Goal: Task Accomplishment & Management: Manage account settings

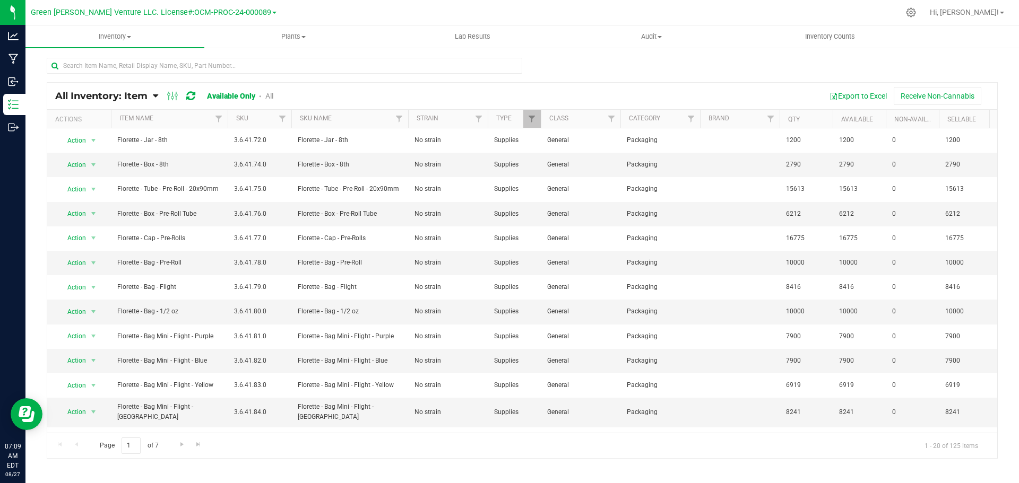
scroll to position [87, 0]
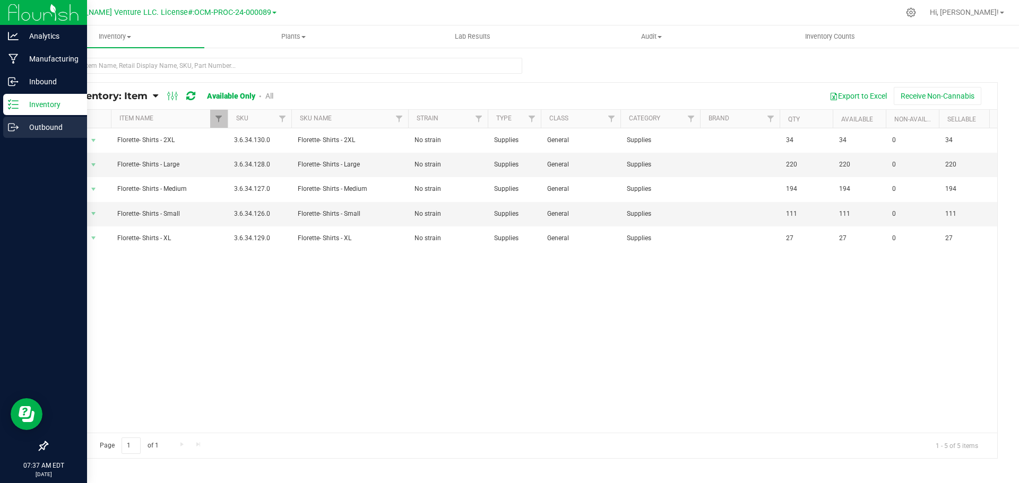
click at [62, 129] on p "Outbound" at bounding box center [51, 127] width 64 height 13
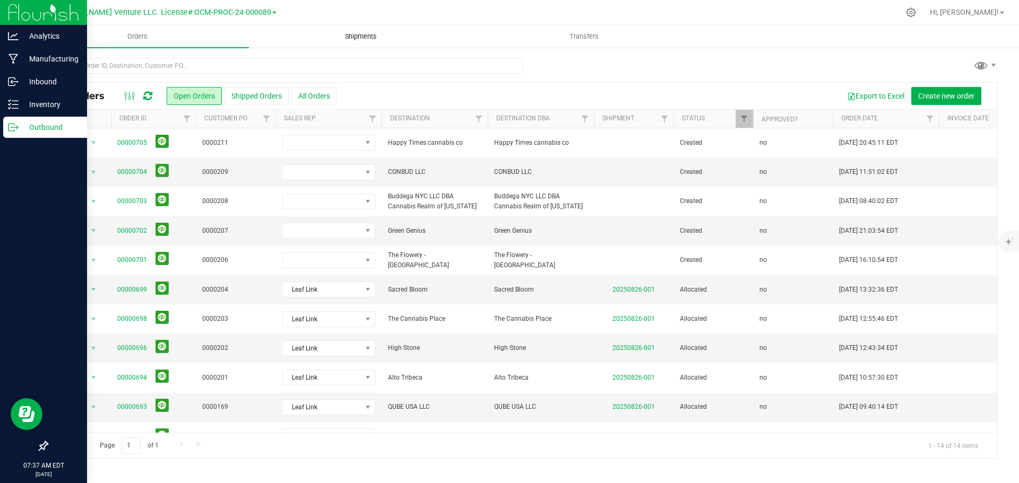
click at [345, 38] on span "Shipments" at bounding box center [361, 37] width 60 height 10
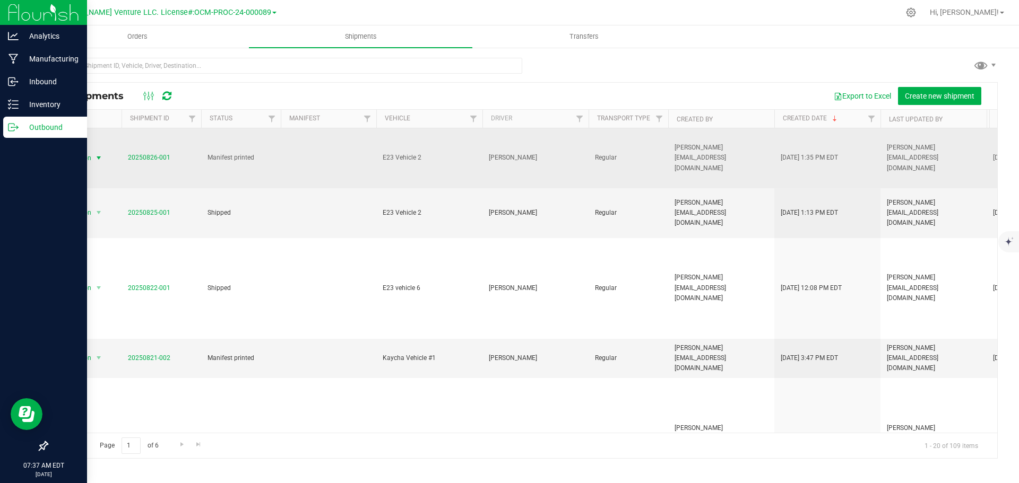
click at [83, 151] on span "Action" at bounding box center [77, 158] width 29 height 15
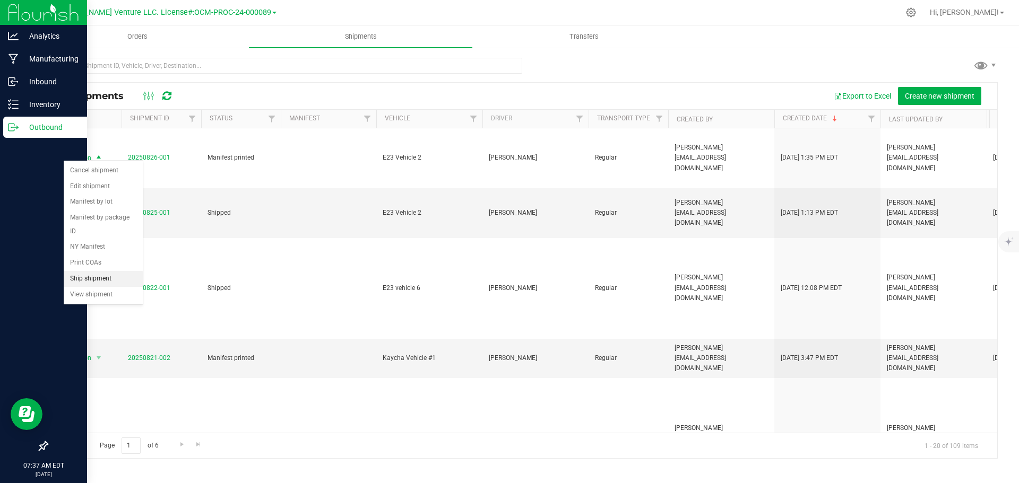
click at [110, 271] on li "Ship shipment" at bounding box center [103, 279] width 79 height 16
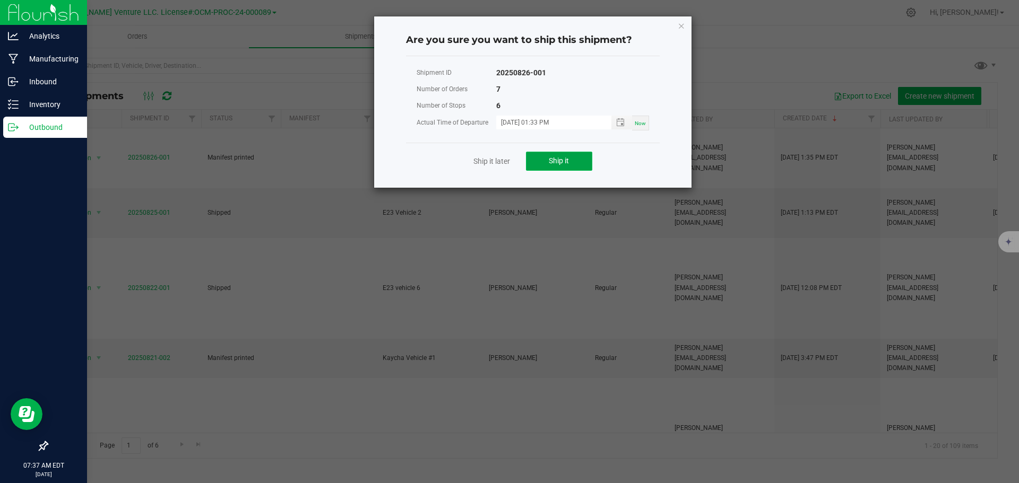
click at [547, 162] on button "Ship it" at bounding box center [559, 161] width 66 height 19
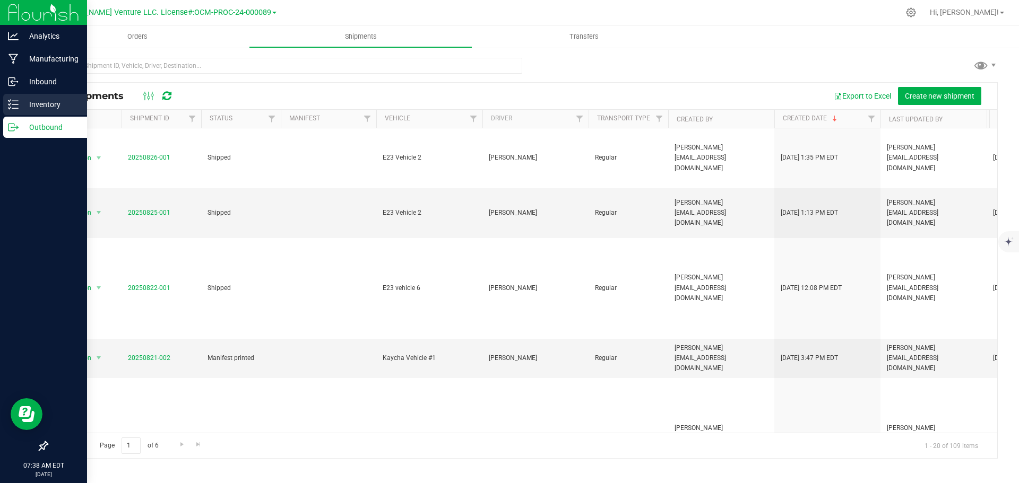
click at [64, 102] on p "Inventory" at bounding box center [51, 104] width 64 height 13
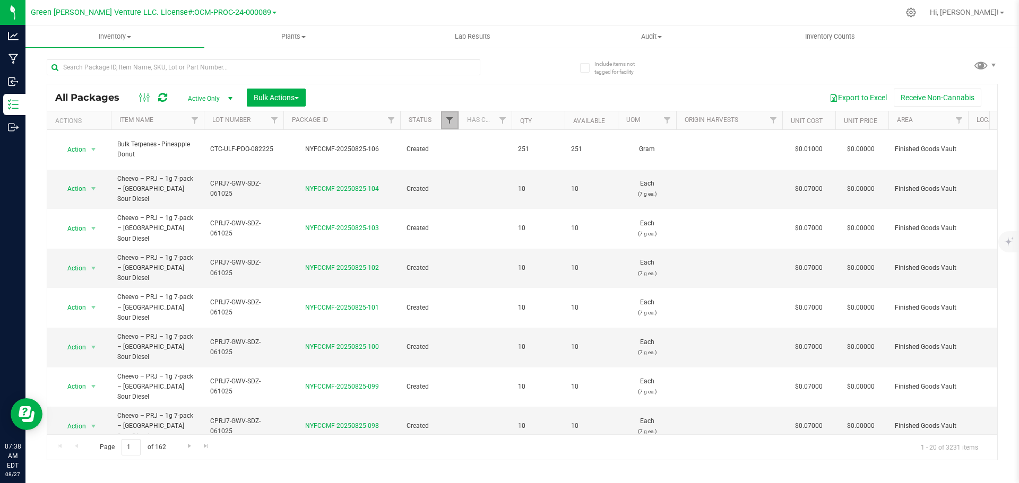
click at [448, 121] on span "Filter" at bounding box center [449, 120] width 8 height 8
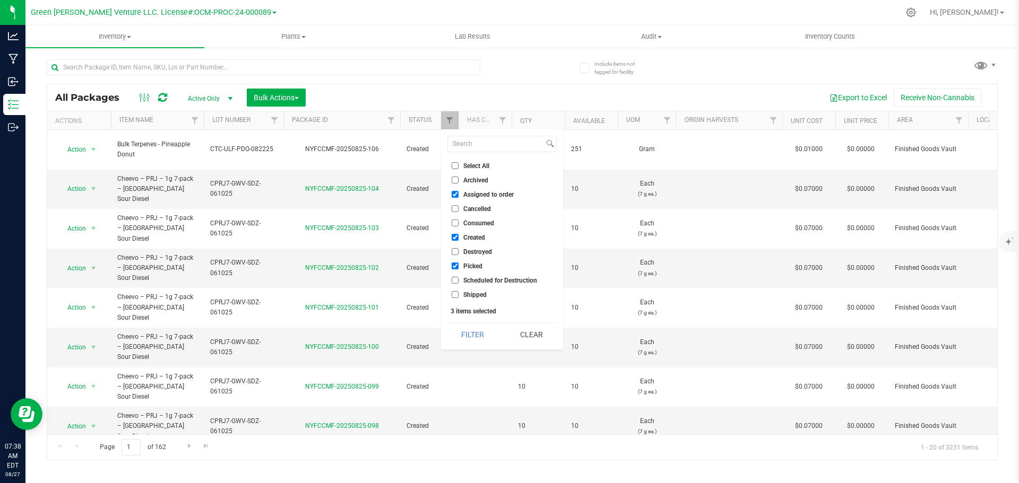
click at [457, 167] on input "Select All" at bounding box center [455, 165] width 7 height 7
checkbox input "true"
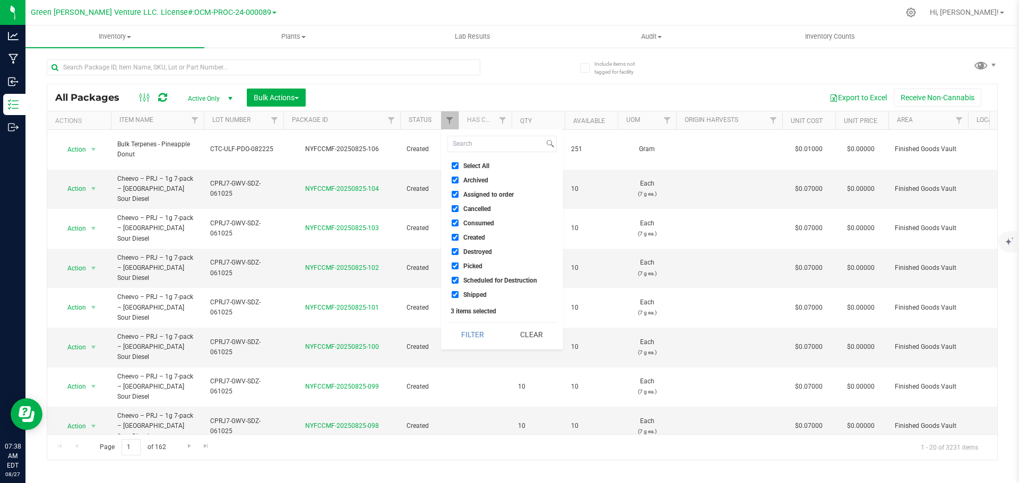
checkbox input "true"
click at [474, 330] on button "Filter" at bounding box center [472, 334] width 51 height 23
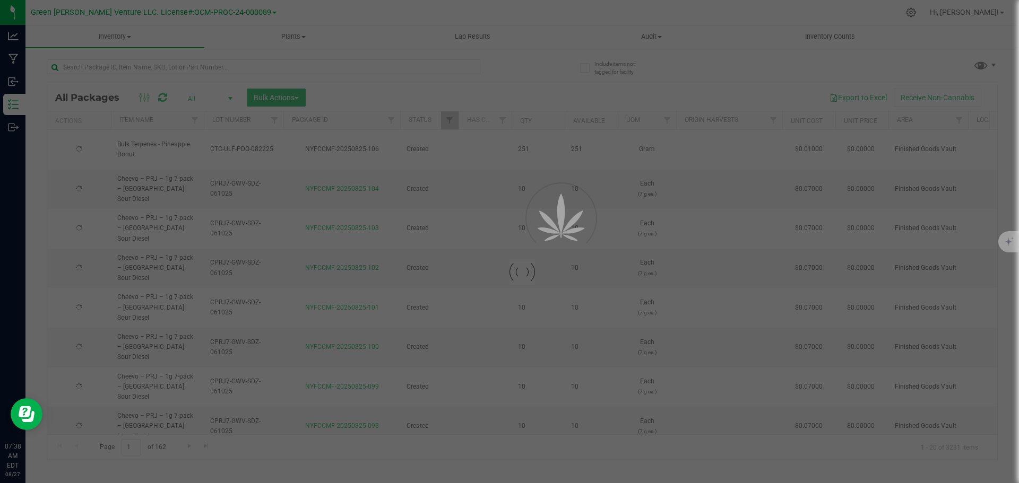
type input "[DATE]"
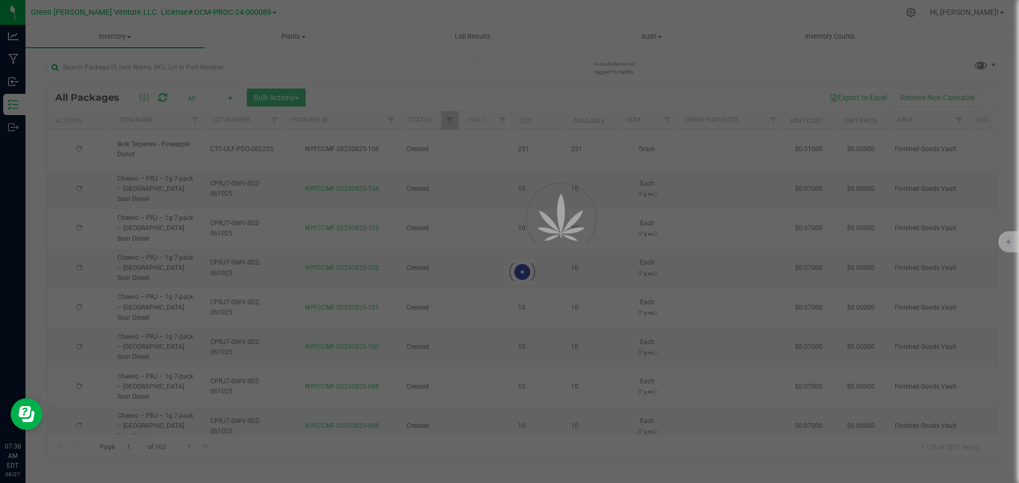
type input "[DATE]"
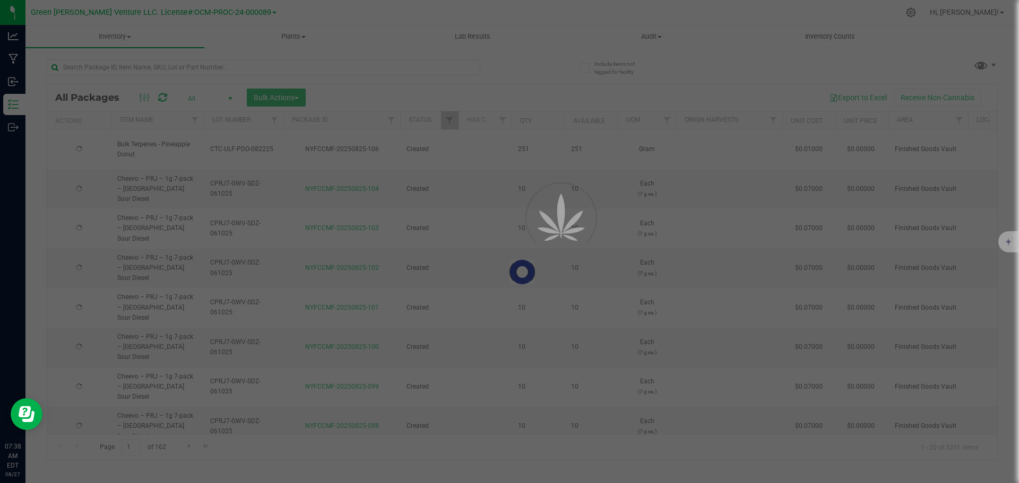
type input "[DATE]"
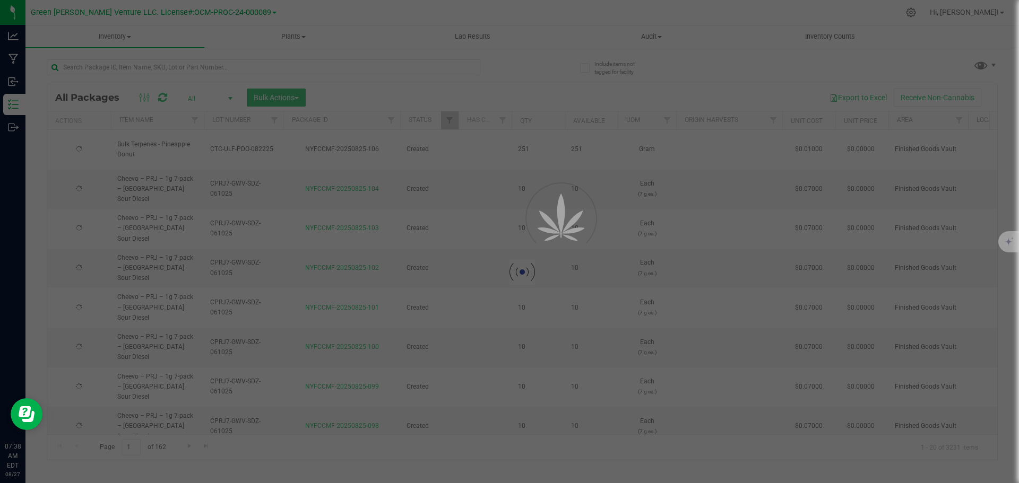
type input "[DATE]"
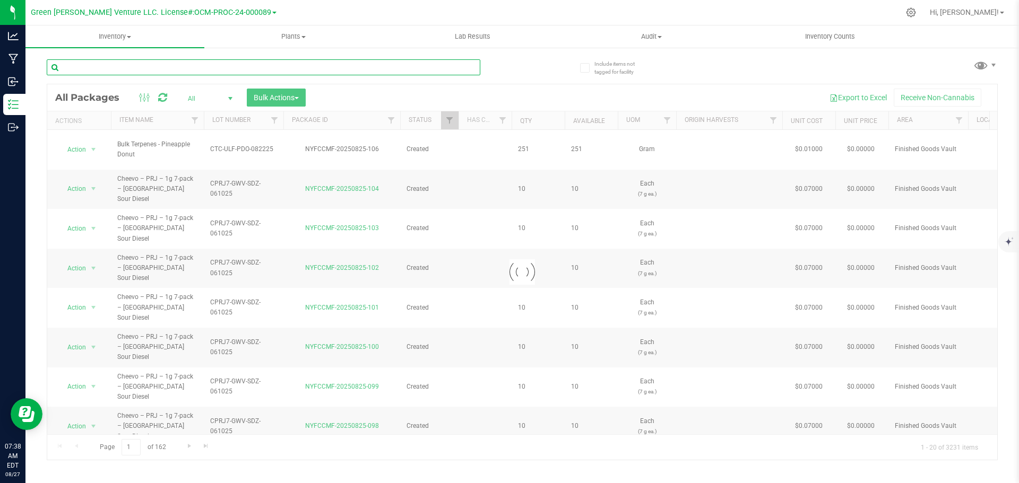
click at [121, 64] on input "text" at bounding box center [264, 67] width 434 height 16
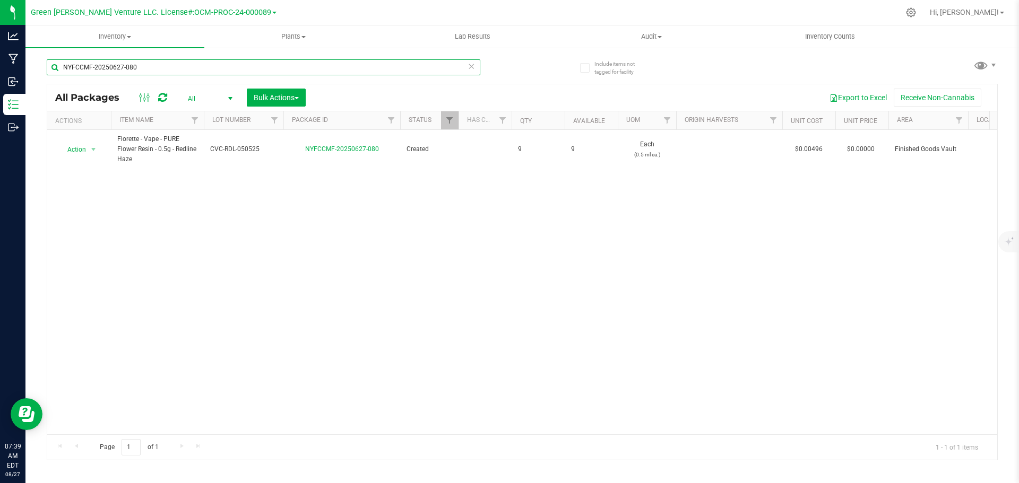
drag, startPoint x: 145, startPoint y: 67, endPoint x: 44, endPoint y: 74, distance: 101.6
click at [44, 74] on div "Include items not tagged for facility NYFCCMF-20250627-080 All Packages All Act…" at bounding box center [521, 209] width 993 height 324
type input "NYFCCMF-20250627-081"
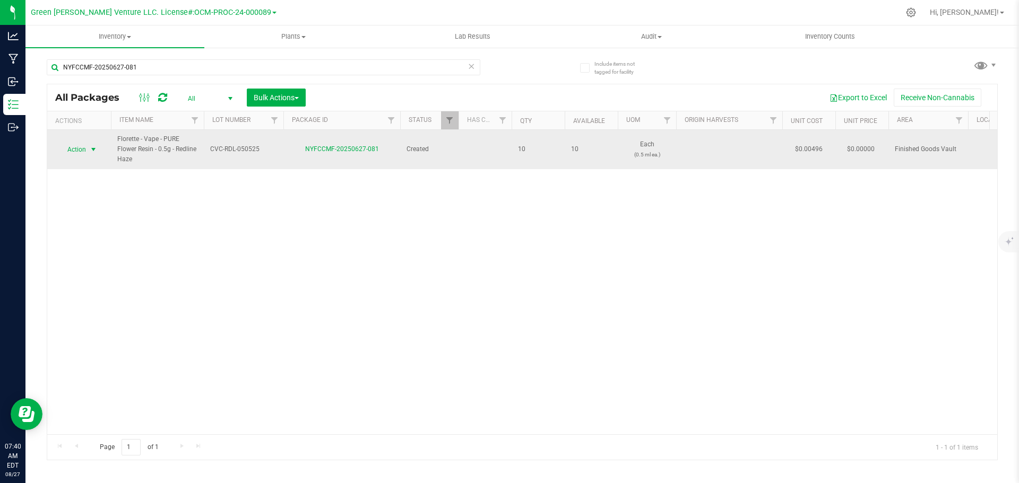
click at [91, 152] on span "select" at bounding box center [93, 149] width 8 height 8
click at [100, 156] on span "select" at bounding box center [93, 149] width 13 height 15
click at [93, 153] on span "select" at bounding box center [93, 149] width 8 height 8
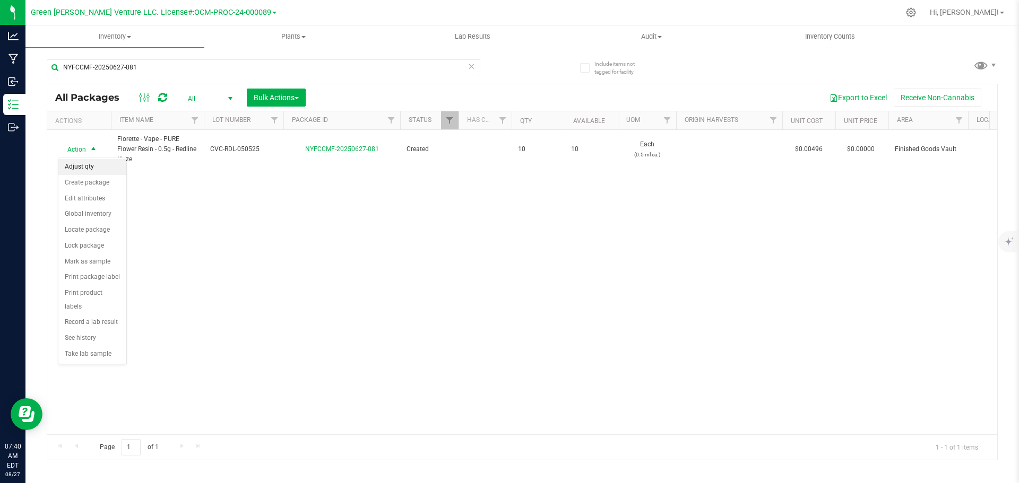
click at [95, 168] on li "Adjust qty" at bounding box center [92, 167] width 68 height 16
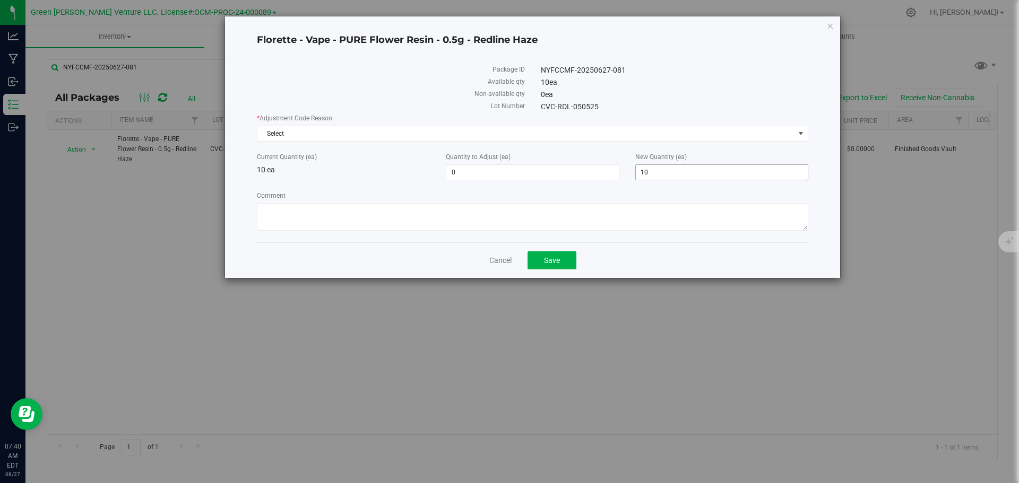
click at [655, 171] on span "10 10" at bounding box center [721, 173] width 173 height 16
click at [655, 171] on input "10" at bounding box center [722, 172] width 172 height 15
type input "20"
type input "10"
type input "20"
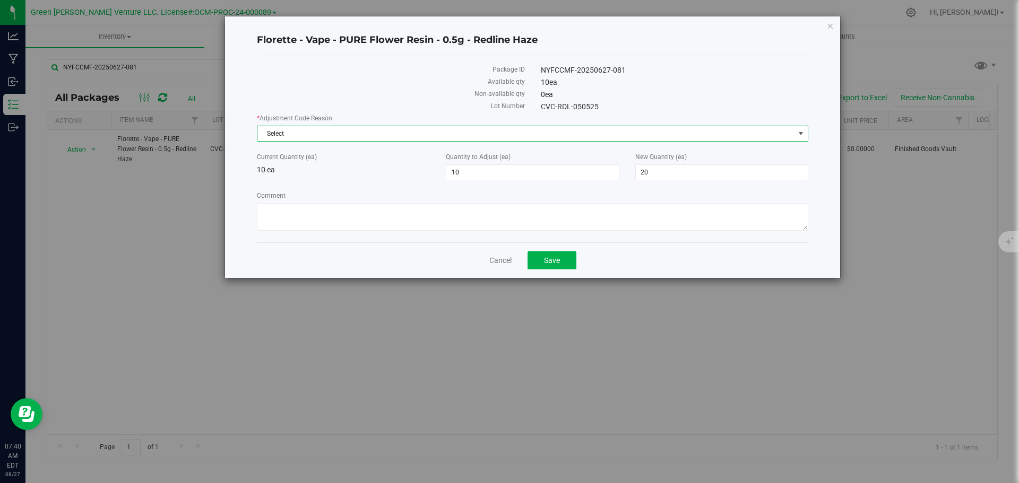
click at [323, 129] on span "Select" at bounding box center [525, 133] width 537 height 15
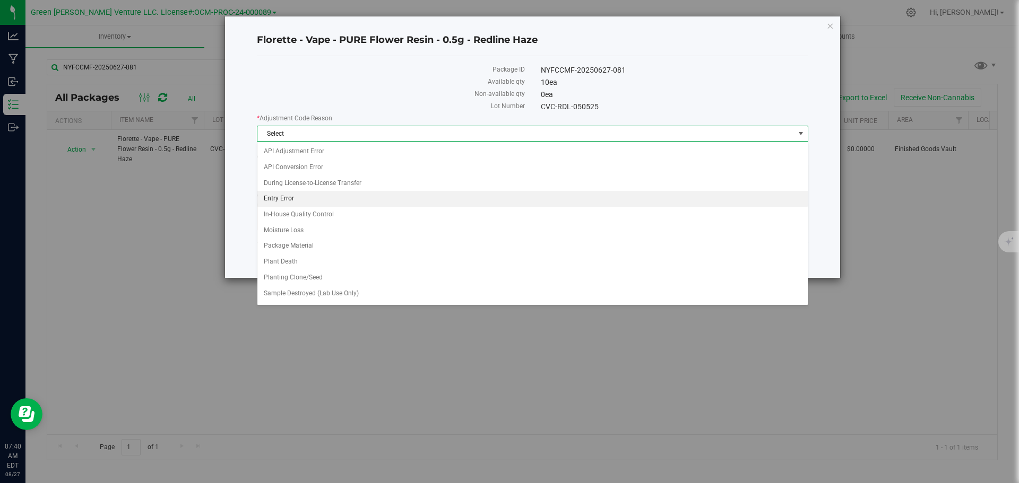
click at [315, 196] on li "Entry Error" at bounding box center [532, 199] width 550 height 16
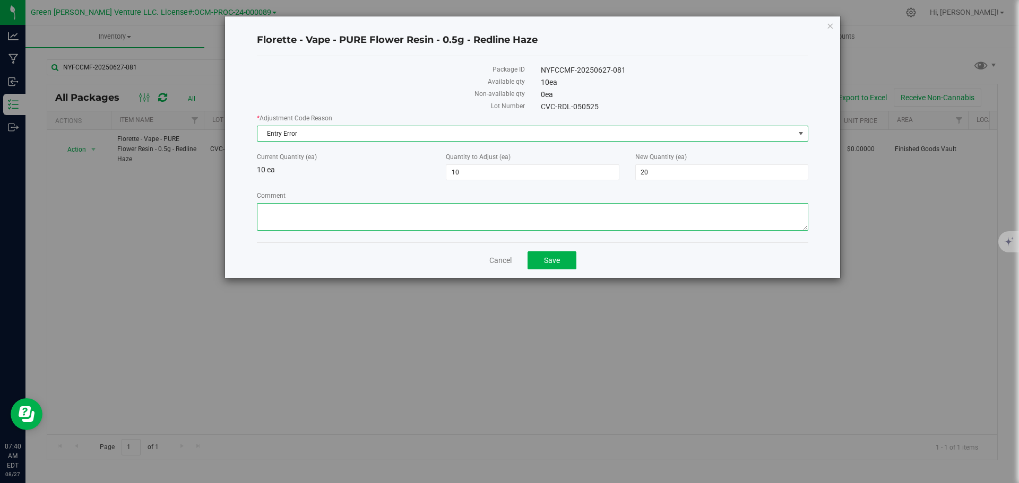
click at [301, 212] on textarea "Comment" at bounding box center [532, 217] width 551 height 28
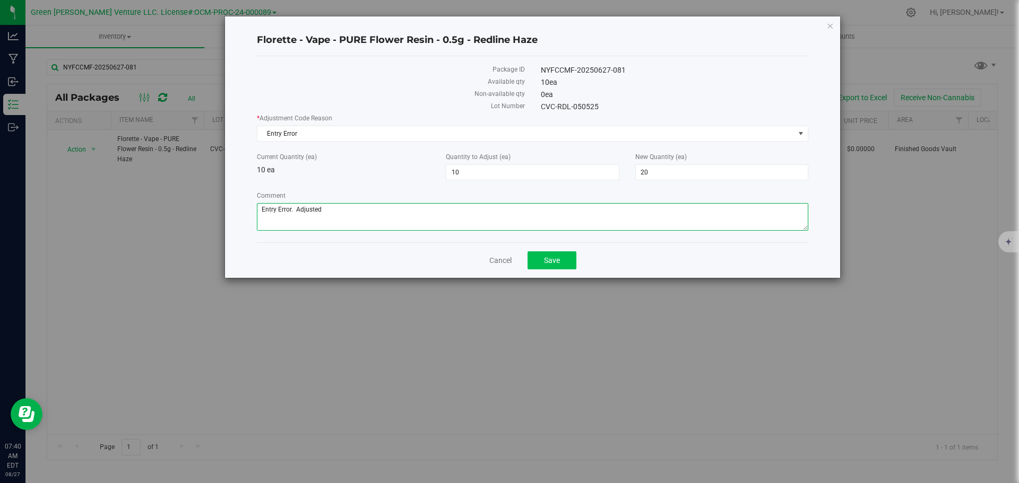
type textarea "Entry Error. Adjusted"
click at [559, 260] on span "Save" at bounding box center [552, 260] width 16 height 8
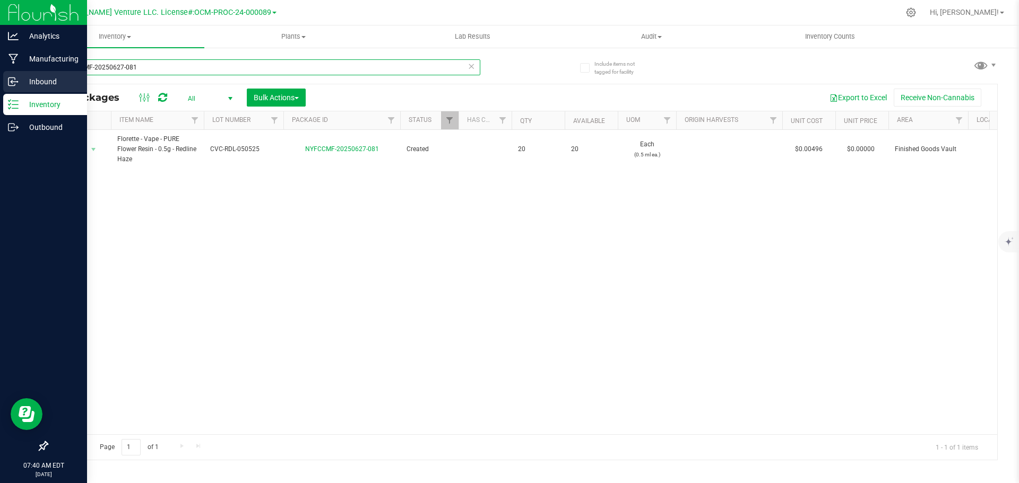
drag, startPoint x: 144, startPoint y: 66, endPoint x: 31, endPoint y: 72, distance: 113.7
click at [34, 72] on div "Include items not tagged for facility NYFCCMF-20250627-081 All Packages All Act…" at bounding box center [521, 209] width 993 height 324
type input "NYFCCMF-20250627-064"
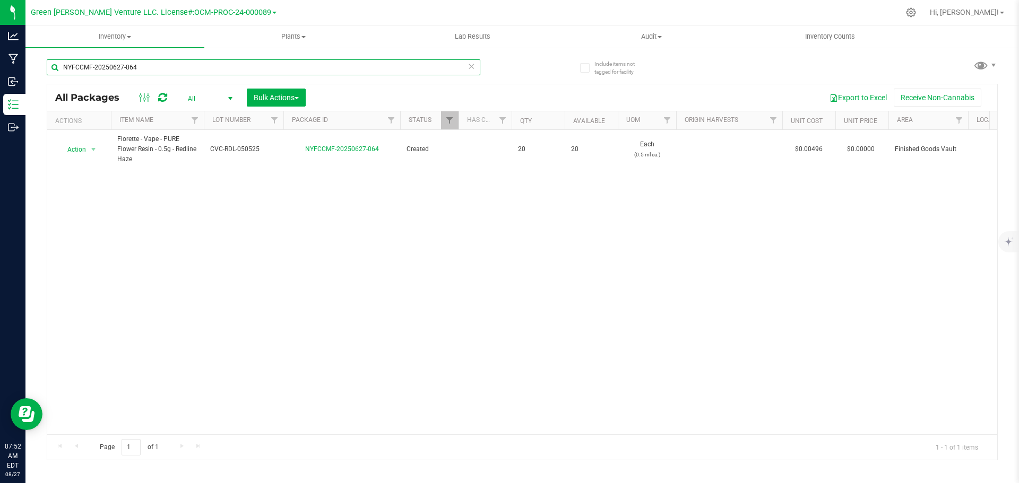
click at [146, 61] on input "NYFCCMF-20250627-064" at bounding box center [264, 67] width 434 height 16
click at [147, 61] on input "NYFCCMF-20250627-064" at bounding box center [264, 67] width 434 height 16
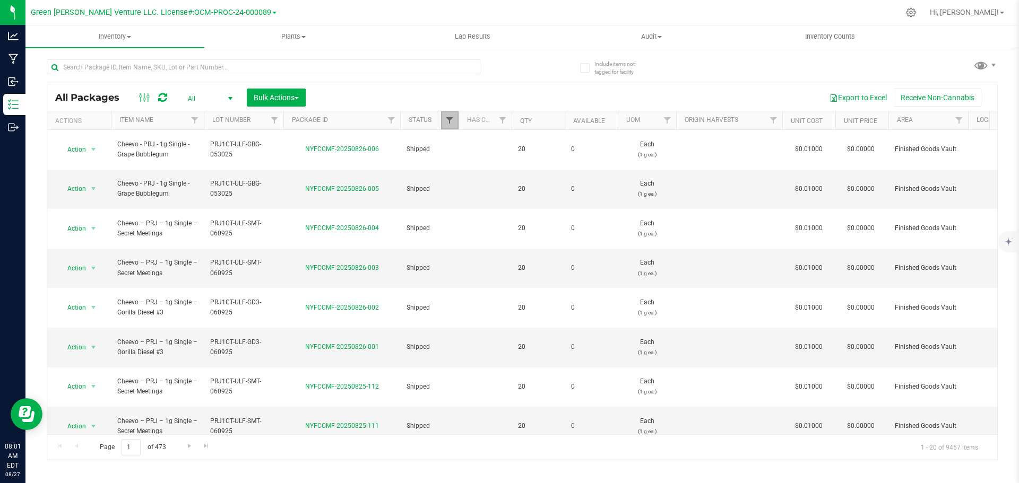
click at [448, 119] on span "Filter" at bounding box center [449, 120] width 8 height 8
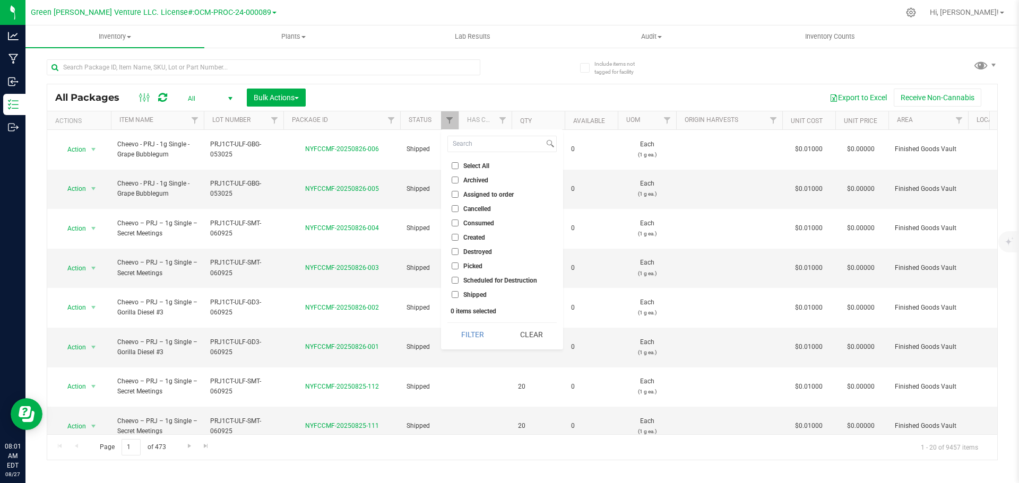
click at [452, 166] on input "Select All" at bounding box center [455, 165] width 7 height 7
checkbox input "true"
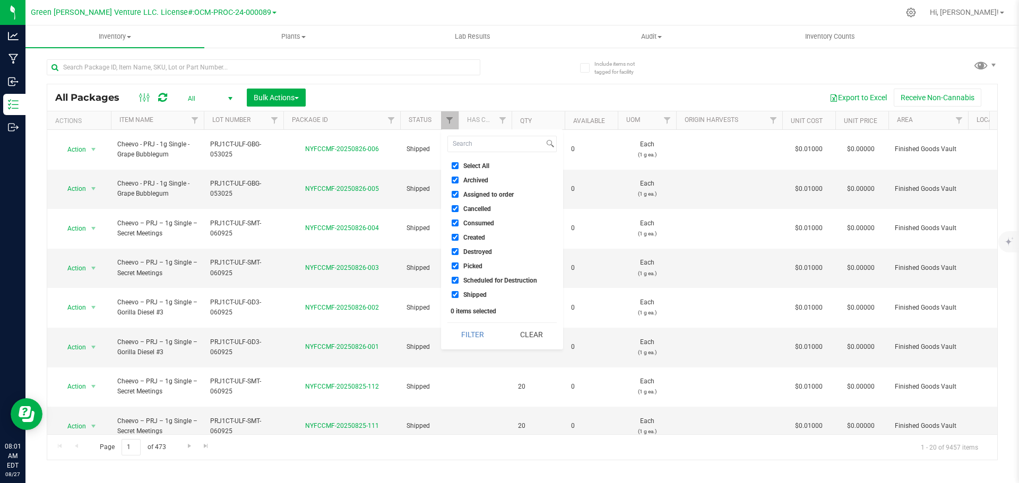
checkbox input "true"
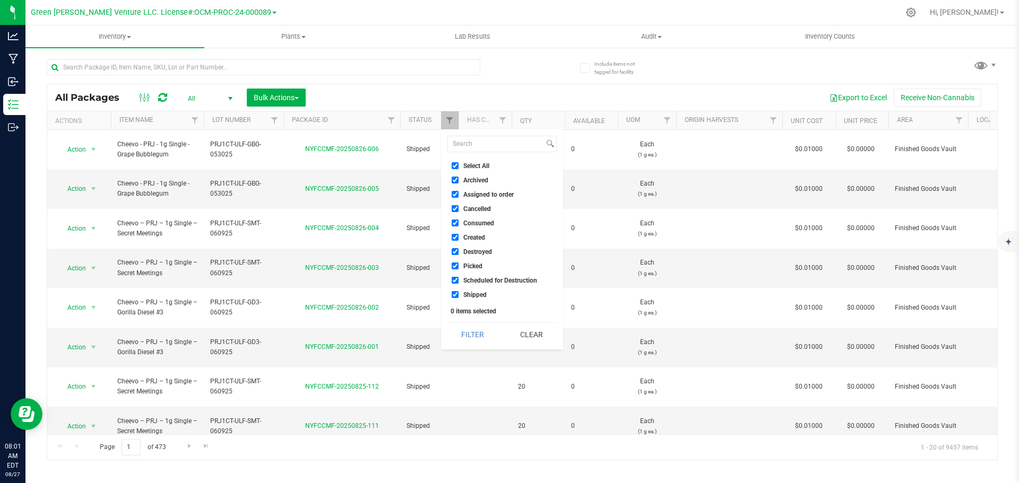
checkbox input "true"
click at [488, 337] on button "Filter" at bounding box center [472, 334] width 51 height 23
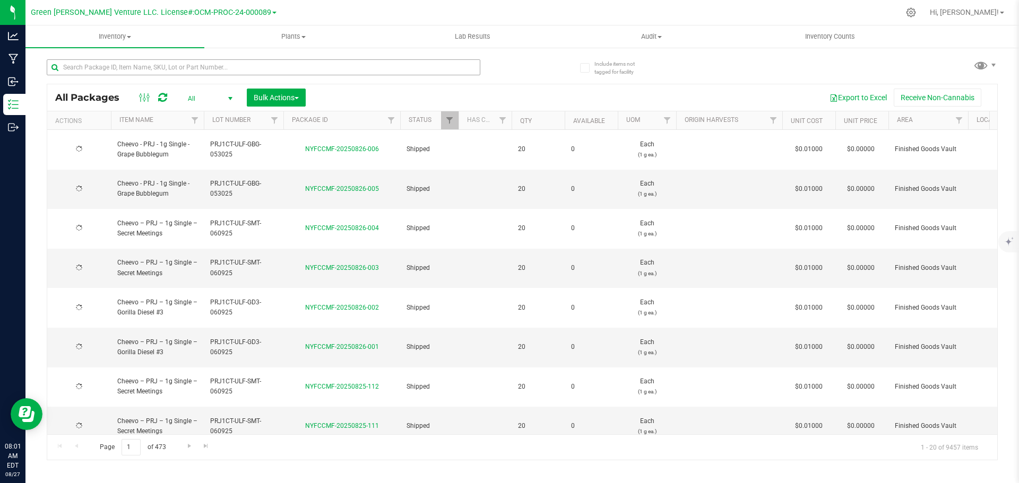
type input "[DATE]"
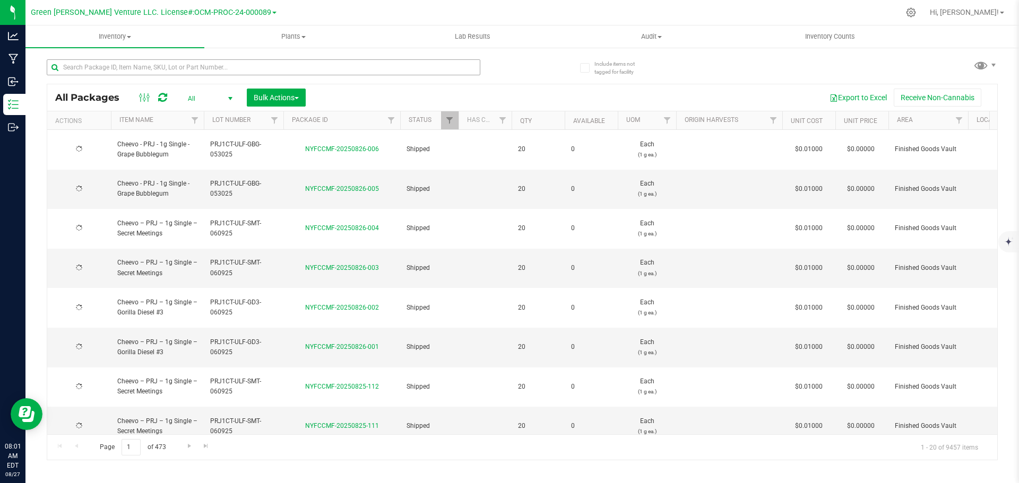
type input "[DATE]"
click at [198, 71] on input "text" at bounding box center [264, 67] width 434 height 16
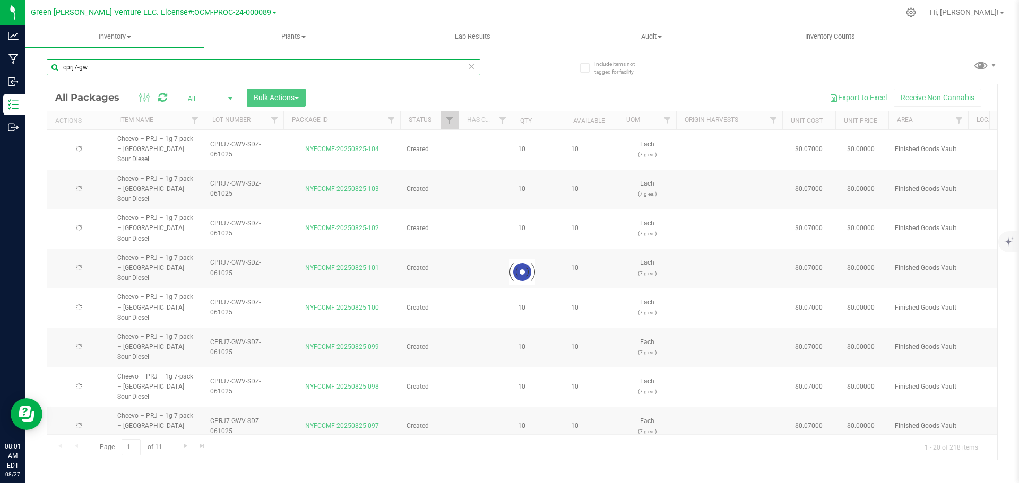
type input "cprj7-gwv"
type input "[DATE]"
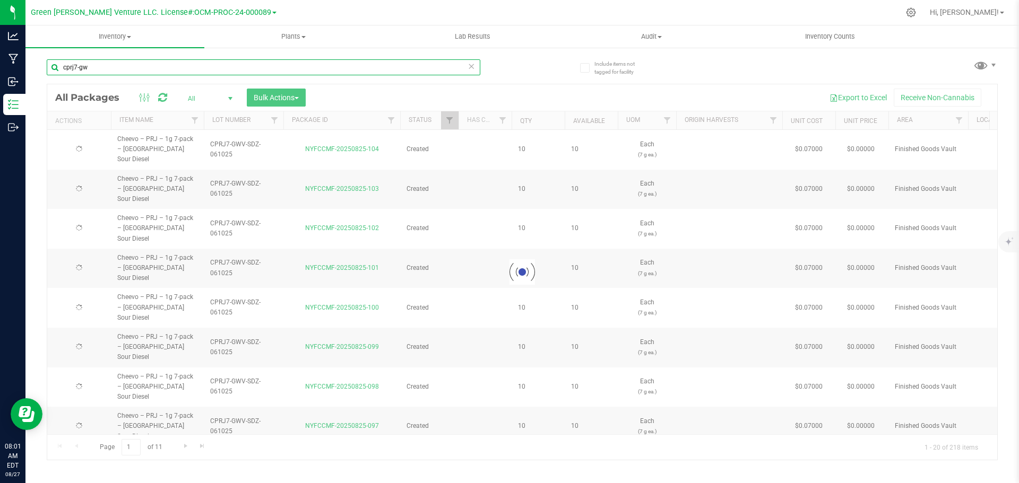
type input "[DATE]"
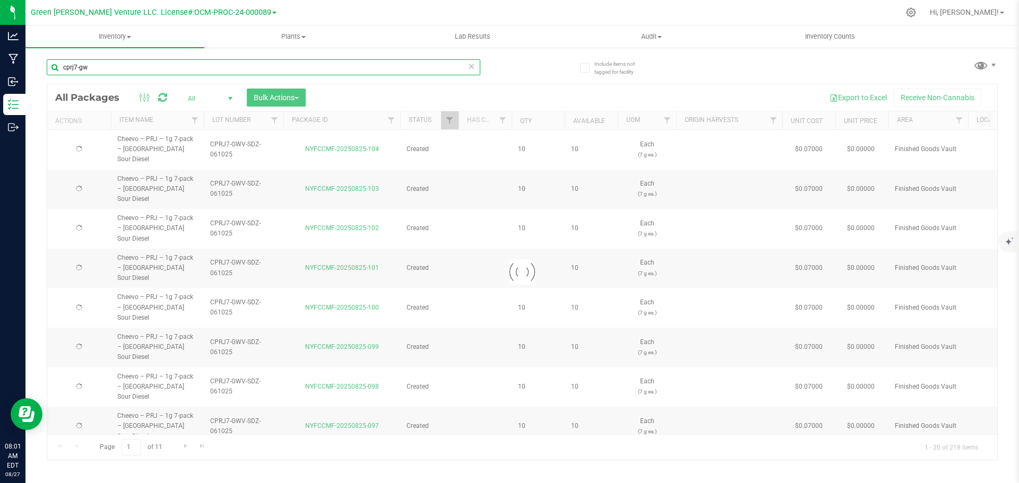
type input "[DATE]"
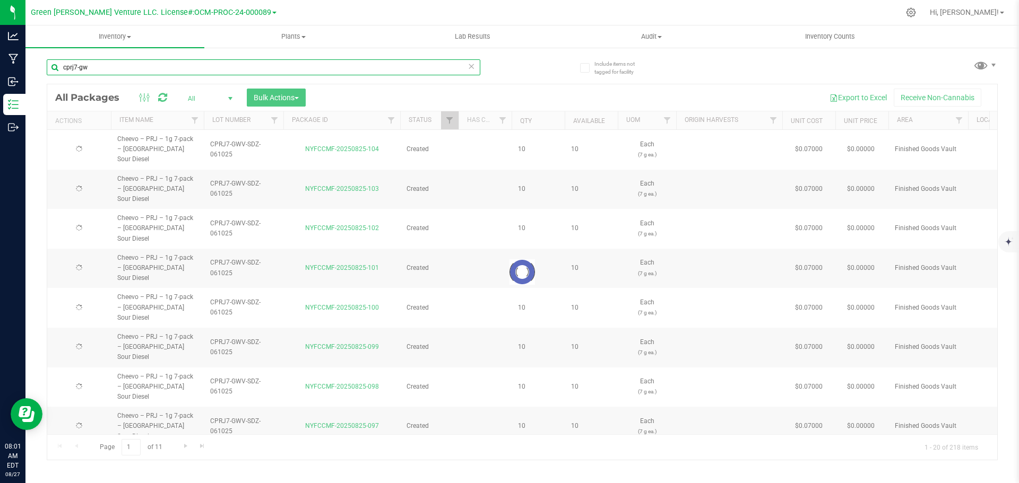
type input "[DATE]"
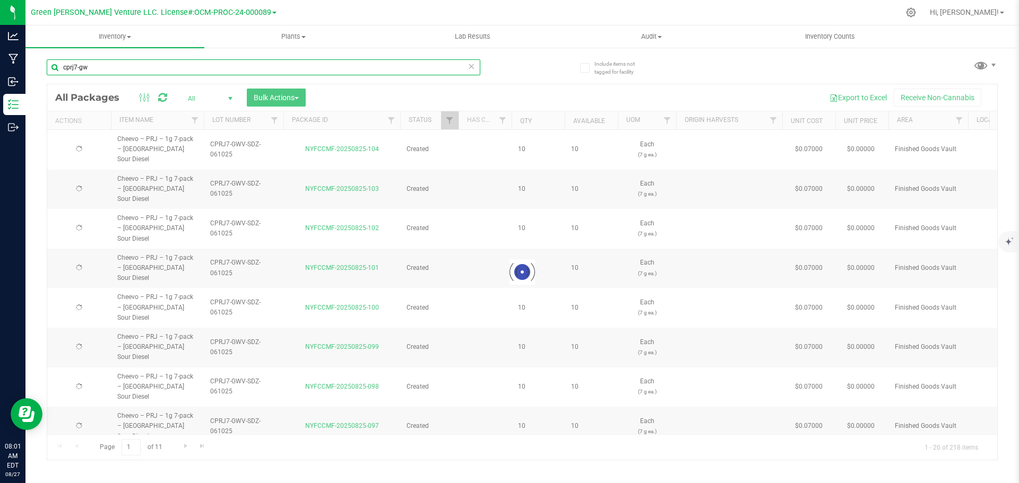
type input "[DATE]"
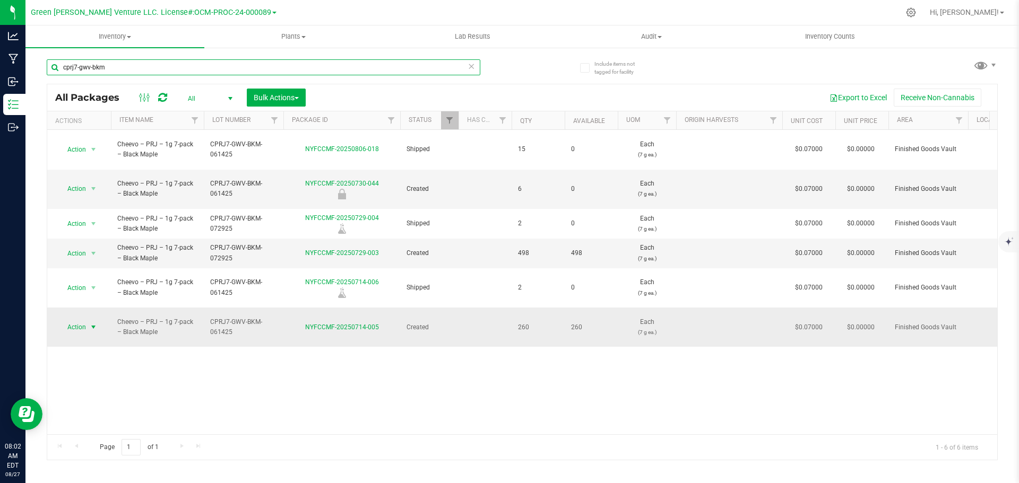
type input "cprj7-gwv-bkm"
click at [84, 320] on span "Action" at bounding box center [72, 327] width 29 height 15
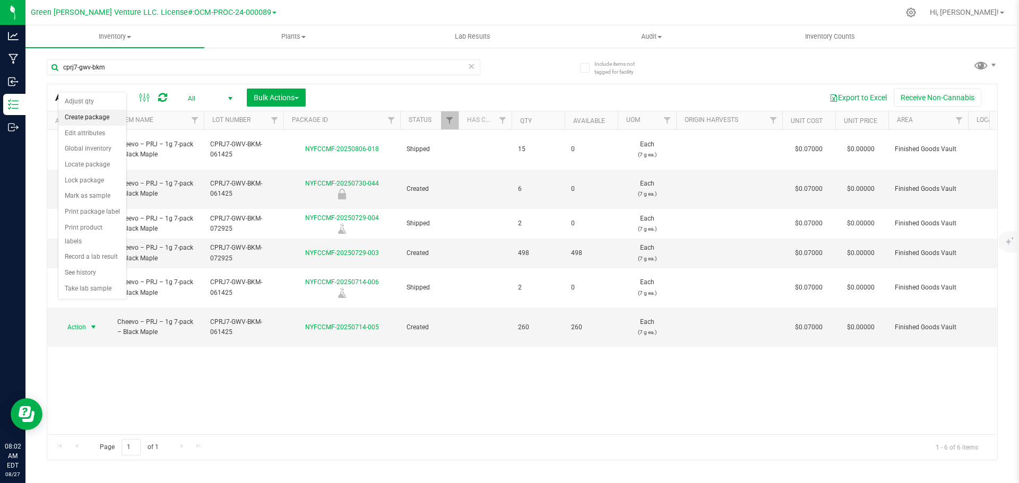
click at [87, 116] on li "Create package" at bounding box center [92, 118] width 68 height 16
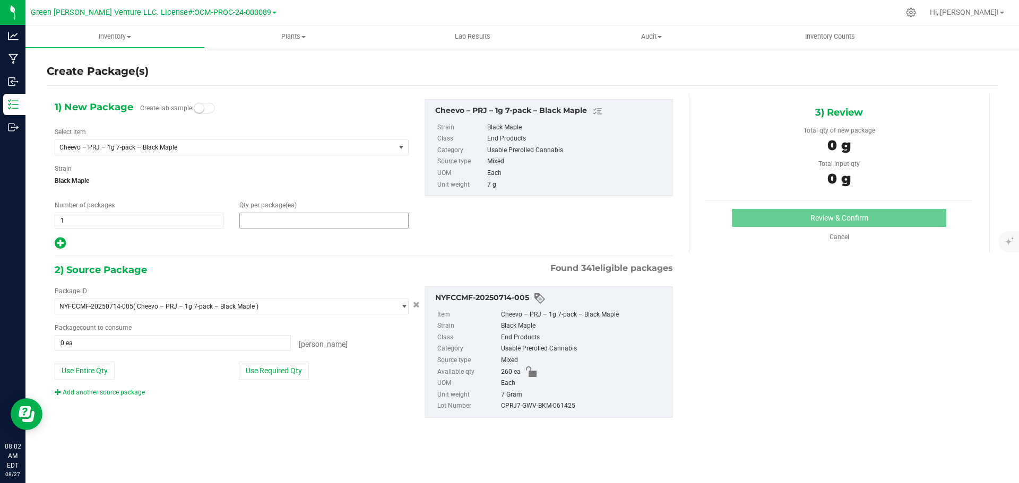
click at [252, 223] on span at bounding box center [323, 221] width 169 height 16
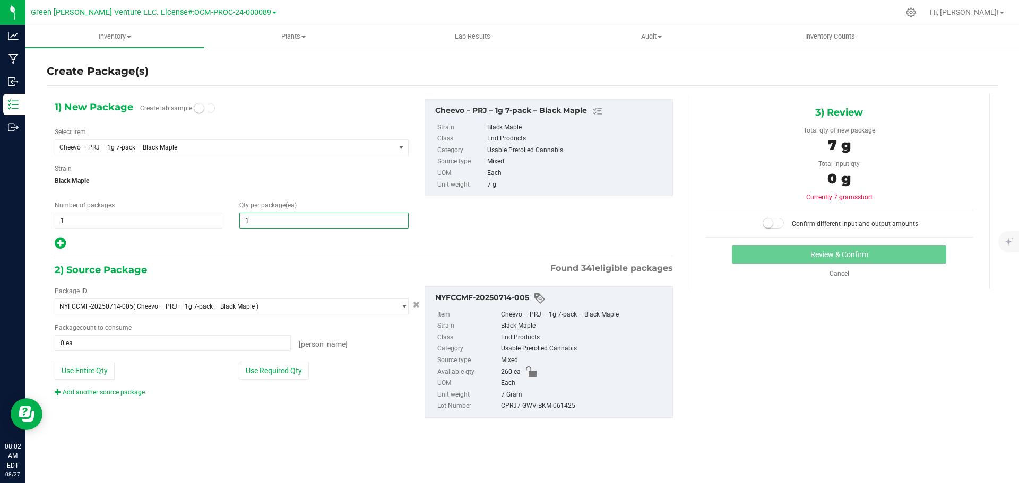
type input "10"
click at [84, 222] on span "1 1" at bounding box center [139, 221] width 169 height 16
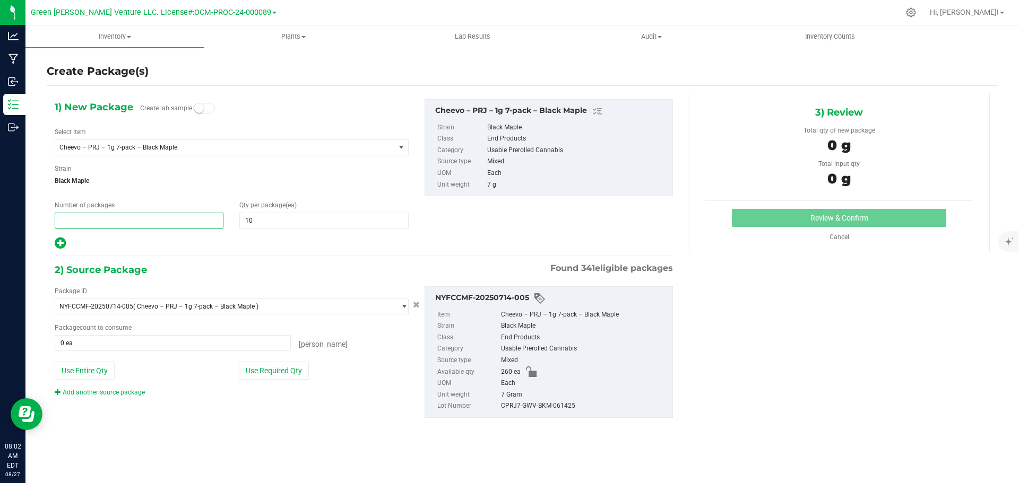
type input "2"
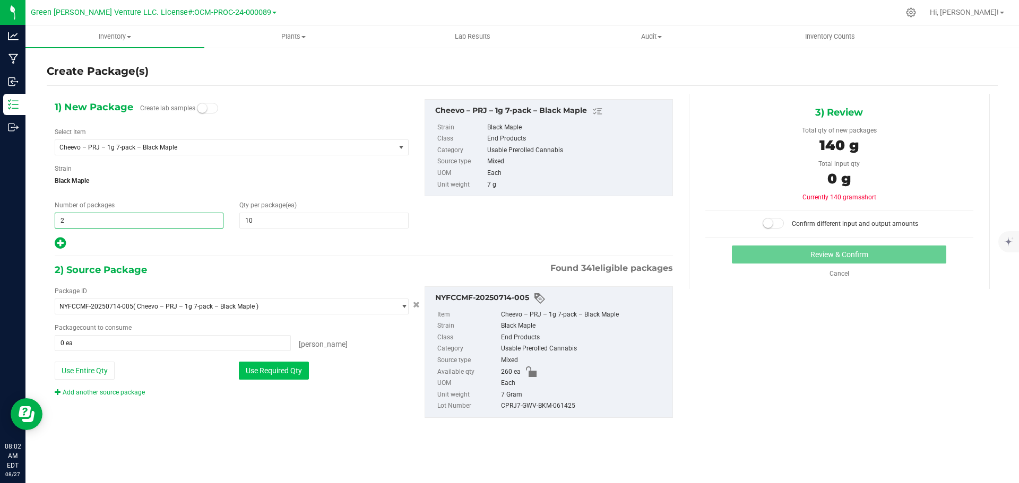
type input "2"
click at [254, 370] on button "Use Required Qty" at bounding box center [274, 371] width 70 height 18
type input "20 ea"
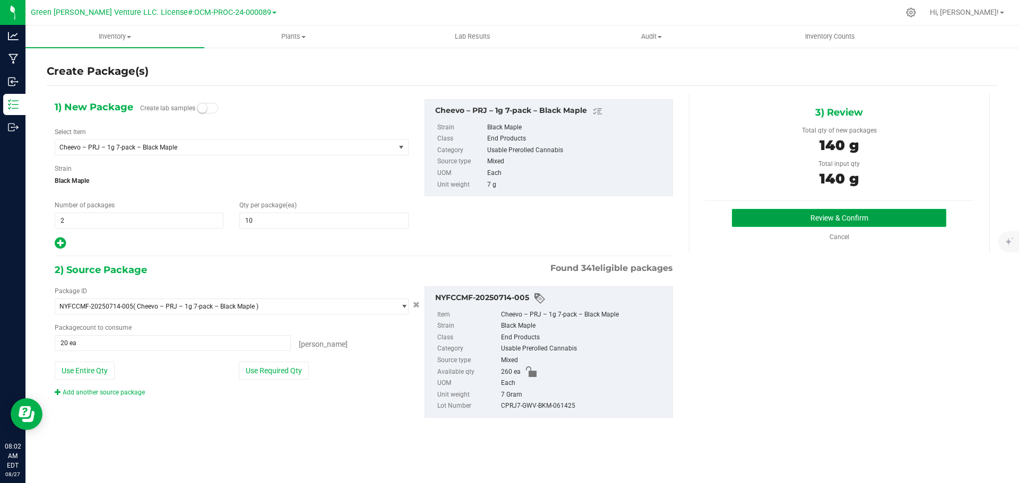
click at [789, 226] on button "Review & Confirm" at bounding box center [839, 218] width 214 height 18
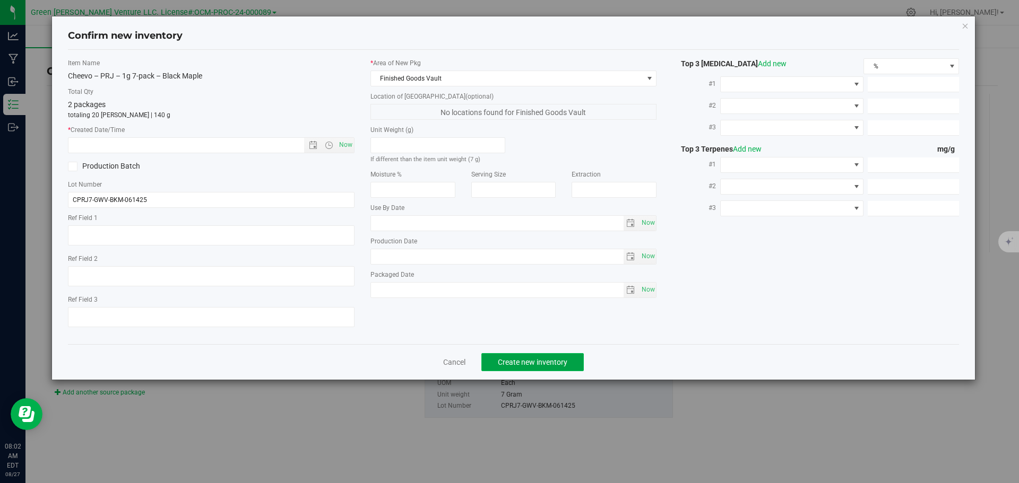
click at [564, 359] on span "Create new inventory" at bounding box center [533, 362] width 70 height 8
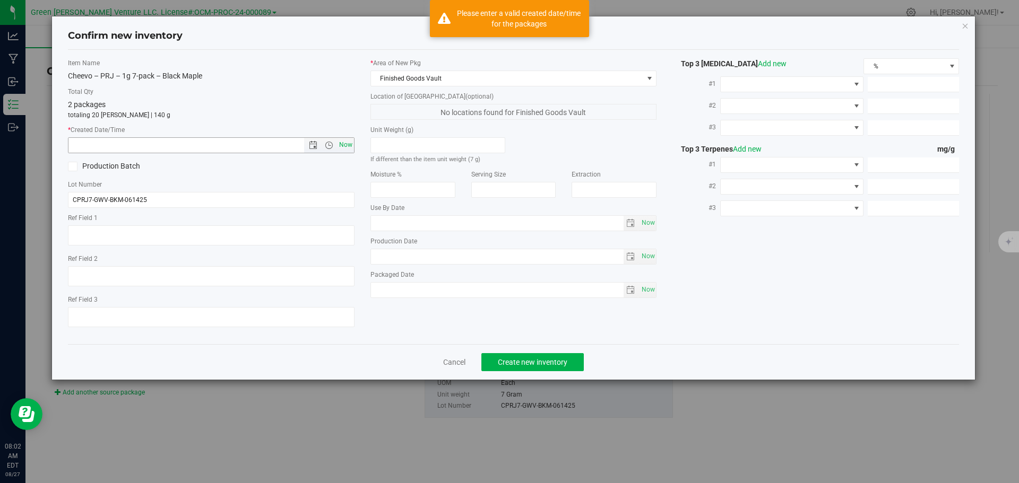
click at [349, 145] on span "Now" at bounding box center [345, 144] width 18 height 15
type input "8/27/2025 8:02 AM"
click at [509, 359] on span "Create new inventory" at bounding box center [533, 362] width 70 height 8
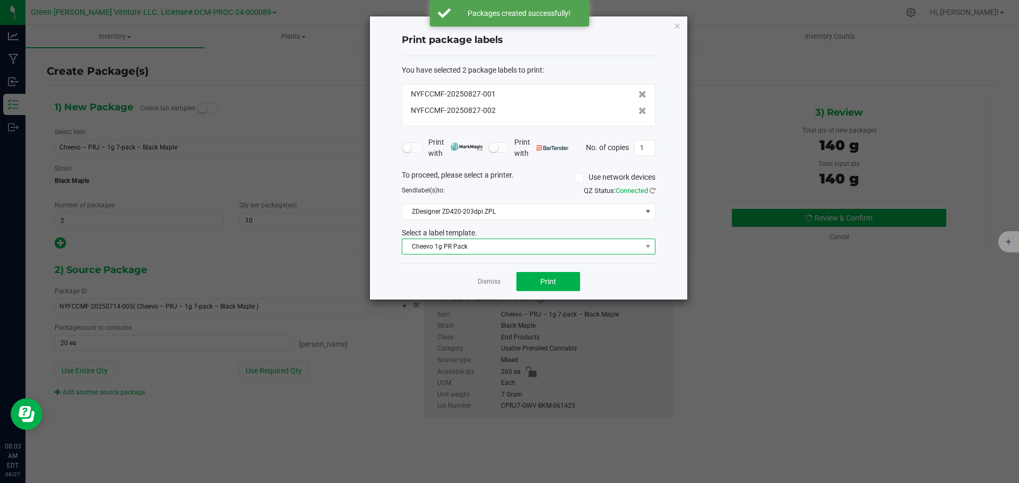
click at [543, 248] on span "Cheevo 1g PR Pack" at bounding box center [521, 246] width 239 height 15
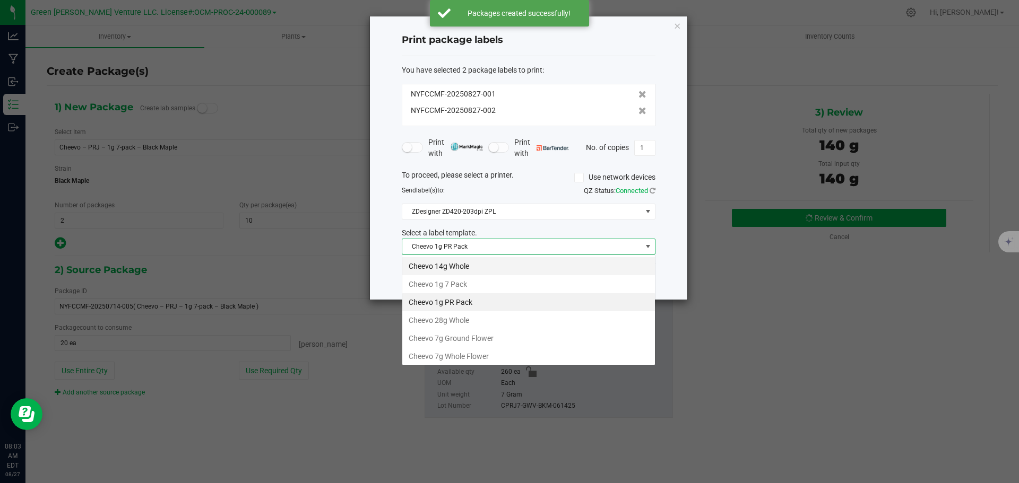
scroll to position [16, 254]
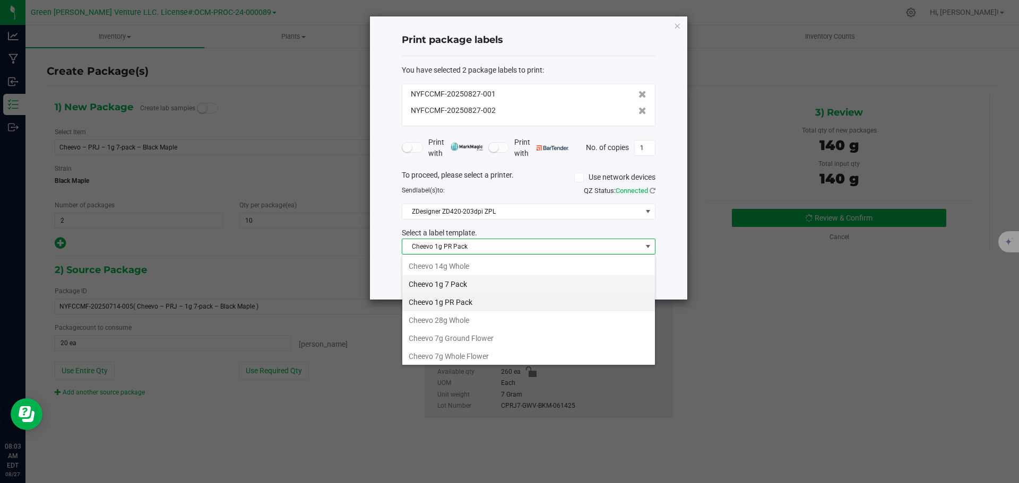
click at [466, 280] on li "Cheevo 1g 7 Pack" at bounding box center [528, 284] width 253 height 18
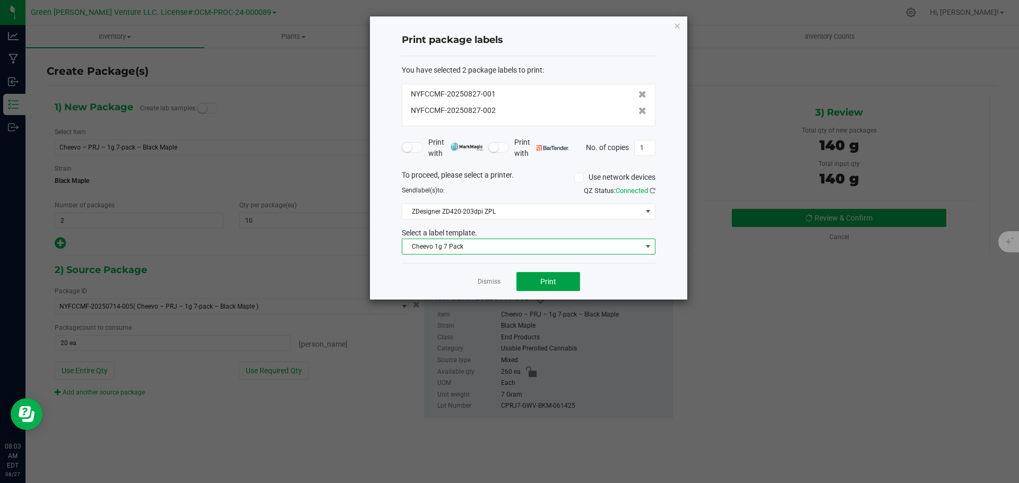
click at [533, 287] on button "Print" at bounding box center [548, 281] width 64 height 19
click at [482, 244] on span "Cheevo 1g 7 Pack" at bounding box center [521, 246] width 239 height 15
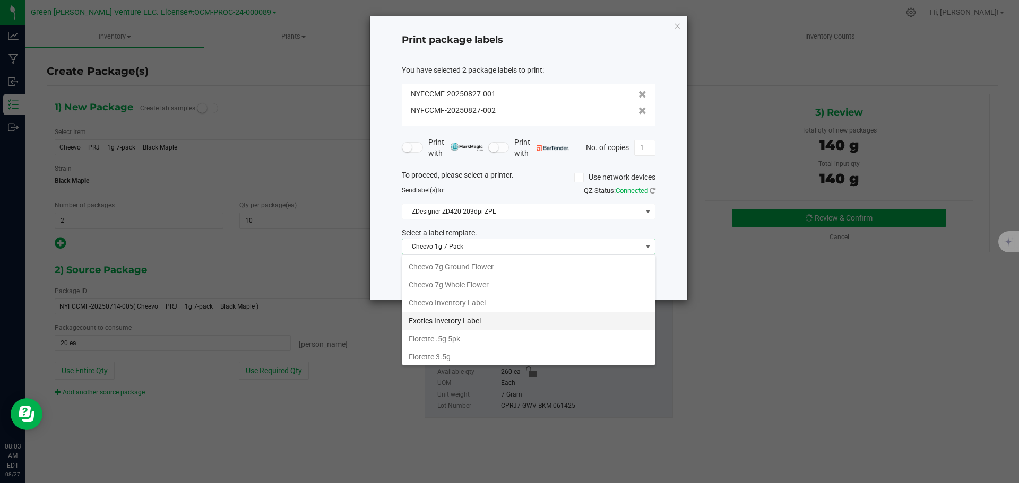
scroll to position [53, 0]
click at [453, 323] on li "Cheevo Inventory Label" at bounding box center [528, 322] width 253 height 18
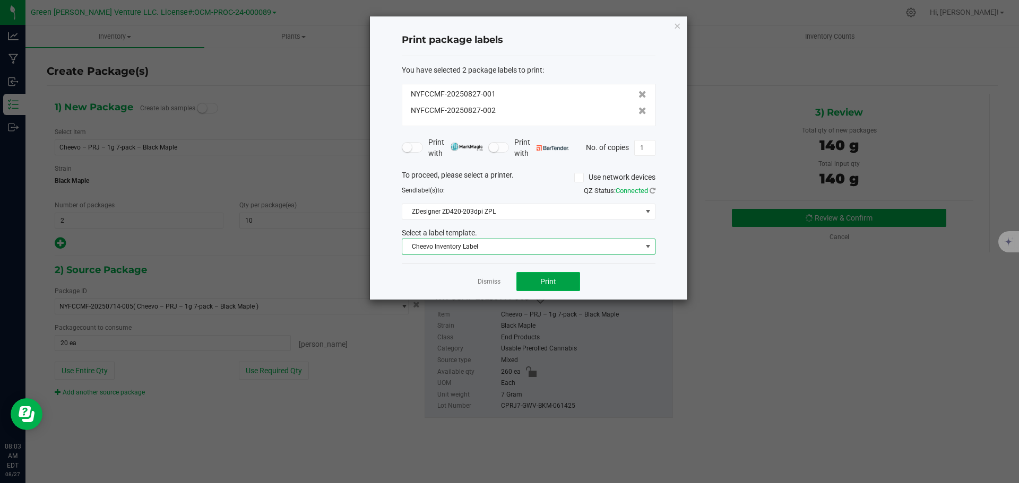
click at [527, 283] on button "Print" at bounding box center [548, 281] width 64 height 19
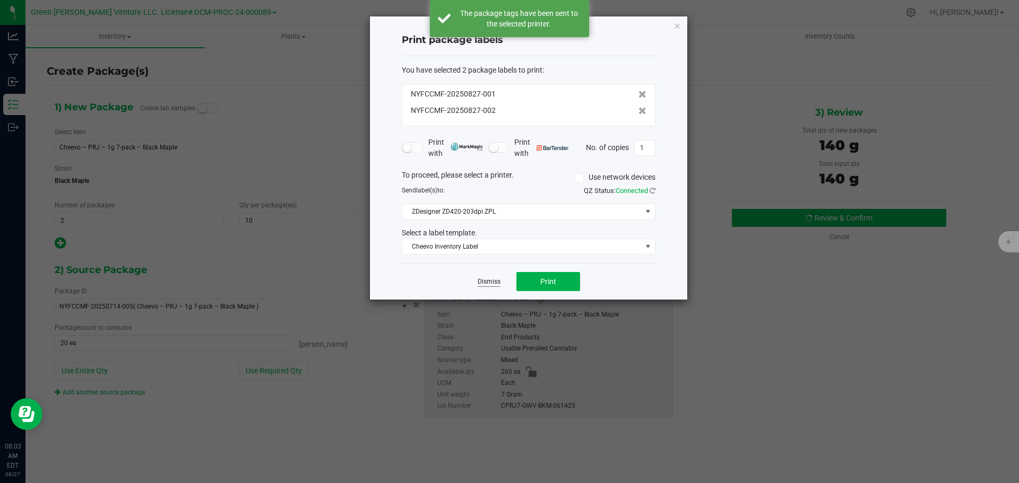
click at [479, 283] on link "Dismiss" at bounding box center [489, 282] width 23 height 9
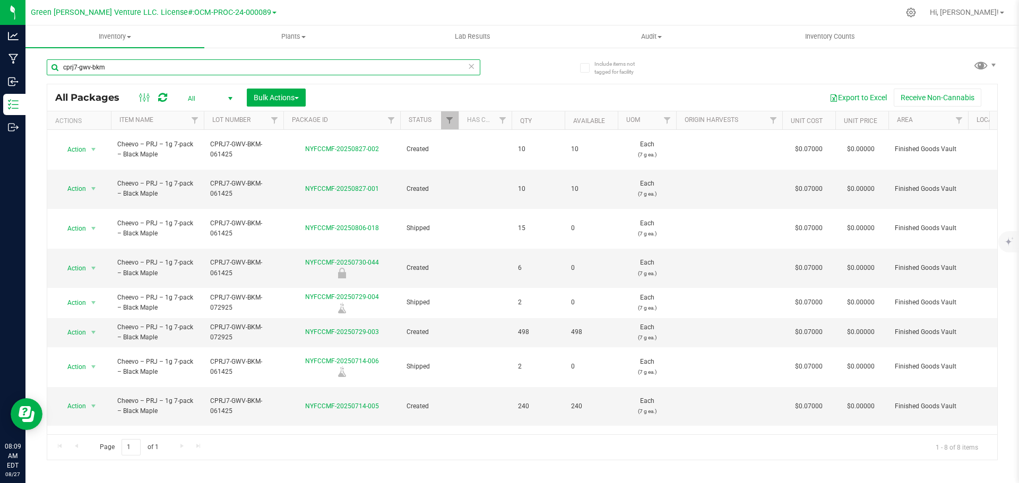
click at [112, 66] on input "cprj7-gwv-bkm" at bounding box center [264, 67] width 434 height 16
click at [113, 66] on input "cprj7-gwv-bkm" at bounding box center [264, 67] width 434 height 16
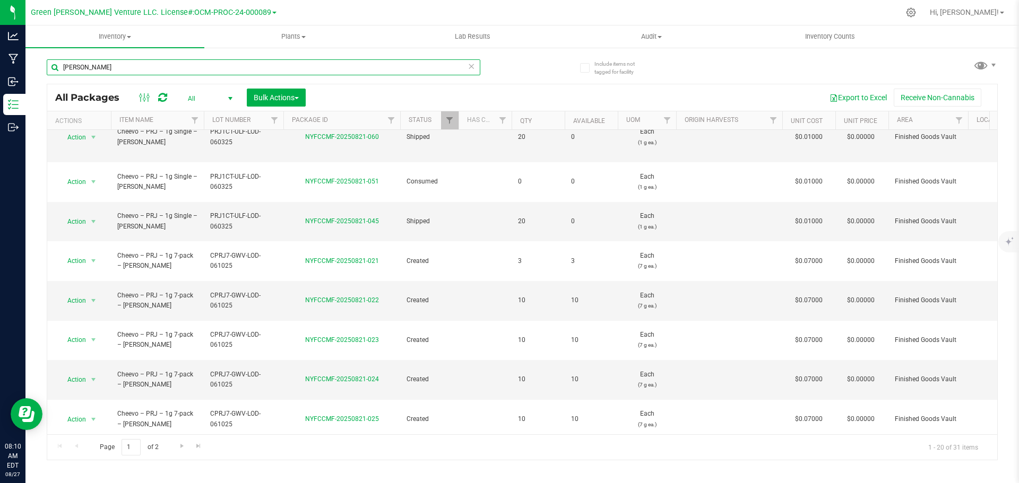
scroll to position [301, 0]
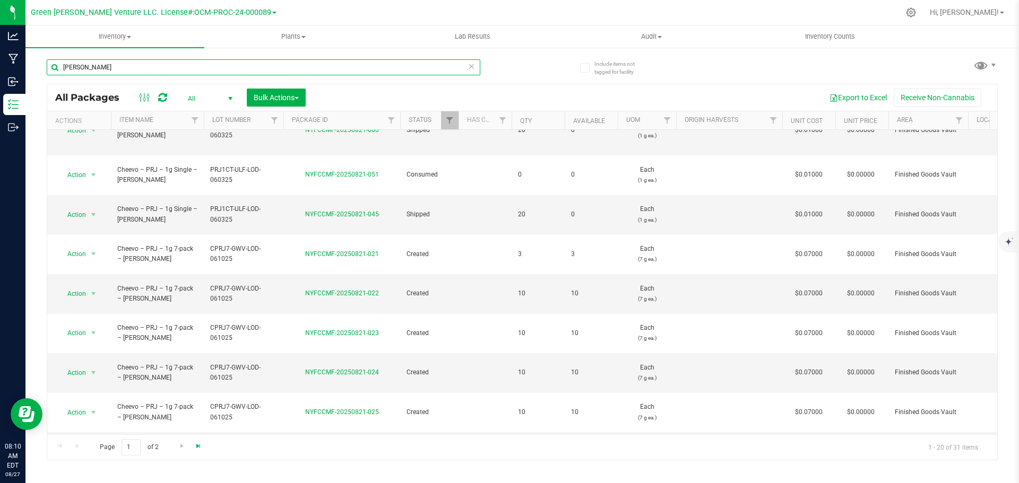
type input "lodi dodi"
drag, startPoint x: 200, startPoint y: 450, endPoint x: 170, endPoint y: 480, distance: 42.0
click at [200, 449] on span "Go to the last page" at bounding box center [198, 446] width 8 height 8
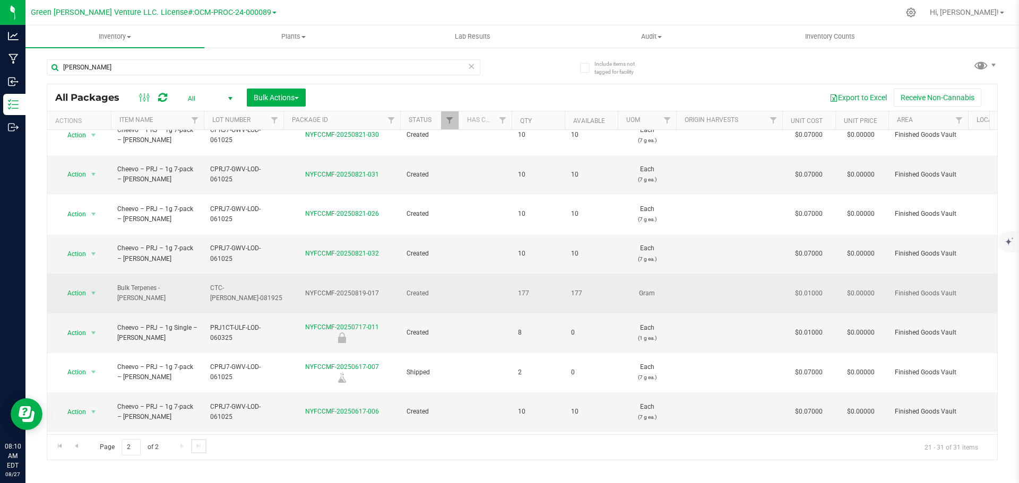
scroll to position [19, 0]
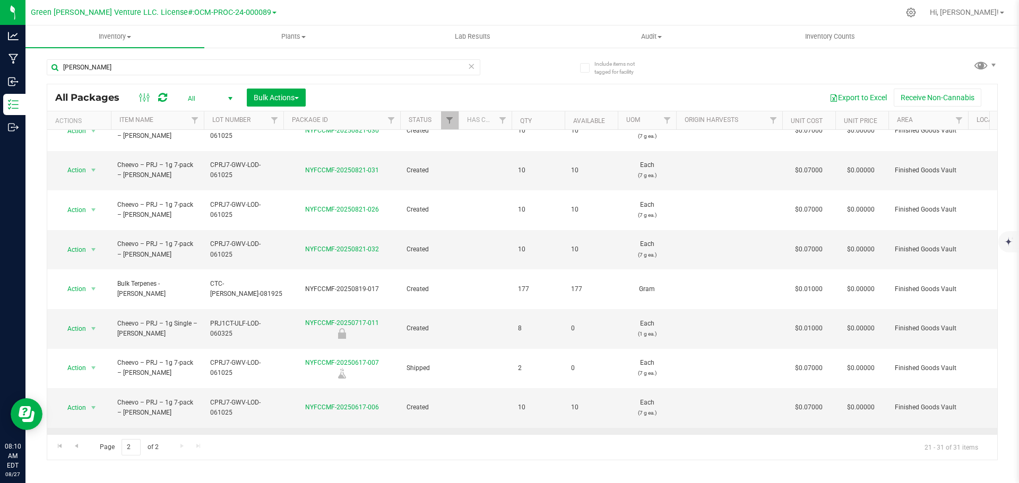
click at [89, 440] on span "select" at bounding box center [93, 447] width 13 height 15
click at [99, 185] on li "Create package" at bounding box center [92, 183] width 68 height 16
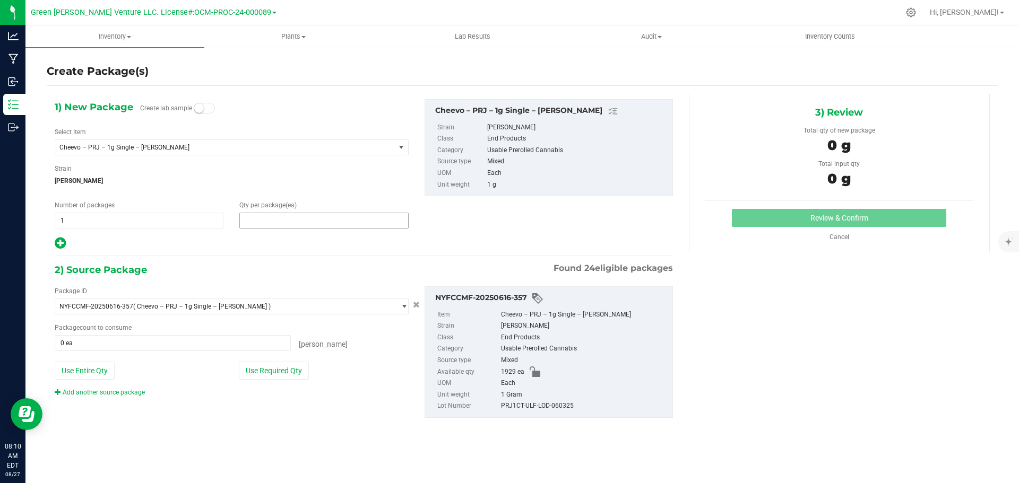
click at [256, 221] on span at bounding box center [323, 221] width 169 height 16
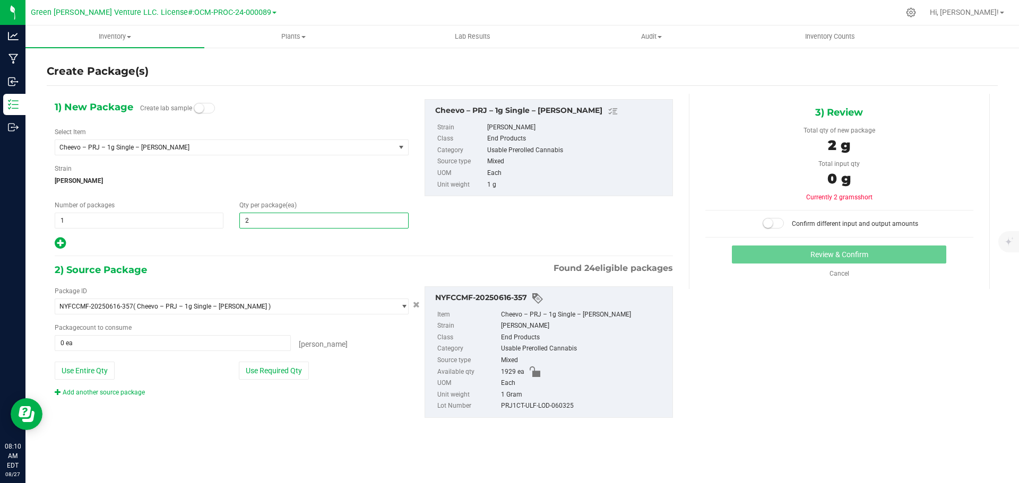
type input "20"
drag, startPoint x: 295, startPoint y: 374, endPoint x: 304, endPoint y: 374, distance: 9.0
click at [295, 374] on button "Use Required Qty" at bounding box center [274, 371] width 70 height 18
type input "20 ea"
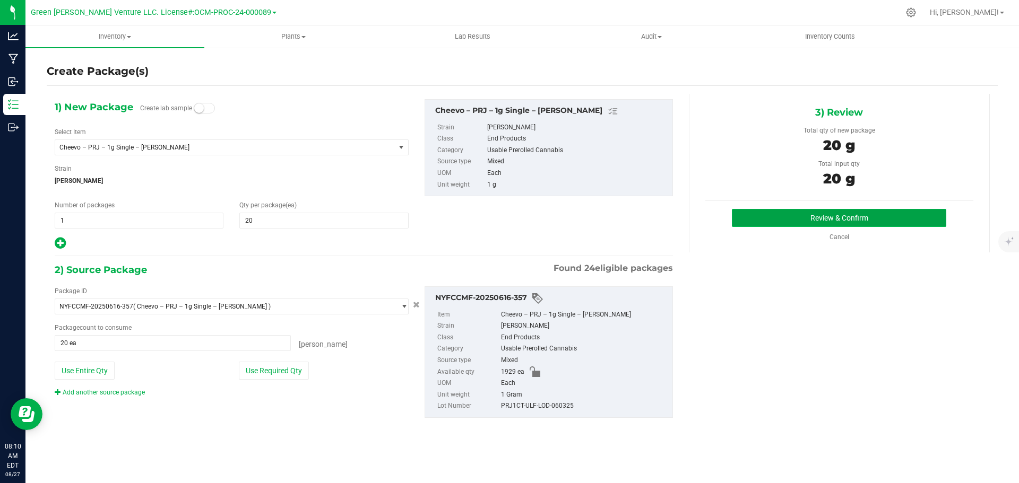
click at [782, 215] on button "Review & Confirm" at bounding box center [839, 218] width 214 height 18
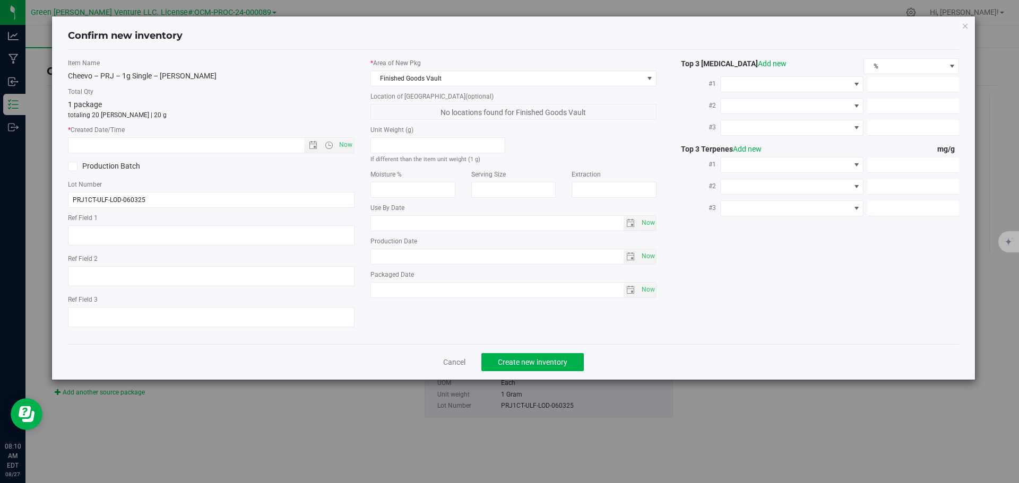
click at [354, 142] on div "Item Name Cheevo – PRJ – 1g Single – Lodi Dodi Total Qty 1 package totaling 20 …" at bounding box center [211, 197] width 302 height 278
drag, startPoint x: 348, startPoint y: 148, endPoint x: 354, endPoint y: 179, distance: 31.5
click at [348, 151] on span "Now" at bounding box center [345, 144] width 18 height 15
type input "8/27/2025 8:10 AM"
click at [499, 362] on span "Create new inventory" at bounding box center [533, 362] width 70 height 8
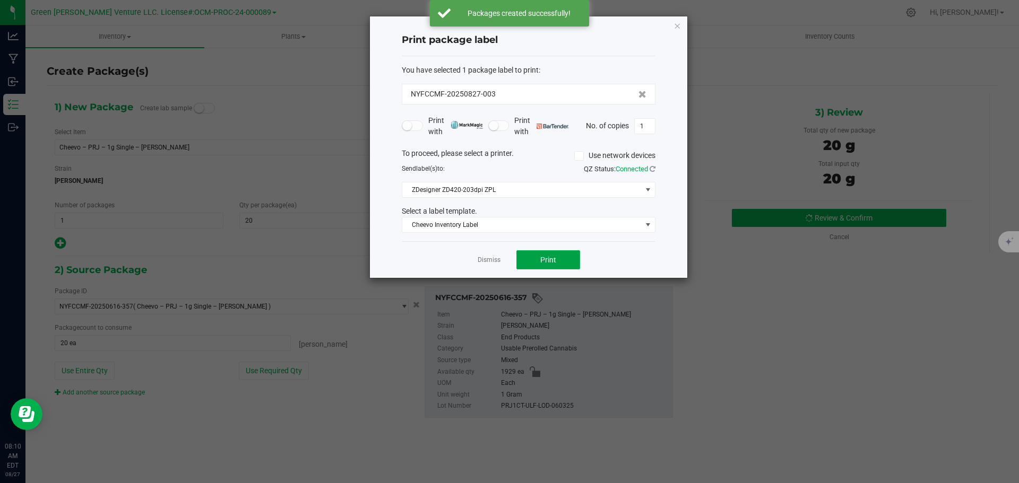
click at [523, 261] on button "Print" at bounding box center [548, 259] width 64 height 19
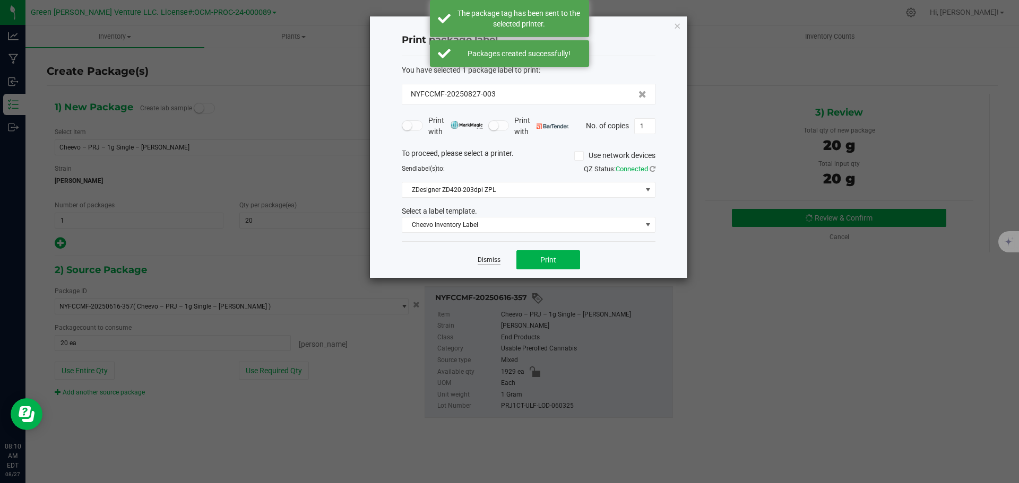
click at [485, 260] on link "Dismiss" at bounding box center [489, 260] width 23 height 9
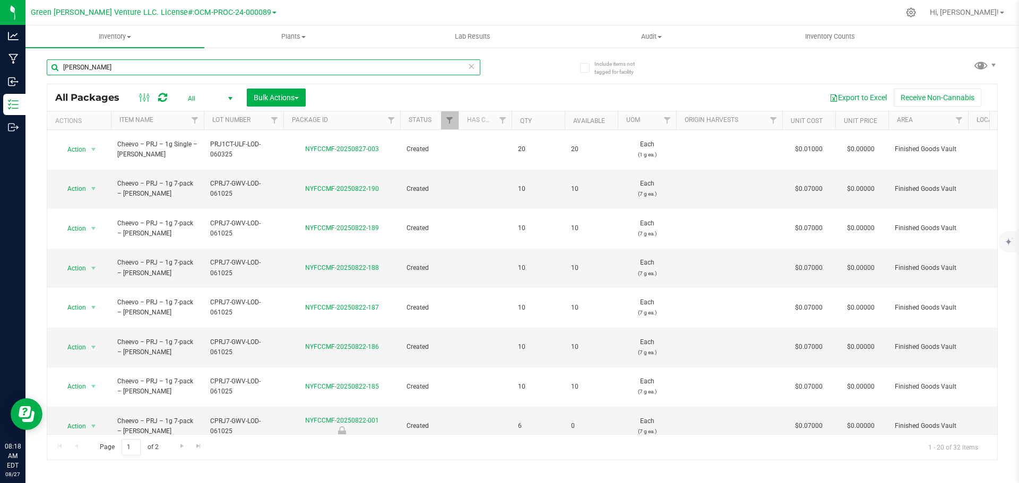
click at [89, 68] on input "lodi dodi" at bounding box center [264, 67] width 434 height 16
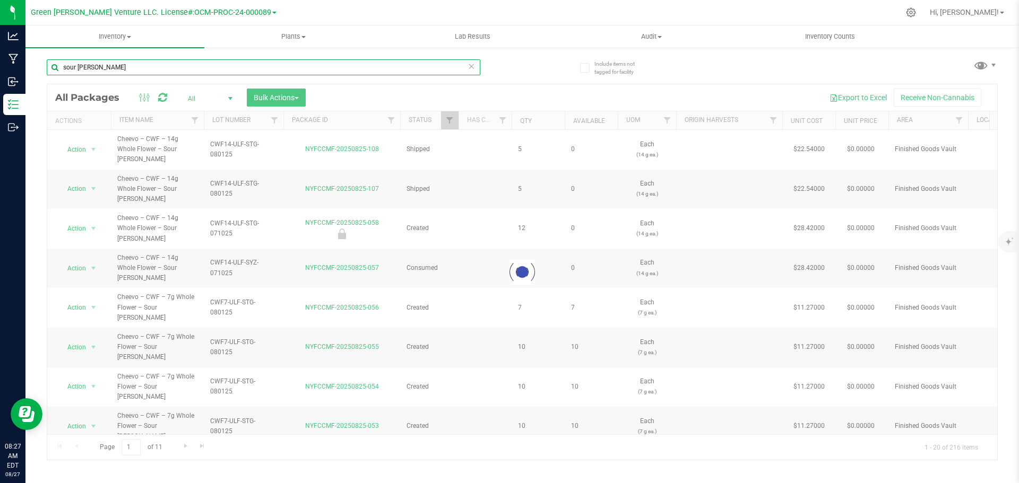
type input "sour tangie"
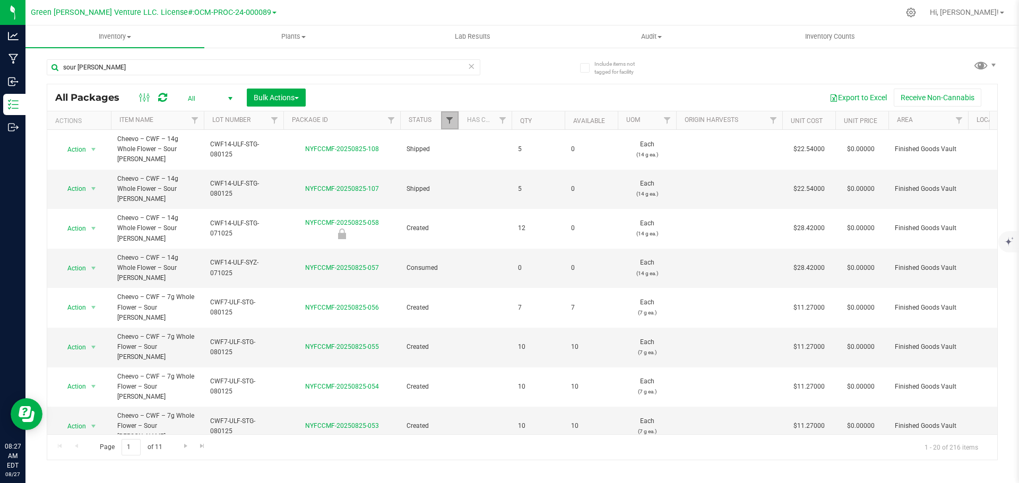
click at [453, 117] on span "Filter" at bounding box center [449, 120] width 8 height 8
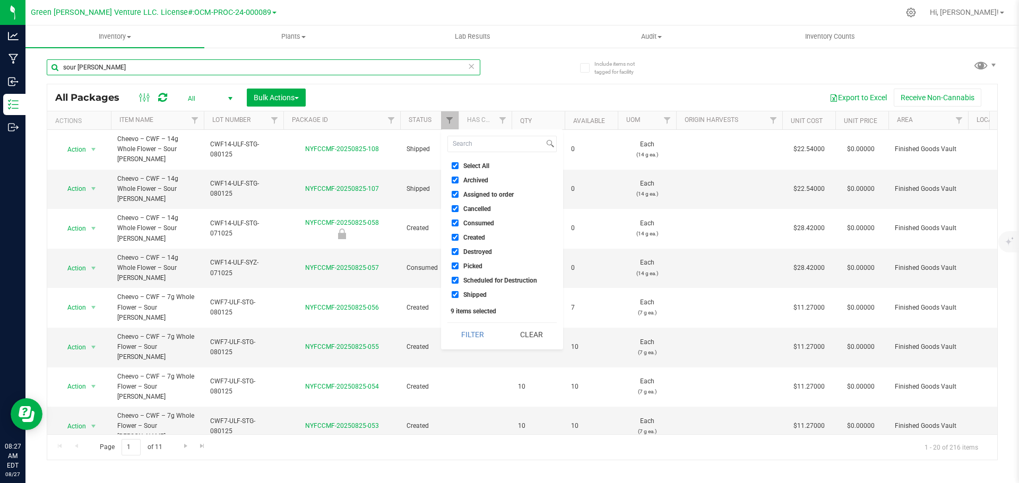
click at [321, 66] on input "sour tangie" at bounding box center [264, 67] width 434 height 16
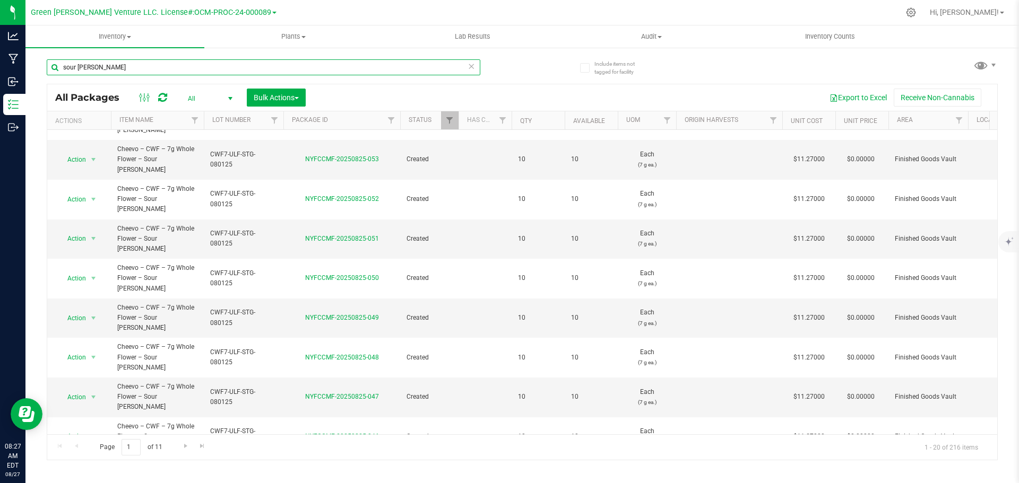
scroll to position [291, 0]
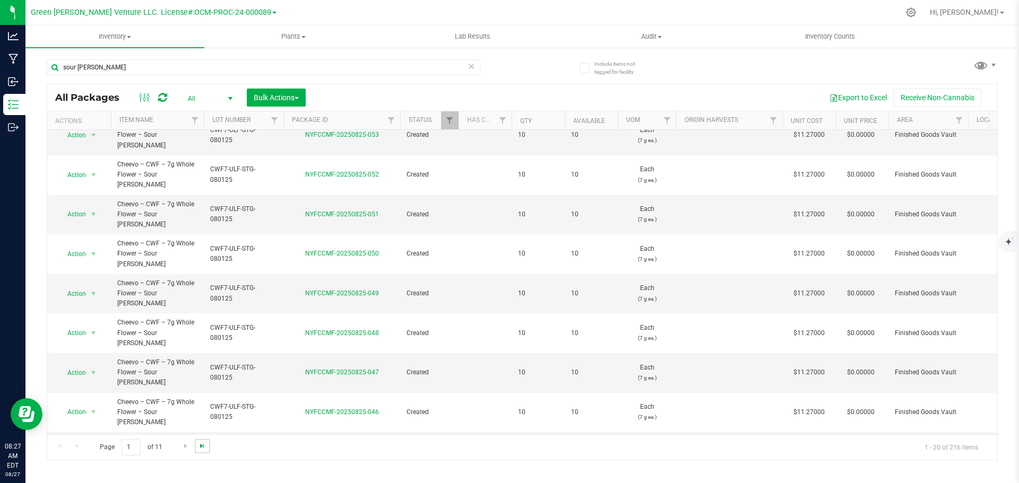
click at [205, 445] on span "Go to the last page" at bounding box center [202, 446] width 8 height 8
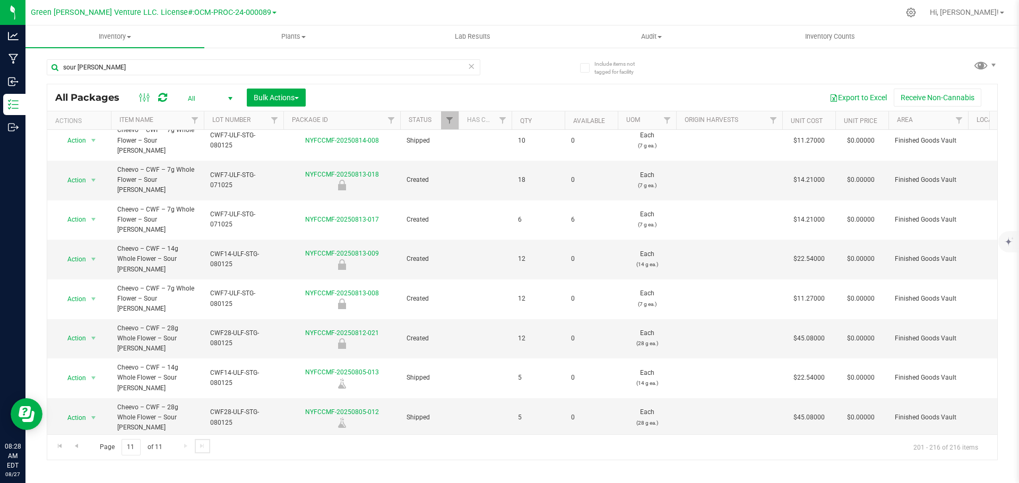
scroll to position [176, 0]
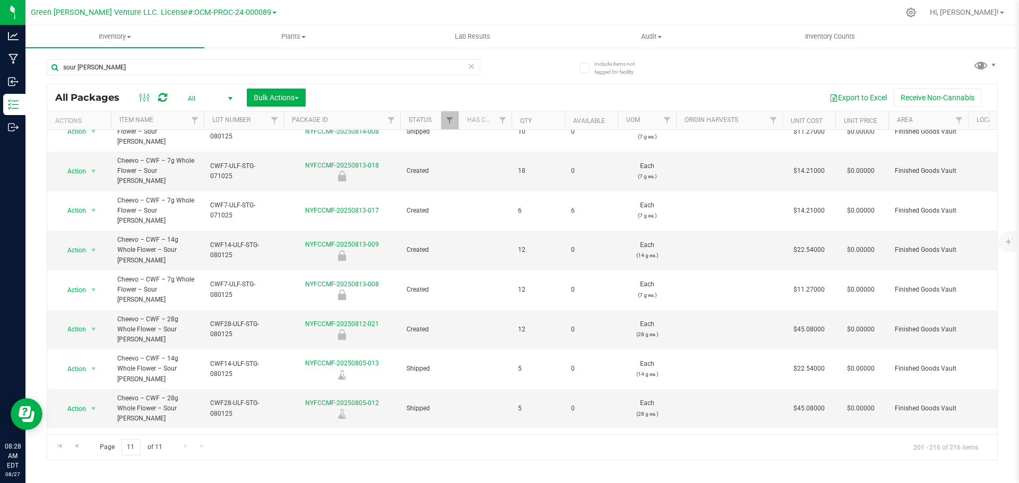
click at [94, 205] on li "Create package" at bounding box center [92, 208] width 68 height 16
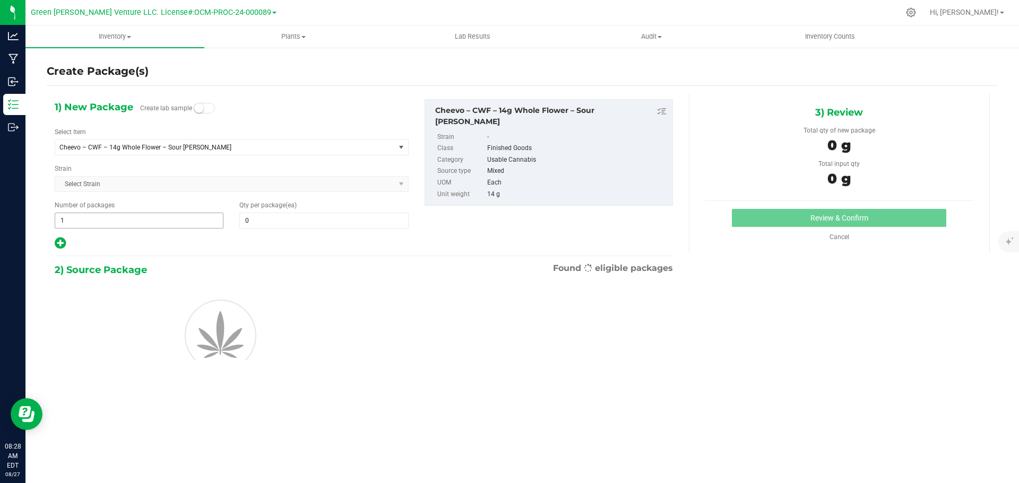
click at [70, 213] on input "1" at bounding box center [139, 220] width 168 height 15
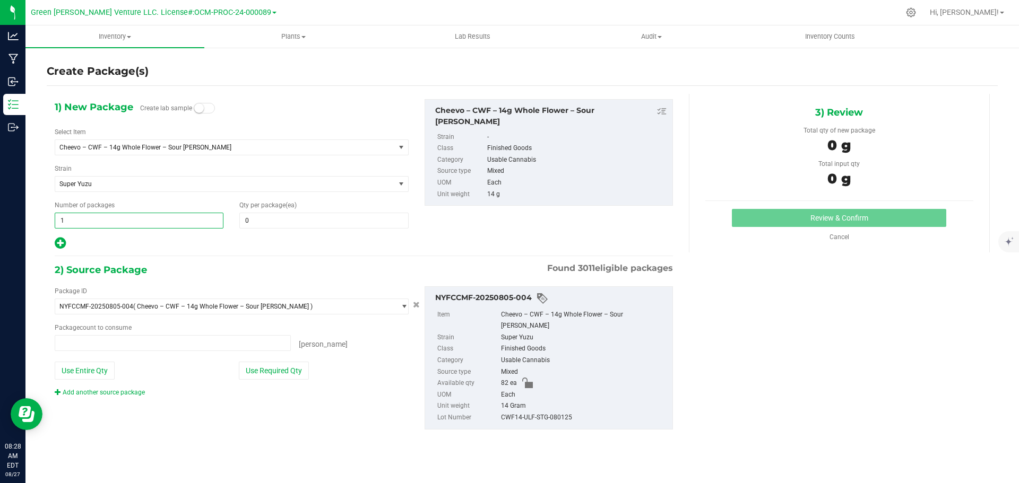
type input "0 ea"
type input "4"
click at [249, 216] on span at bounding box center [323, 221] width 169 height 16
type input "5"
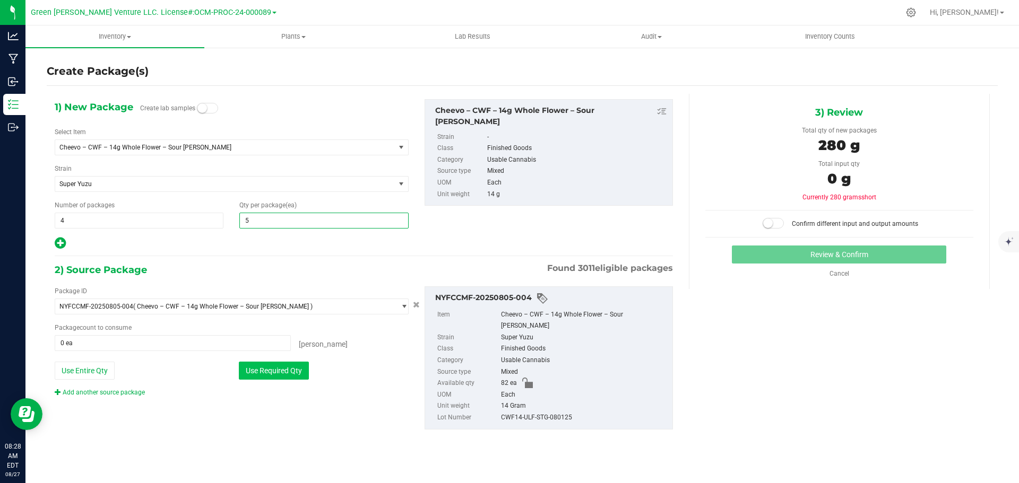
type input "5"
click at [303, 372] on button "Use Required Qty" at bounding box center [274, 371] width 70 height 18
type input "20 ea"
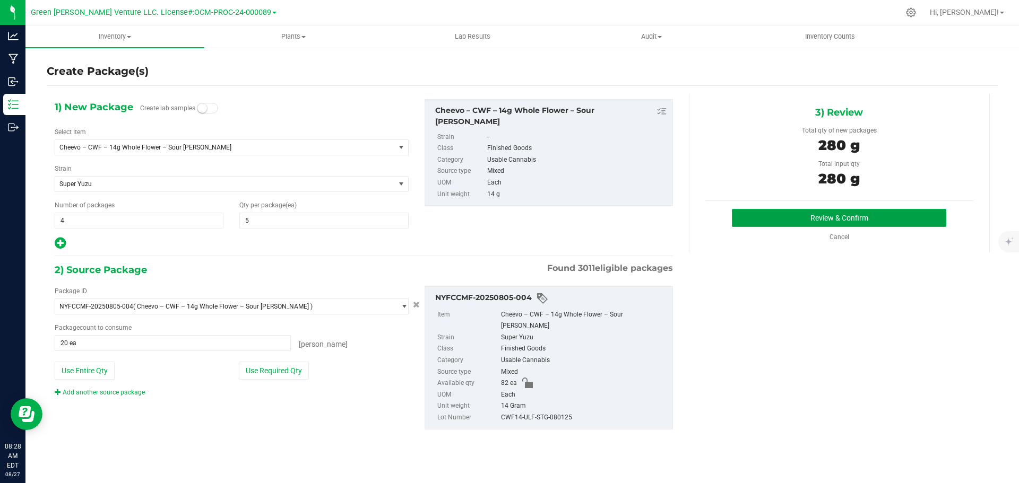
click at [785, 227] on button "Review & Confirm" at bounding box center [839, 218] width 214 height 18
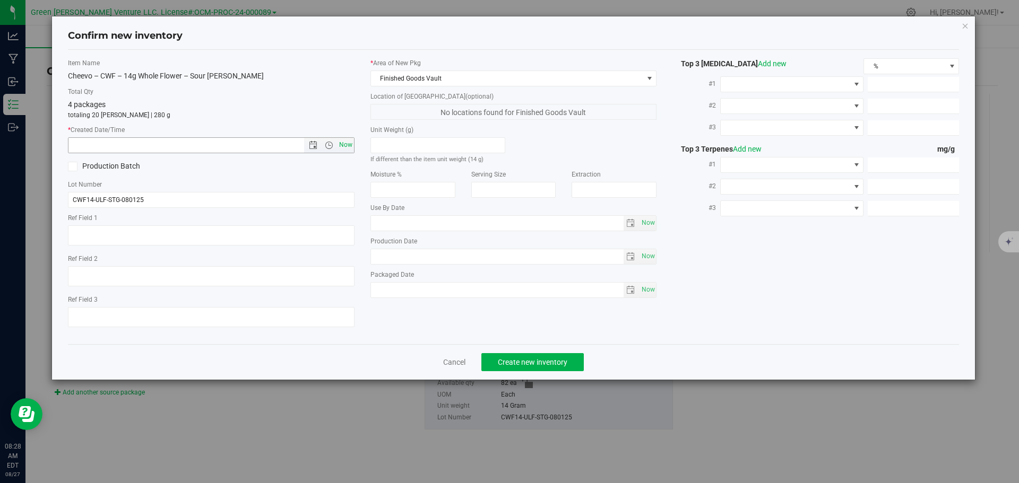
click at [345, 142] on span "Now" at bounding box center [345, 144] width 18 height 15
type input "8/27/2025 8:28 AM"
click at [498, 366] on span "Create new inventory" at bounding box center [533, 362] width 70 height 8
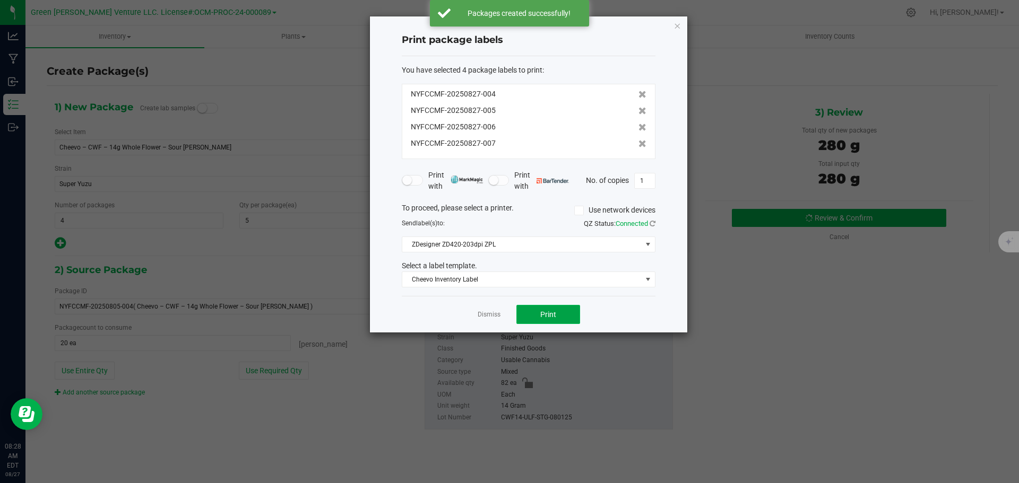
click at [544, 318] on span "Print" at bounding box center [548, 314] width 16 height 8
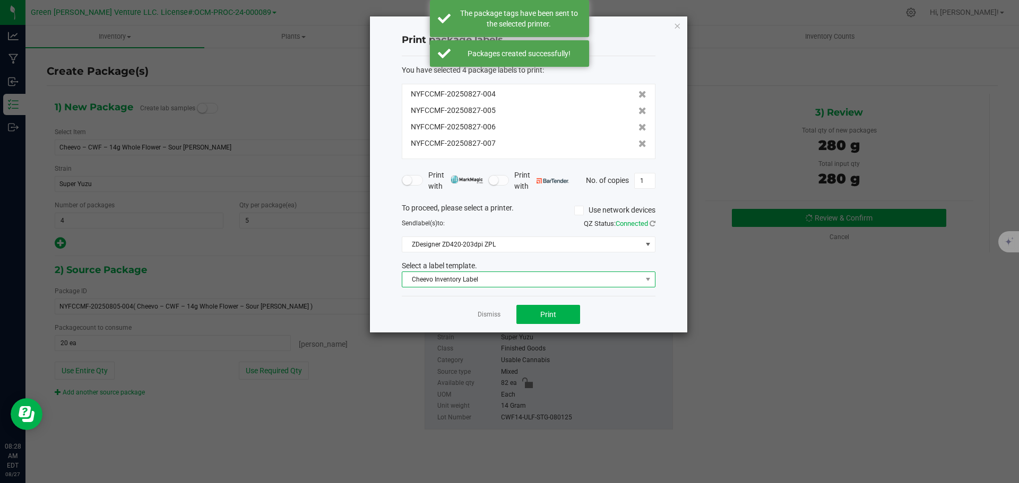
click at [552, 282] on span "Cheevo Inventory Label" at bounding box center [521, 279] width 239 height 15
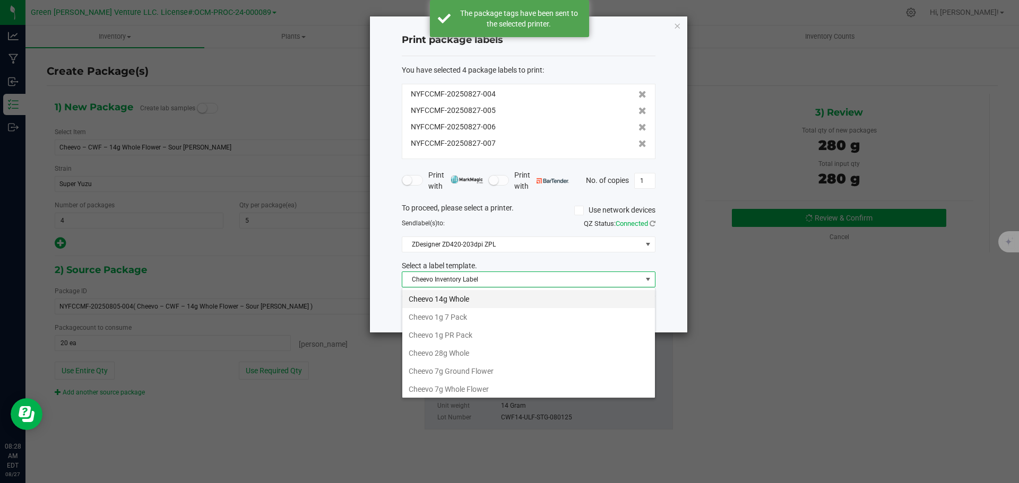
click at [470, 298] on li "Cheevo 14g Whole" at bounding box center [528, 299] width 253 height 18
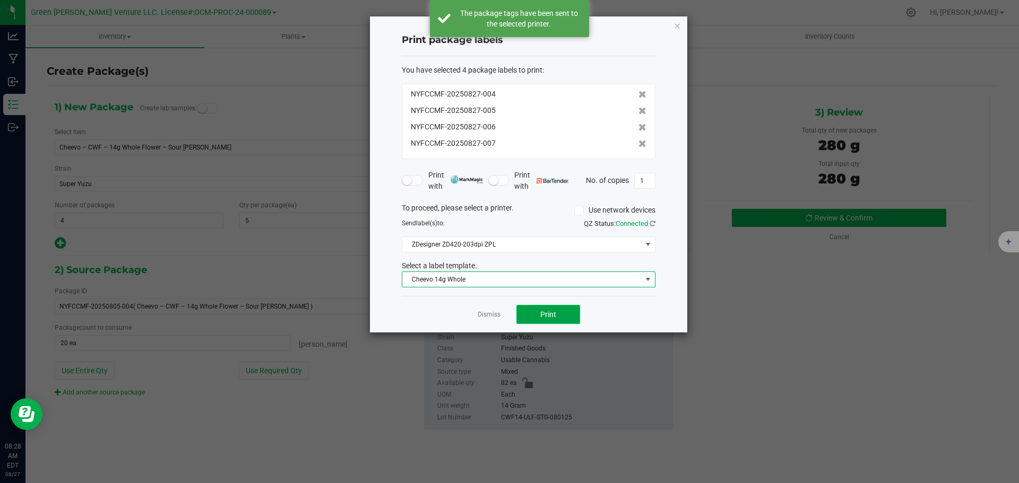
click at [537, 312] on button "Print" at bounding box center [548, 314] width 64 height 19
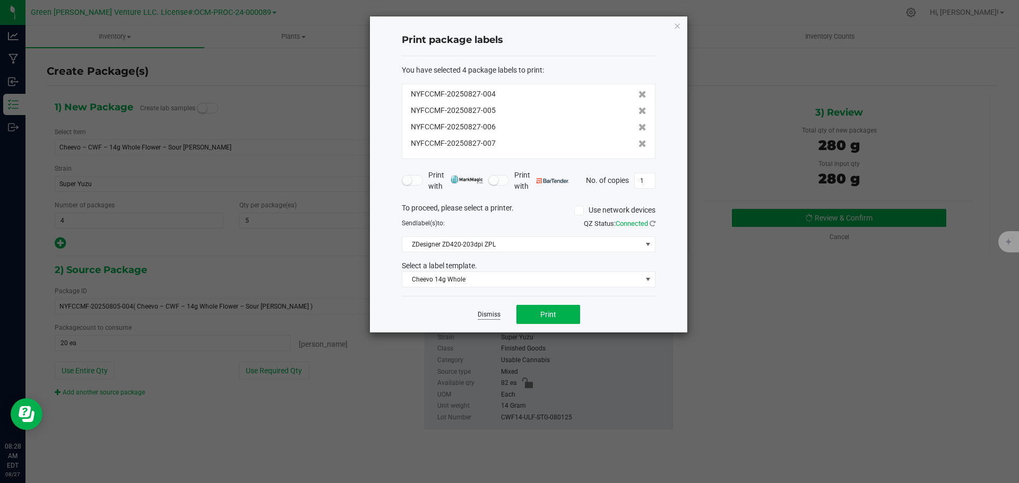
click at [494, 312] on link "Dismiss" at bounding box center [489, 314] width 23 height 9
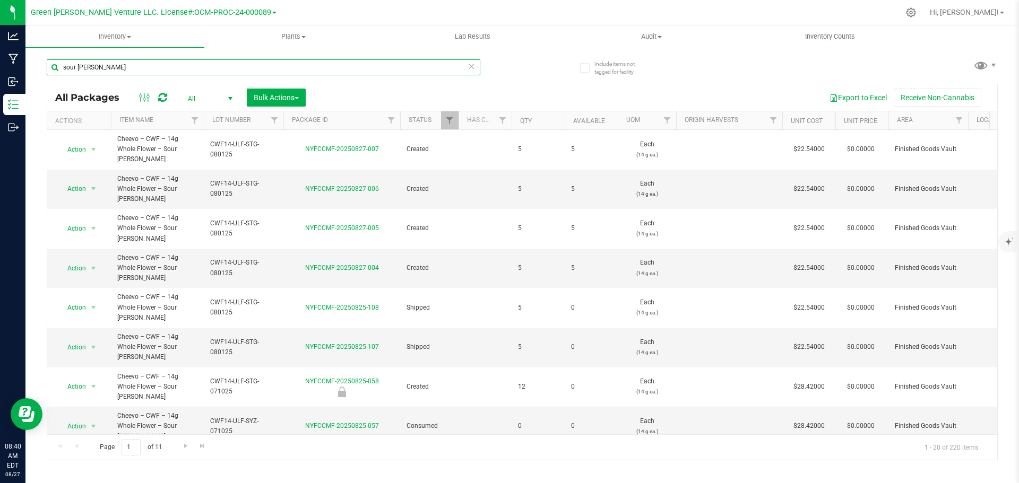
click at [116, 68] on input "sour tangie" at bounding box center [264, 67] width 434 height 16
click at [117, 66] on input "sour tangie" at bounding box center [264, 67] width 434 height 16
click at [114, 66] on input "sour tangie" at bounding box center [264, 67] width 434 height 16
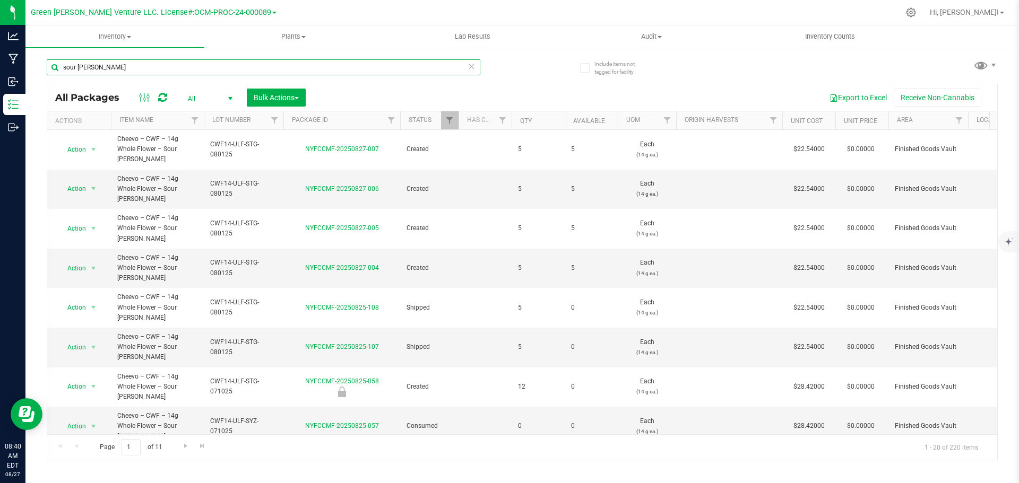
click at [114, 66] on input "sour tangie" at bounding box center [264, 67] width 434 height 16
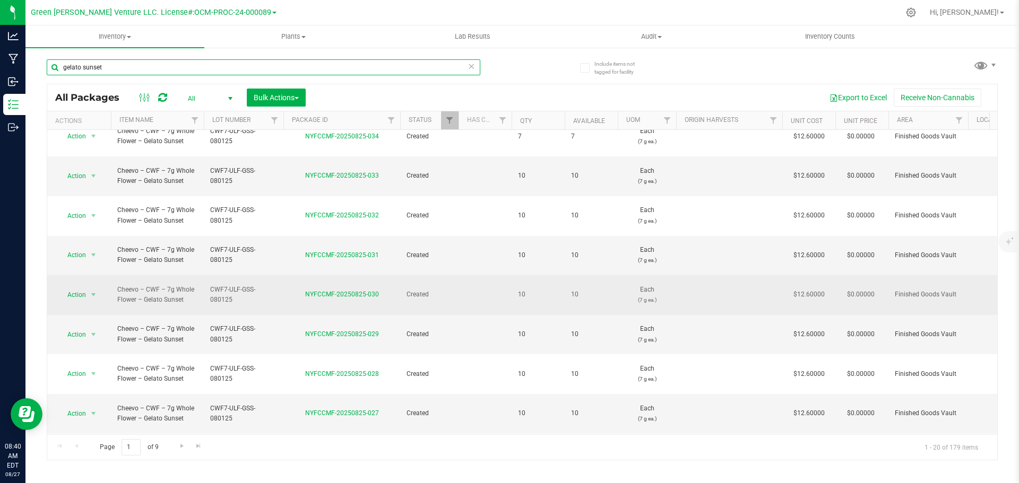
scroll to position [291, 0]
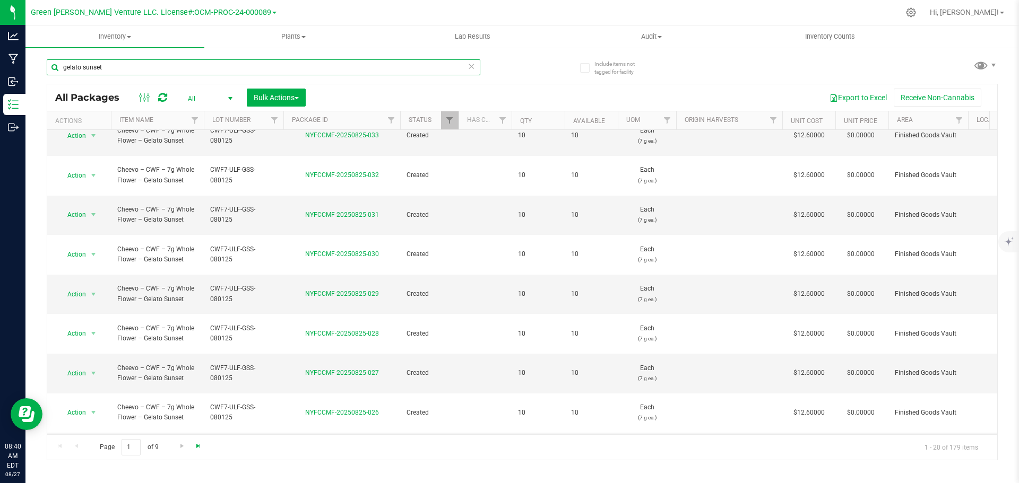
type input "gelato sunset"
click at [200, 448] on span "Go to the last page" at bounding box center [198, 446] width 8 height 8
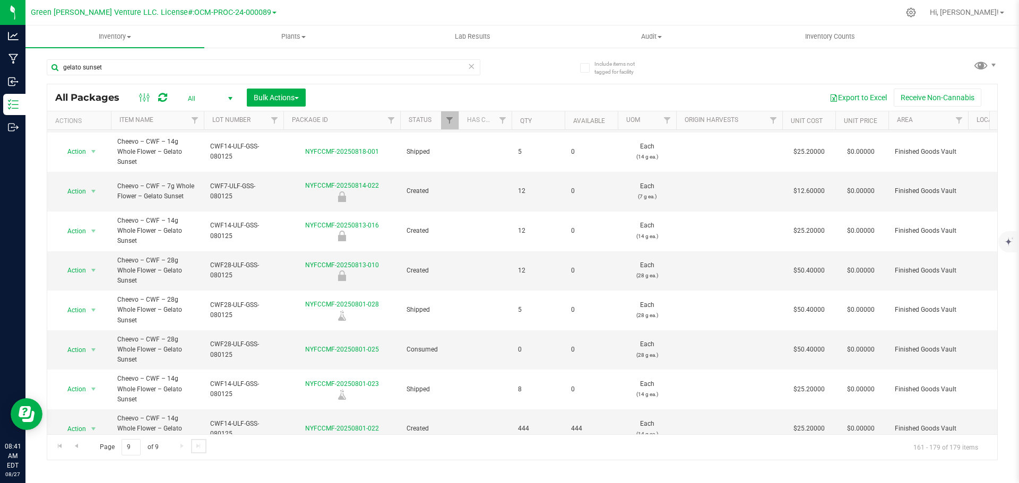
scroll to position [217, 0]
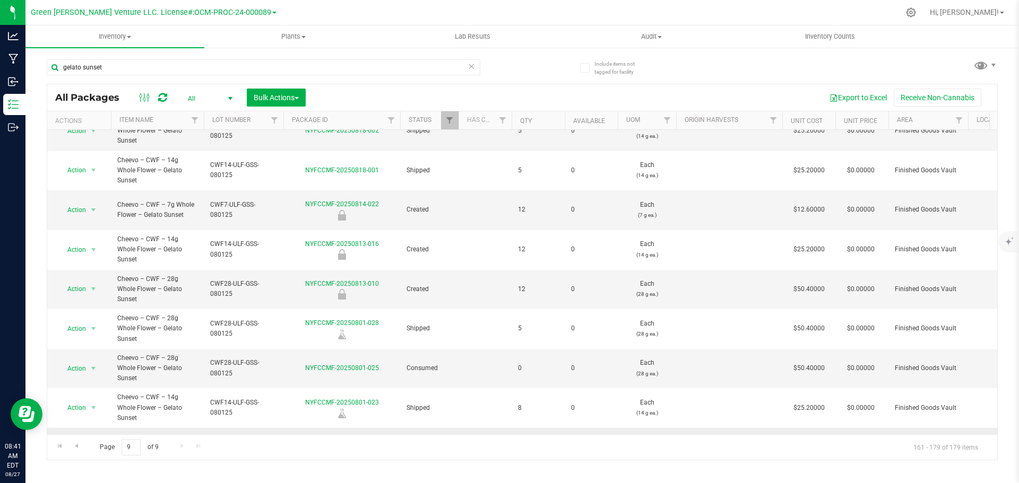
click at [89, 444] on span "select" at bounding box center [93, 448] width 8 height 8
click at [93, 148] on li "Create package" at bounding box center [92, 148] width 68 height 16
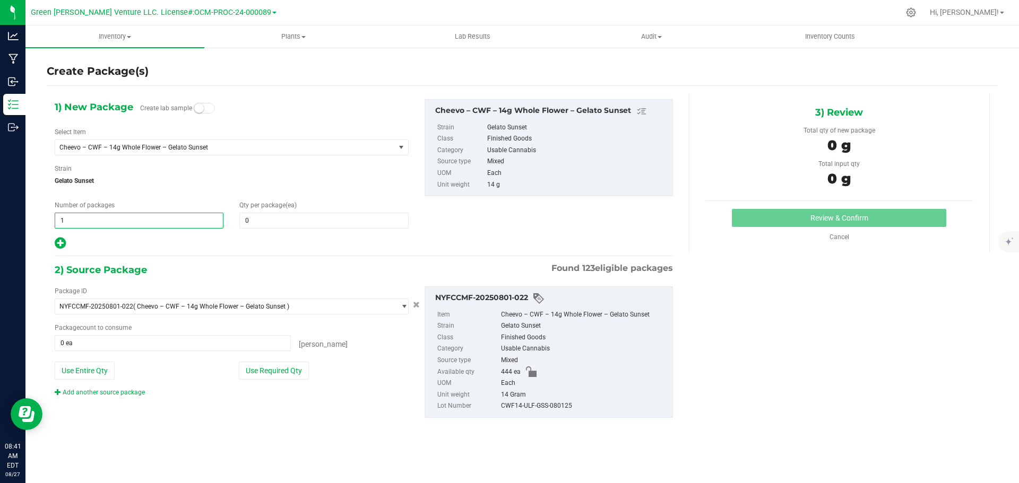
click at [88, 226] on span "1 1" at bounding box center [139, 221] width 169 height 16
type input "4"
click at [253, 221] on span at bounding box center [323, 221] width 169 height 16
type input "5"
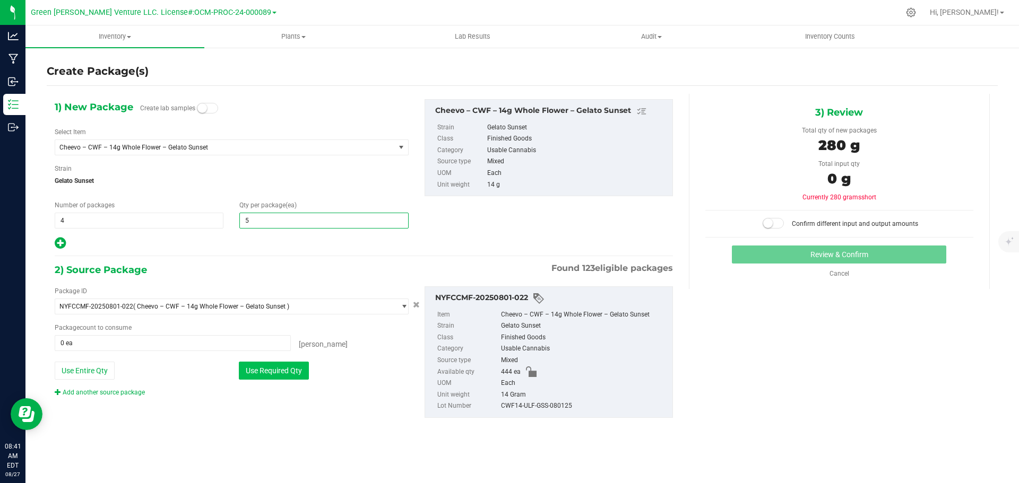
type input "5"
click at [253, 373] on button "Use Required Qty" at bounding box center [274, 371] width 70 height 18
type input "20 ea"
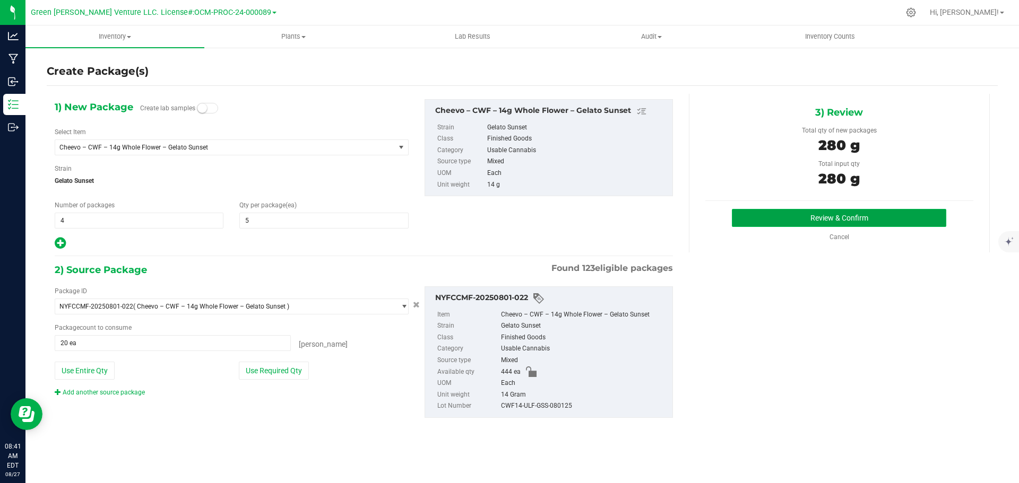
click at [789, 226] on button "Review & Confirm" at bounding box center [839, 218] width 214 height 18
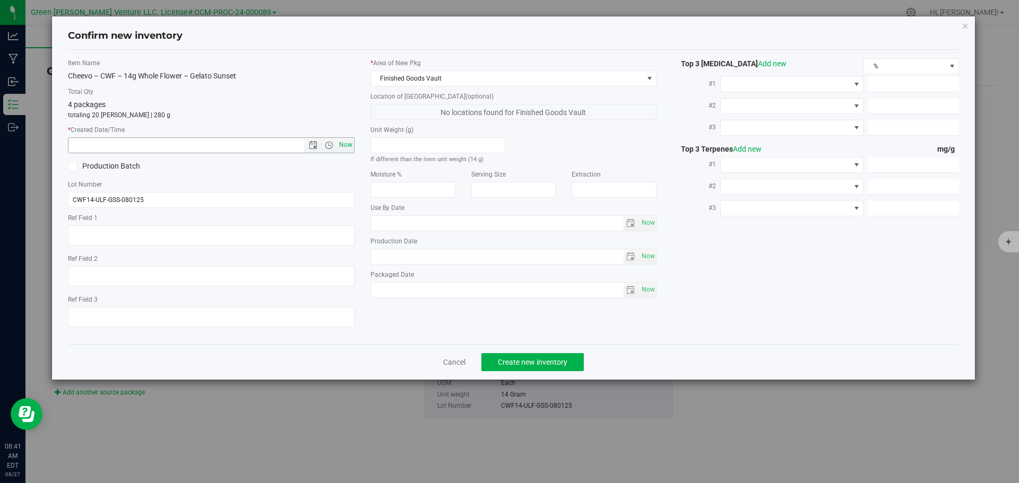
click at [340, 151] on span "Now" at bounding box center [345, 144] width 18 height 15
type input "8/27/2025 8:41 AM"
click at [500, 361] on span "Create new inventory" at bounding box center [533, 362] width 70 height 8
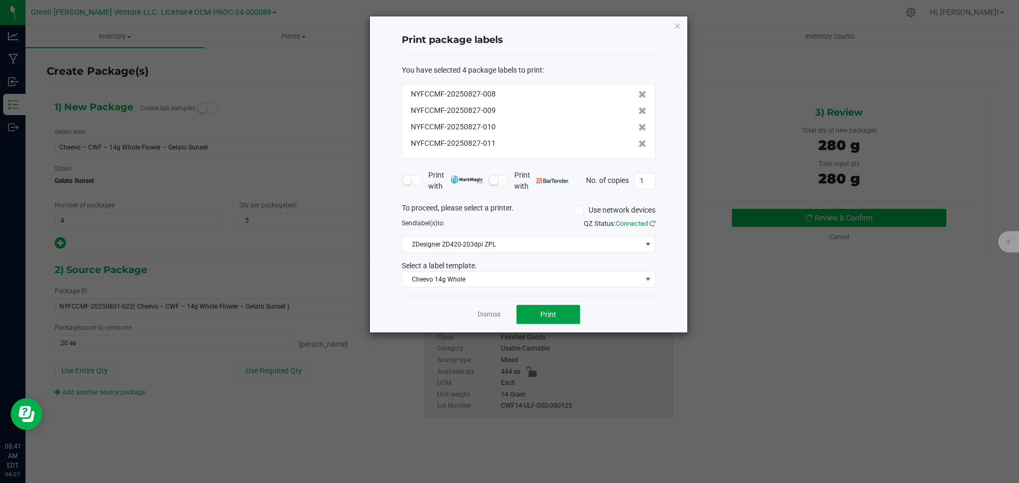
click at [530, 318] on button "Print" at bounding box center [548, 314] width 64 height 19
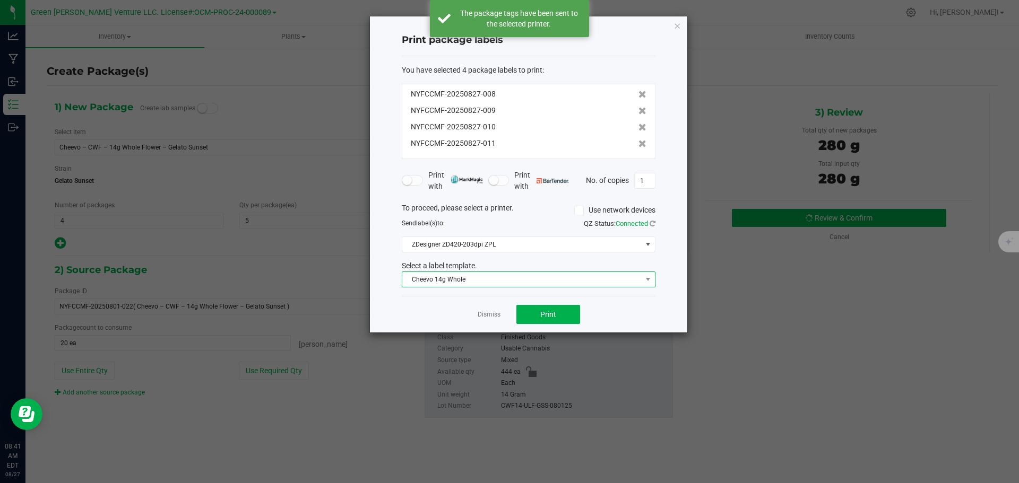
click at [498, 281] on span "Cheevo 14g Whole" at bounding box center [521, 279] width 239 height 15
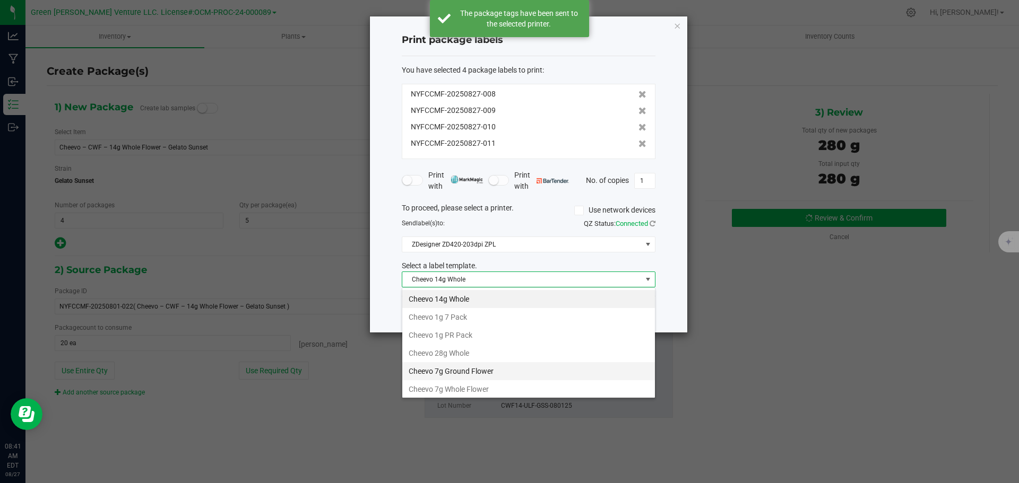
scroll to position [53, 0]
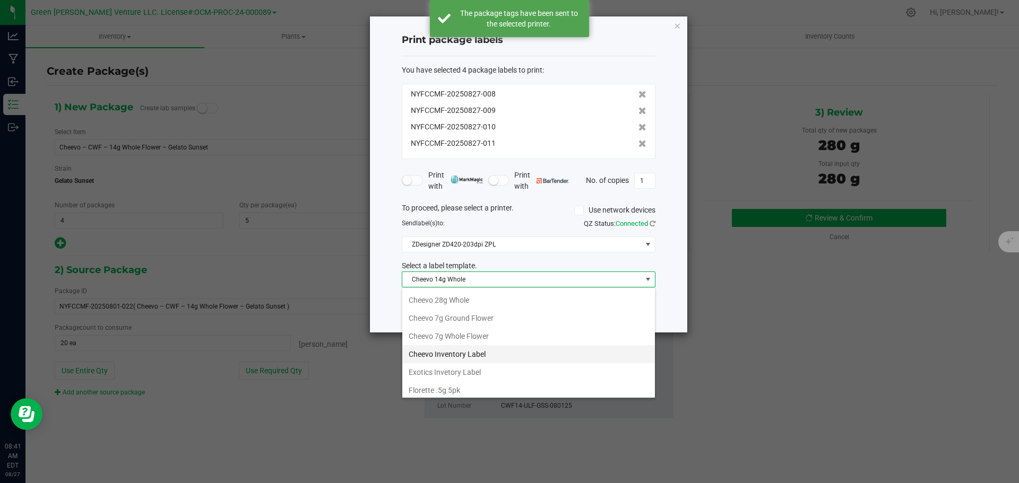
click at [449, 355] on li "Cheevo Inventory Label" at bounding box center [528, 354] width 253 height 18
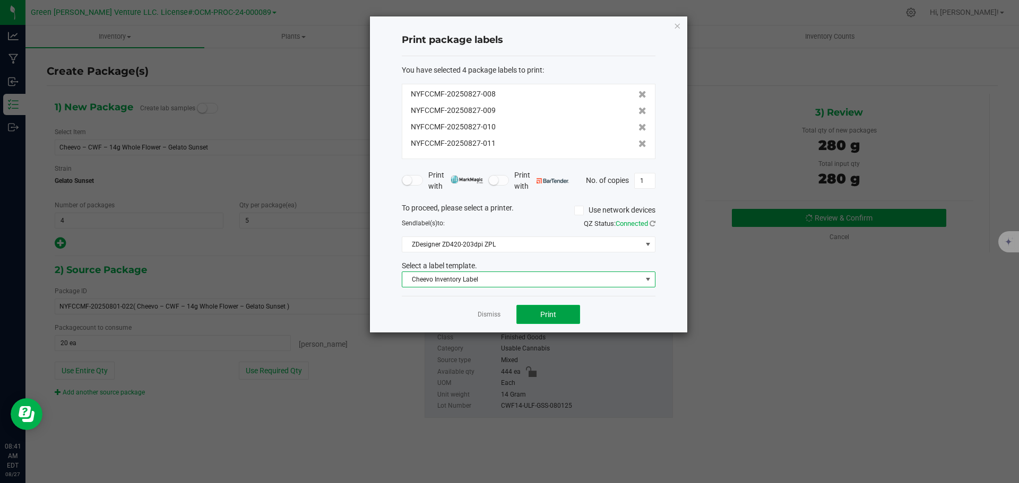
click at [534, 318] on button "Print" at bounding box center [548, 314] width 64 height 19
click at [486, 321] on div "Dismiss Print" at bounding box center [529, 314] width 254 height 37
click at [483, 316] on link "Dismiss" at bounding box center [489, 314] width 23 height 9
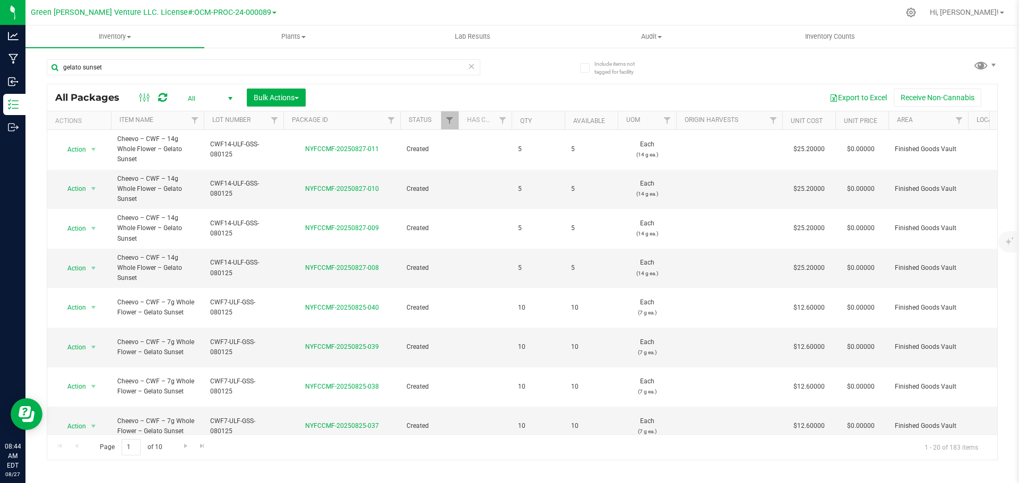
click at [280, 446] on div "Page 1 of 10 1 - 20 of 183 items" at bounding box center [522, 447] width 950 height 25
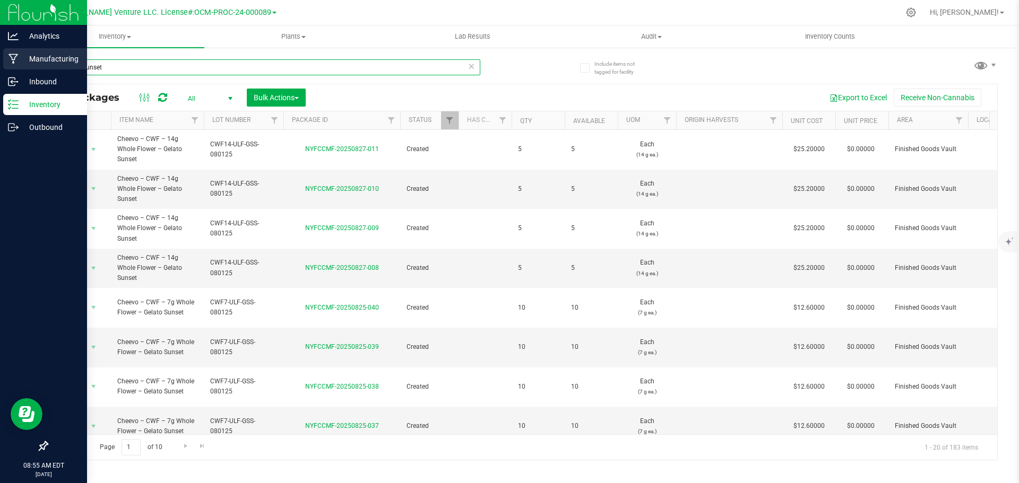
drag, startPoint x: 110, startPoint y: 64, endPoint x: 19, endPoint y: 68, distance: 91.9
click at [20, 70] on div "Analytics Manufacturing Inbound Inventory Outbound 08:55 AM EDT 08/27/2025 08/2…" at bounding box center [509, 241] width 1019 height 483
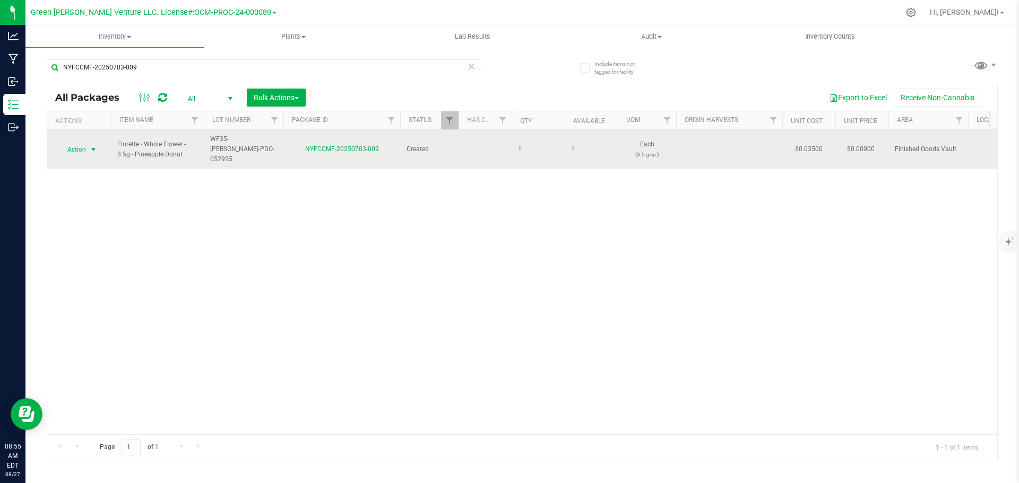
click at [87, 151] on span "select" at bounding box center [93, 149] width 13 height 15
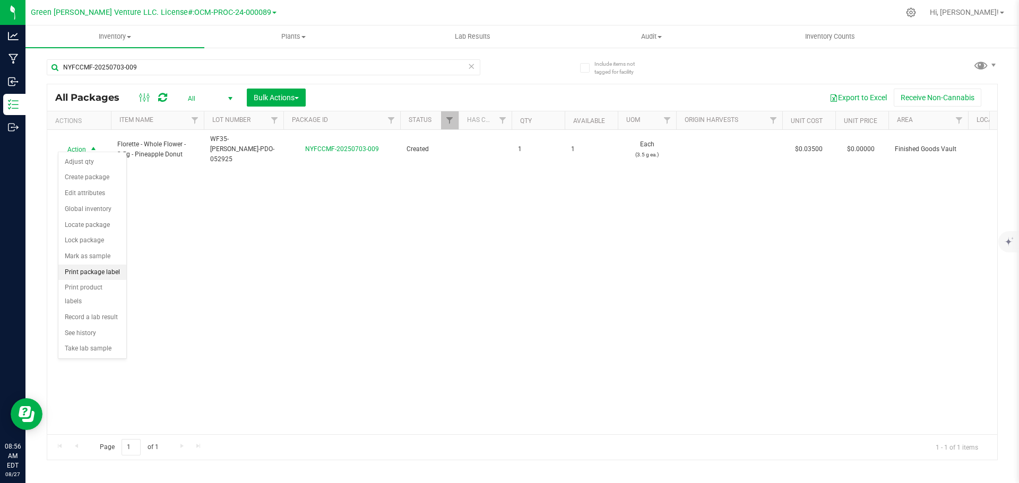
click at [94, 273] on li "Print package label" at bounding box center [92, 273] width 68 height 16
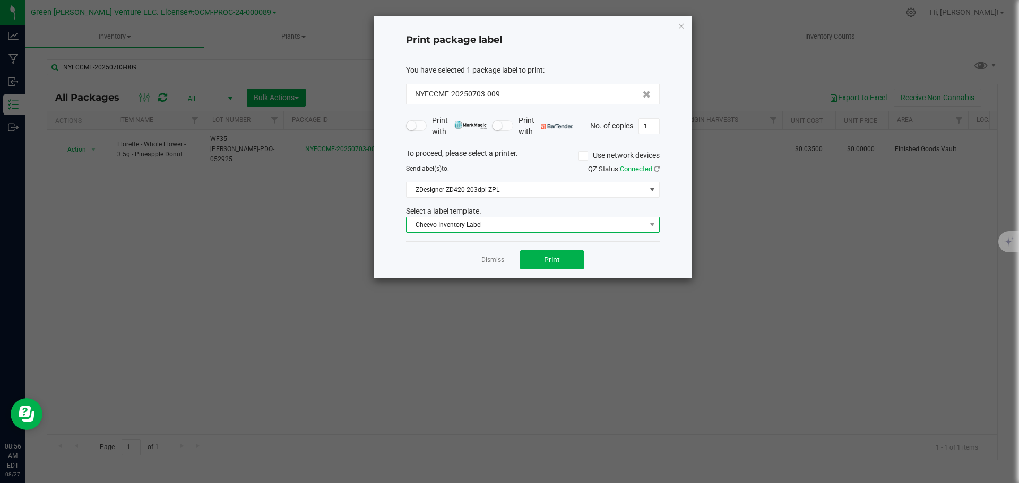
click at [533, 230] on span "Cheevo Inventory Label" at bounding box center [526, 225] width 239 height 15
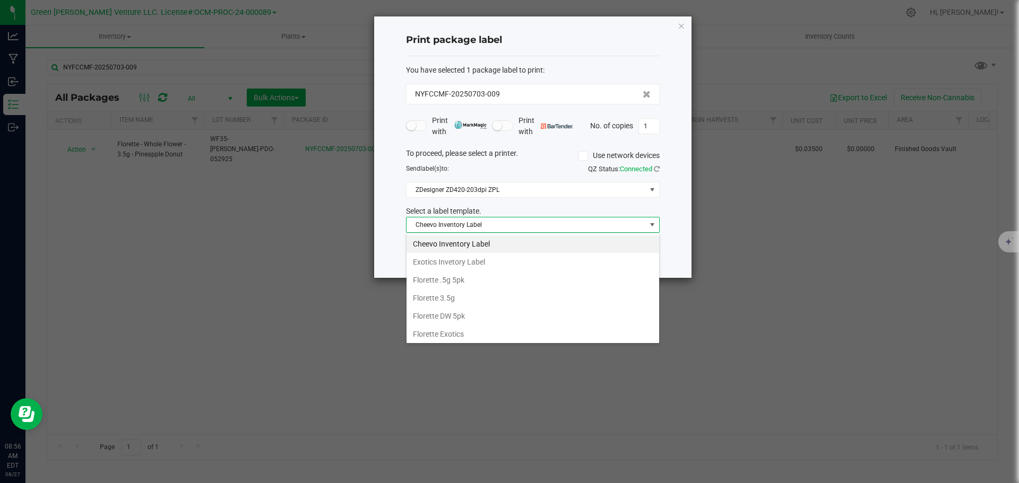
scroll to position [183, 0]
click at [456, 330] on li "Inventory Labels" at bounding box center [533, 333] width 253 height 18
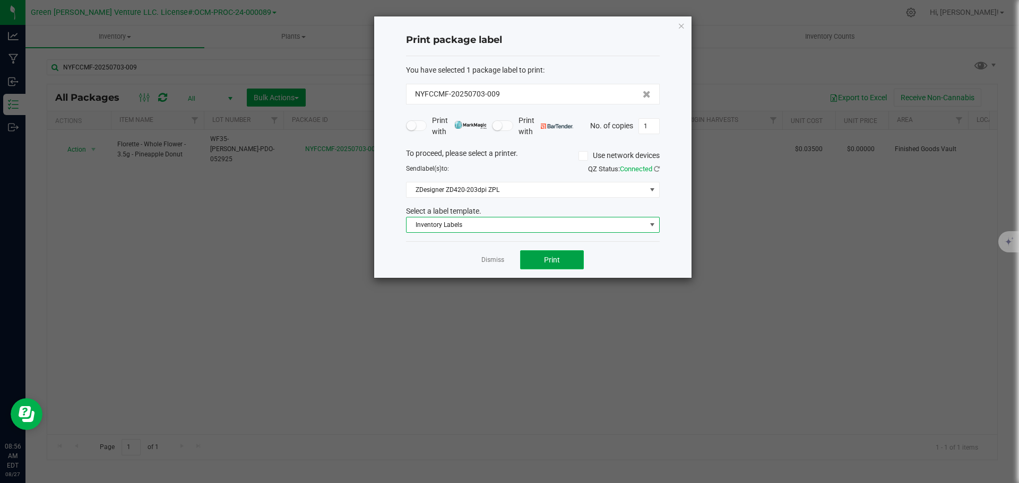
click at [544, 263] on span "Print" at bounding box center [552, 260] width 16 height 8
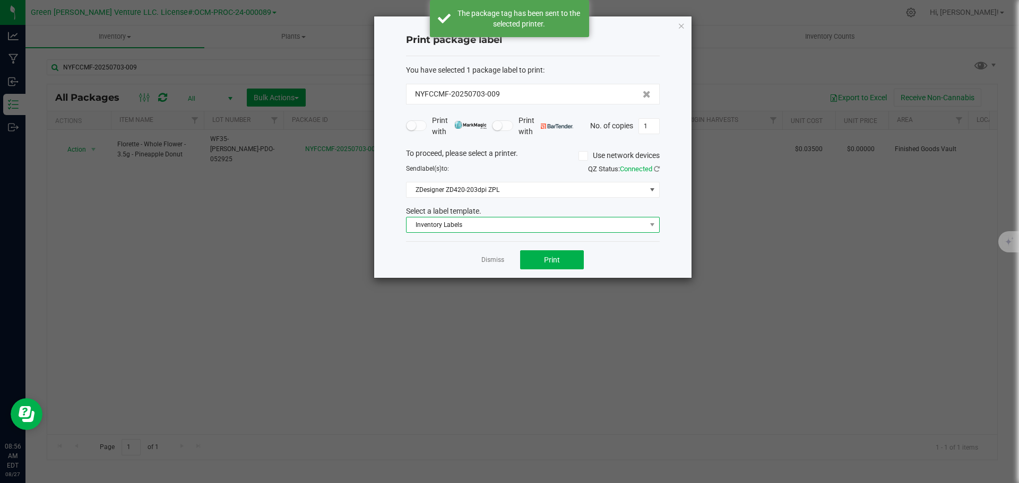
click at [485, 222] on span "Inventory Labels" at bounding box center [526, 225] width 239 height 15
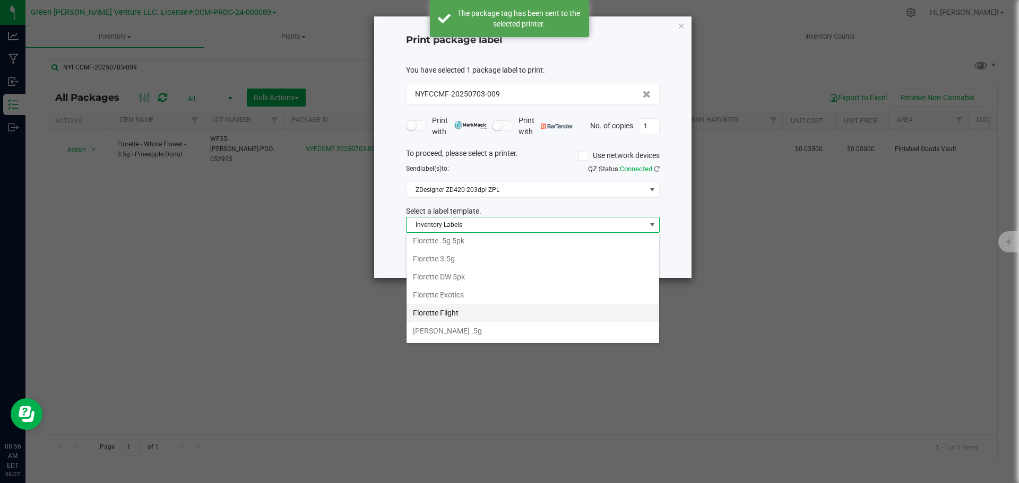
scroll to position [129, 0]
click at [447, 276] on li "Florette 3.5g" at bounding box center [533, 278] width 253 height 18
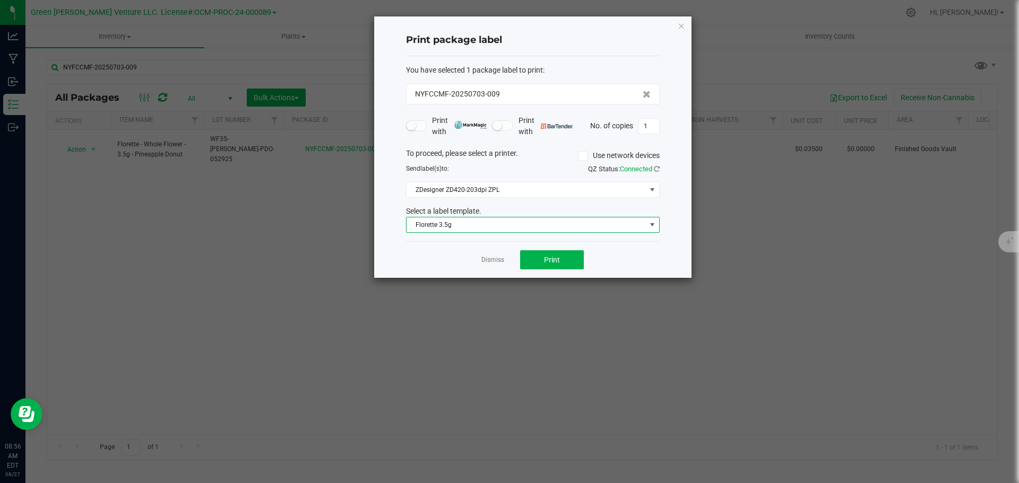
click at [489, 258] on link "Dismiss" at bounding box center [492, 260] width 23 height 9
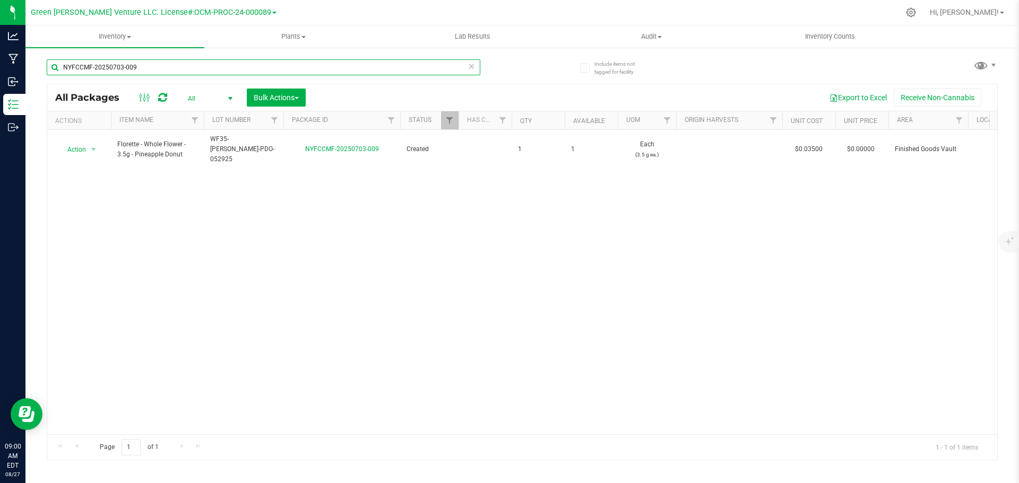
drag, startPoint x: 143, startPoint y: 66, endPoint x: 34, endPoint y: 75, distance: 108.6
click at [34, 75] on div "Include items not tagged for facility NYFCCMF-20250703-009 All Packages All Act…" at bounding box center [521, 209] width 993 height 324
type input "NYFCCMF-20250723-087"
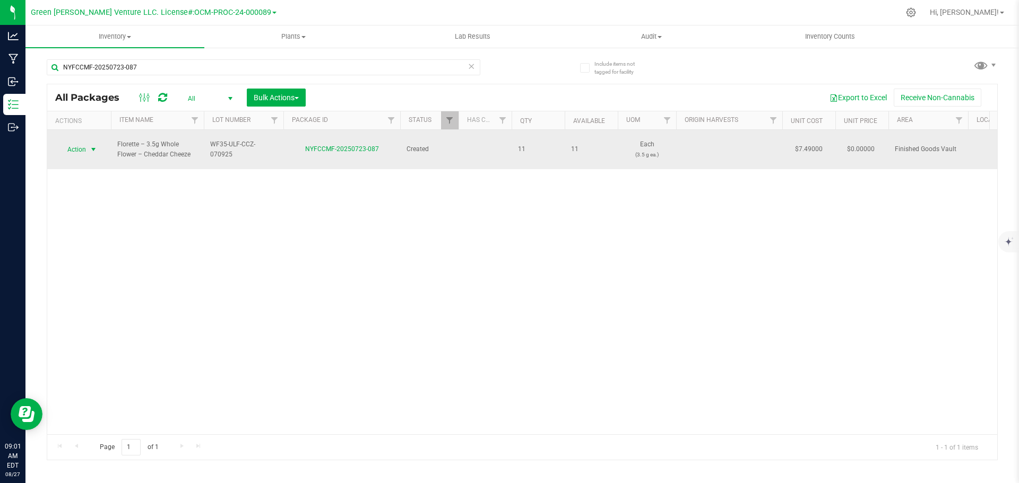
click at [90, 145] on span "select" at bounding box center [93, 149] width 8 height 8
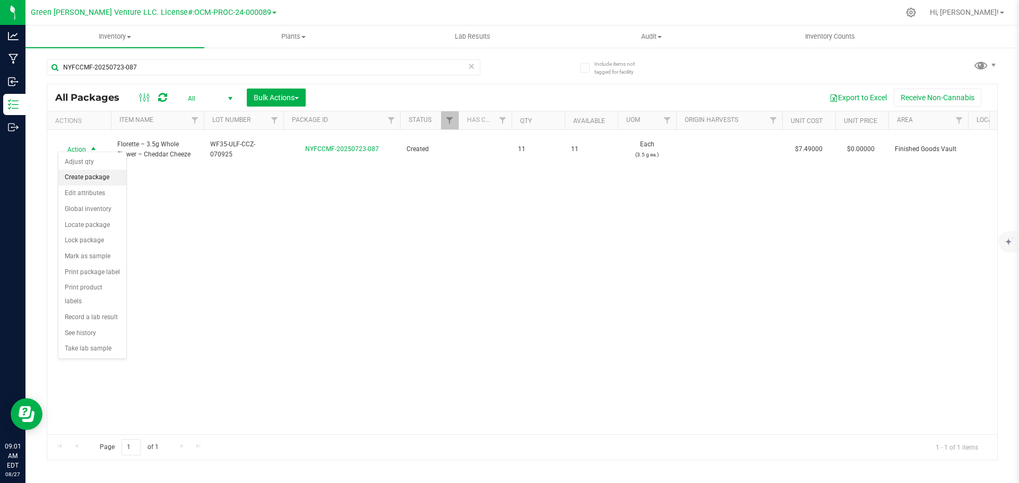
click at [93, 177] on li "Create package" at bounding box center [92, 178] width 68 height 16
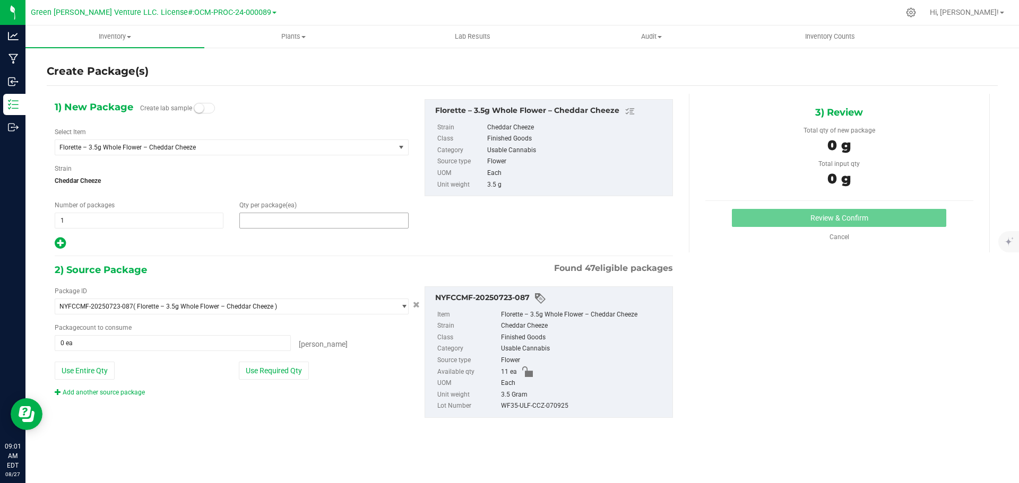
click at [254, 220] on span at bounding box center [323, 221] width 169 height 16
type input "1"
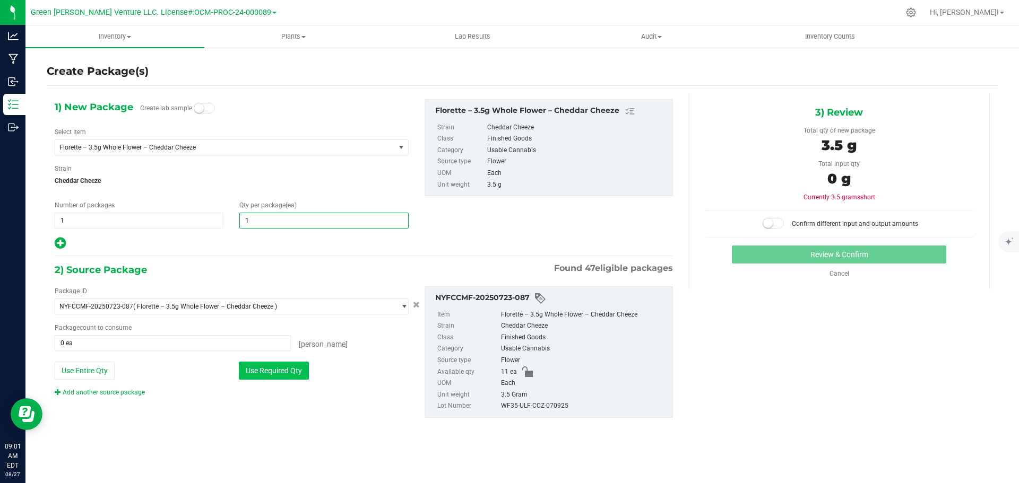
type input "1"
click at [280, 372] on button "Use Required Qty" at bounding box center [274, 371] width 70 height 18
type input "1 ea"
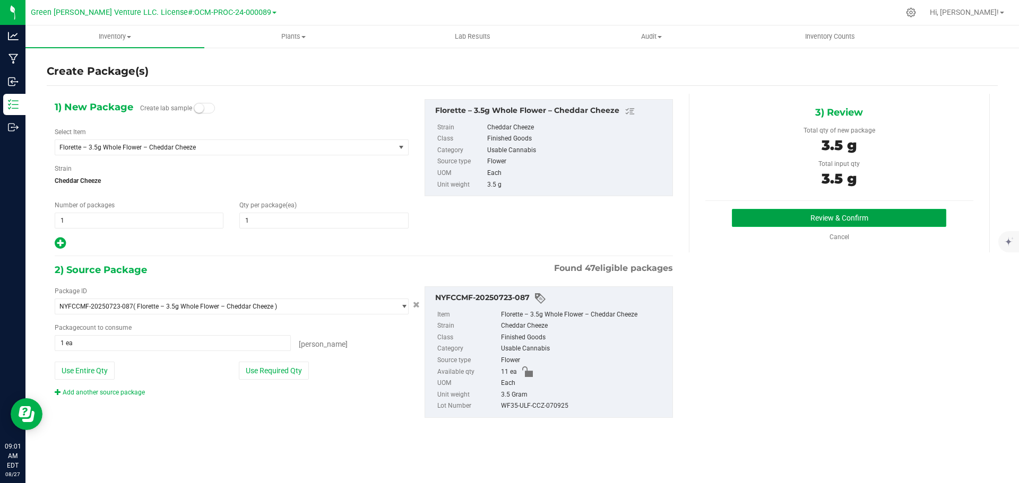
click at [766, 219] on button "Review & Confirm" at bounding box center [839, 218] width 214 height 18
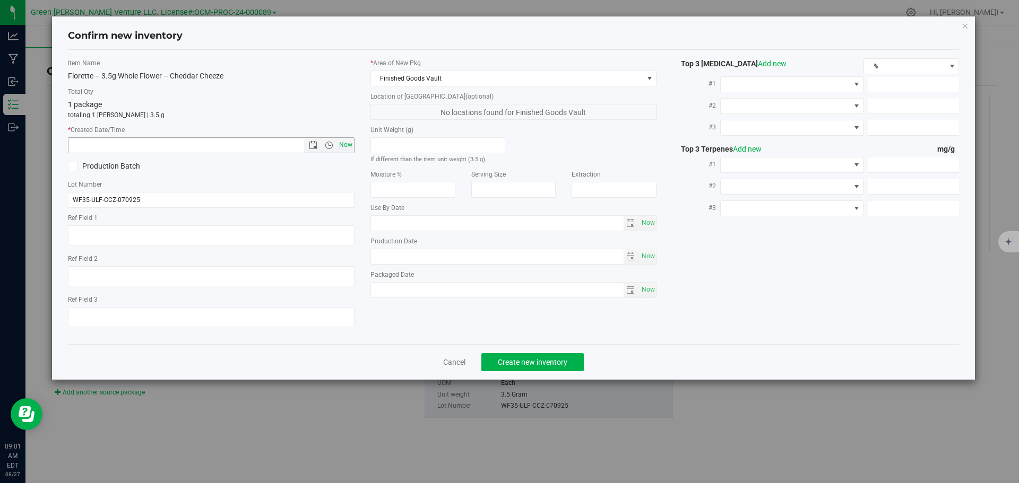
click at [349, 147] on span "Now" at bounding box center [345, 144] width 18 height 15
type input "8/27/2025 9:01 AM"
click at [516, 365] on span "Create new inventory" at bounding box center [533, 362] width 70 height 8
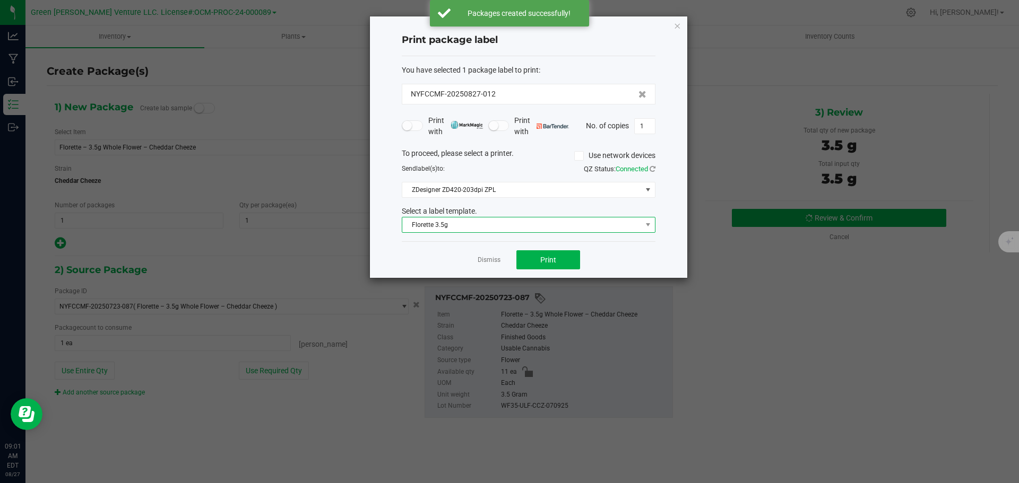
click at [475, 222] on span "Florette 3.5g" at bounding box center [521, 225] width 239 height 15
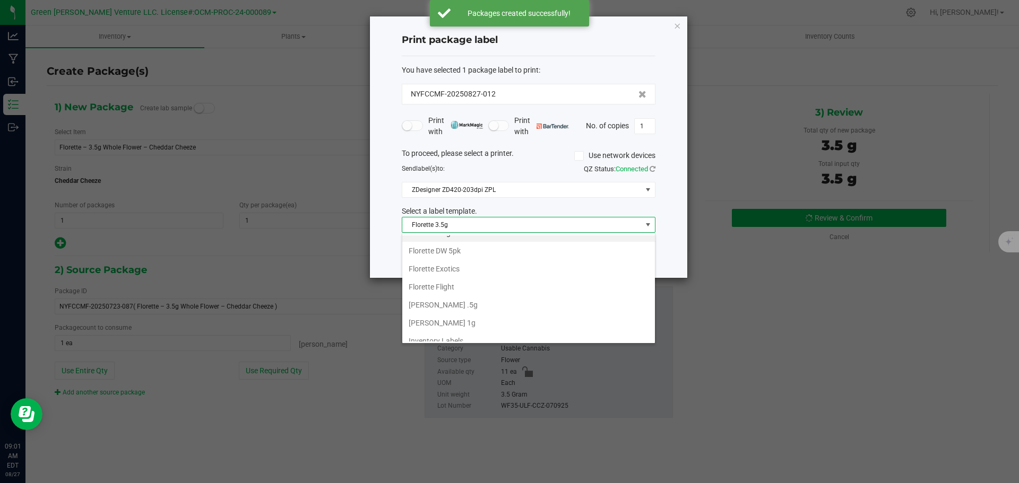
scroll to position [183, 0]
click at [458, 335] on li "Inventory Labels" at bounding box center [528, 333] width 253 height 18
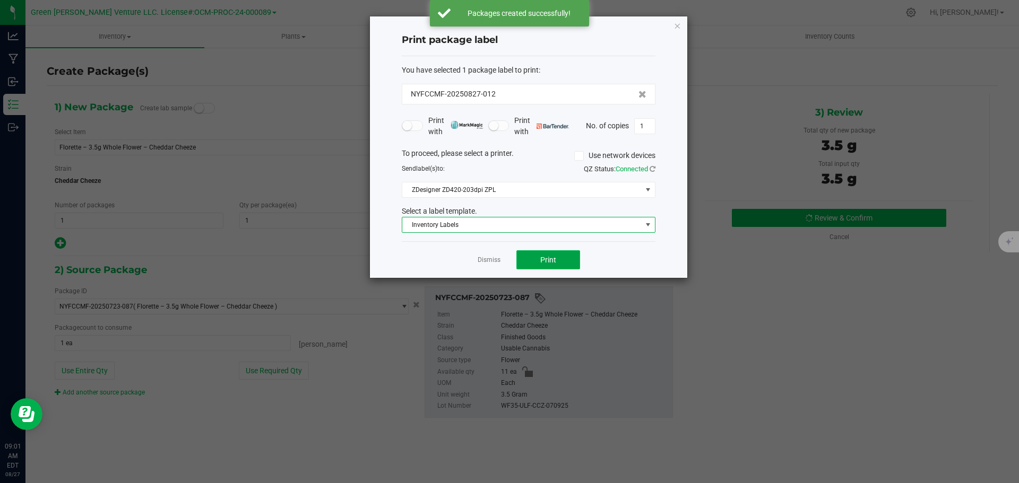
click at [525, 262] on button "Print" at bounding box center [548, 259] width 64 height 19
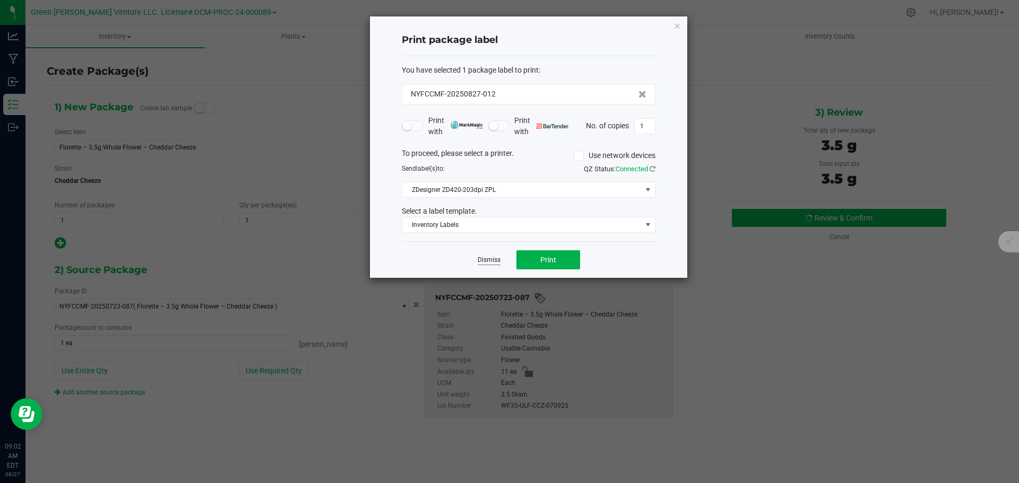
click at [492, 258] on link "Dismiss" at bounding box center [489, 260] width 23 height 9
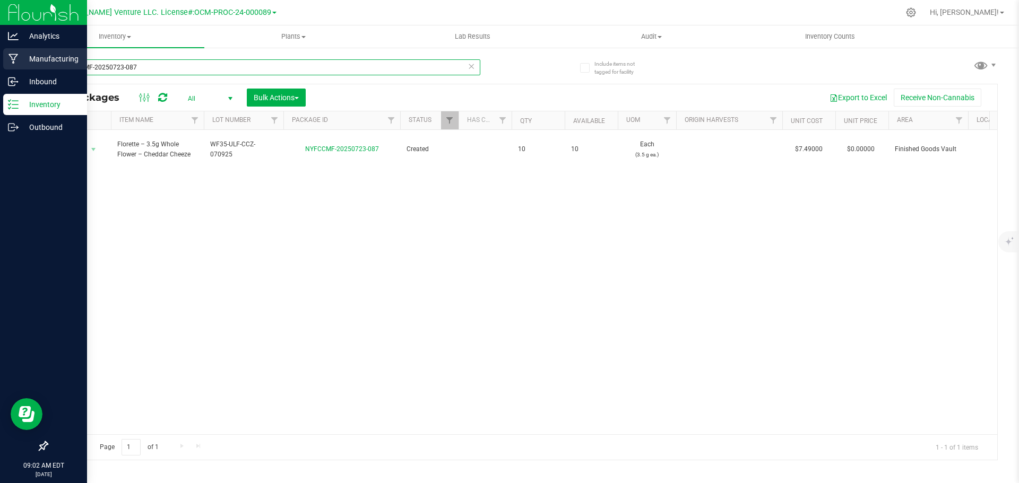
drag, startPoint x: 148, startPoint y: 65, endPoint x: 22, endPoint y: 70, distance: 125.9
click at [22, 70] on div "Analytics Manufacturing Inbound Inventory Outbound 09:02 AM EDT 08/27/2025 08/2…" at bounding box center [509, 241] width 1019 height 483
type input "NYFCCMF-20250825-042"
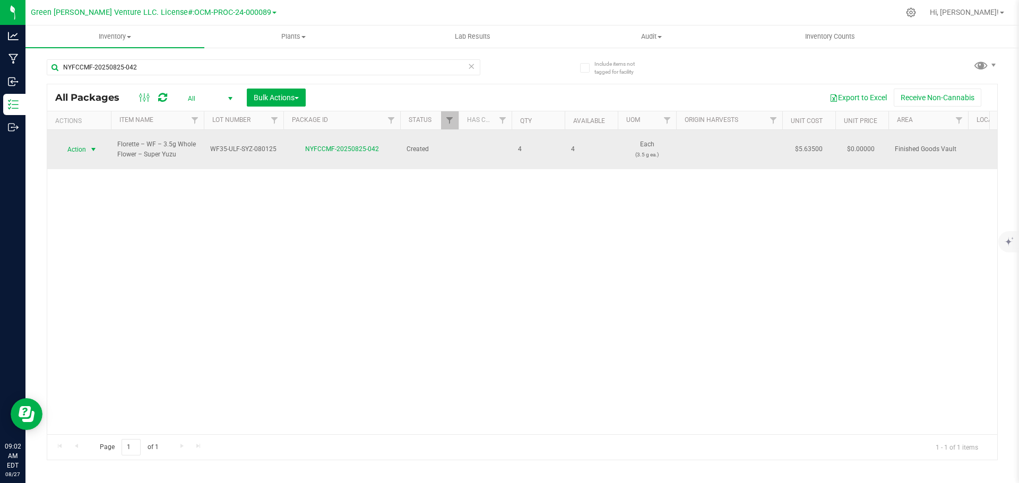
click at [84, 144] on span "Action" at bounding box center [72, 149] width 29 height 15
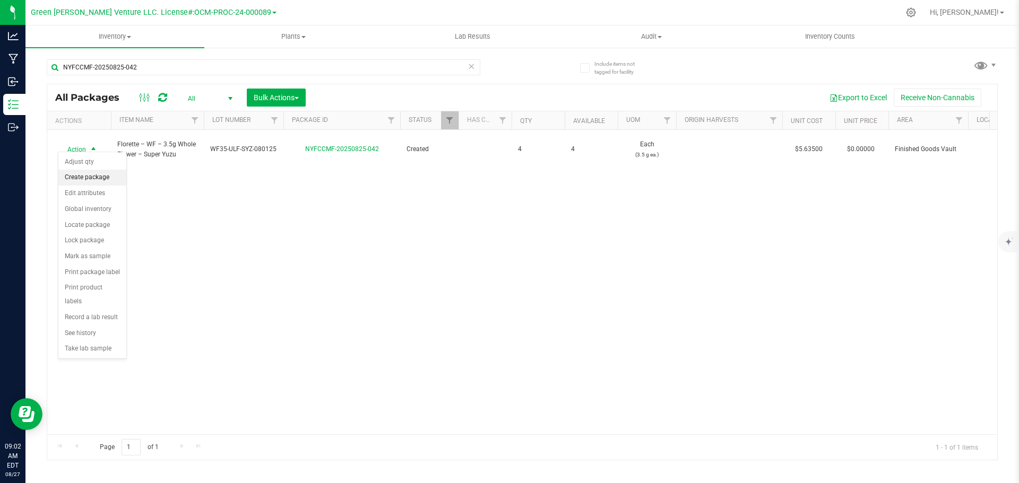
click at [91, 179] on li "Create package" at bounding box center [92, 178] width 68 height 16
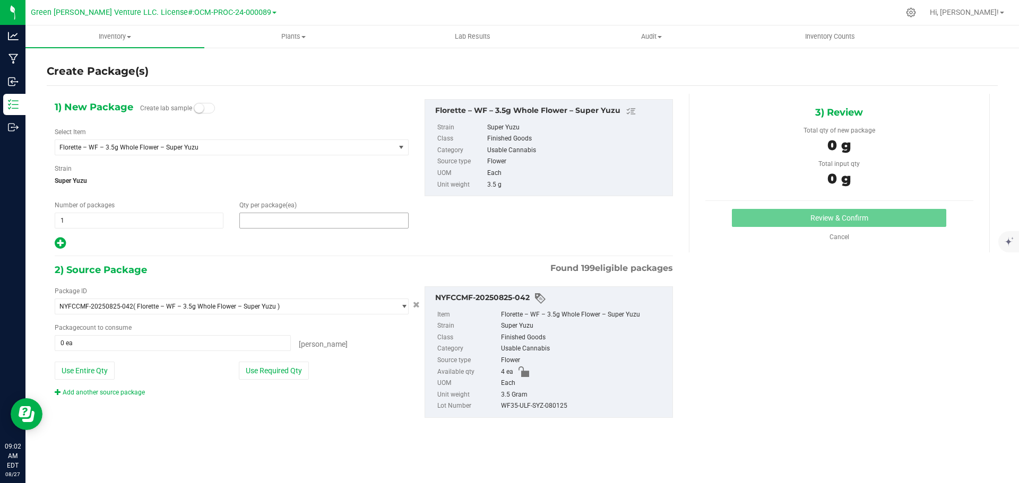
click at [265, 218] on span at bounding box center [323, 221] width 169 height 16
type input "1"
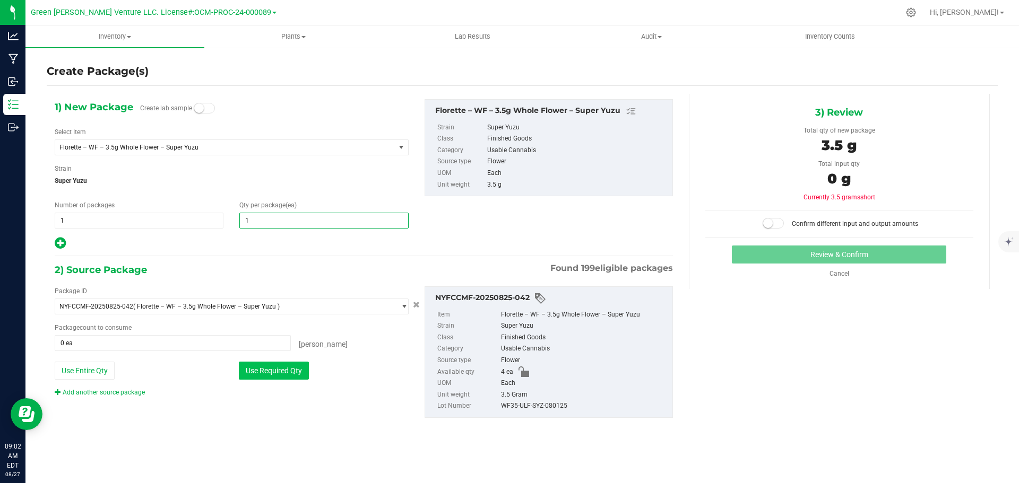
type input "1"
click at [280, 366] on button "Use Required Qty" at bounding box center [274, 371] width 70 height 18
type input "1 ea"
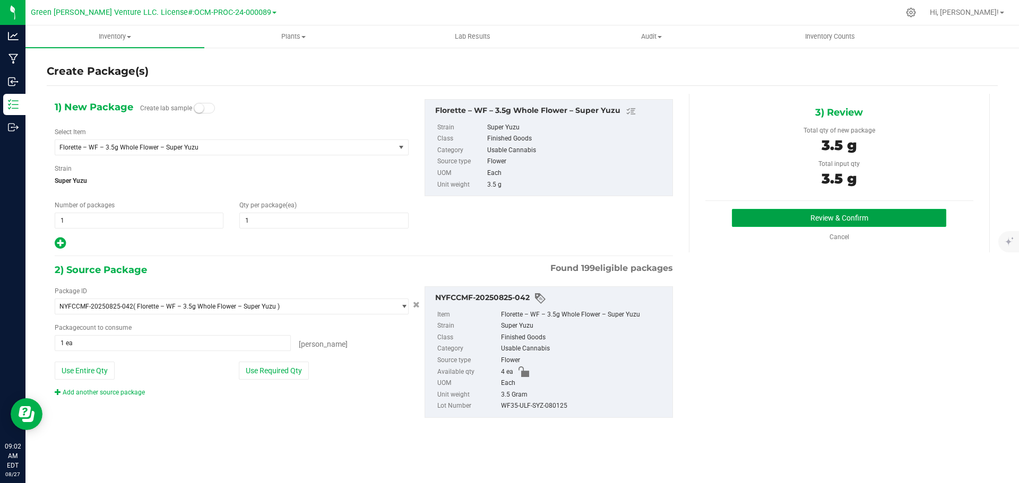
click at [760, 214] on button "Review & Confirm" at bounding box center [839, 218] width 214 height 18
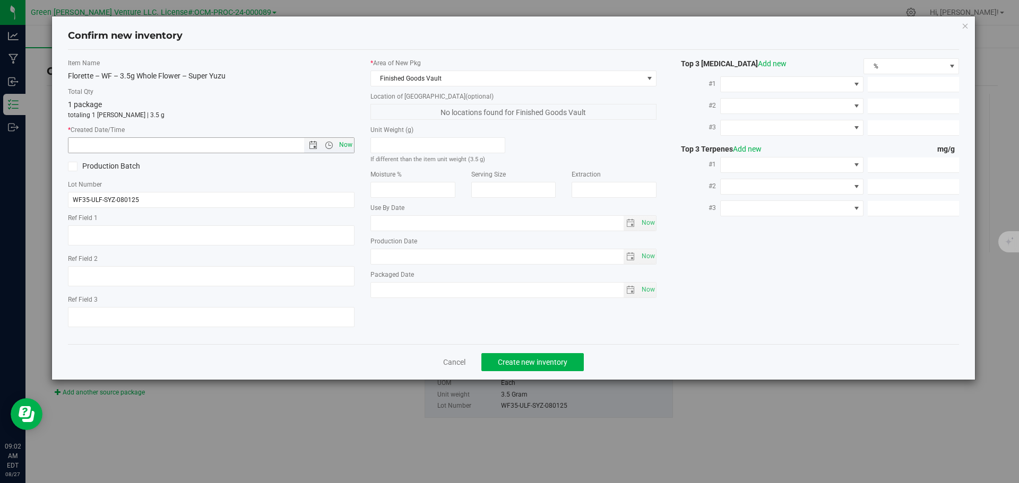
click at [344, 140] on span "Now" at bounding box center [345, 144] width 18 height 15
type input "8/27/2025 9:02 AM"
click at [506, 364] on span "Create new inventory" at bounding box center [533, 362] width 70 height 8
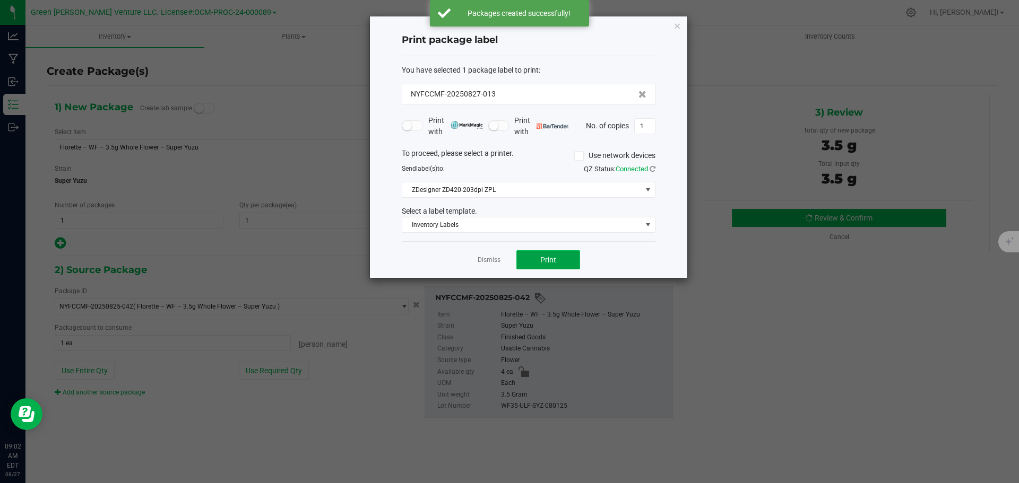
click at [526, 260] on button "Print" at bounding box center [548, 259] width 64 height 19
click at [496, 261] on link "Dismiss" at bounding box center [489, 260] width 23 height 9
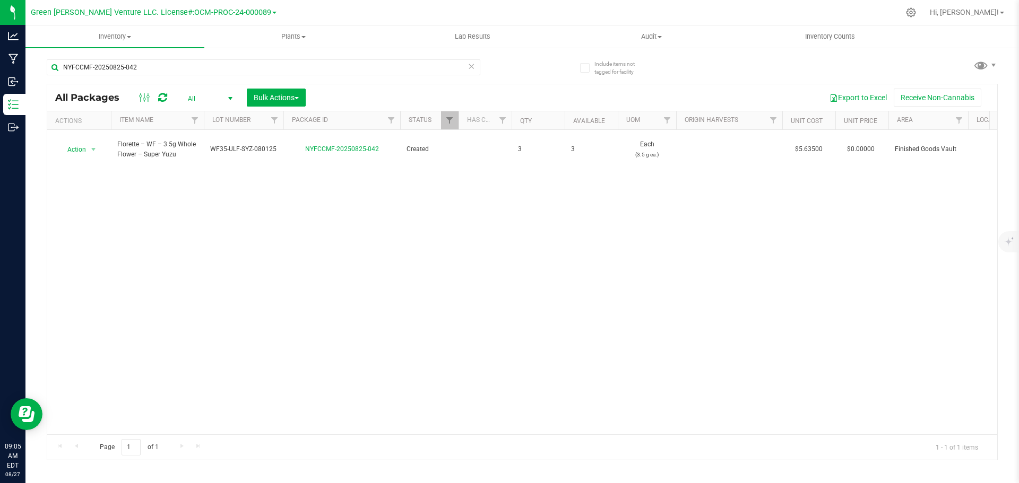
click at [898, 286] on div "Action Action Adjust qty Create package Edit attributes Global inventory Locate…" at bounding box center [522, 282] width 950 height 305
click at [790, 183] on div "Action Action Adjust qty Create package Edit attributes Global inventory Locate…" at bounding box center [522, 282] width 950 height 305
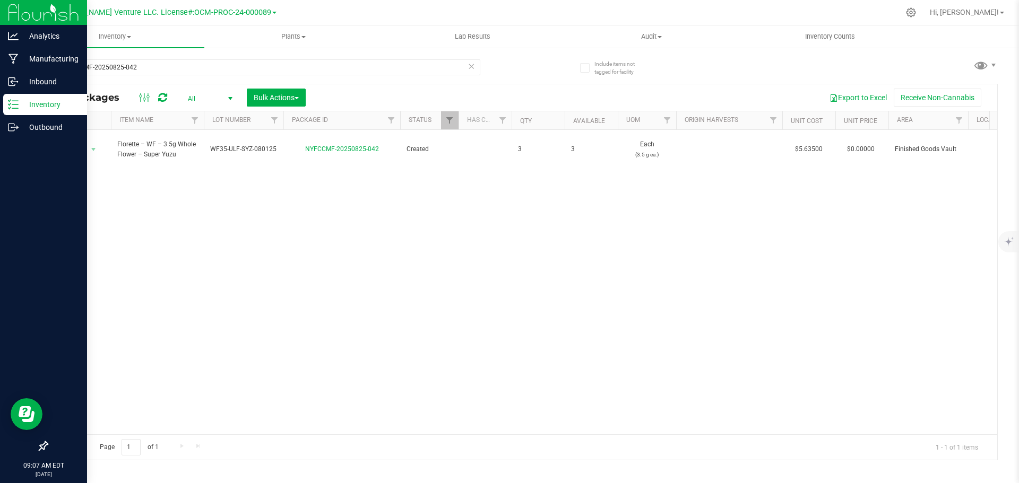
click at [48, 106] on p "Inventory" at bounding box center [51, 104] width 64 height 13
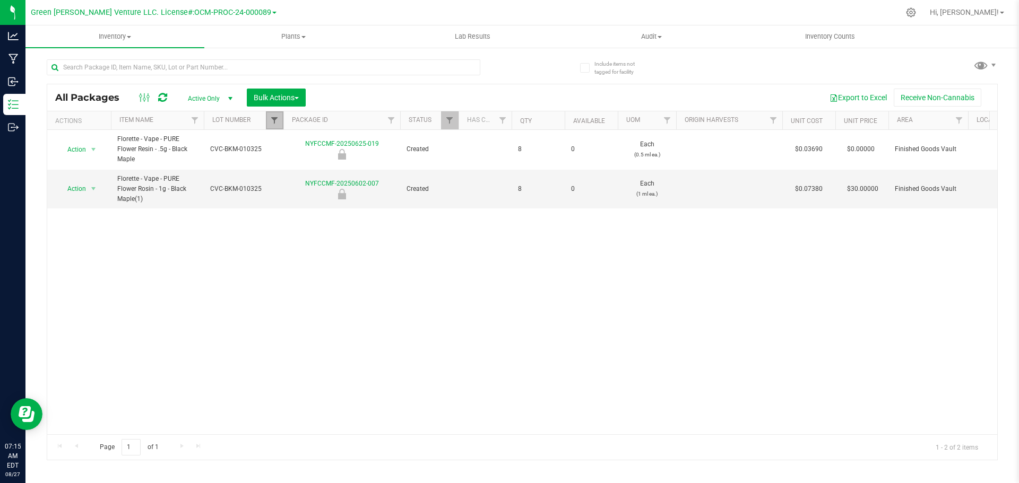
click at [276, 123] on span "Filter" at bounding box center [274, 120] width 8 height 8
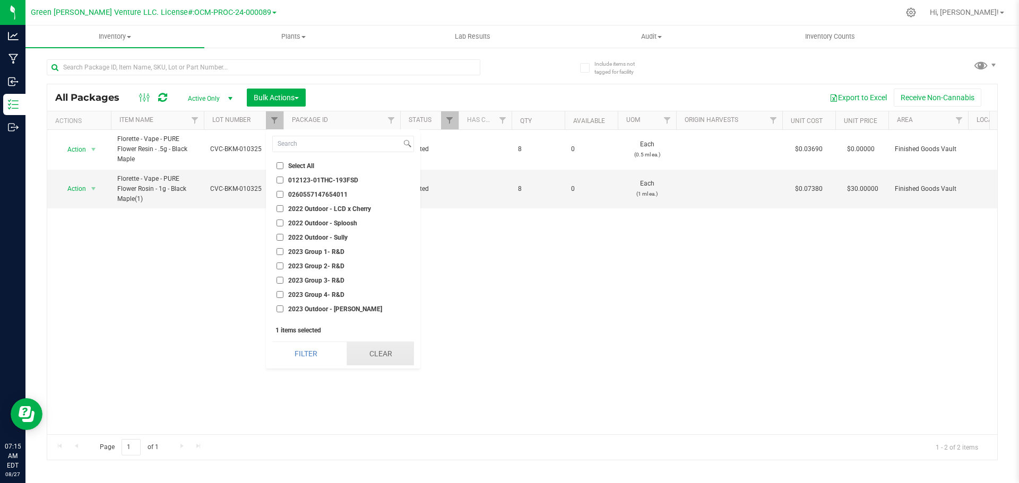
click at [358, 352] on button "Clear" at bounding box center [380, 353] width 67 height 23
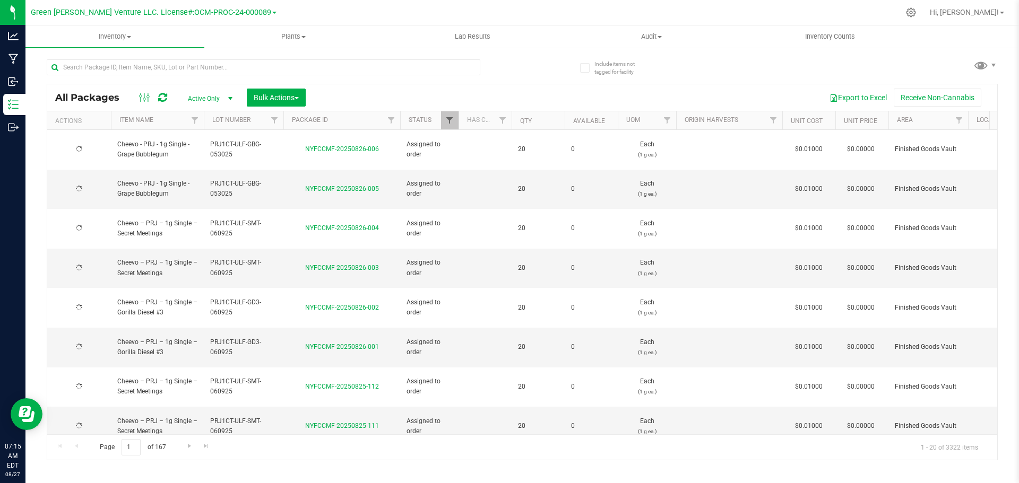
type input "2025-08-22"
type input "2026-06-19"
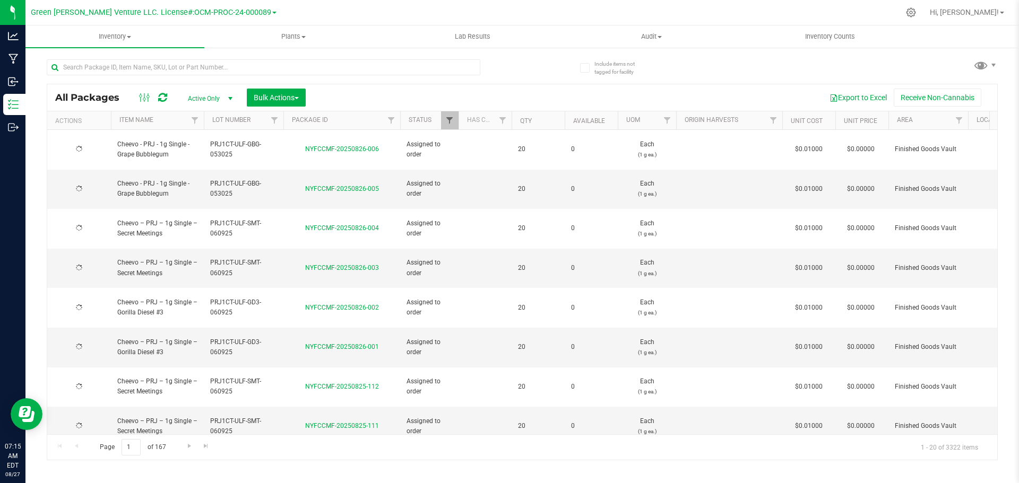
type input "2026-06-19"
click at [109, 68] on input "text" at bounding box center [264, 67] width 434 height 16
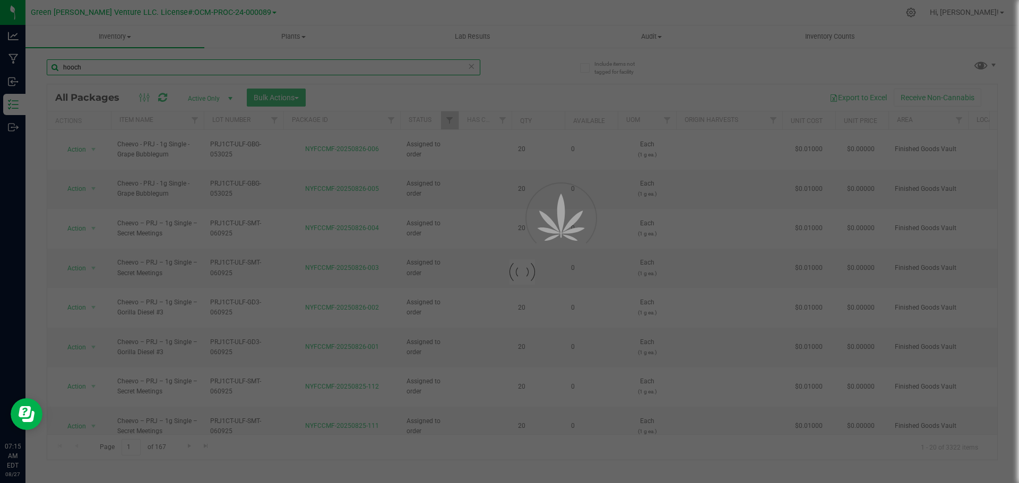
type input "hooch"
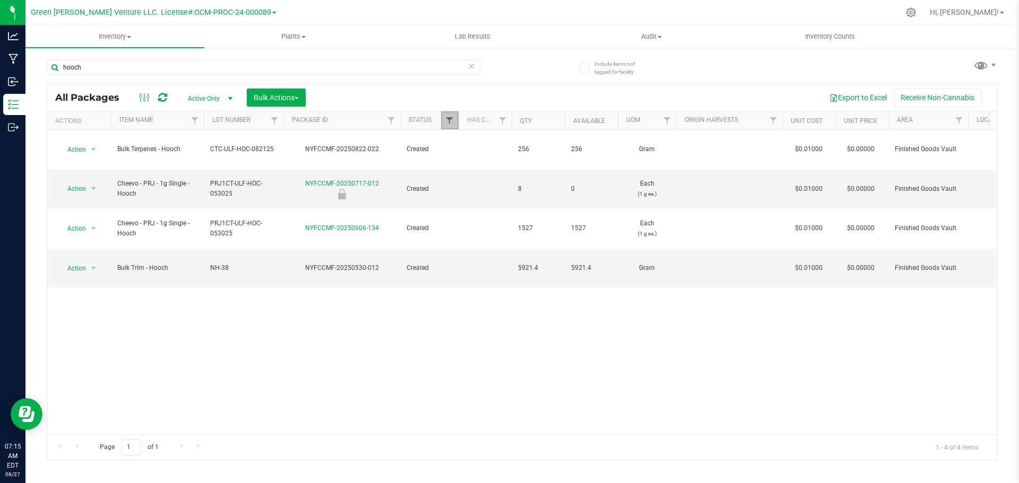
click at [452, 119] on span "Filter" at bounding box center [449, 120] width 8 height 8
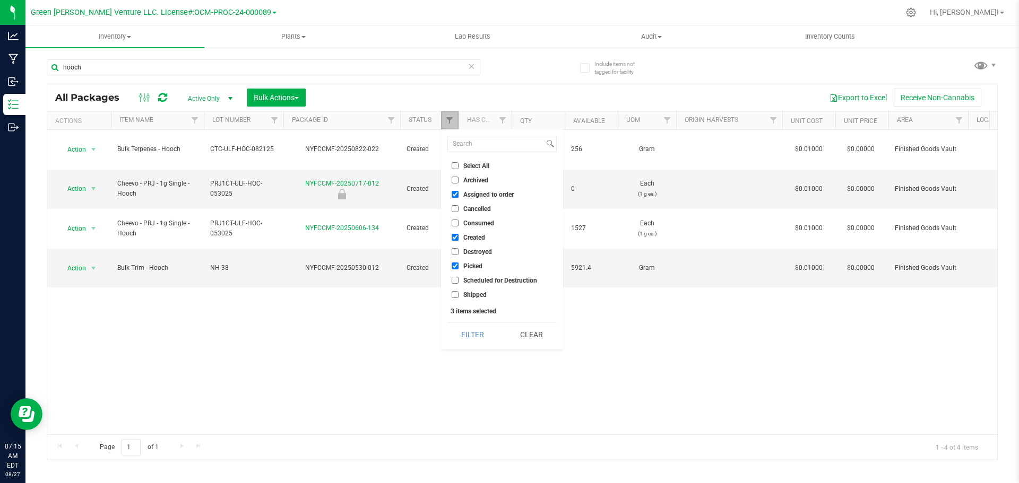
drag, startPoint x: 449, startPoint y: 115, endPoint x: 423, endPoint y: 113, distance: 26.6
click at [450, 115] on link "Filter" at bounding box center [450, 120] width 18 height 18
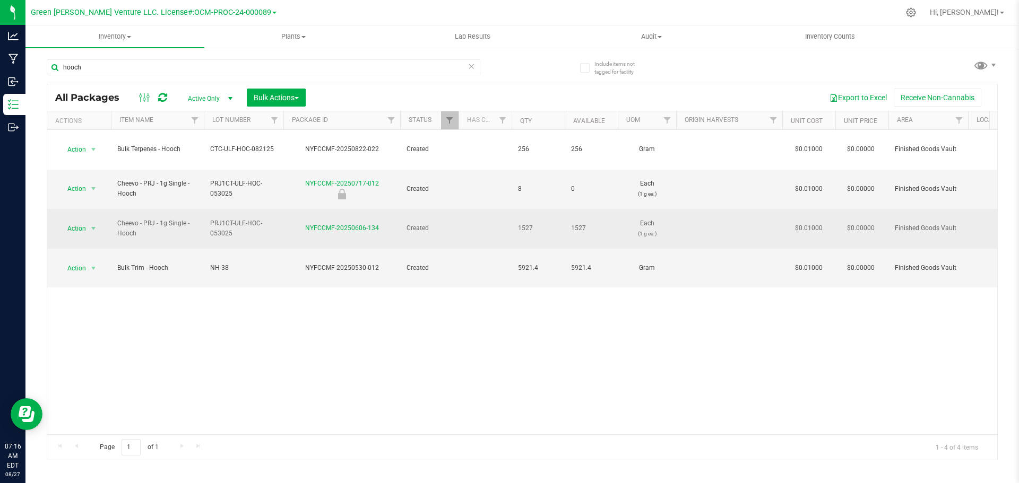
click at [115, 209] on td "Cheevo - PRJ - 1g Single - Hooch" at bounding box center [157, 229] width 93 height 40
click at [85, 221] on span "Action" at bounding box center [72, 228] width 29 height 15
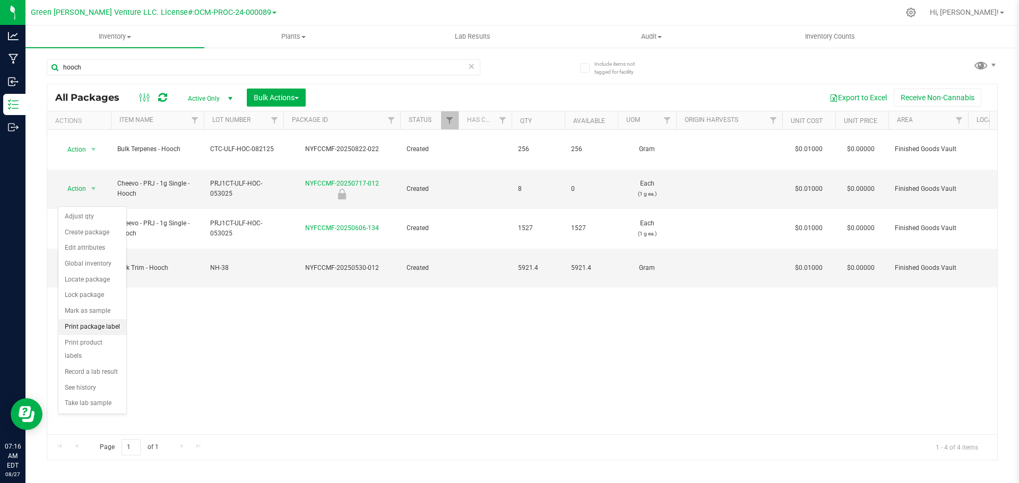
click at [91, 325] on li "Print package label" at bounding box center [92, 327] width 68 height 16
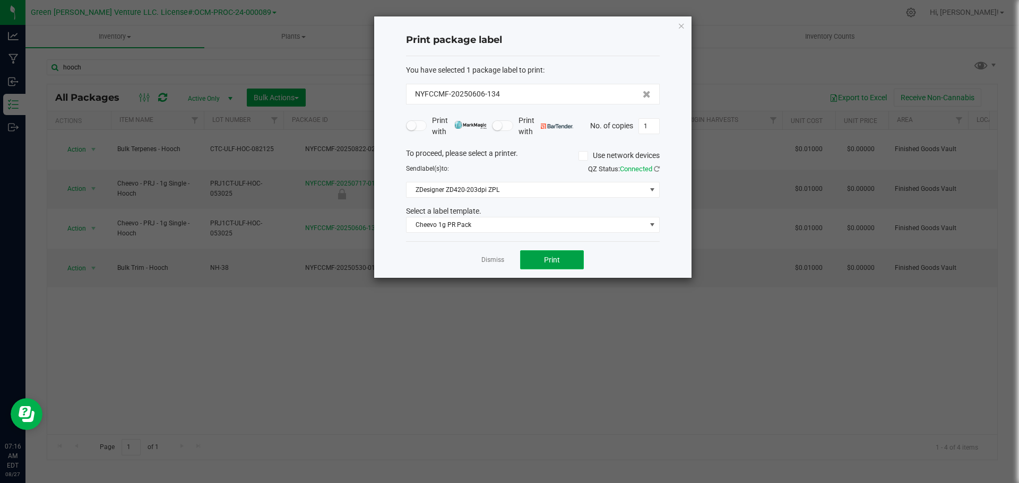
click at [569, 261] on button "Print" at bounding box center [552, 259] width 64 height 19
click at [655, 126] on input "1" at bounding box center [649, 126] width 20 height 15
type input "299"
click at [569, 256] on button "Print" at bounding box center [552, 259] width 64 height 19
click at [500, 256] on link "Dismiss" at bounding box center [492, 260] width 23 height 9
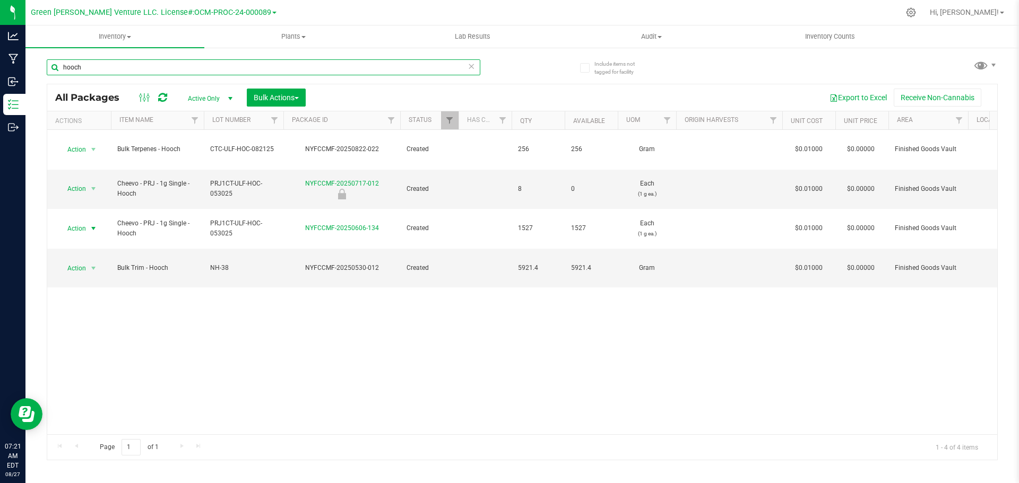
click at [99, 68] on input "hooch" at bounding box center [264, 67] width 434 height 16
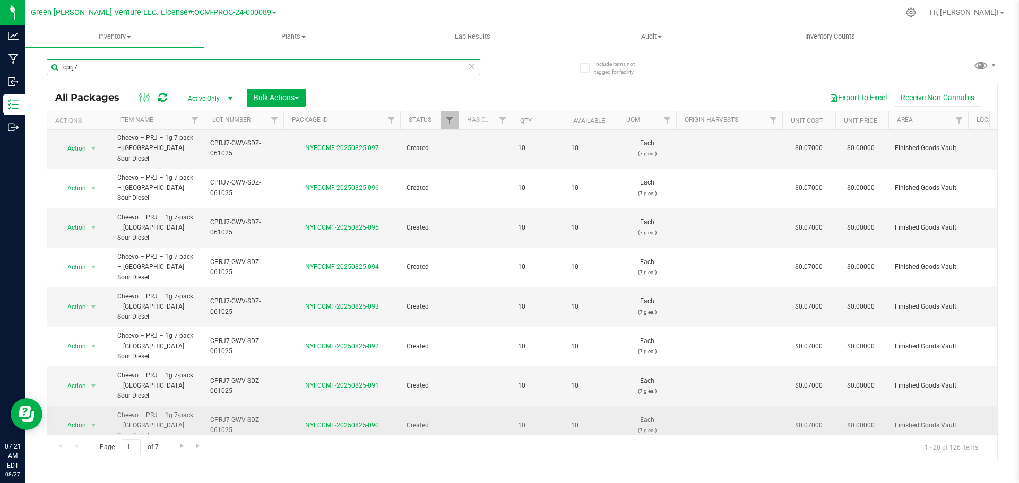
scroll to position [291, 0]
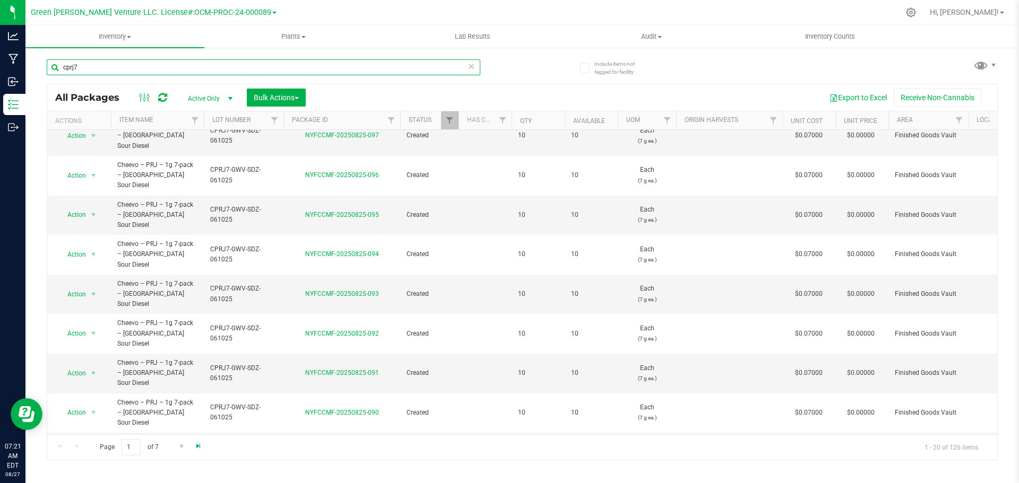
type input "cprj7"
click at [195, 446] on span "Go to the last page" at bounding box center [198, 446] width 8 height 8
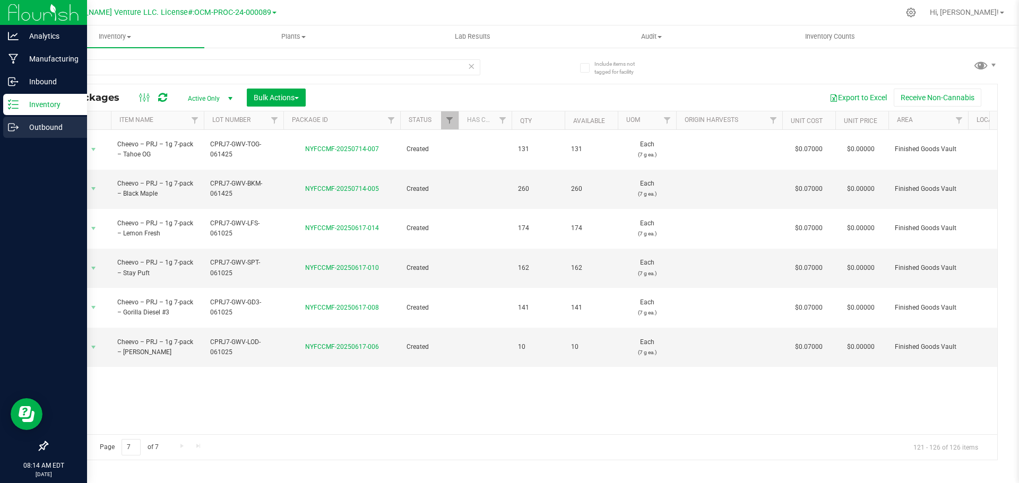
click at [55, 127] on p "Outbound" at bounding box center [51, 127] width 64 height 13
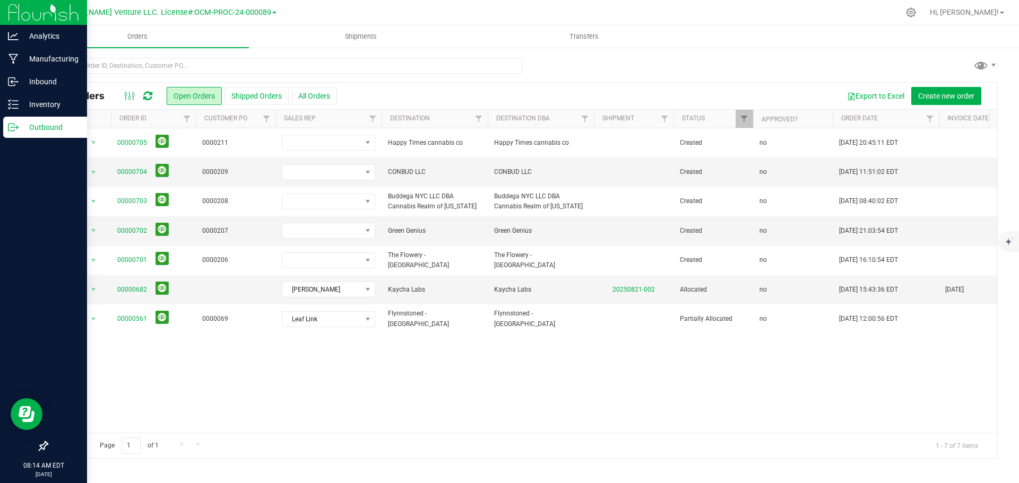
click at [850, 6] on div at bounding box center [590, 12] width 618 height 21
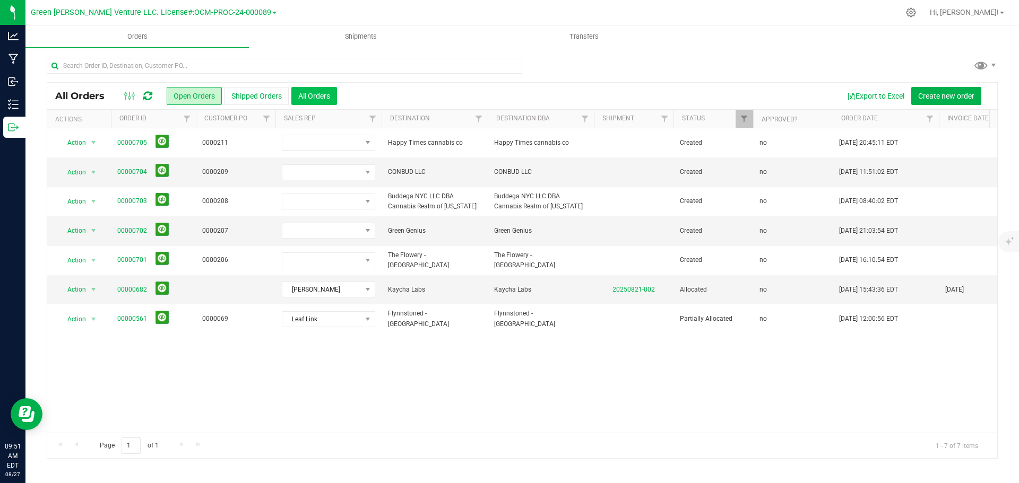
click at [313, 101] on button "All Orders" at bounding box center [314, 96] width 46 height 18
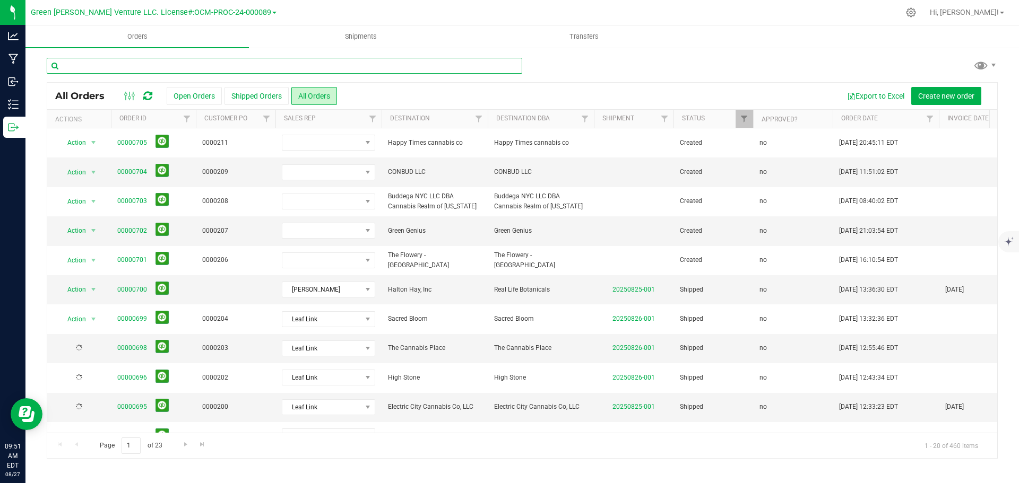
click at [204, 63] on input "text" at bounding box center [284, 66] width 475 height 16
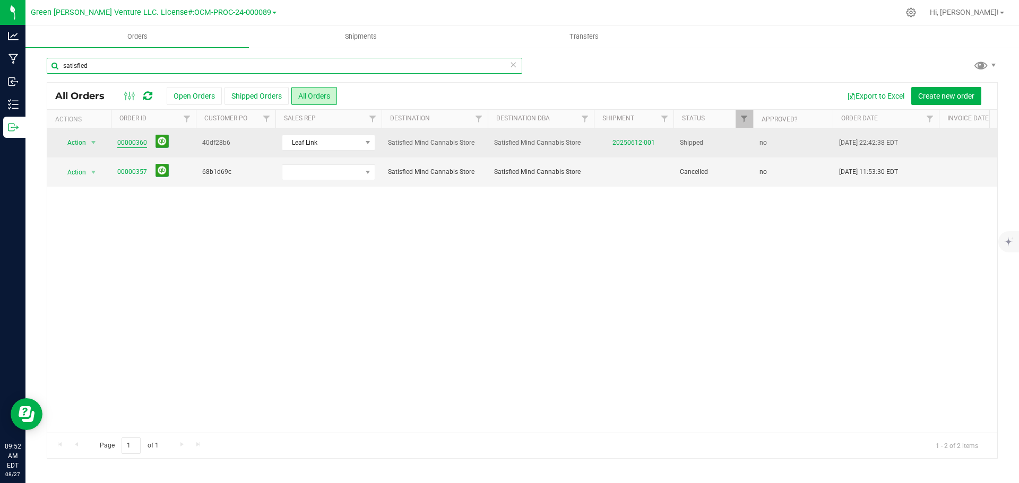
type input "satisfied"
click at [127, 140] on link "00000360" at bounding box center [132, 143] width 30 height 10
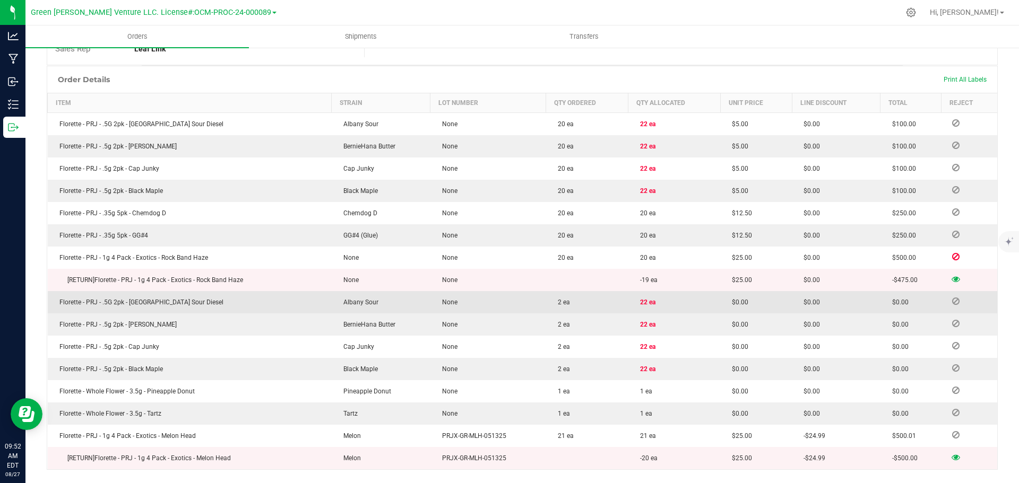
scroll to position [212, 0]
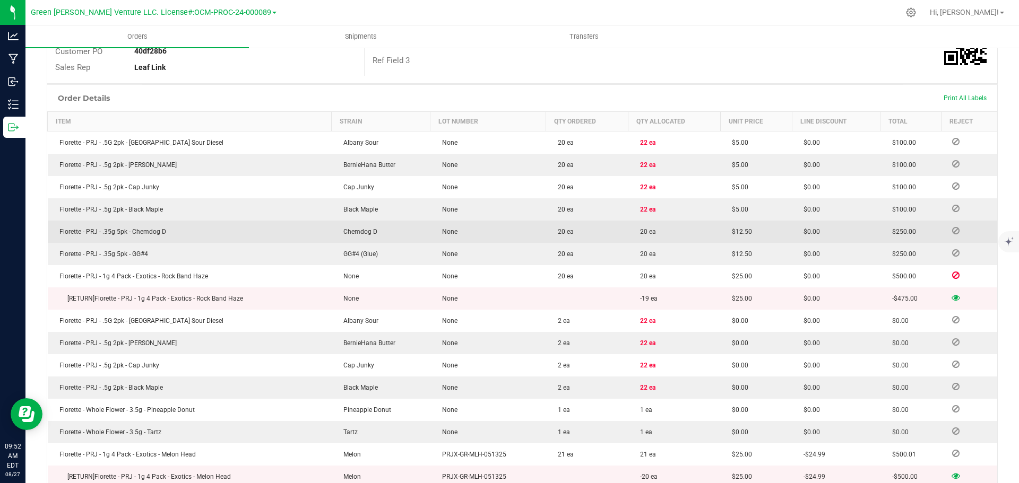
click at [952, 230] on icon at bounding box center [955, 231] width 7 height 6
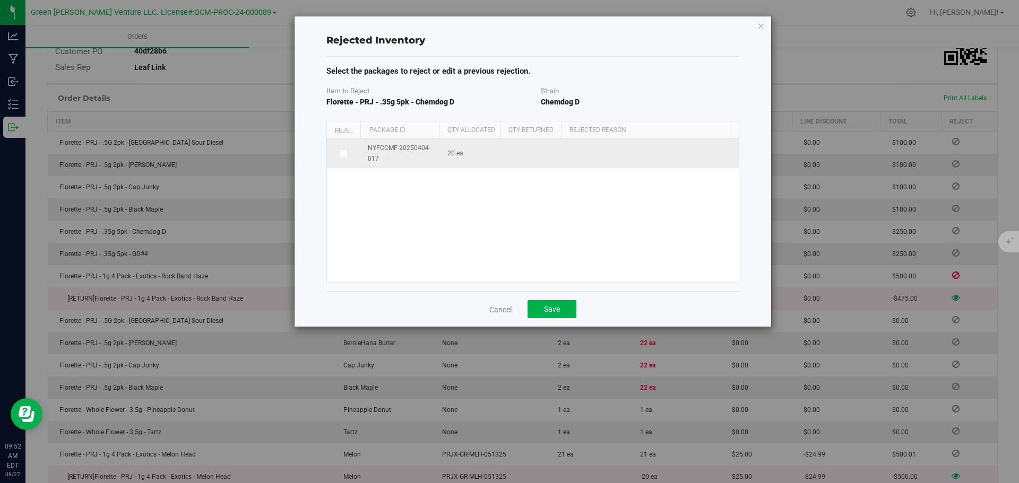
click at [343, 153] on icon at bounding box center [342, 153] width 5 height 0
click at [0, 0] on input "checkbox" at bounding box center [0, 0] width 0 height 0
click at [518, 155] on span "20 ea 20" at bounding box center [533, 154] width 49 height 16
type input "2"
type input "19"
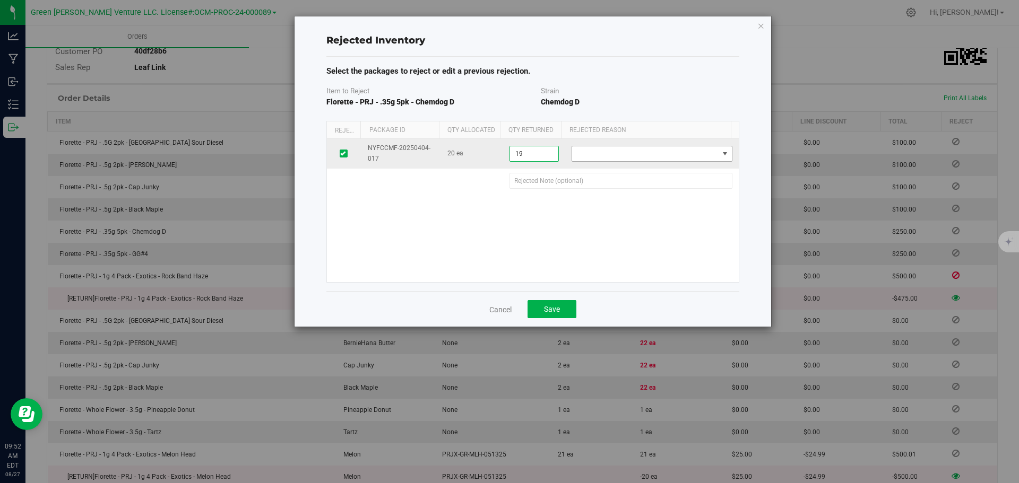
type input "19 ea"
click at [621, 152] on span at bounding box center [645, 153] width 146 height 15
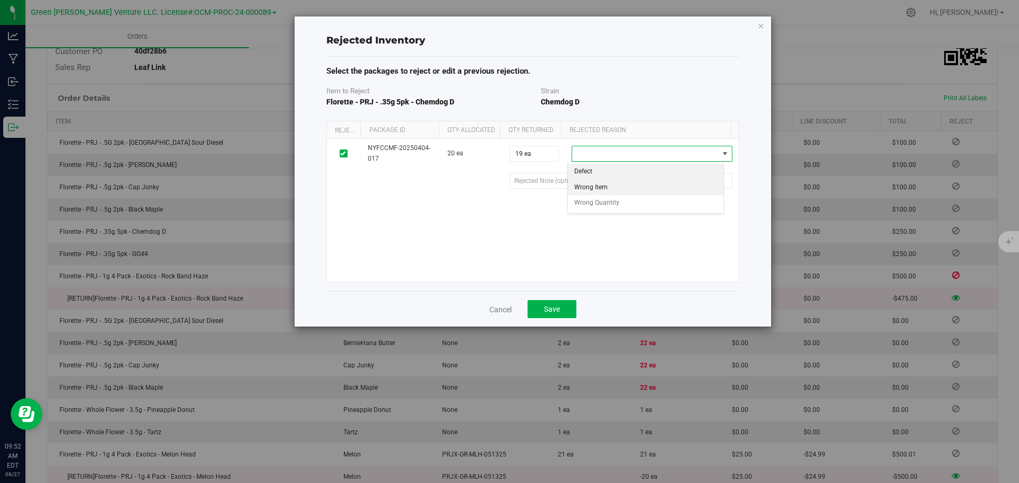
click at [622, 187] on li "Wrong Item" at bounding box center [646, 188] width 156 height 16
click at [566, 310] on button "Save" at bounding box center [552, 309] width 49 height 18
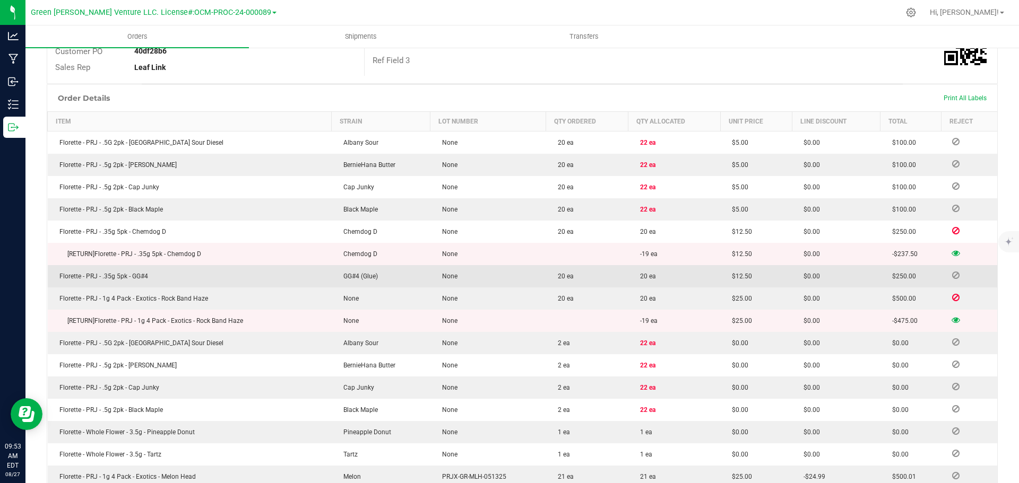
click at [952, 275] on icon at bounding box center [955, 275] width 7 height 6
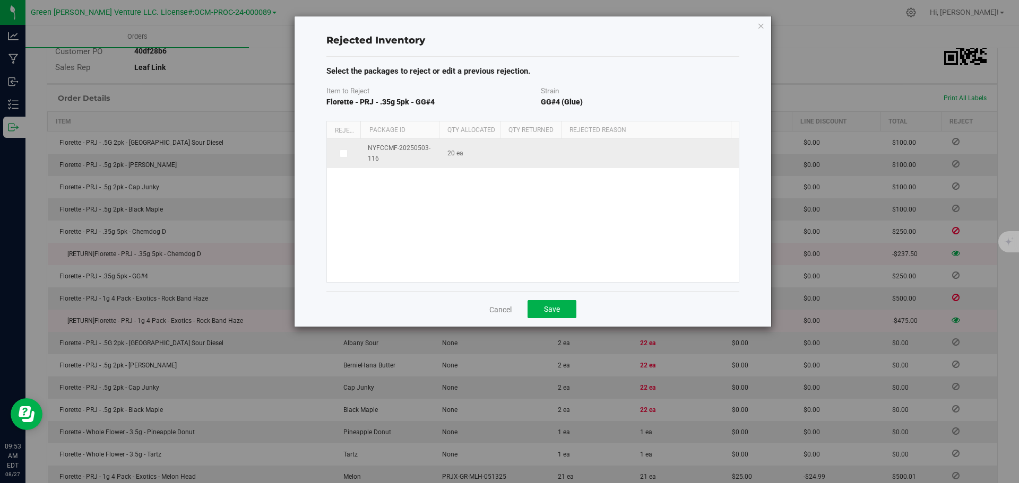
click at [342, 153] on icon at bounding box center [342, 153] width 5 height 0
click at [0, 0] on input "checkbox" at bounding box center [0, 0] width 0 height 0
click at [516, 150] on span "20 ea 20" at bounding box center [533, 154] width 49 height 16
click at [521, 160] on input "20" at bounding box center [534, 153] width 48 height 15
type input "2"
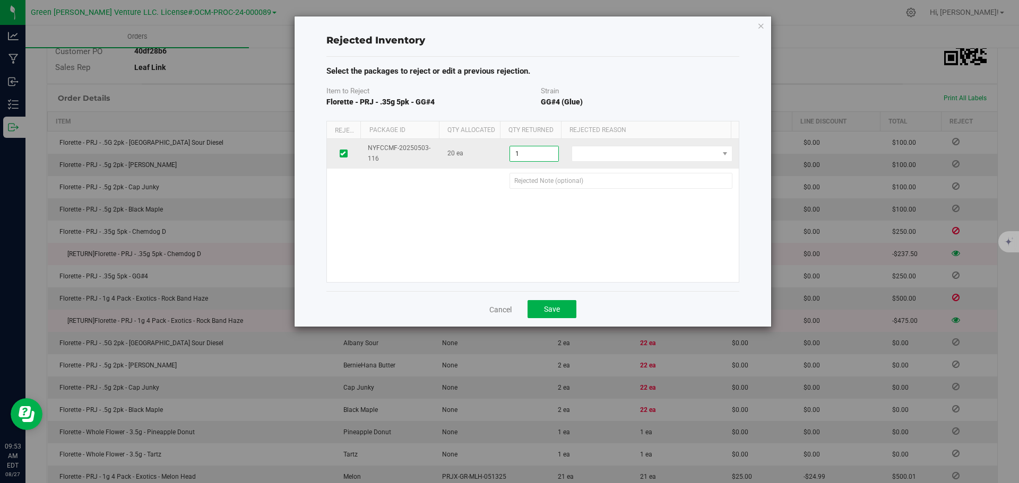
type input "19"
type input "19 ea"
click at [580, 154] on span at bounding box center [645, 153] width 146 height 15
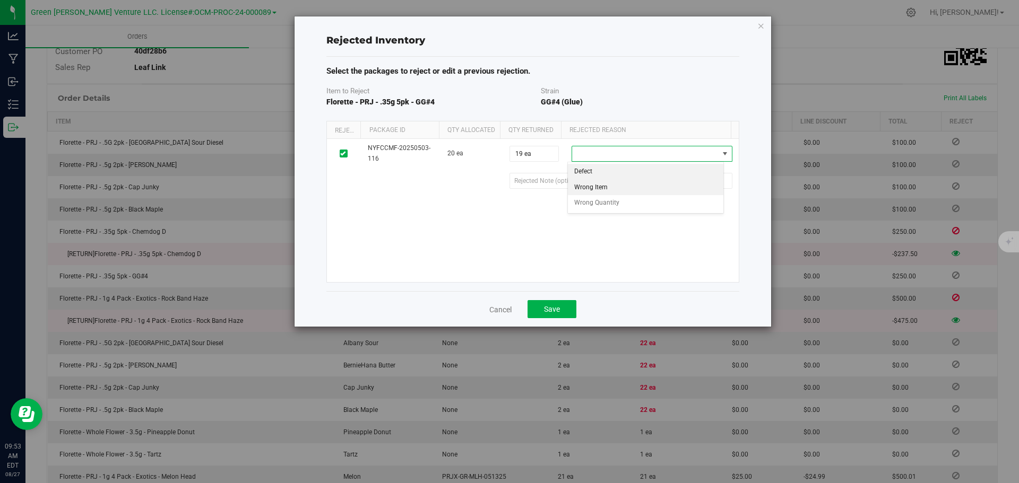
click at [592, 187] on li "Wrong Item" at bounding box center [646, 188] width 156 height 16
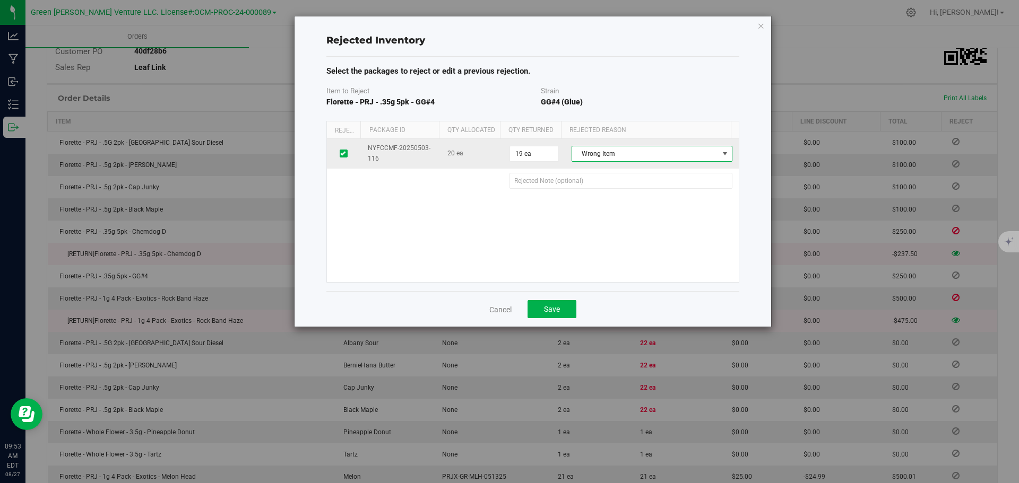
click at [619, 148] on span "Wrong Item" at bounding box center [645, 153] width 146 height 15
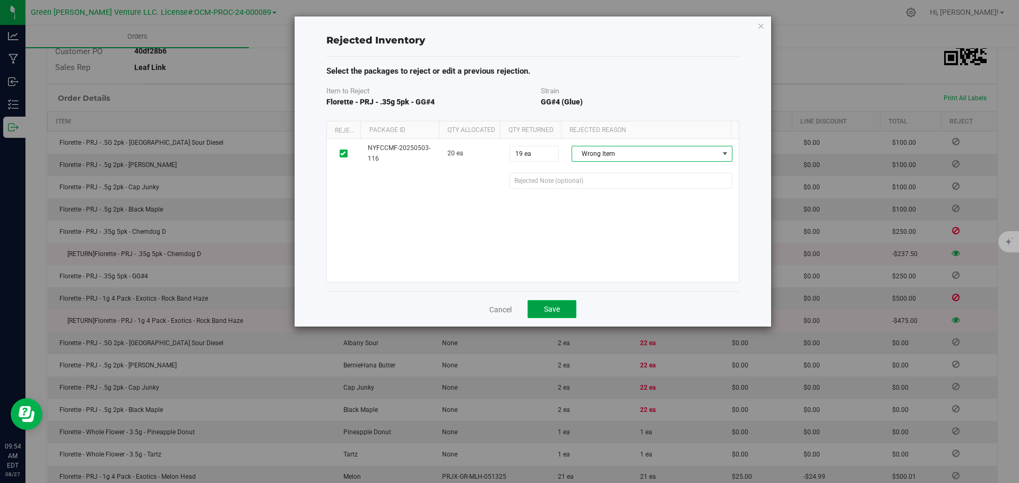
click at [539, 310] on button "Save" at bounding box center [552, 309] width 49 height 18
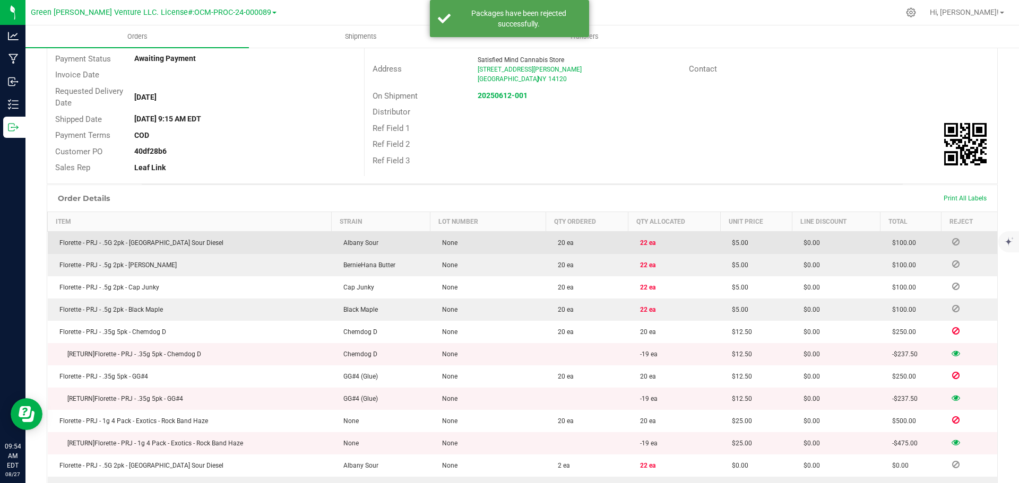
scroll to position [0, 0]
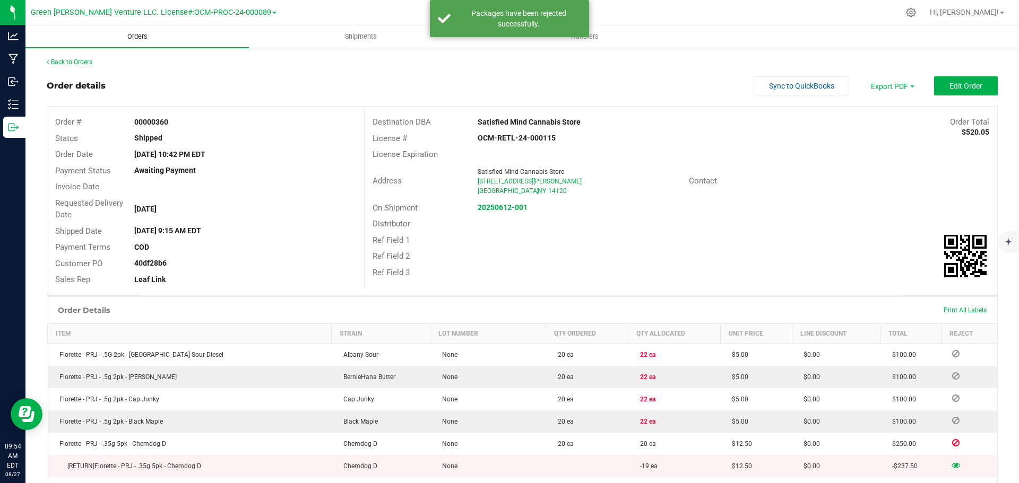
click at [142, 34] on span "Orders" at bounding box center [137, 37] width 49 height 10
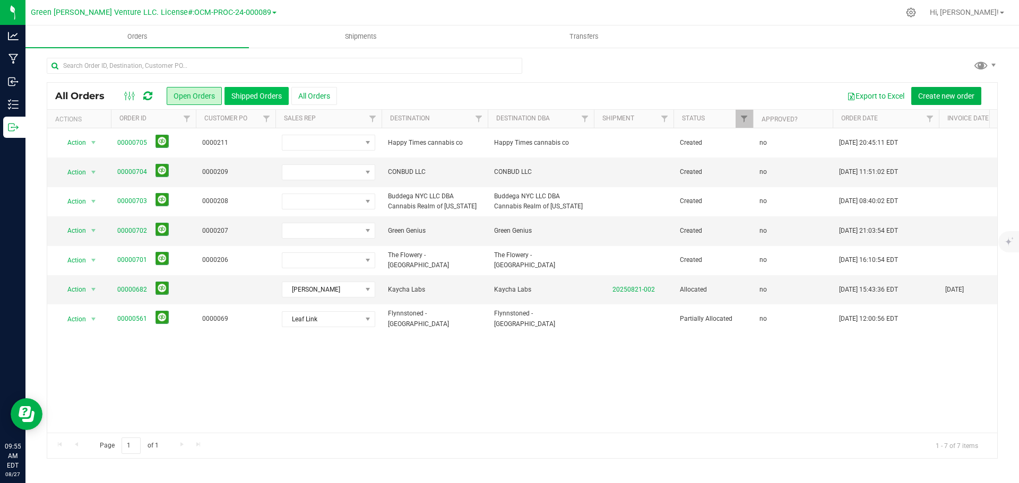
click at [255, 94] on button "Shipped Orders" at bounding box center [256, 96] width 64 height 18
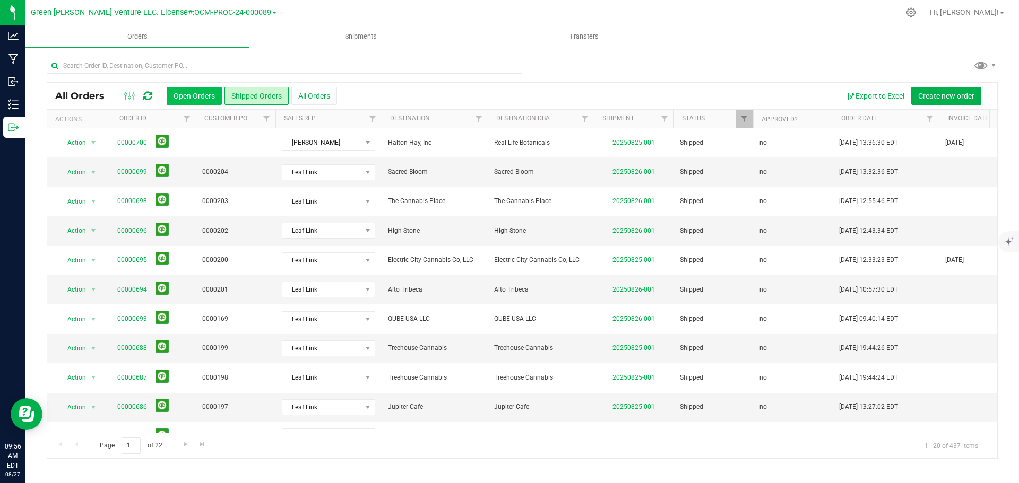
click at [193, 95] on button "Open Orders" at bounding box center [194, 96] width 55 height 18
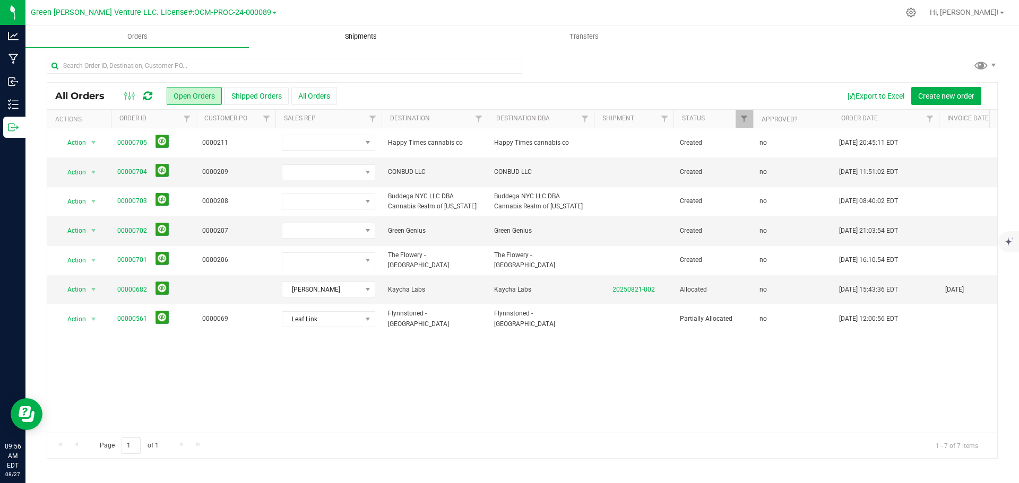
click at [368, 39] on span "Shipments" at bounding box center [361, 37] width 60 height 10
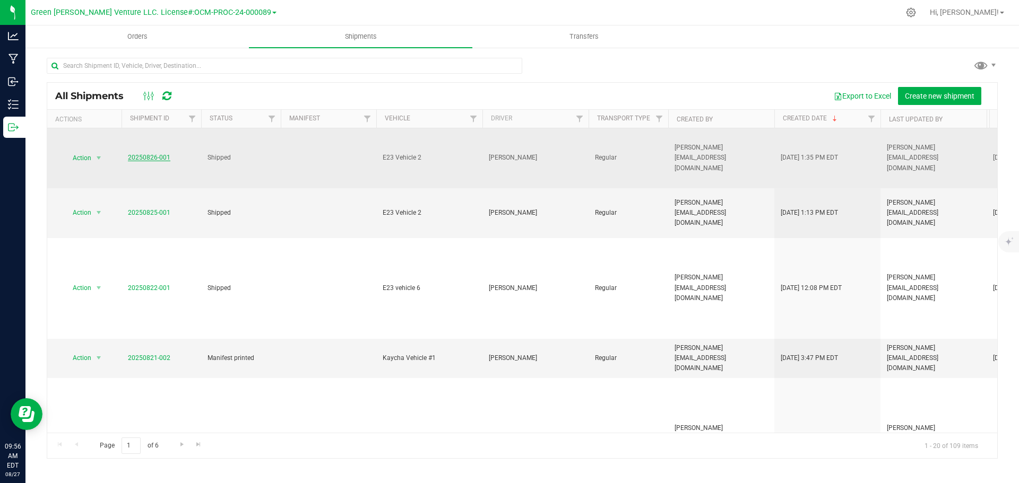
click at [150, 154] on link "20250826-001" at bounding box center [149, 157] width 42 height 7
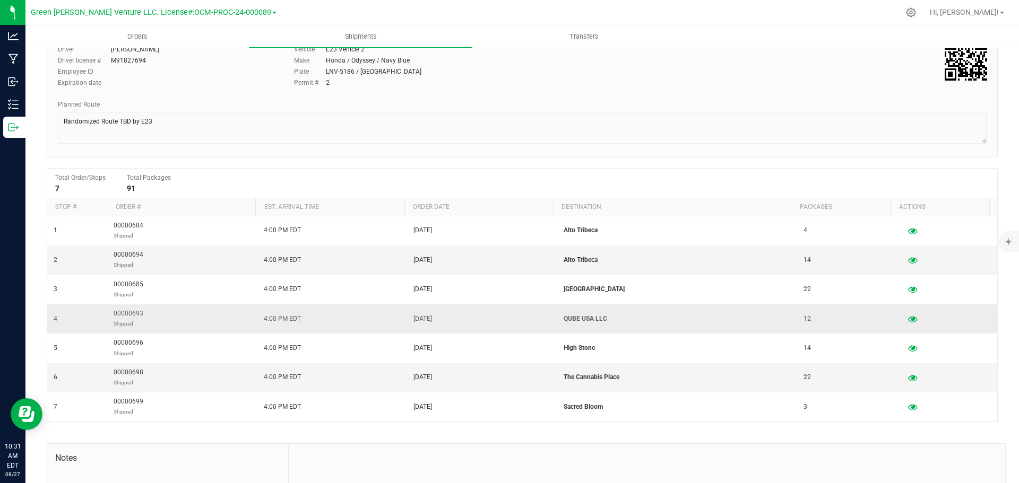
scroll to position [106, 0]
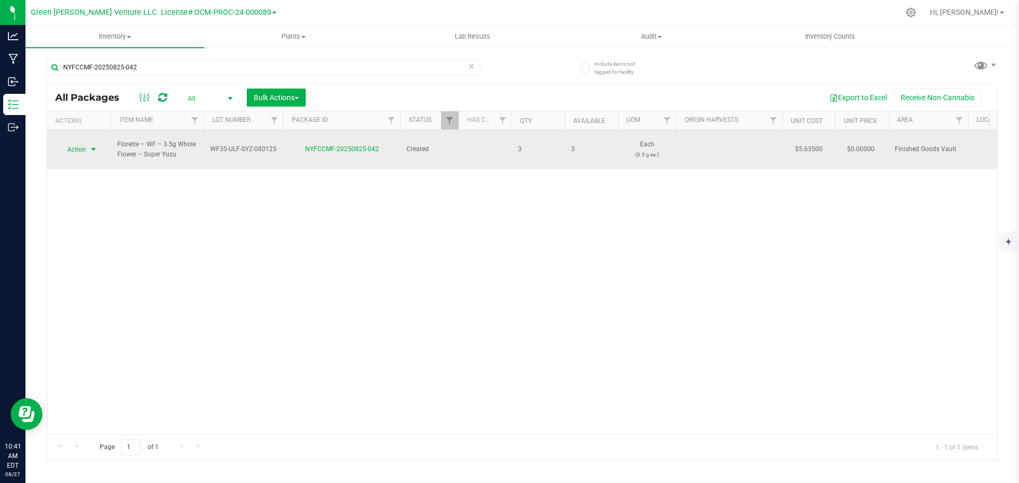
click at [85, 144] on span "Action" at bounding box center [72, 149] width 29 height 15
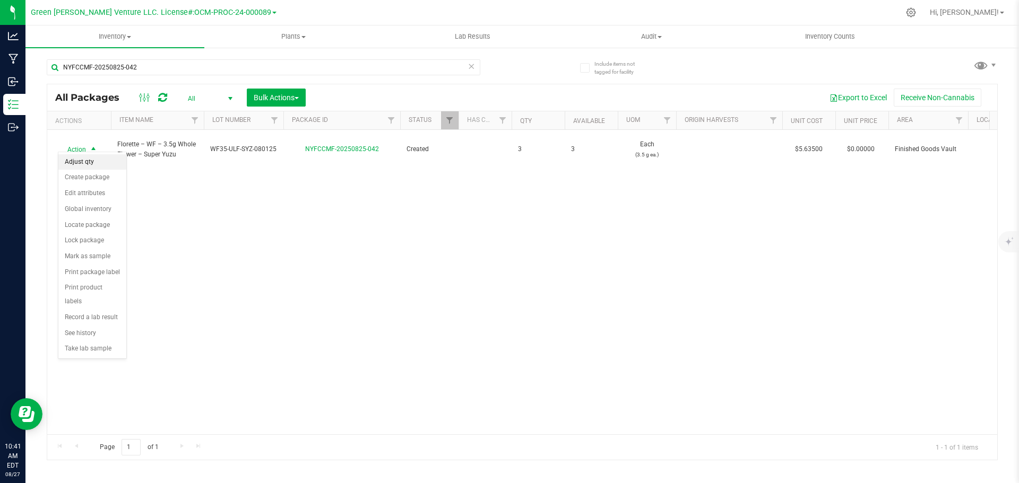
click at [85, 158] on li "Adjust qty" at bounding box center [92, 162] width 68 height 16
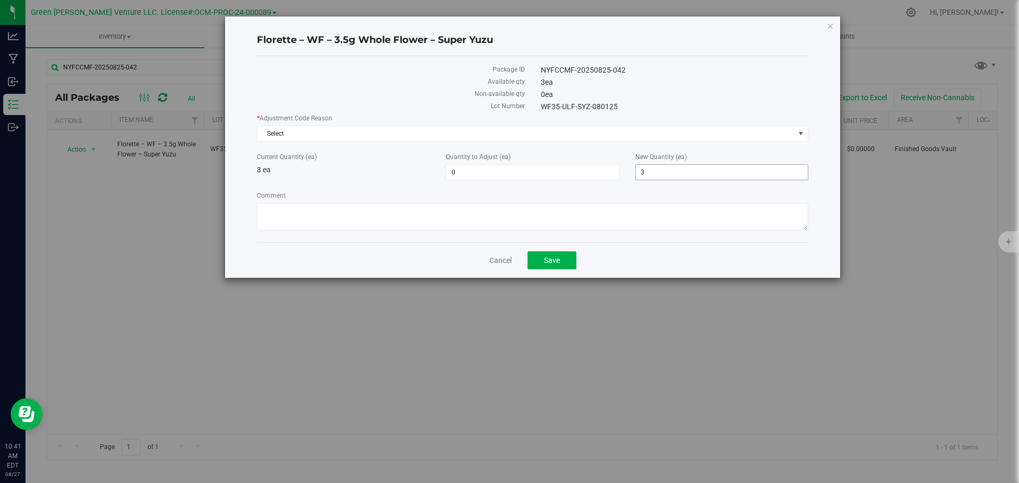
click at [650, 170] on input "3" at bounding box center [722, 172] width 172 height 15
type input "2"
type input "-1"
type input "2"
click at [342, 133] on span "Select" at bounding box center [525, 133] width 537 height 15
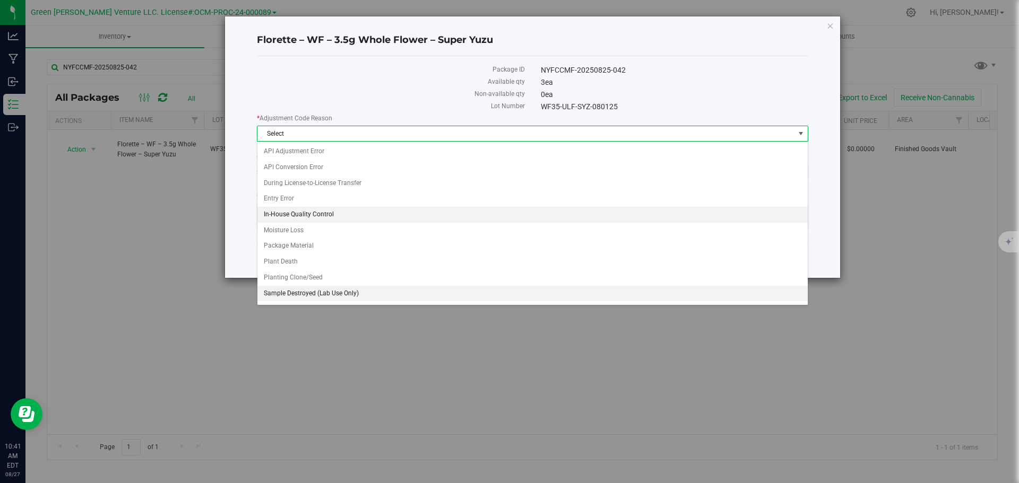
click at [315, 217] on li "In-House Quality Control" at bounding box center [532, 215] width 550 height 16
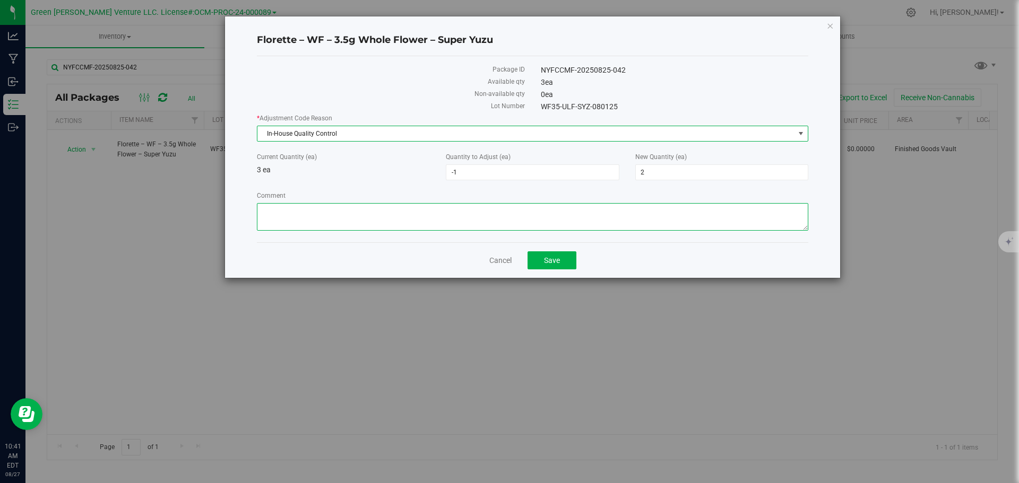
click at [317, 211] on textarea "Comment" at bounding box center [532, 217] width 551 height 28
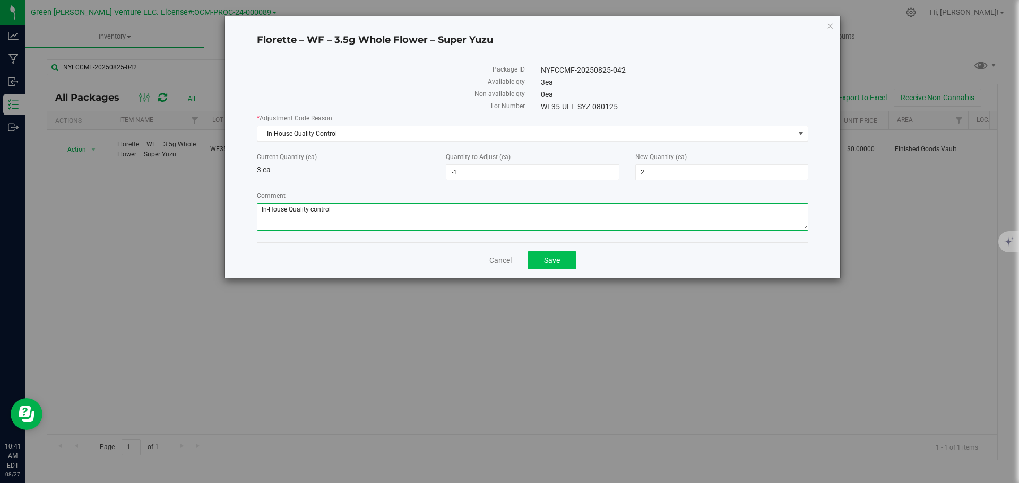
type textarea "In-House Quality control"
click at [535, 259] on button "Save" at bounding box center [552, 261] width 49 height 18
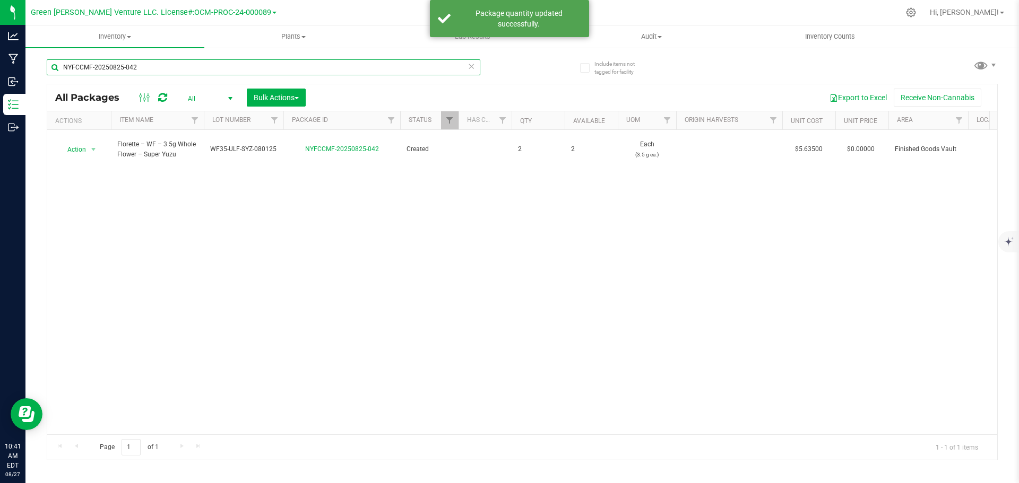
click at [144, 59] on input "NYFCCMF-20250825-042" at bounding box center [264, 67] width 434 height 16
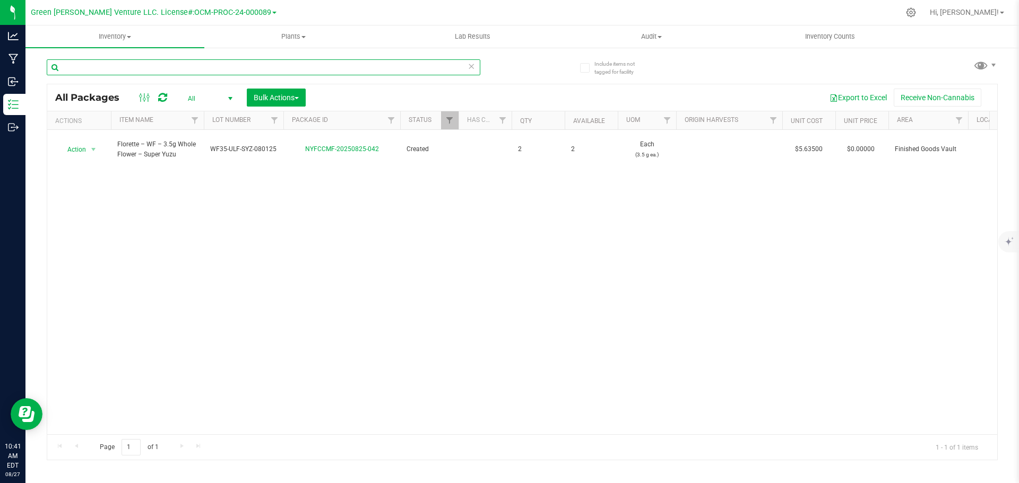
click at [97, 67] on input "text" at bounding box center [264, 67] width 434 height 16
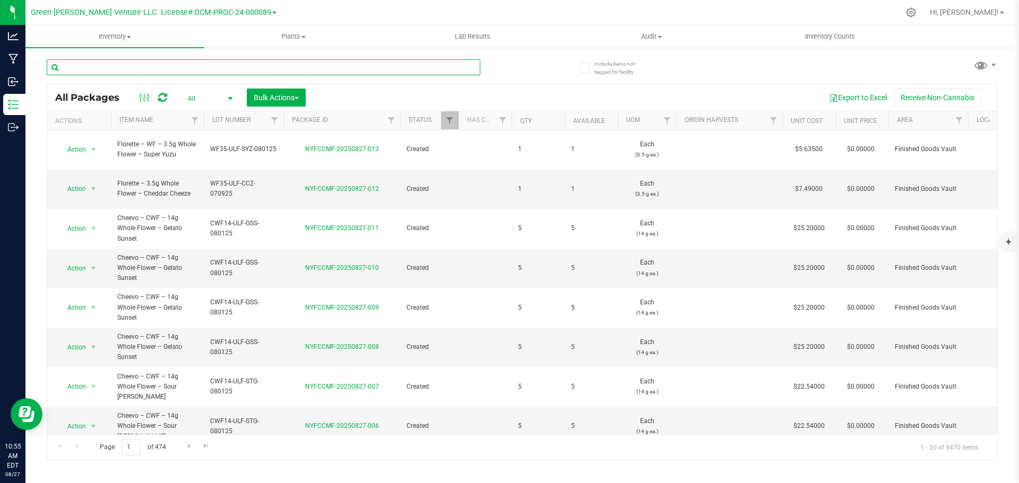
click at [184, 68] on input "text" at bounding box center [264, 67] width 434 height 16
type input "NYFCCMF-20250801-040"
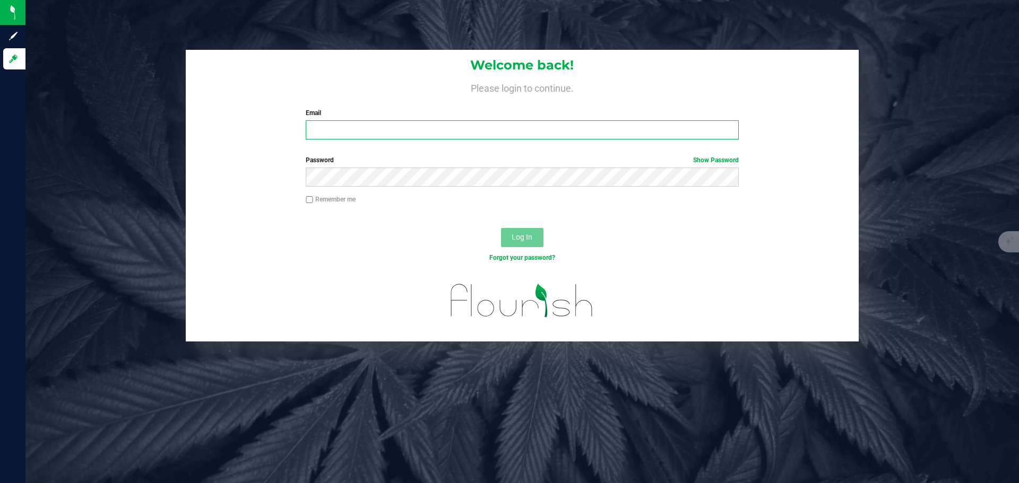
click at [323, 122] on input "Email" at bounding box center [522, 129] width 433 height 19
type input "[PERSON_NAME][EMAIL_ADDRESS][DOMAIN_NAME]"
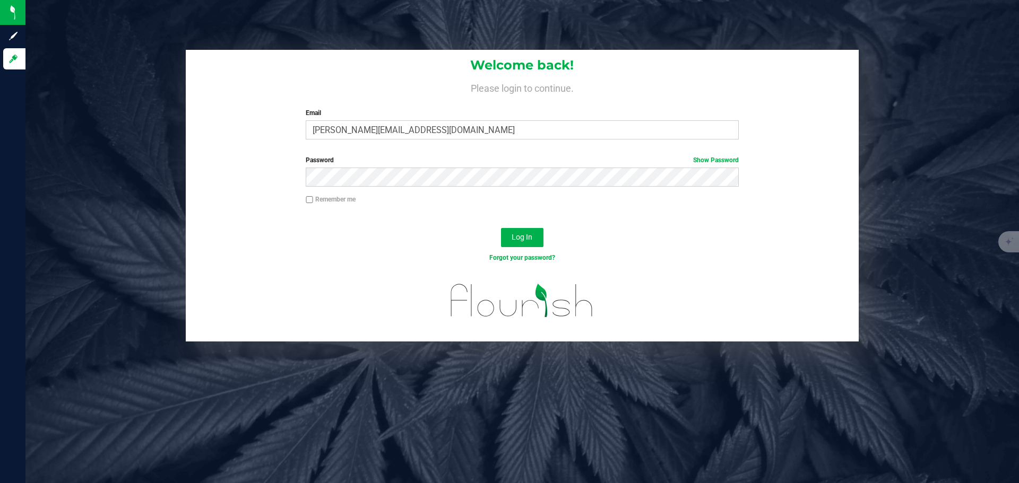
click at [309, 198] on input "Remember me" at bounding box center [309, 199] width 7 height 7
click at [307, 200] on input "Remember me" at bounding box center [309, 199] width 7 height 7
checkbox input "false"
click at [530, 232] on button "Log In" at bounding box center [522, 237] width 42 height 19
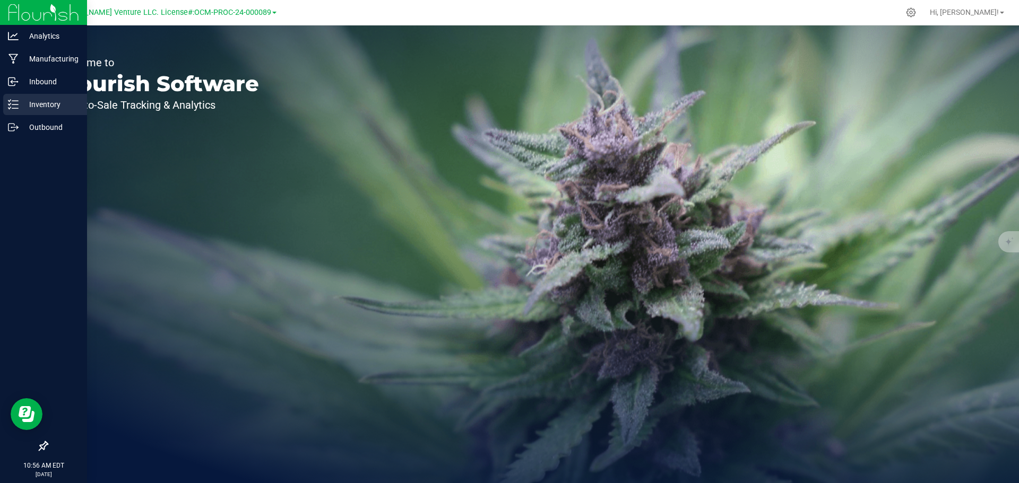
click at [48, 102] on p "Inventory" at bounding box center [51, 104] width 64 height 13
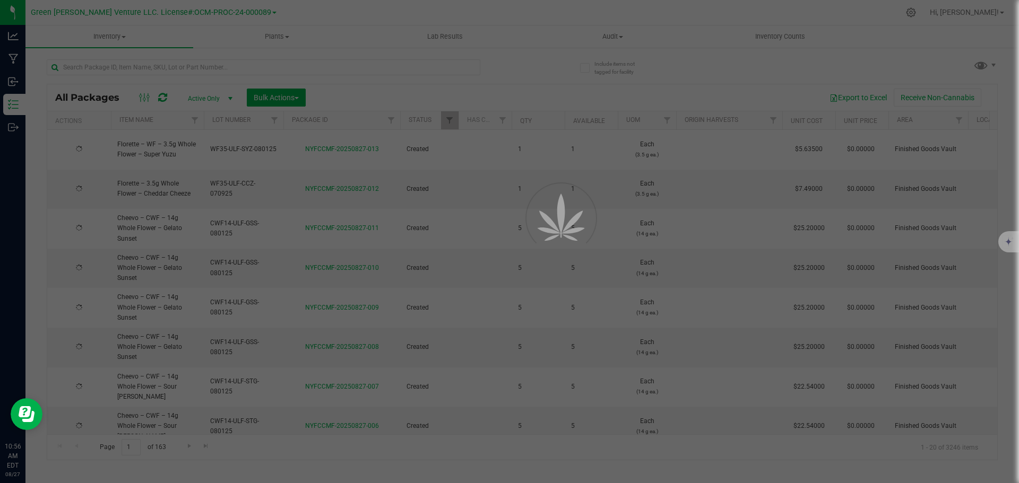
type input "[DATE]"
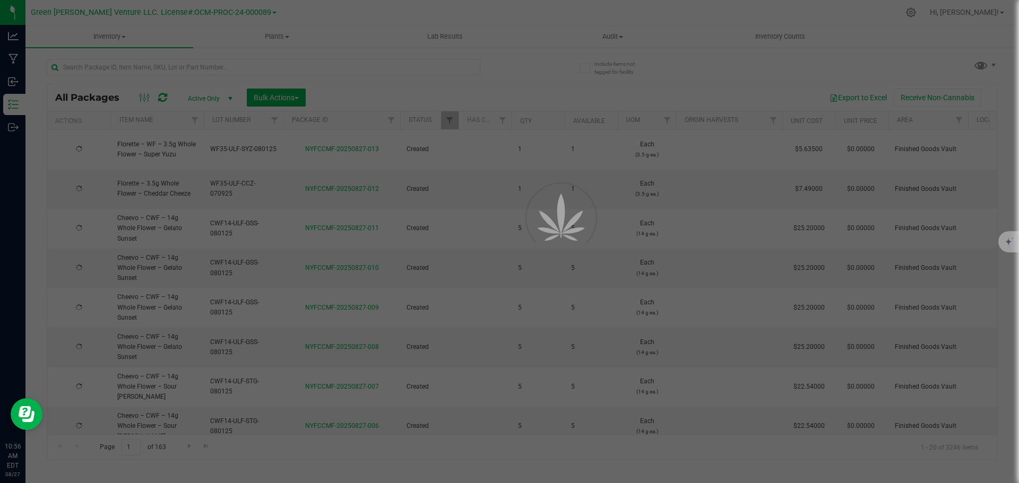
type input "[DATE]"
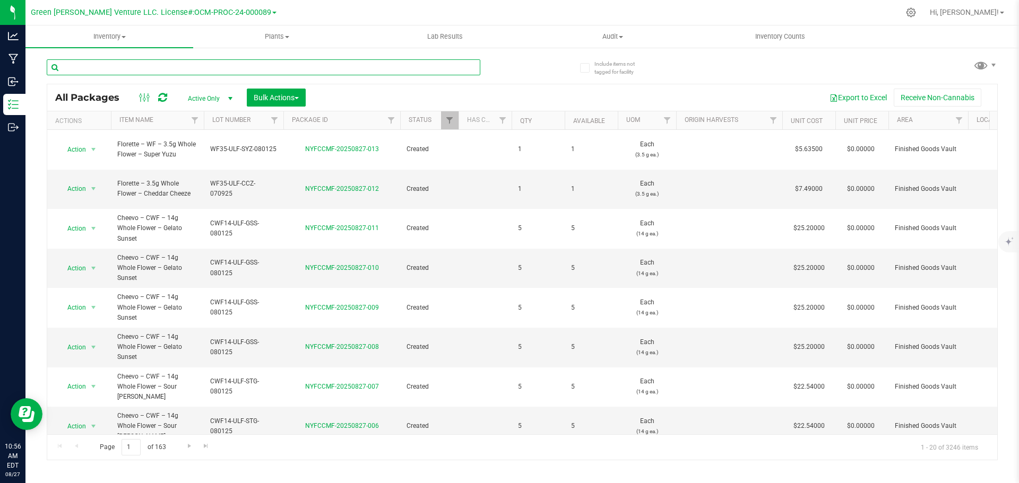
click at [178, 66] on input "text" at bounding box center [264, 67] width 434 height 16
click at [454, 125] on span "Filter" at bounding box center [449, 120] width 8 height 8
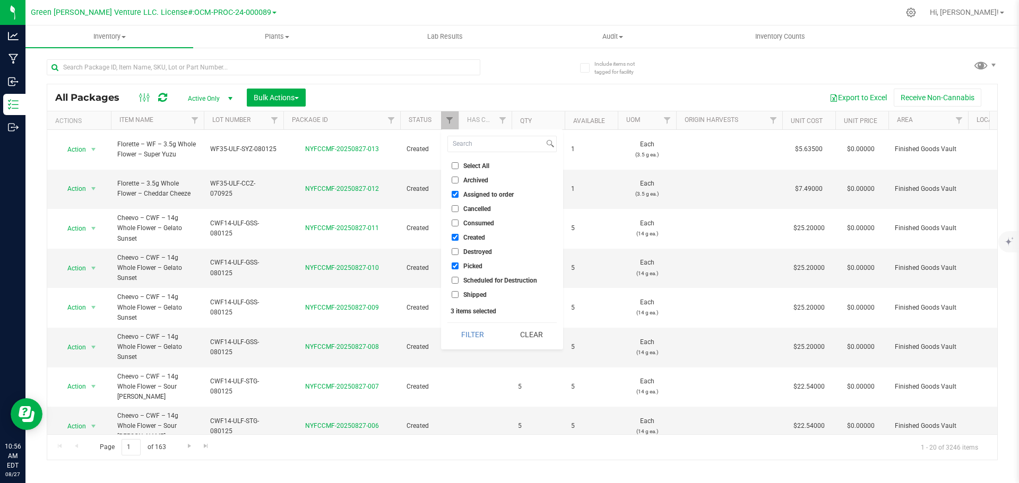
click at [456, 164] on input "Select All" at bounding box center [455, 165] width 7 height 7
checkbox input "true"
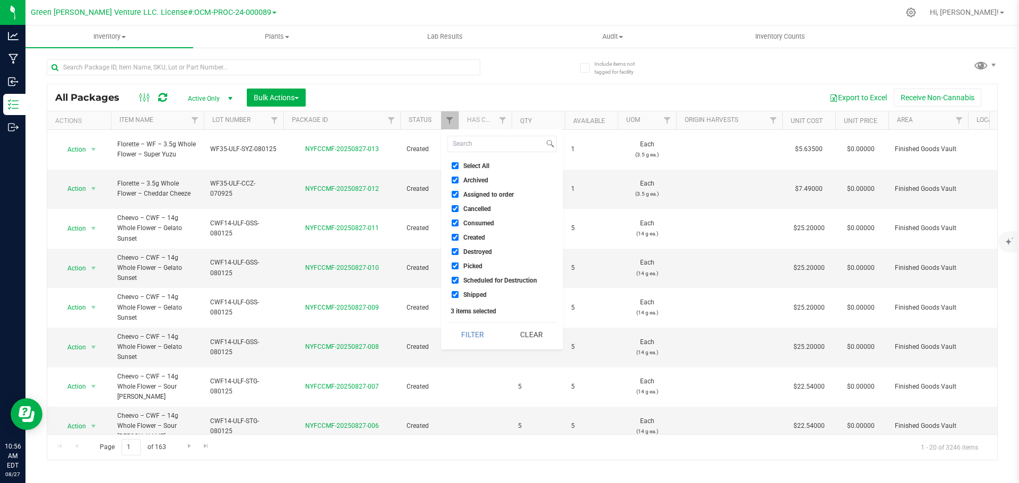
checkbox input "true"
click at [482, 337] on button "Filter" at bounding box center [472, 334] width 51 height 23
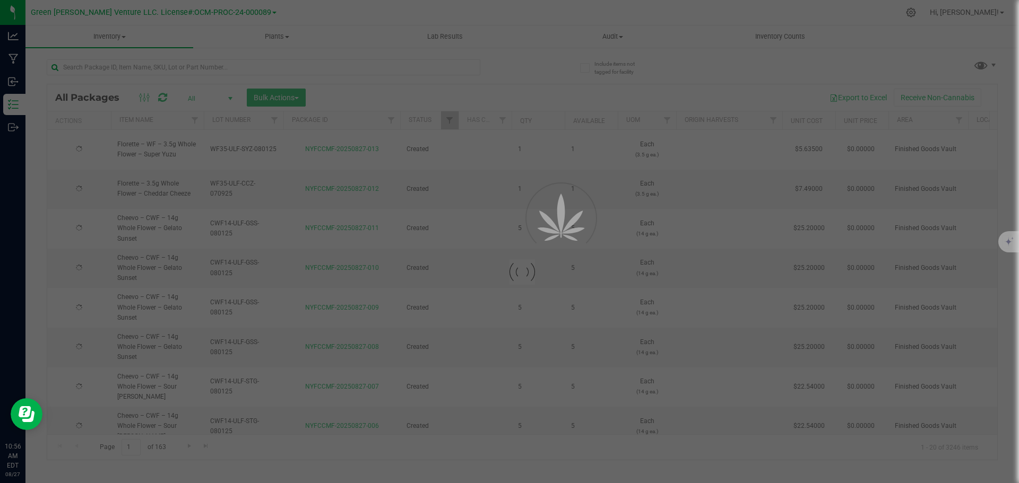
type input "[DATE]"
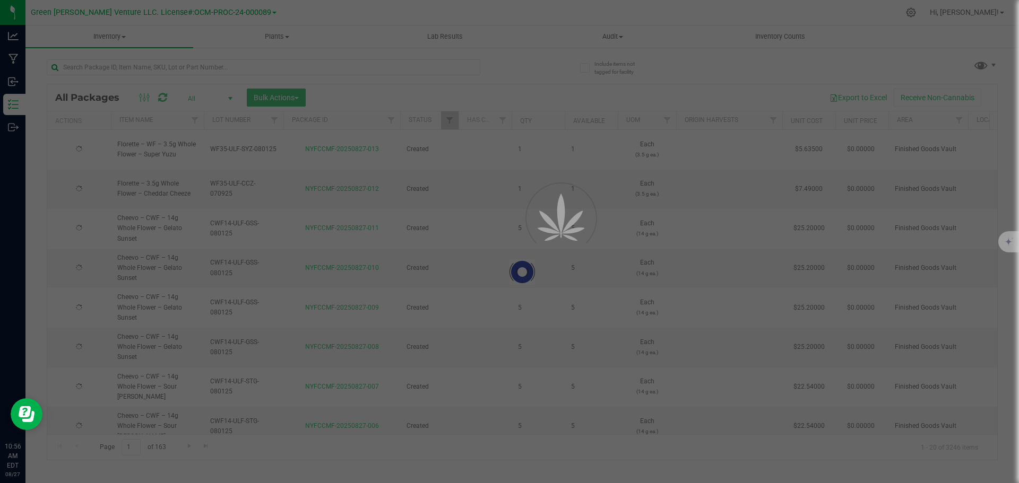
type input "[DATE]"
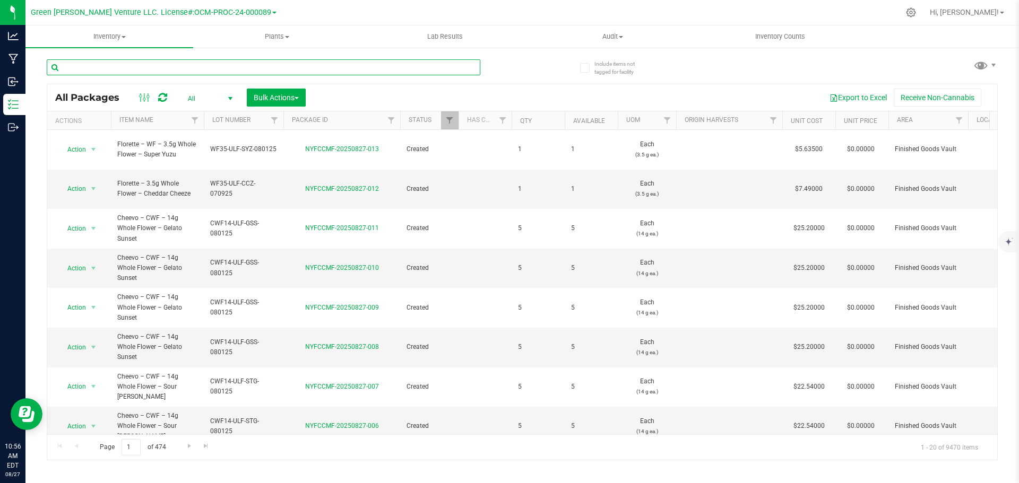
click at [145, 68] on input "text" at bounding box center [264, 67] width 434 height 16
type input "NYFCCMF-20250801-040"
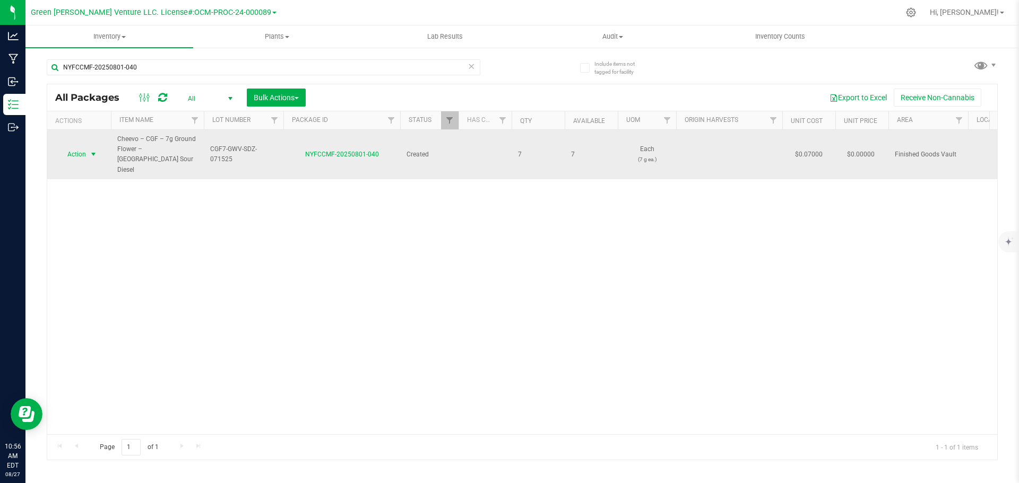
click at [89, 147] on span "select" at bounding box center [93, 154] width 13 height 15
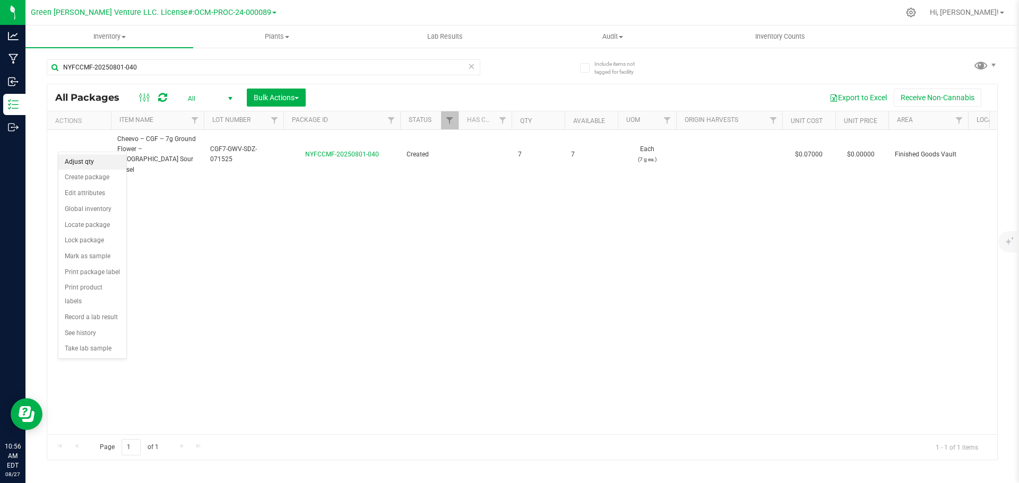
click at [82, 160] on li "Adjust qty" at bounding box center [92, 162] width 68 height 16
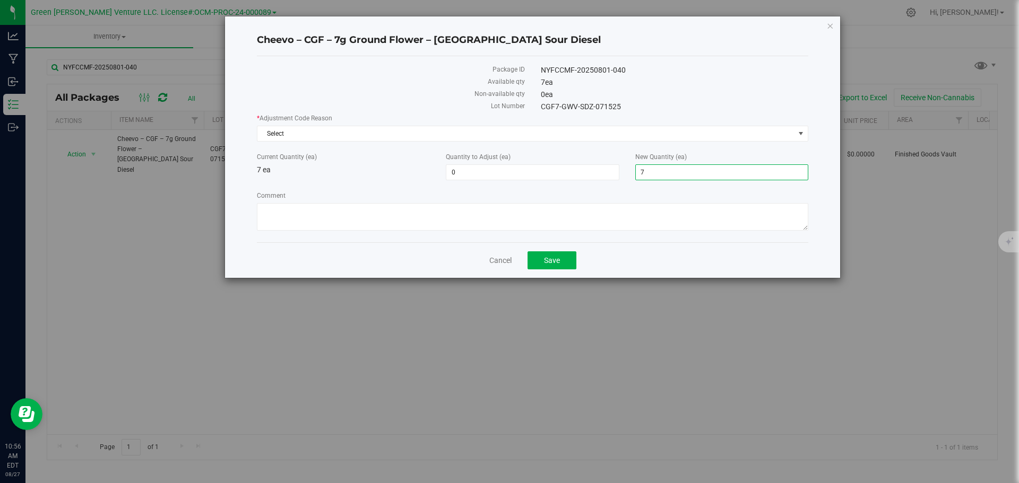
click at [648, 167] on span "7 7" at bounding box center [721, 173] width 173 height 16
type input "6"
type input "-1"
type input "6"
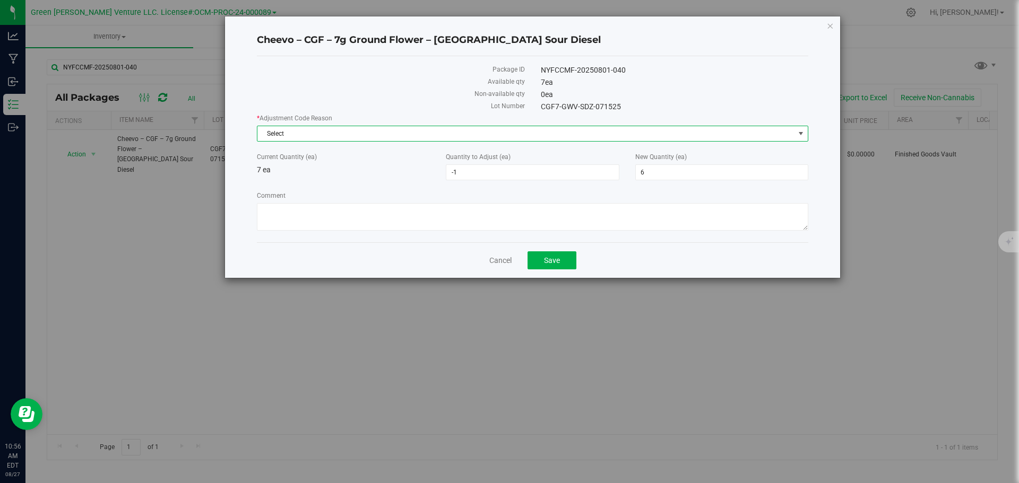
click at [313, 135] on span "Select" at bounding box center [525, 133] width 537 height 15
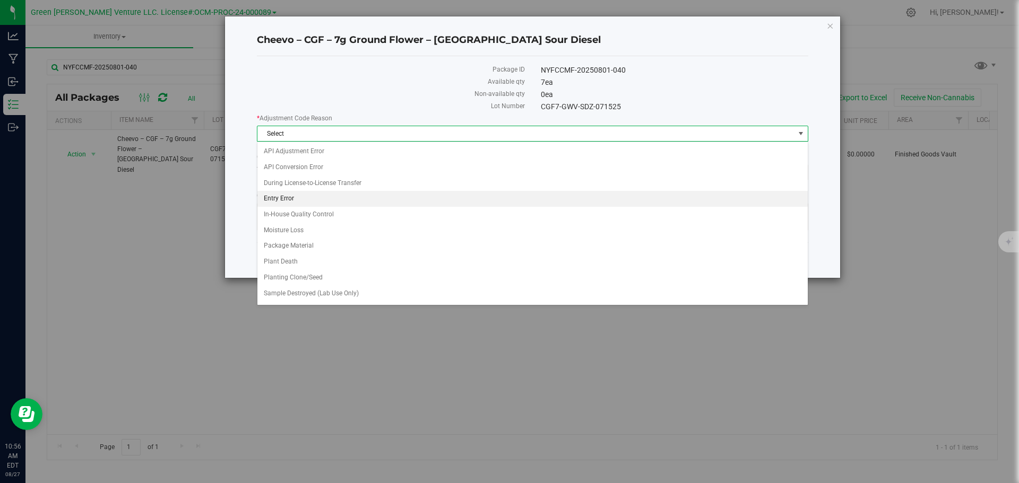
click at [308, 201] on li "Entry Error" at bounding box center [532, 199] width 550 height 16
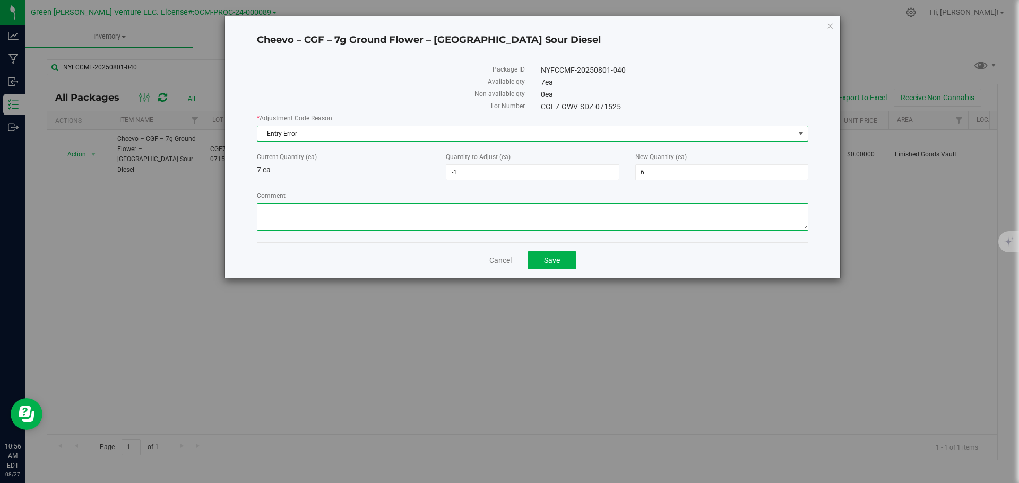
click at [344, 224] on textarea "Comment" at bounding box center [532, 217] width 551 height 28
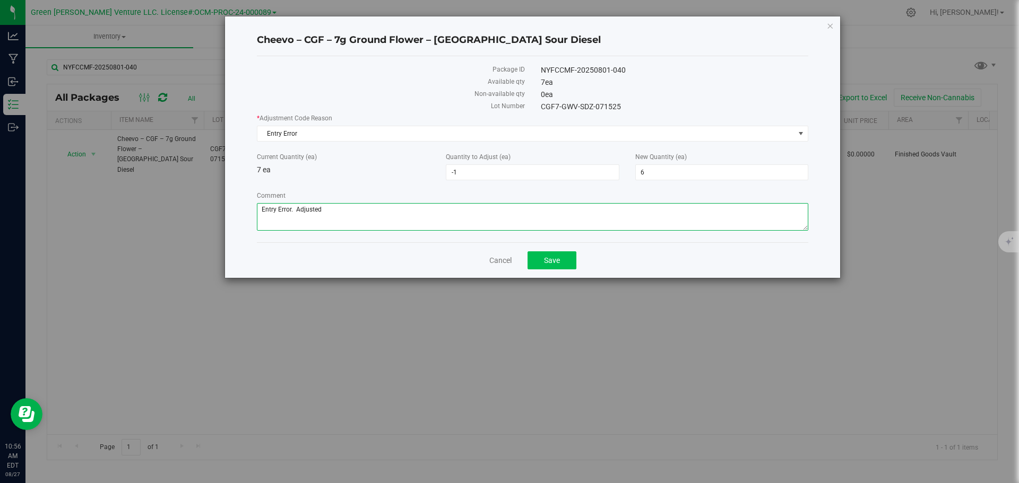
type textarea "Entry Error. Adjusted"
click at [571, 261] on button "Save" at bounding box center [552, 261] width 49 height 18
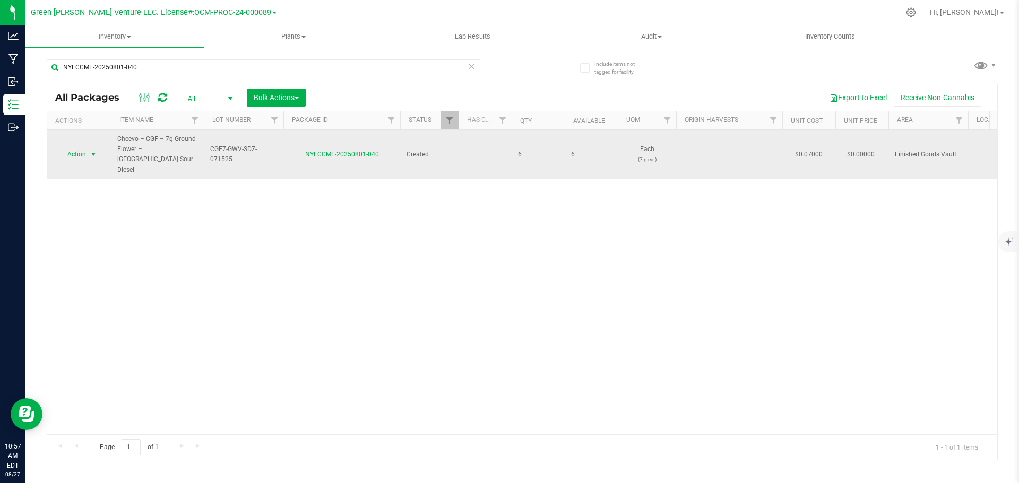
click at [88, 147] on span "select" at bounding box center [93, 154] width 13 height 15
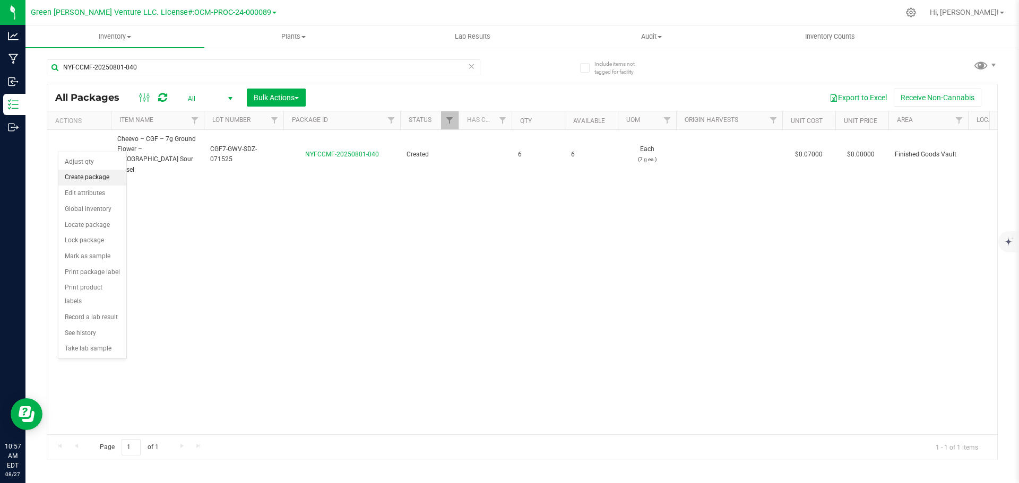
click at [89, 175] on li "Create package" at bounding box center [92, 178] width 68 height 16
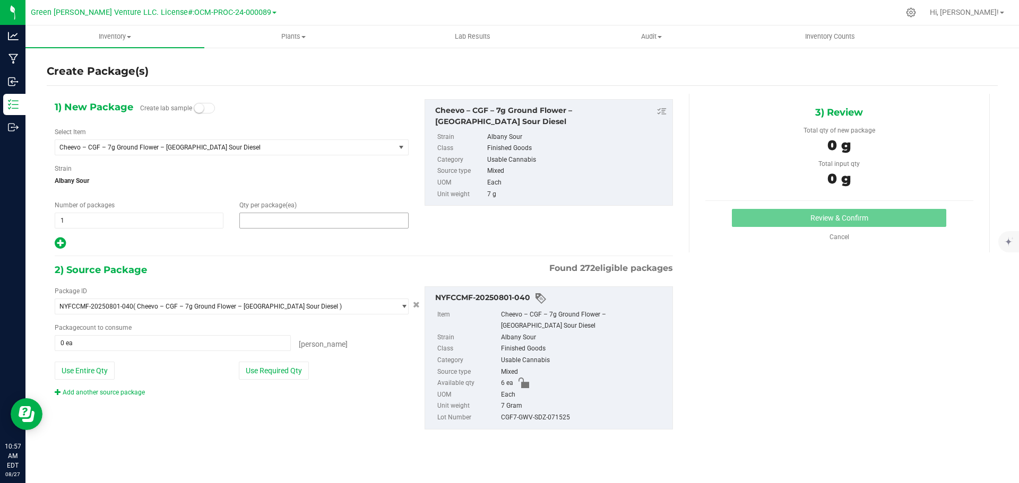
click at [261, 223] on span at bounding box center [323, 221] width 169 height 16
type input "5"
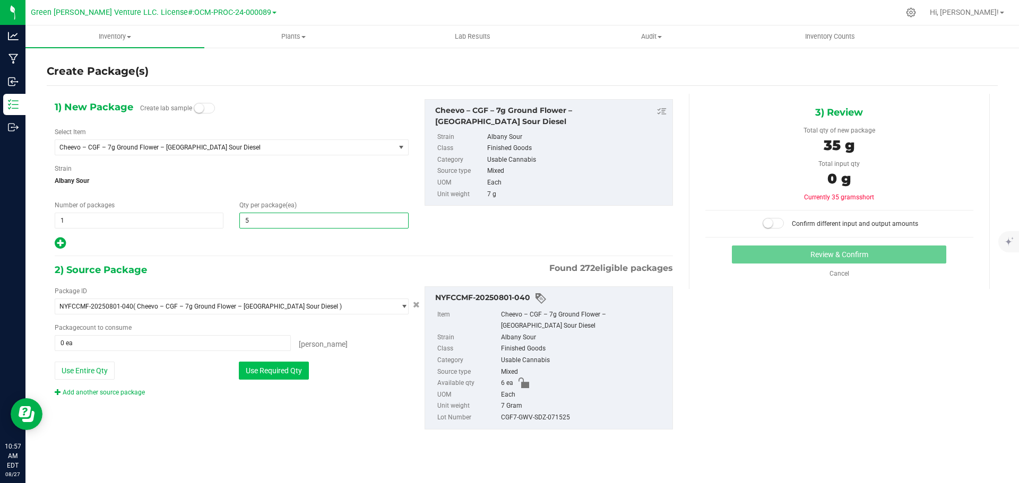
type input "5"
click at [253, 373] on button "Use Required Qty" at bounding box center [274, 371] width 70 height 18
type input "5 ea"
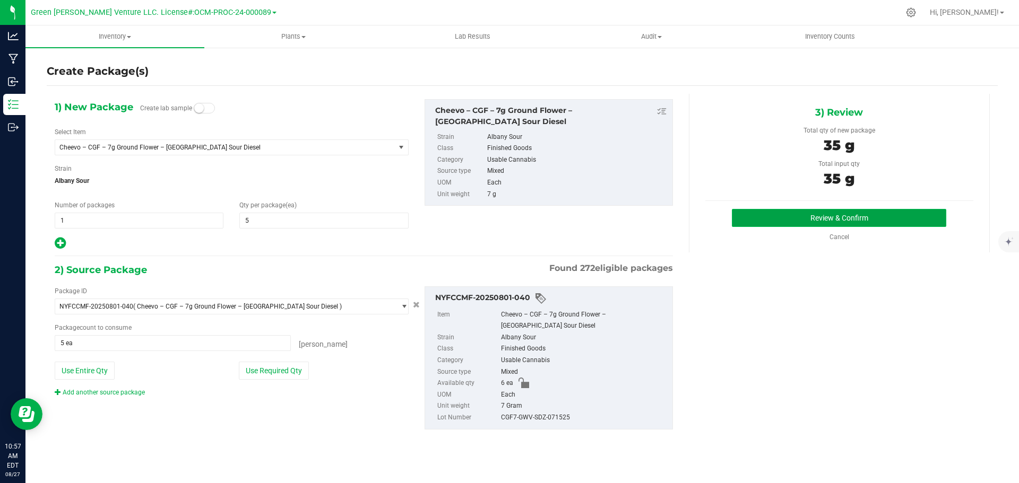
click at [743, 215] on button "Review & Confirm" at bounding box center [839, 218] width 214 height 18
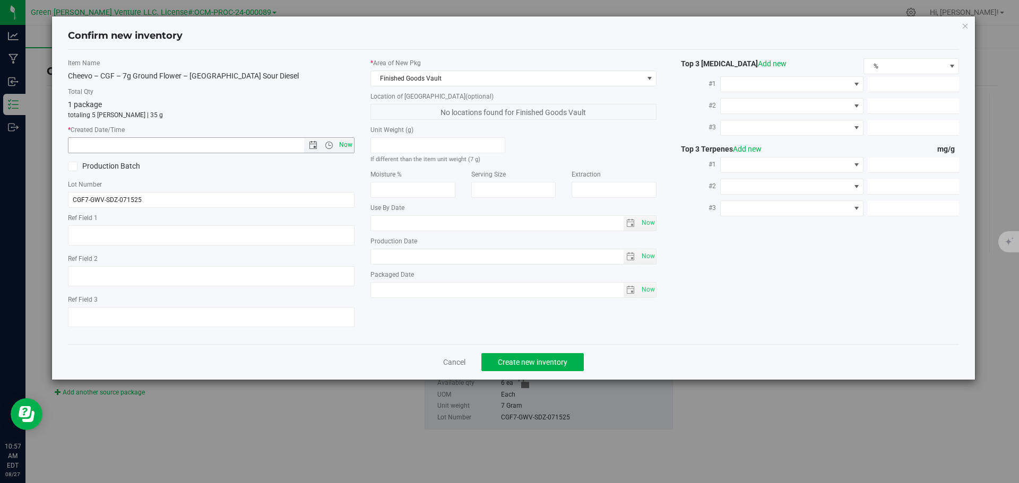
click at [353, 148] on span "Now" at bounding box center [345, 144] width 18 height 15
type input "8/27/2025 10:57 AM"
click at [540, 367] on button "Create new inventory" at bounding box center [532, 362] width 102 height 18
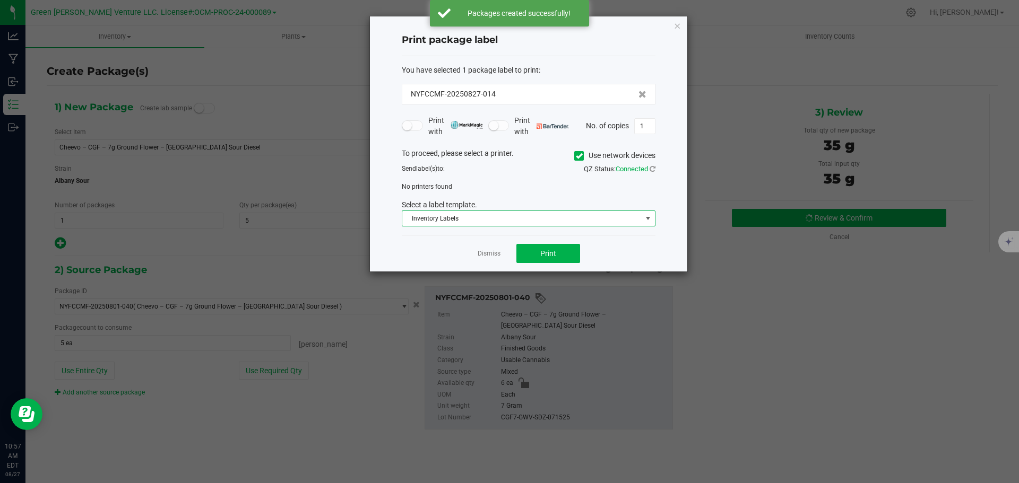
click at [494, 223] on span "Inventory Labels" at bounding box center [521, 218] width 239 height 15
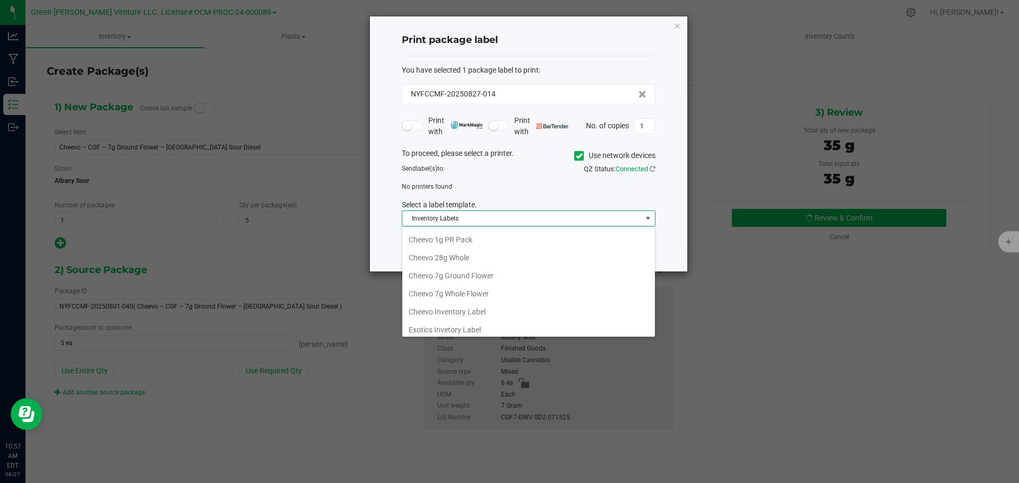
scroll to position [53, 0]
click at [455, 295] on li "Cheevo Inventory Label" at bounding box center [528, 293] width 253 height 18
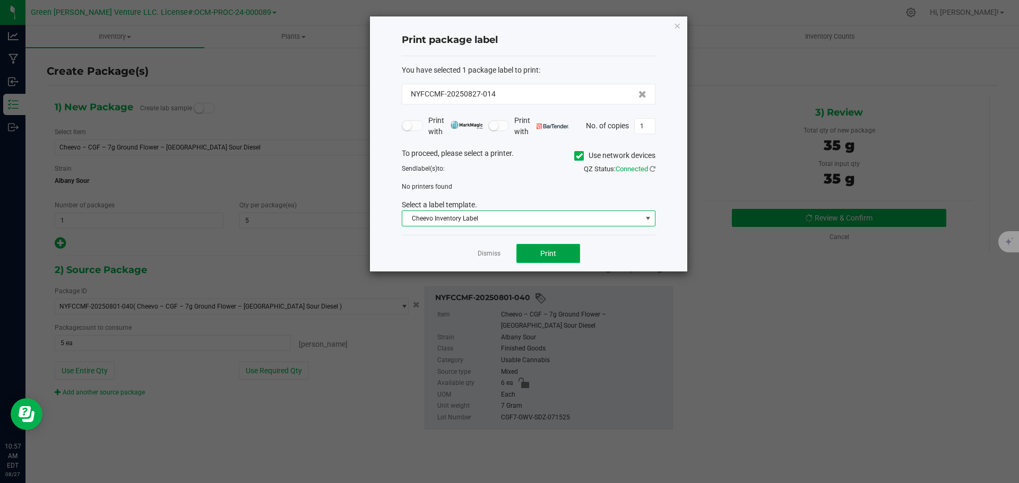
click at [520, 253] on button "Print" at bounding box center [548, 253] width 64 height 19
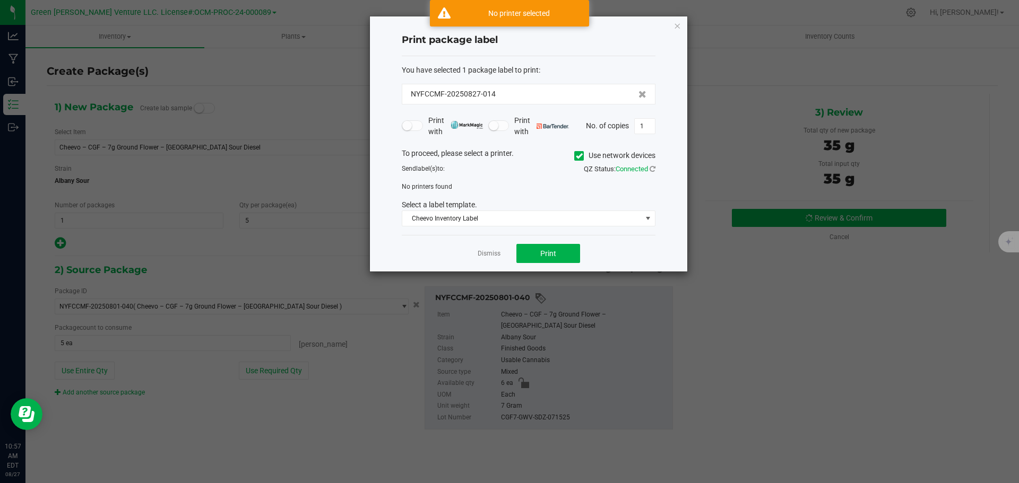
click at [578, 156] on icon at bounding box center [579, 156] width 7 height 0
click at [0, 0] on input "Use network devices" at bounding box center [0, 0] width 0 height 0
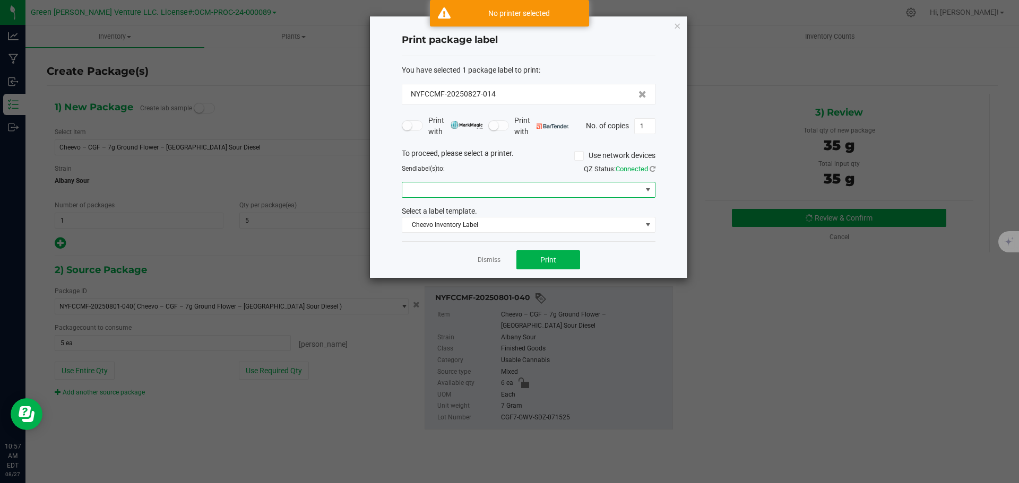
click at [564, 191] on span at bounding box center [521, 190] width 239 height 15
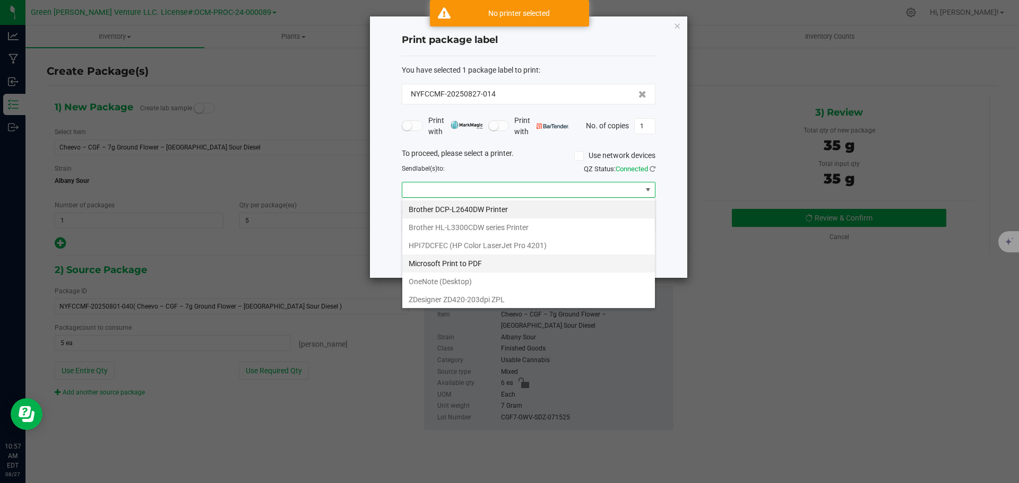
scroll to position [16, 254]
click at [446, 298] on ZPL "ZDesigner ZD420-203dpi ZPL" at bounding box center [528, 300] width 253 height 18
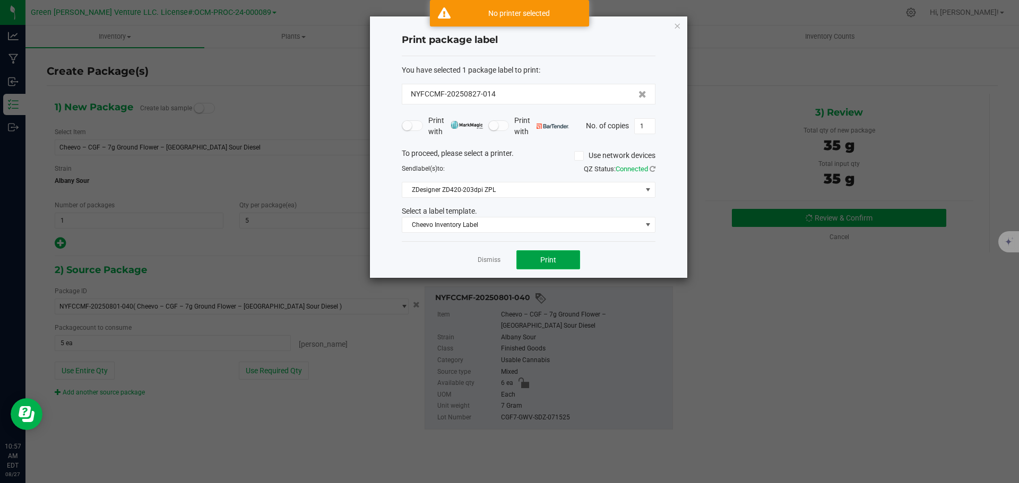
click at [533, 258] on button "Print" at bounding box center [548, 259] width 64 height 19
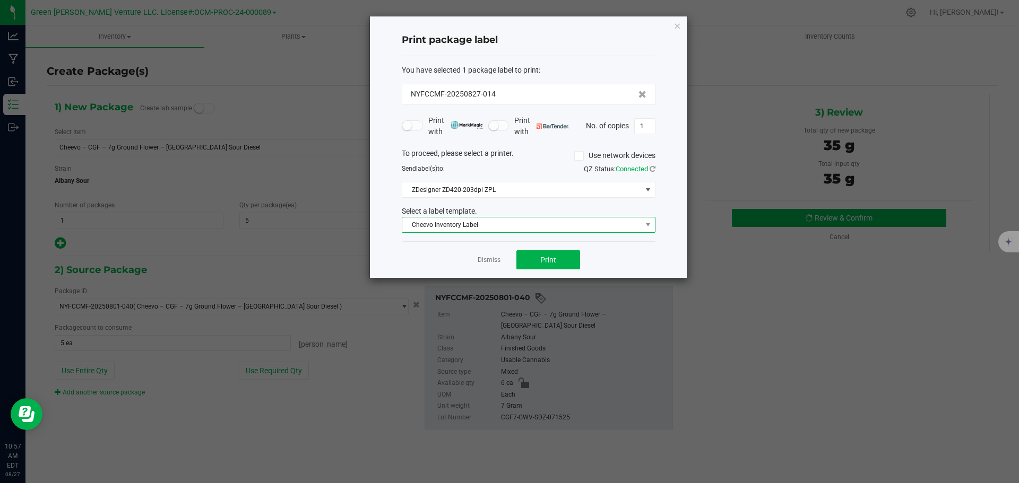
click at [504, 224] on span "Cheevo Inventory Label" at bounding box center [521, 225] width 239 height 15
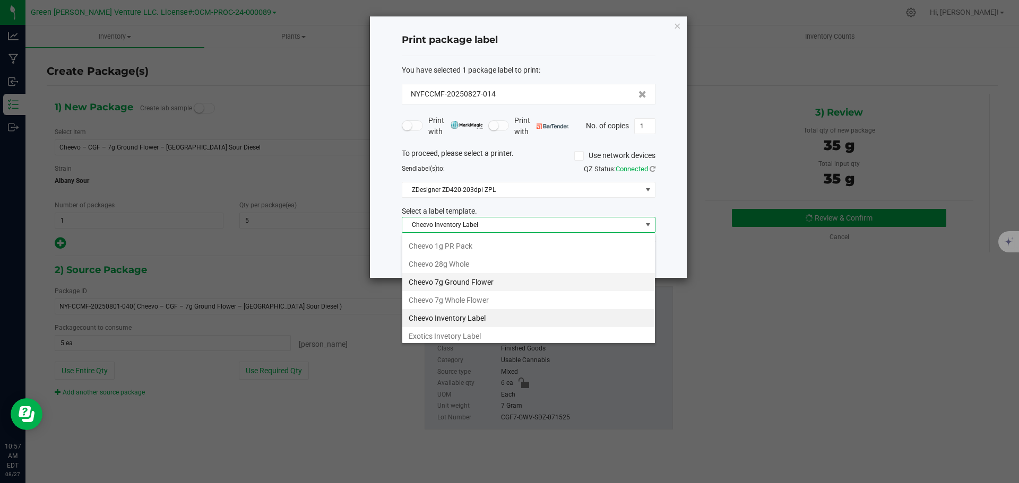
scroll to position [53, 0]
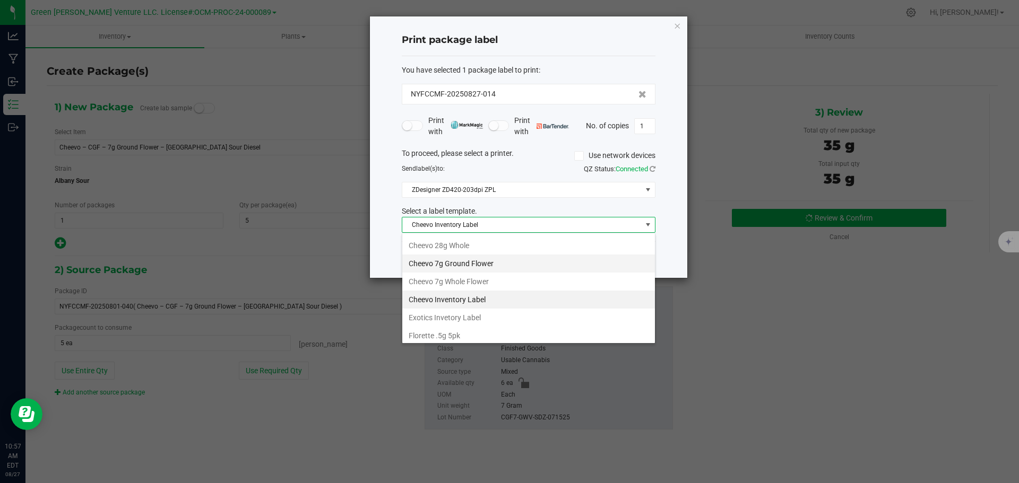
click at [465, 263] on li "Cheevo 7g Ground Flower" at bounding box center [528, 264] width 253 height 18
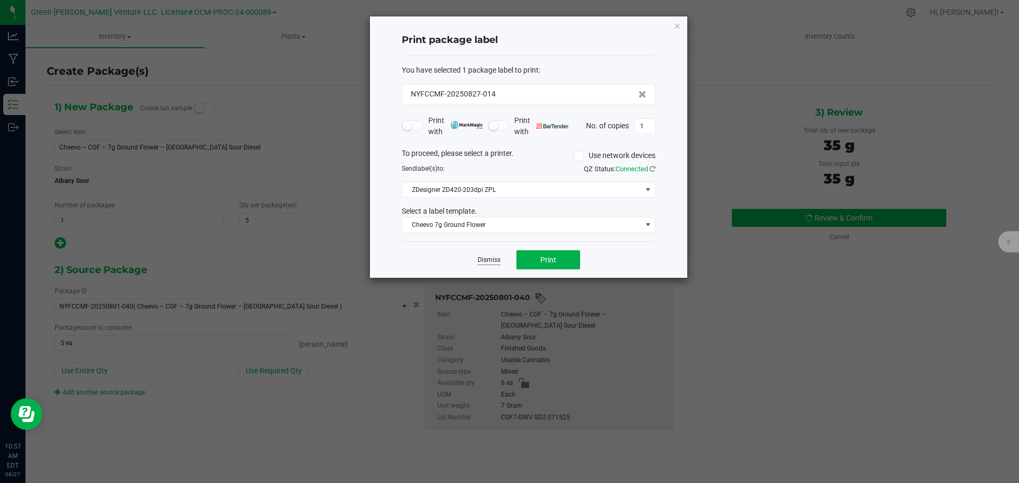
click at [489, 261] on link "Dismiss" at bounding box center [489, 260] width 23 height 9
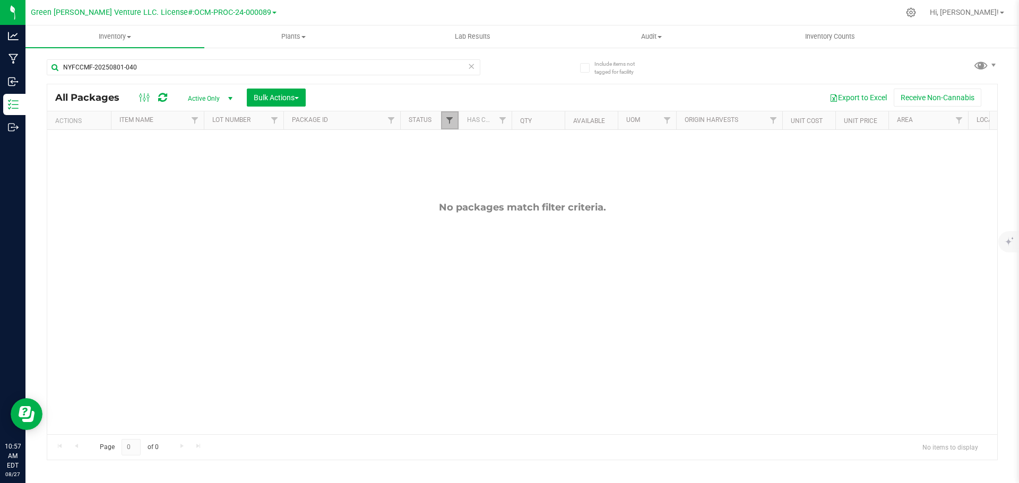
click at [451, 125] on span "Filter" at bounding box center [449, 120] width 8 height 8
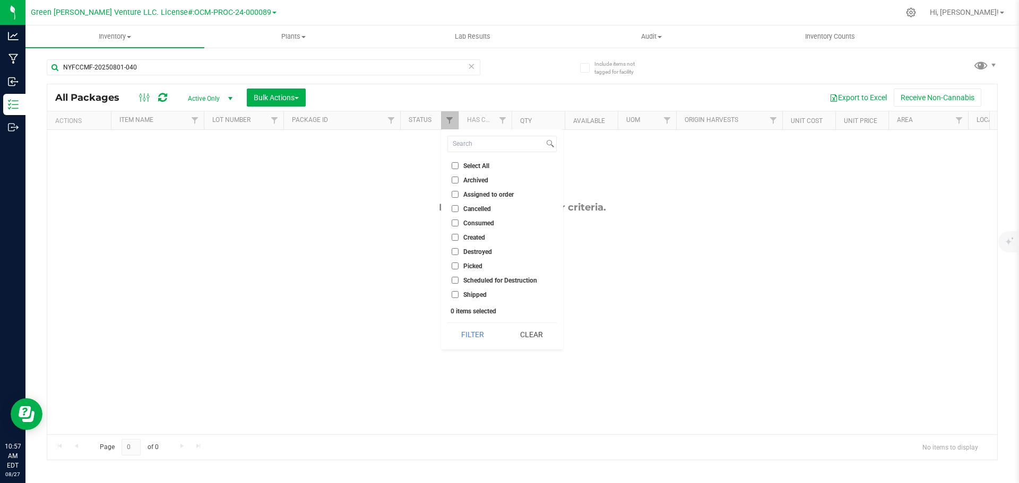
click at [456, 166] on input "Select All" at bounding box center [455, 165] width 7 height 7
checkbox input "true"
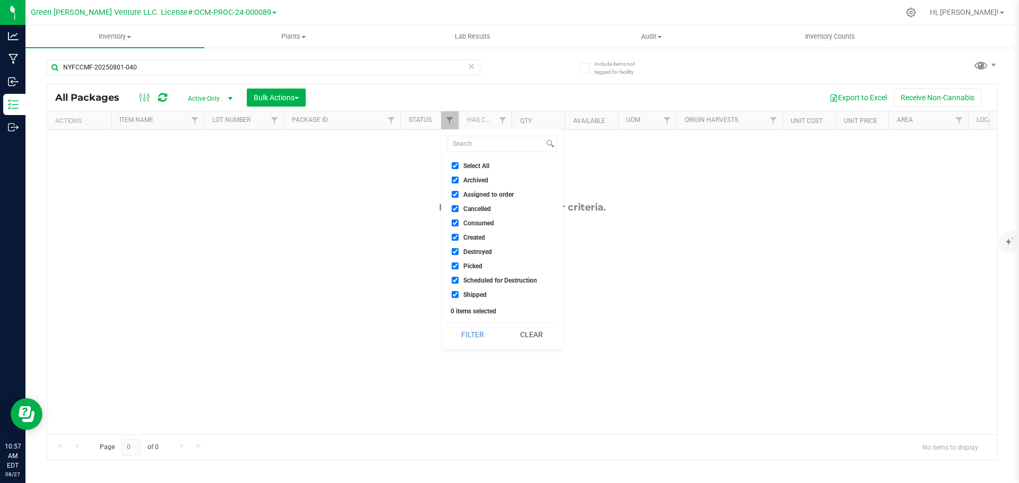
checkbox input "true"
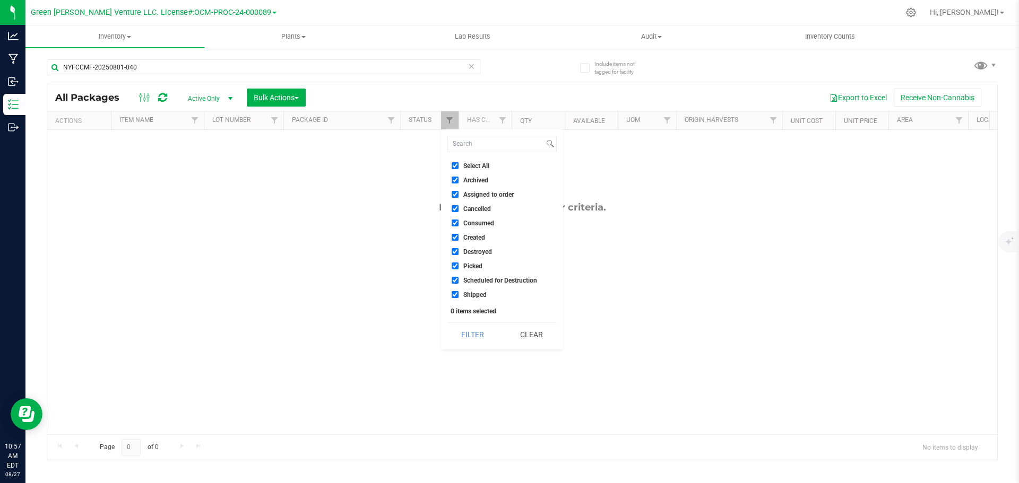
checkbox input "true"
click at [488, 334] on button "Filter" at bounding box center [472, 334] width 51 height 23
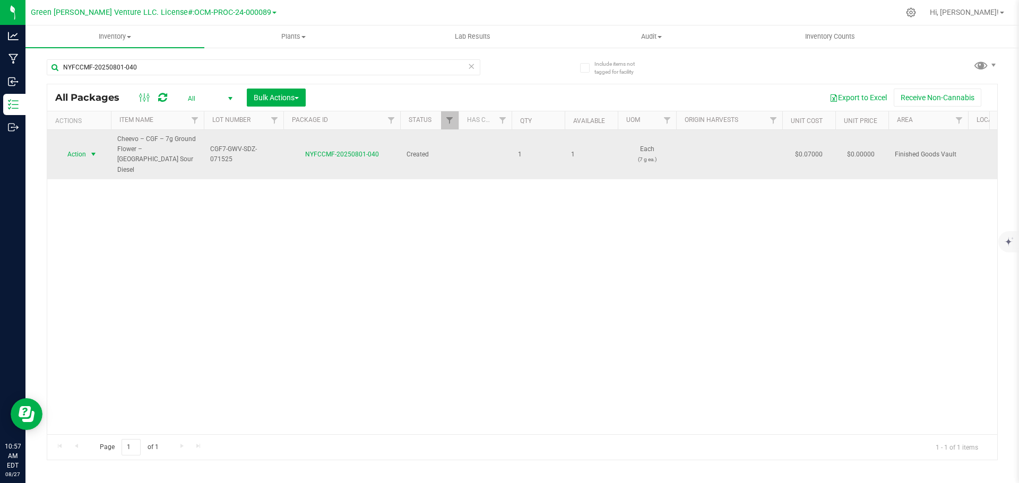
click at [88, 147] on span "select" at bounding box center [93, 154] width 13 height 15
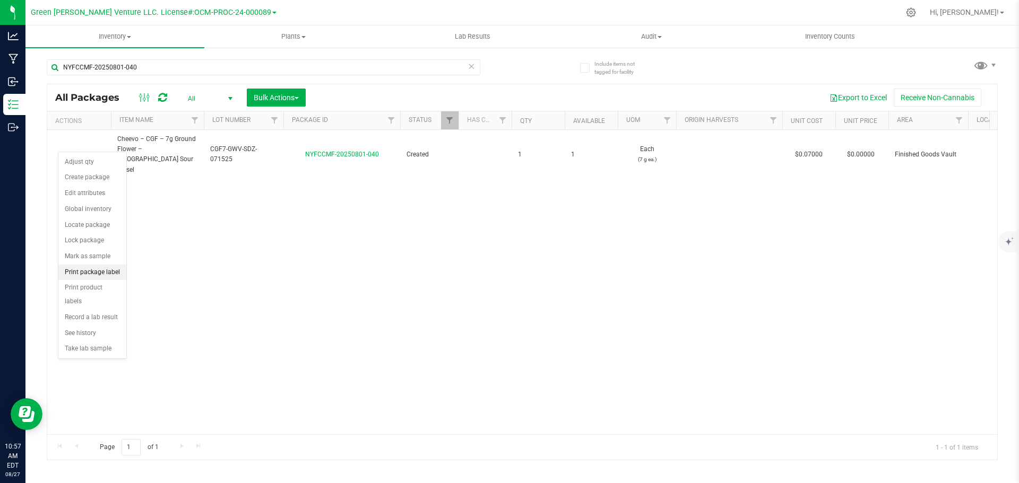
click at [92, 272] on li "Print package label" at bounding box center [92, 273] width 68 height 16
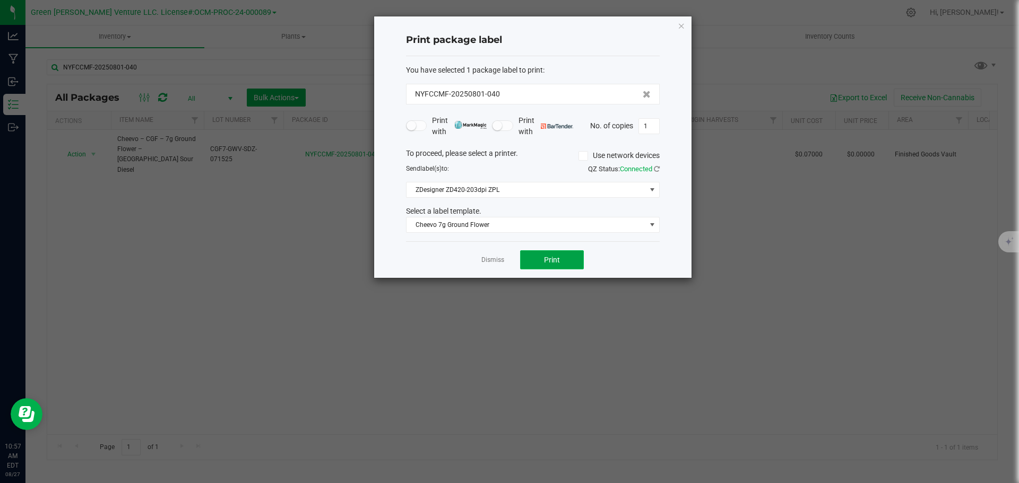
click at [533, 260] on button "Print" at bounding box center [552, 259] width 64 height 19
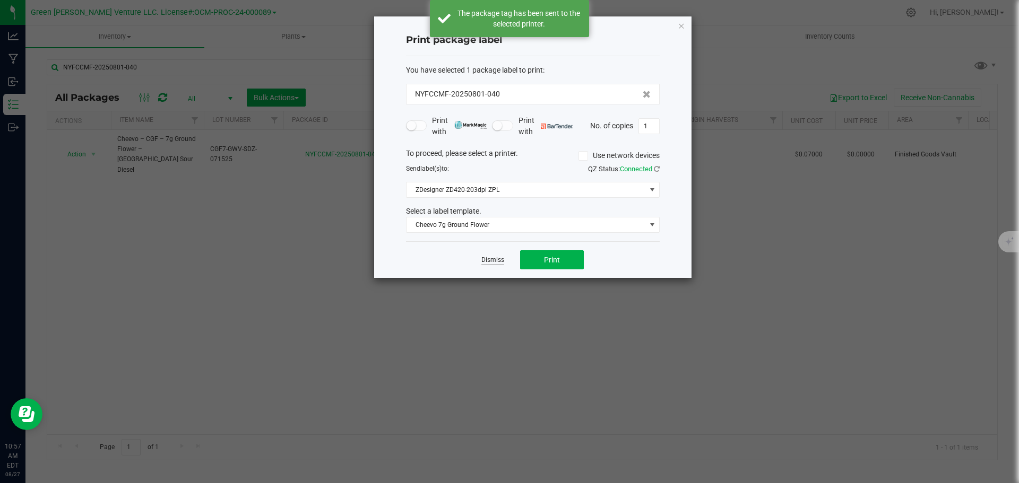
click at [497, 260] on link "Dismiss" at bounding box center [492, 260] width 23 height 9
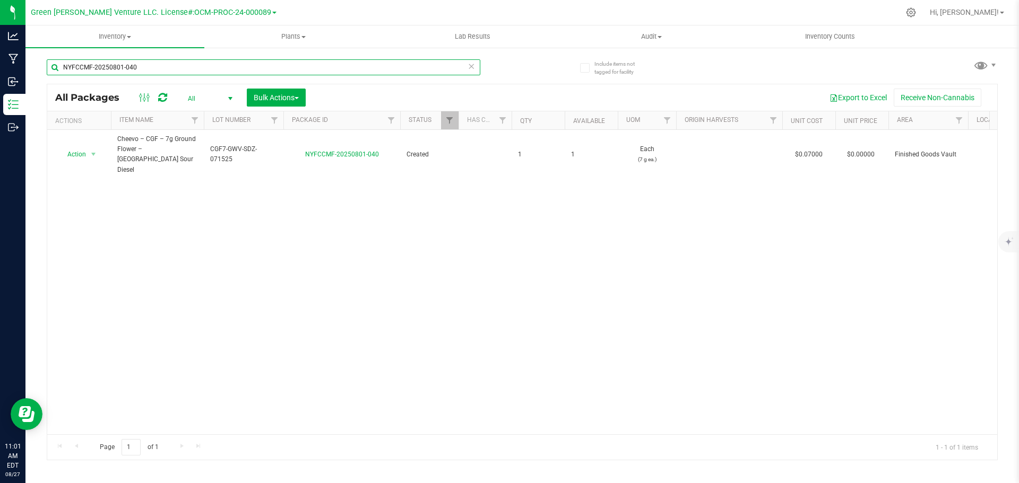
drag, startPoint x: 160, startPoint y: 66, endPoint x: 28, endPoint y: 66, distance: 131.6
click at [29, 66] on div "Include items not tagged for facility NYFCCMF-20250801-040 All Packages All Act…" at bounding box center [521, 209] width 993 height 324
type input "NYFCCMF-20250623-026"
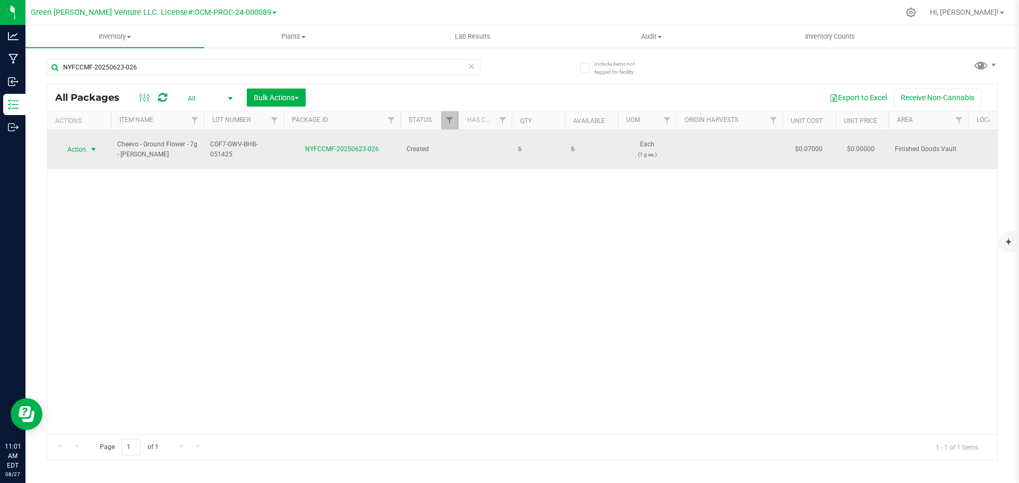
click at [87, 145] on span "select" at bounding box center [93, 149] width 13 height 15
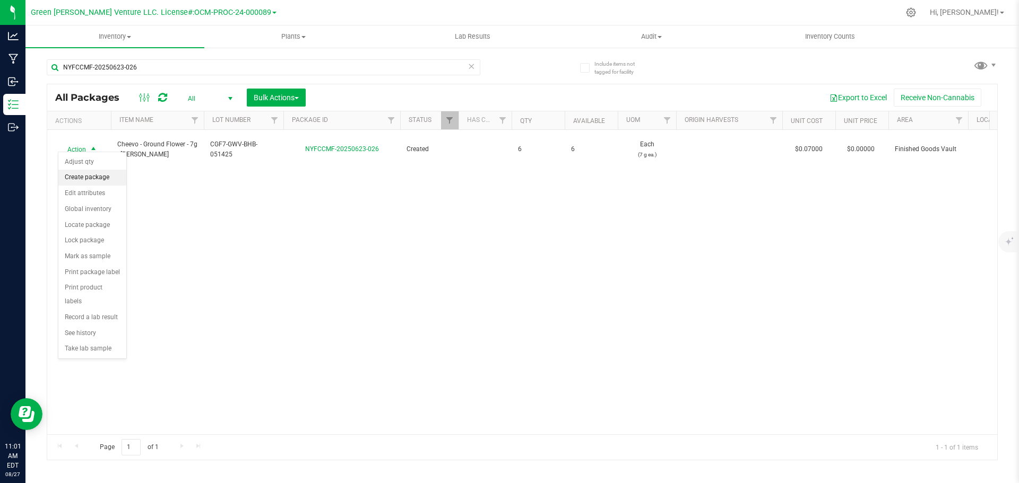
click at [93, 175] on li "Create package" at bounding box center [92, 178] width 68 height 16
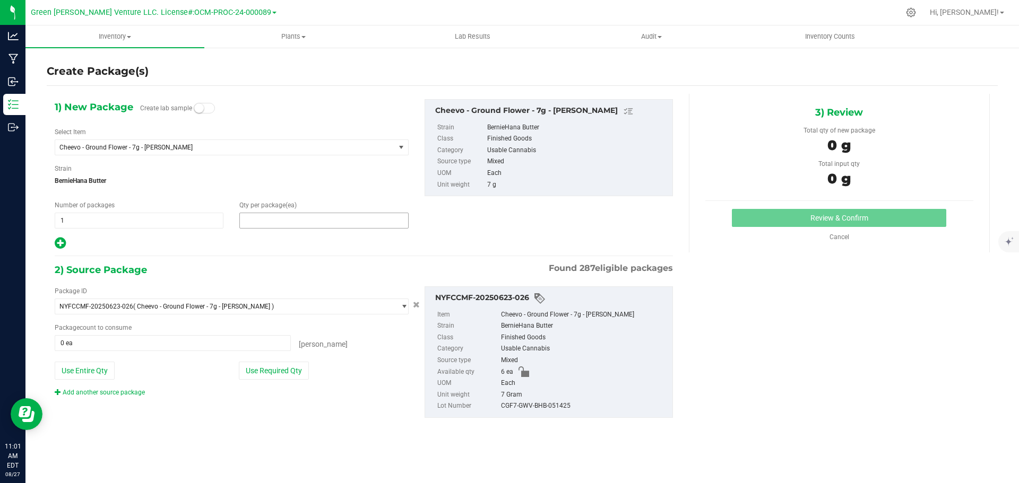
click at [253, 221] on span at bounding box center [323, 221] width 169 height 16
type input "5"
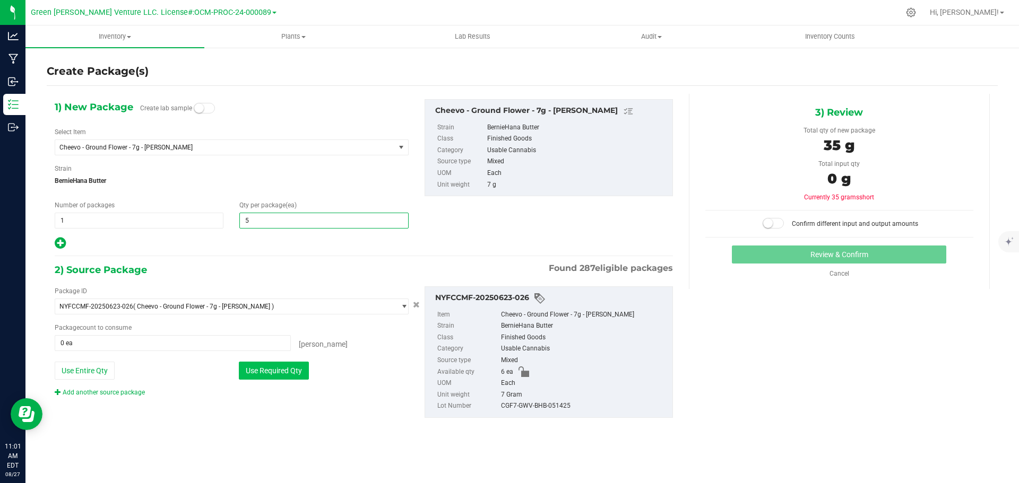
type input "5"
click at [265, 374] on button "Use Required Qty" at bounding box center [274, 371] width 70 height 18
type input "5 ea"
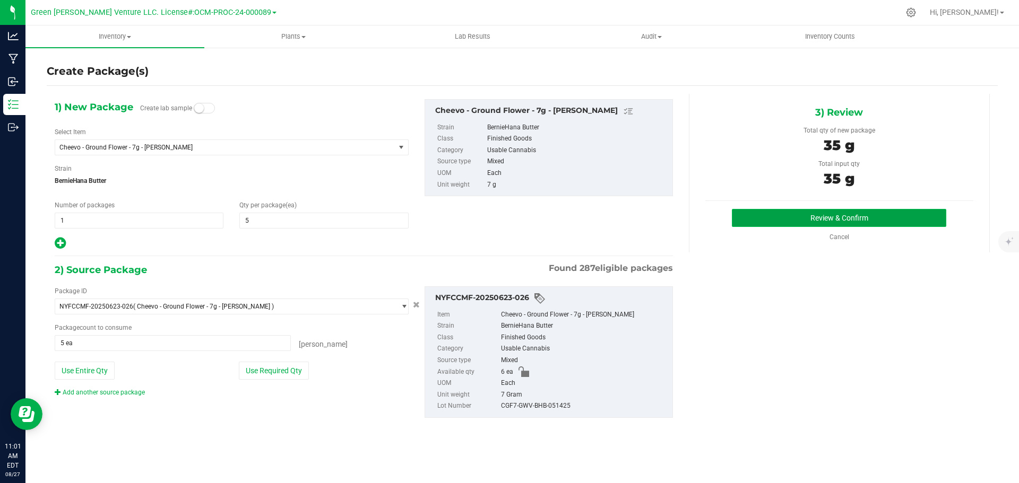
click at [799, 216] on button "Review & Confirm" at bounding box center [839, 218] width 214 height 18
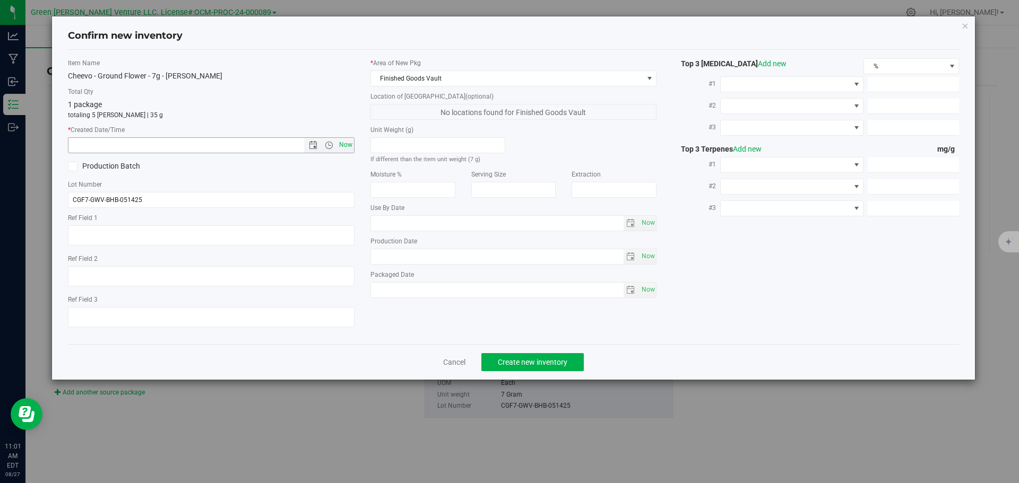
click at [343, 146] on span "Now" at bounding box center [345, 144] width 18 height 15
type input "8/27/2025 11:01 AM"
click at [555, 362] on span "Create new inventory" at bounding box center [533, 362] width 70 height 8
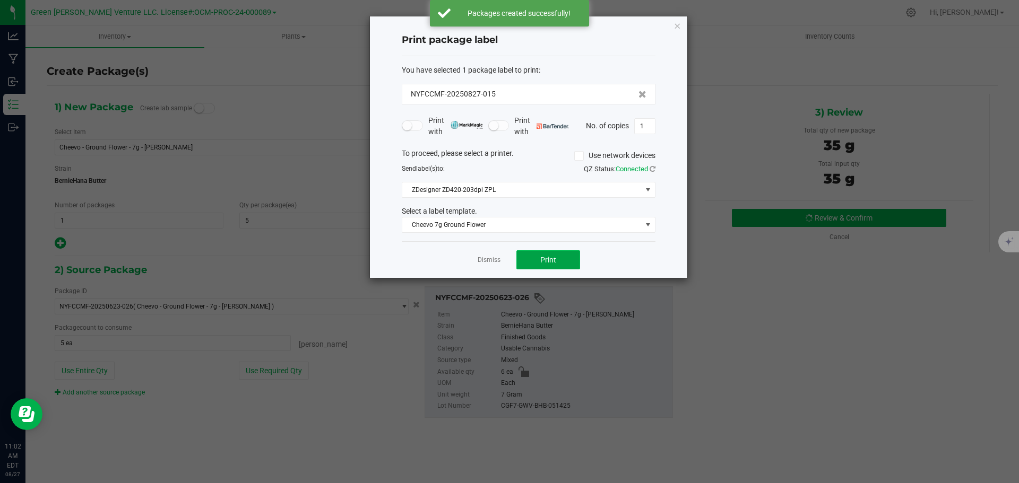
click at [525, 259] on button "Print" at bounding box center [548, 259] width 64 height 19
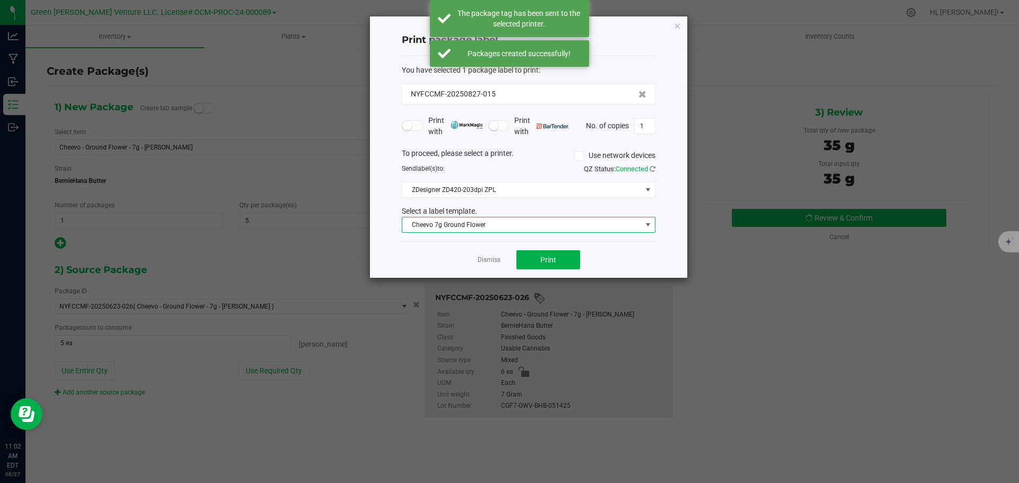
click at [528, 225] on span "Cheevo 7g Ground Flower" at bounding box center [521, 225] width 239 height 15
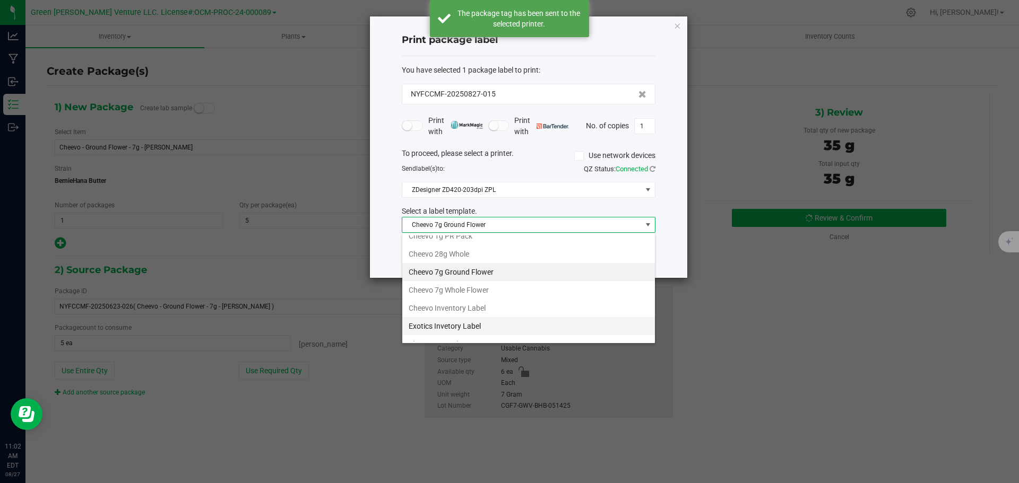
scroll to position [106, 0]
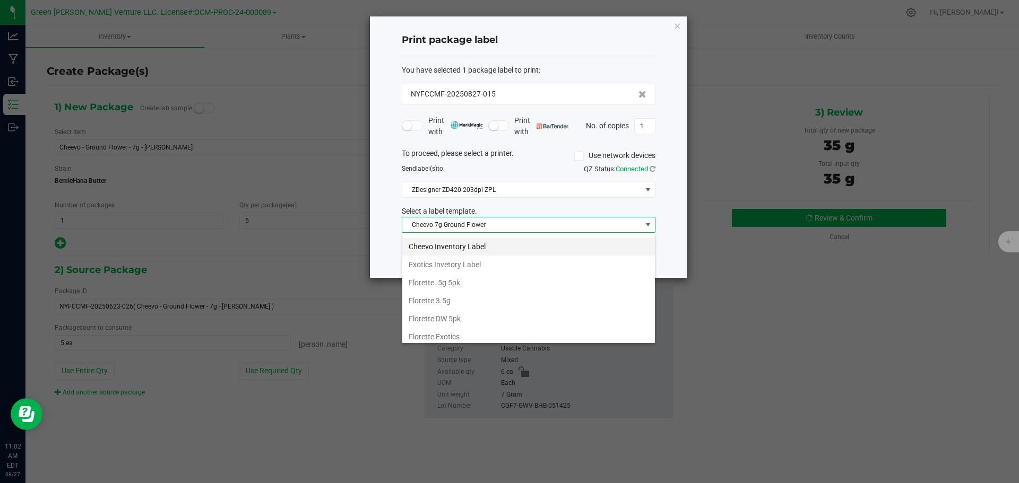
click at [448, 247] on li "Cheevo Inventory Label" at bounding box center [528, 247] width 253 height 18
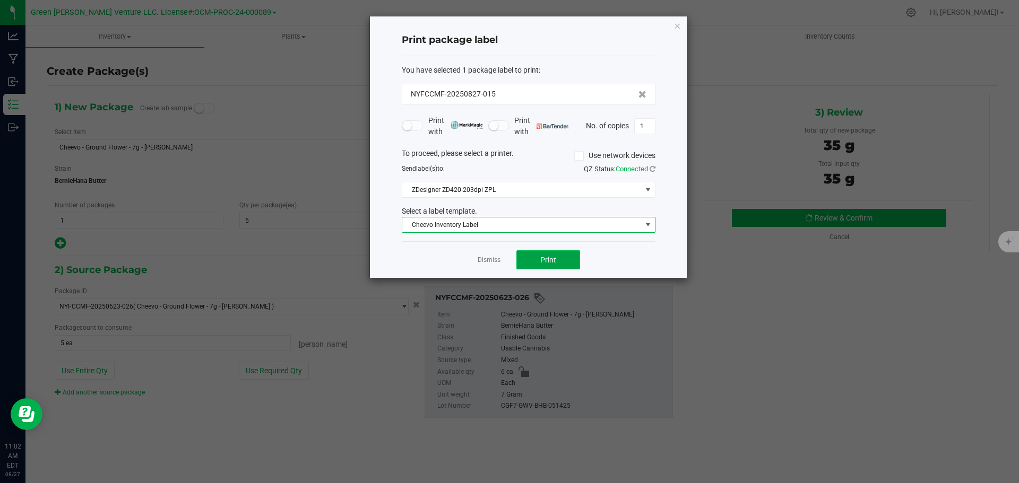
click at [526, 257] on button "Print" at bounding box center [548, 259] width 64 height 19
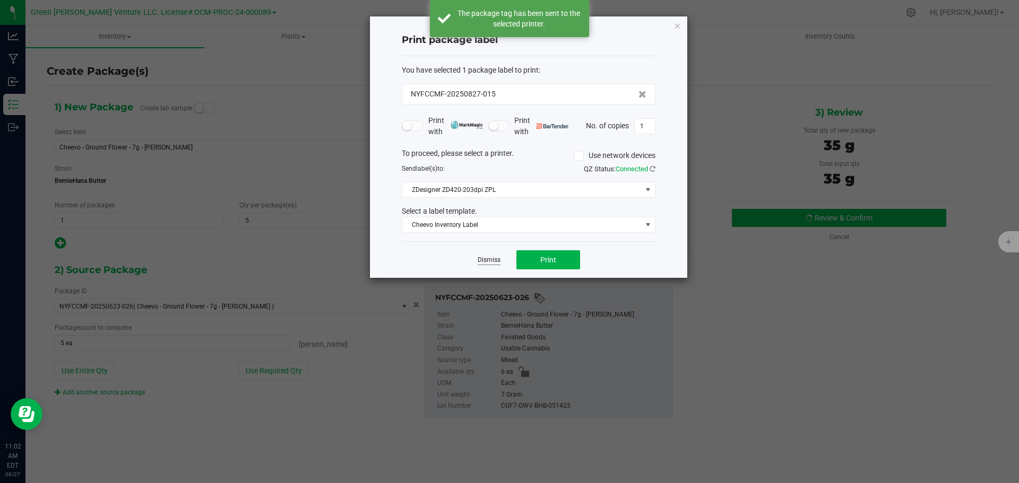
click at [491, 261] on link "Dismiss" at bounding box center [489, 260] width 23 height 9
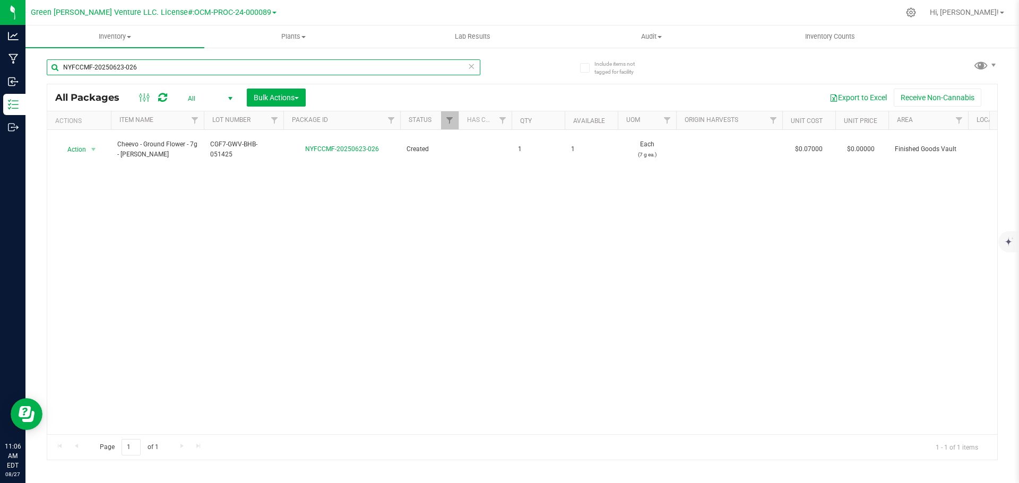
click at [149, 65] on input "NYFCCMF-20250623-026" at bounding box center [264, 67] width 434 height 16
type input "nyfccmf-20250820-106"
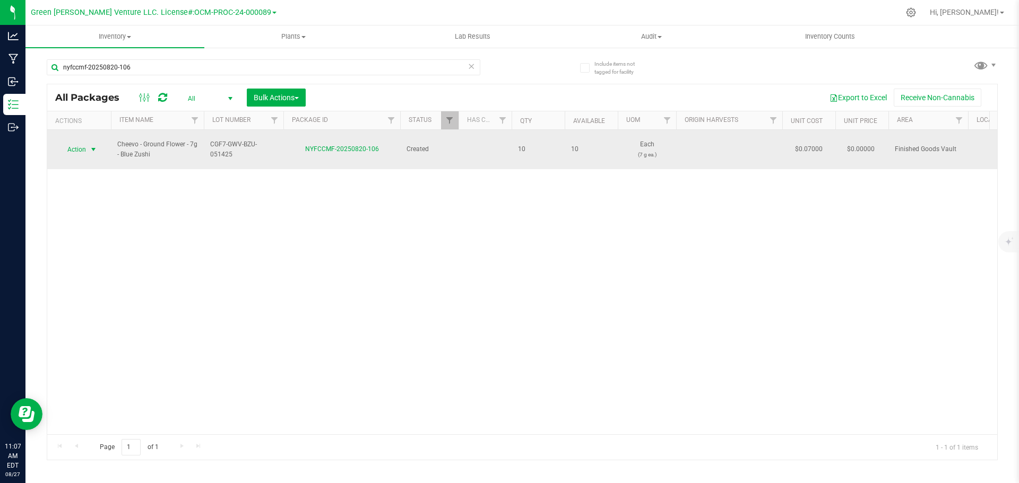
click at [92, 145] on span "select" at bounding box center [93, 149] width 8 height 8
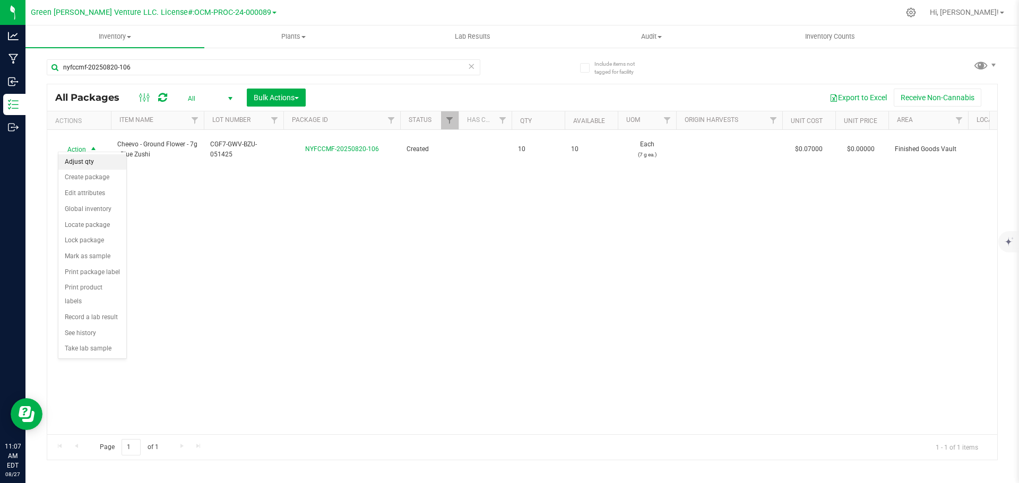
click at [98, 163] on li "Adjust qty" at bounding box center [92, 162] width 68 height 16
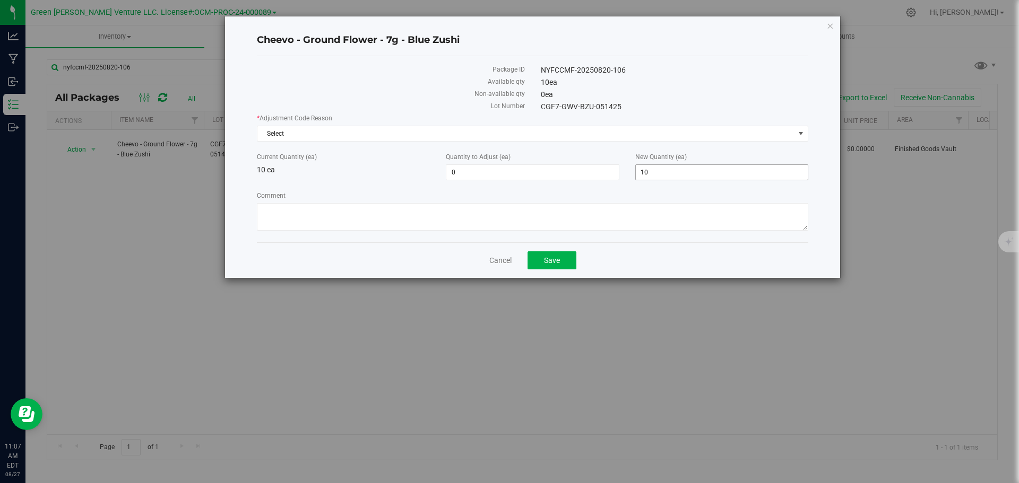
click at [654, 171] on span "10 10" at bounding box center [721, 173] width 173 height 16
type input "11"
type input "1"
type input "11"
click at [319, 130] on span "Select" at bounding box center [525, 133] width 537 height 15
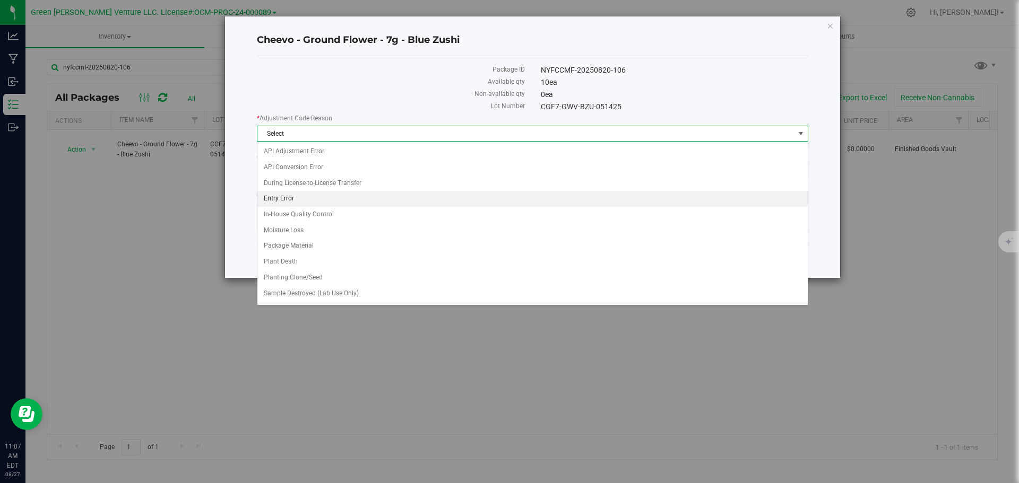
click at [325, 196] on li "Entry Error" at bounding box center [532, 199] width 550 height 16
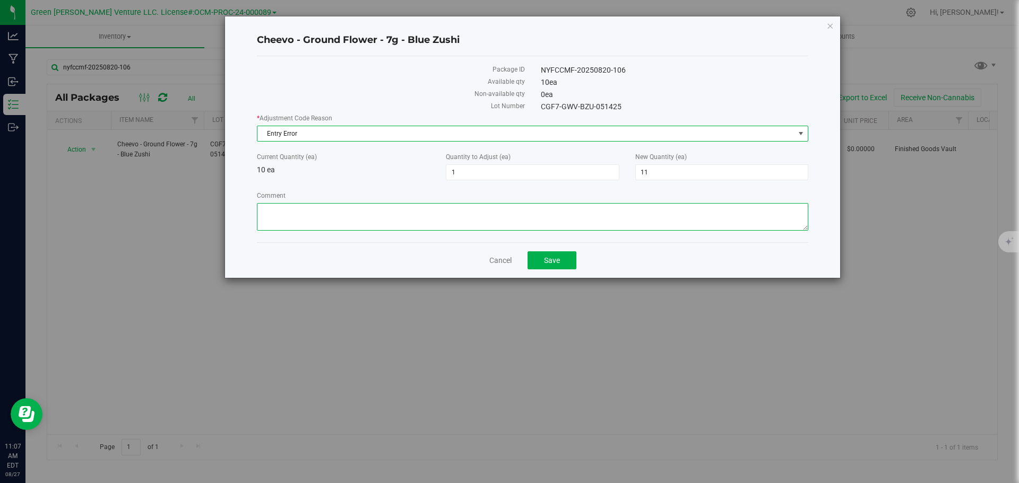
click at [324, 218] on textarea "Comment" at bounding box center [532, 217] width 551 height 28
type textarea "E"
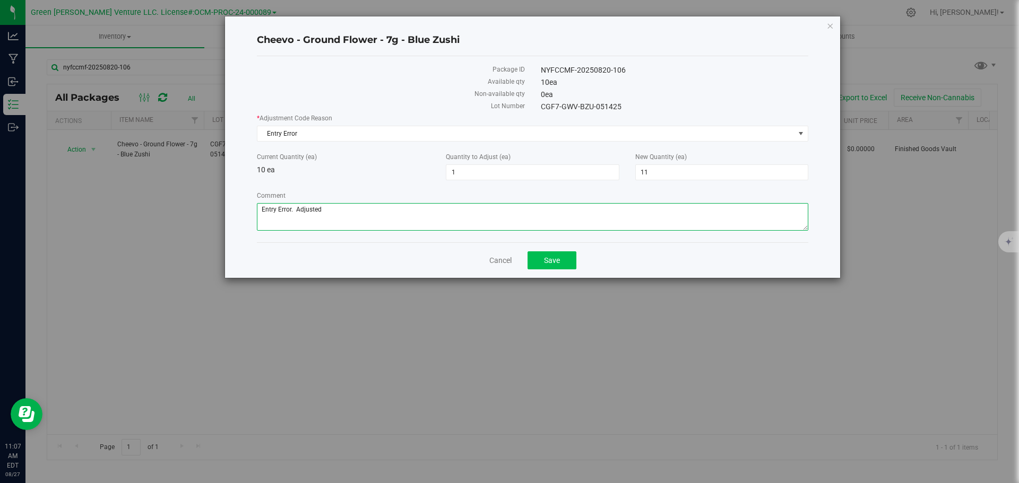
type textarea "Entry Error. Adjusted"
click at [561, 257] on button "Save" at bounding box center [552, 261] width 49 height 18
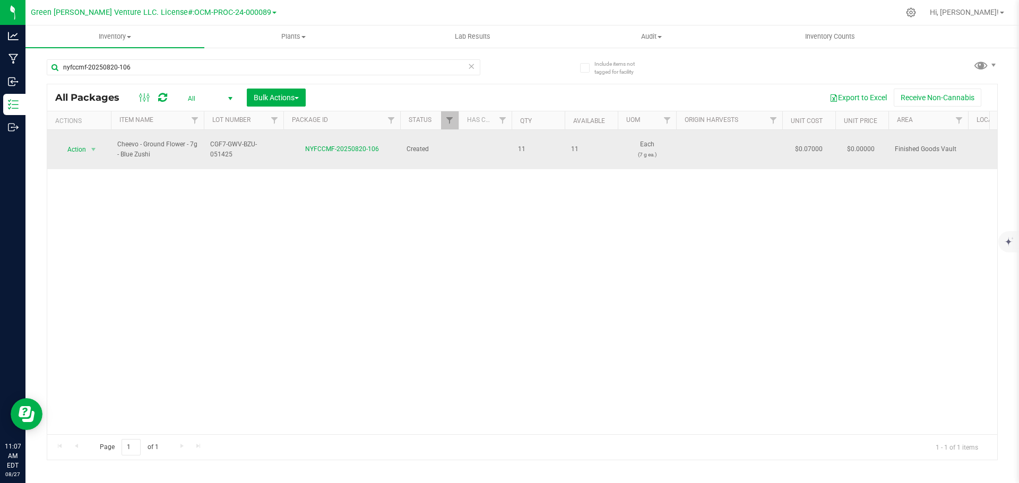
click at [89, 142] on span "select" at bounding box center [93, 149] width 13 height 15
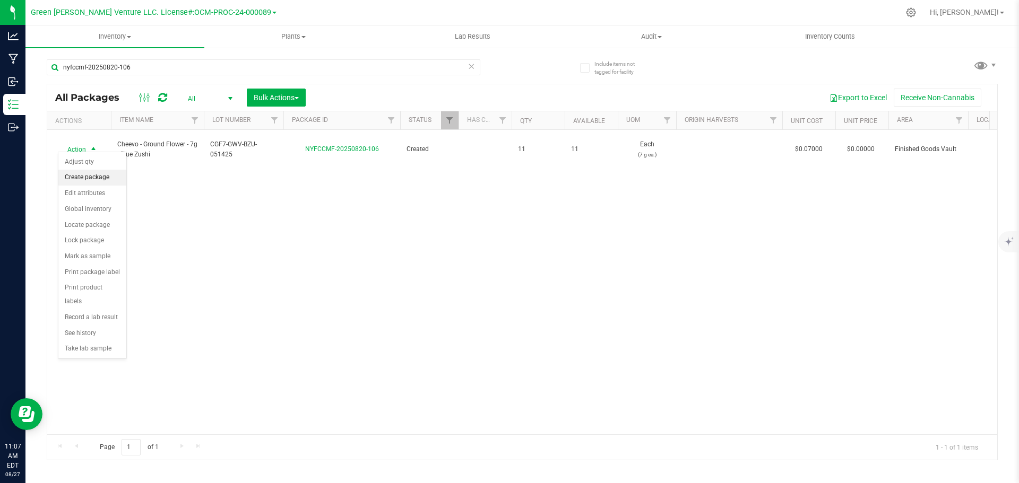
click at [87, 177] on li "Create package" at bounding box center [92, 178] width 68 height 16
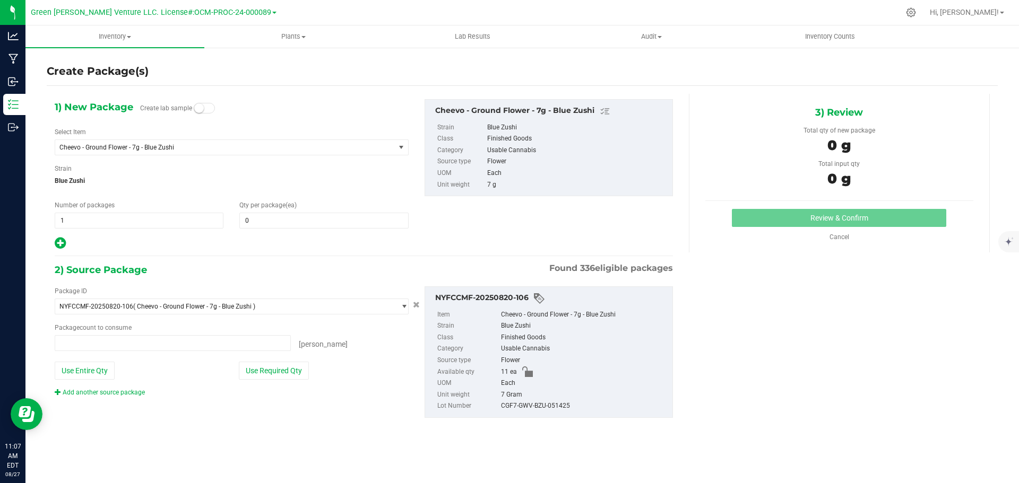
type input "0 ea"
click at [254, 220] on span at bounding box center [323, 221] width 169 height 16
type input "5"
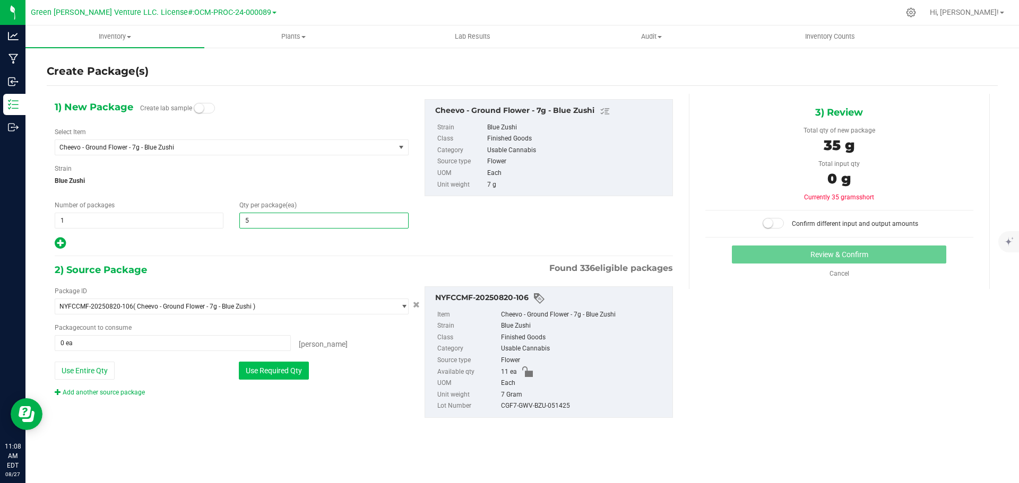
type input "5"
click at [284, 366] on button "Use Required Qty" at bounding box center [274, 371] width 70 height 18
type input "5 ea"
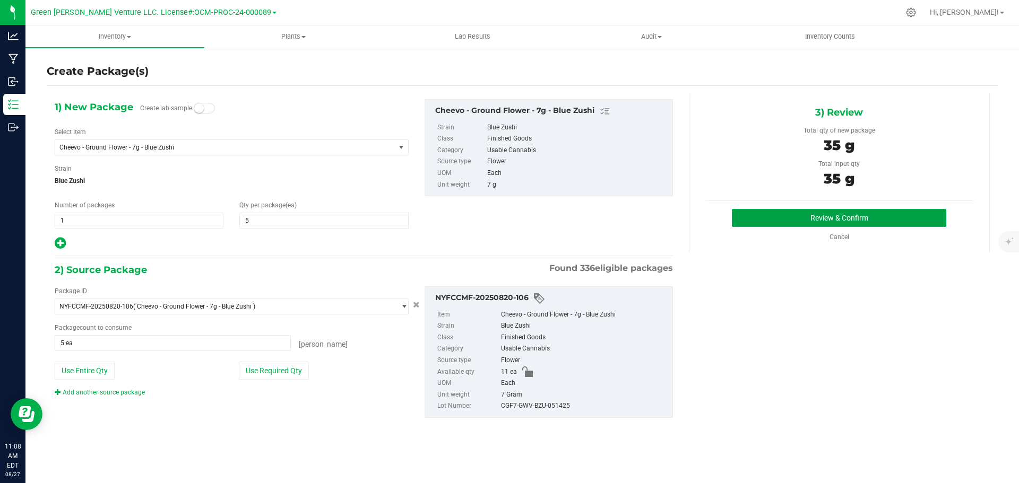
click at [768, 221] on button "Review & Confirm" at bounding box center [839, 218] width 214 height 18
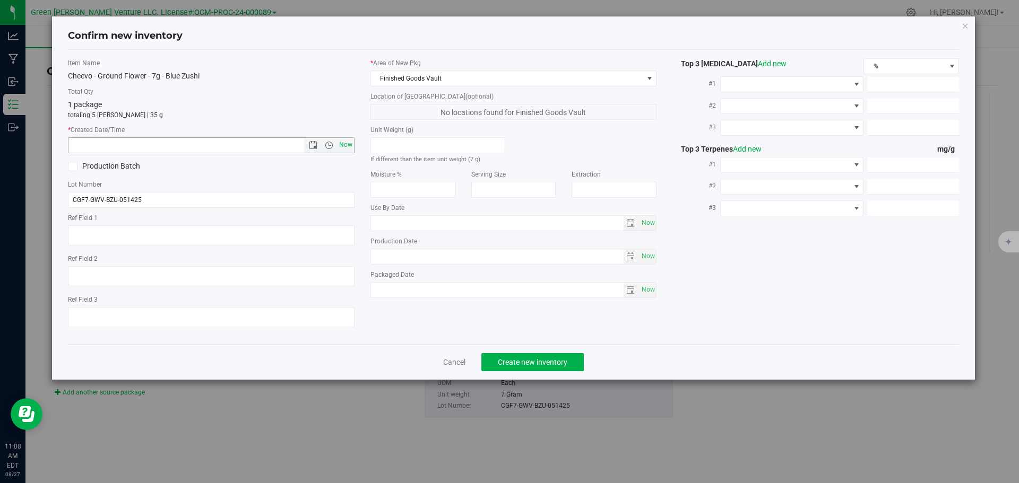
click at [351, 146] on span "Now" at bounding box center [345, 144] width 18 height 15
type input "8/27/2025 11:08 AM"
click at [535, 370] on button "Create new inventory" at bounding box center [532, 362] width 102 height 18
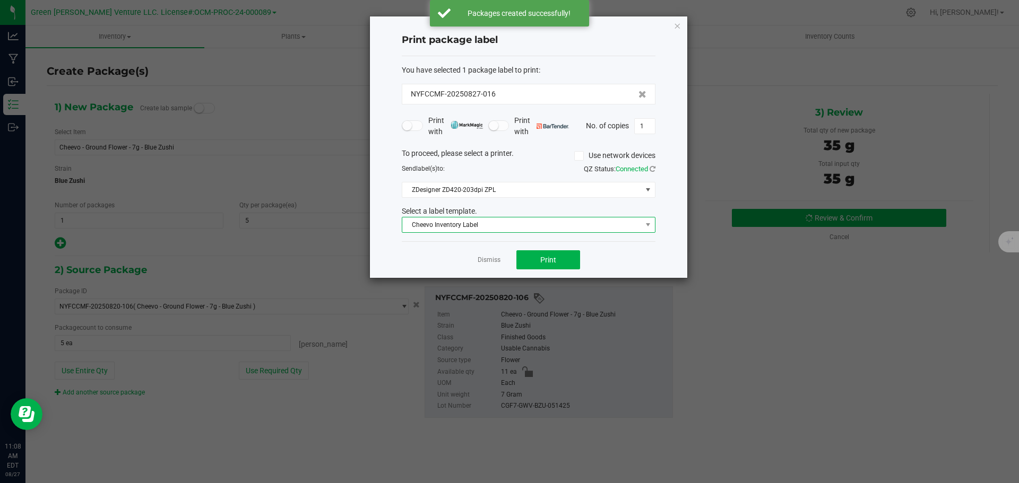
click at [496, 229] on span "Cheevo Inventory Label" at bounding box center [521, 225] width 239 height 15
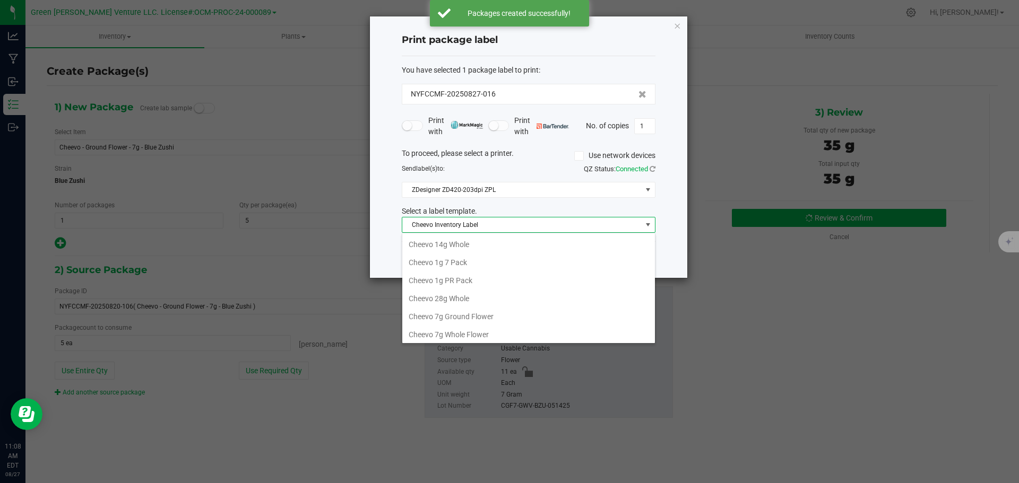
scroll to position [16, 254]
click at [496, 229] on span "Cheevo Inventory Label" at bounding box center [521, 225] width 239 height 15
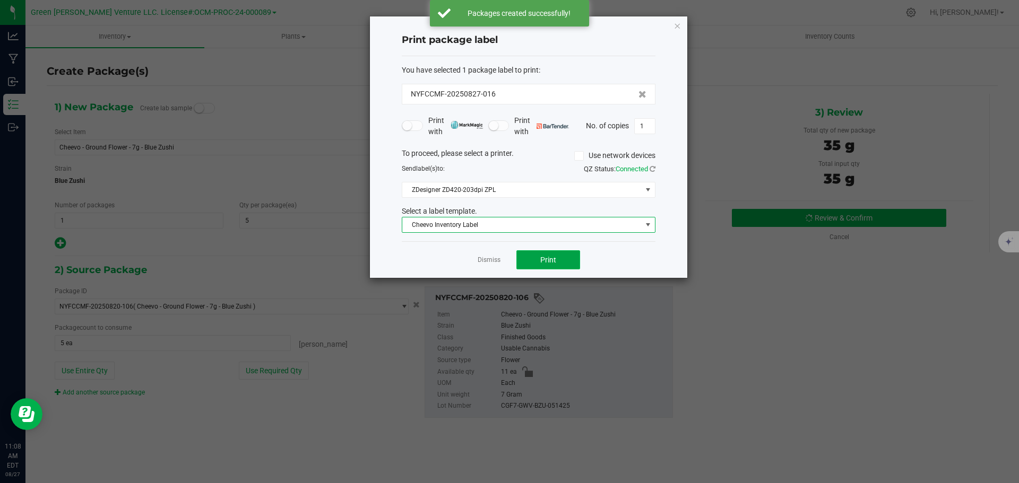
click at [524, 262] on button "Print" at bounding box center [548, 259] width 64 height 19
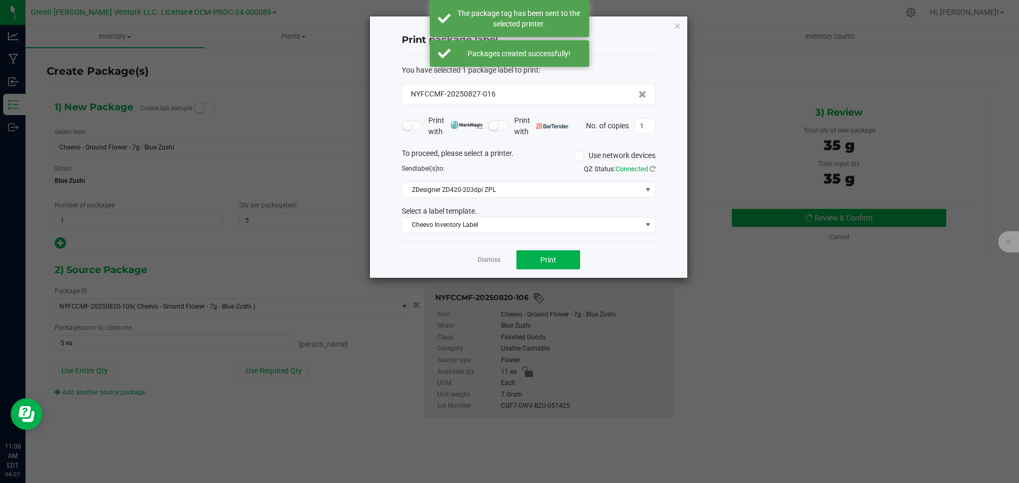
click at [521, 217] on div "Select a label template." at bounding box center [529, 211] width 270 height 11
click at [509, 225] on span "Cheevo Inventory Label" at bounding box center [521, 225] width 239 height 15
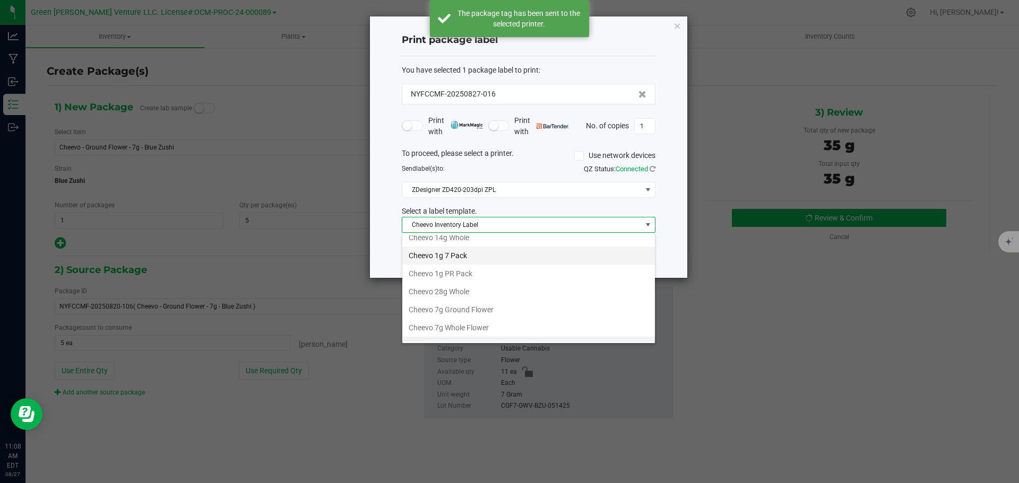
scroll to position [0, 0]
click at [469, 319] on li "Cheevo 7g Ground Flower" at bounding box center [528, 317] width 253 height 18
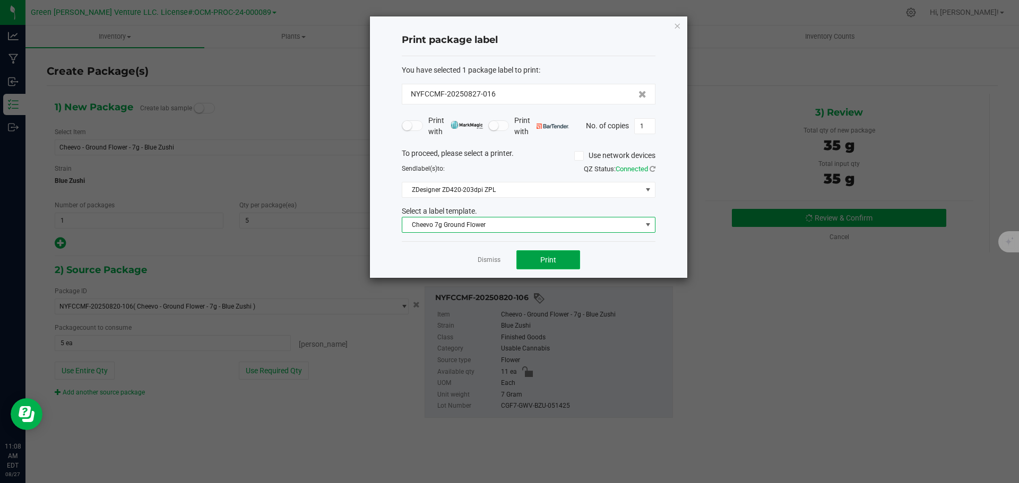
click at [525, 260] on button "Print" at bounding box center [548, 259] width 64 height 19
click at [487, 261] on link "Dismiss" at bounding box center [489, 260] width 23 height 9
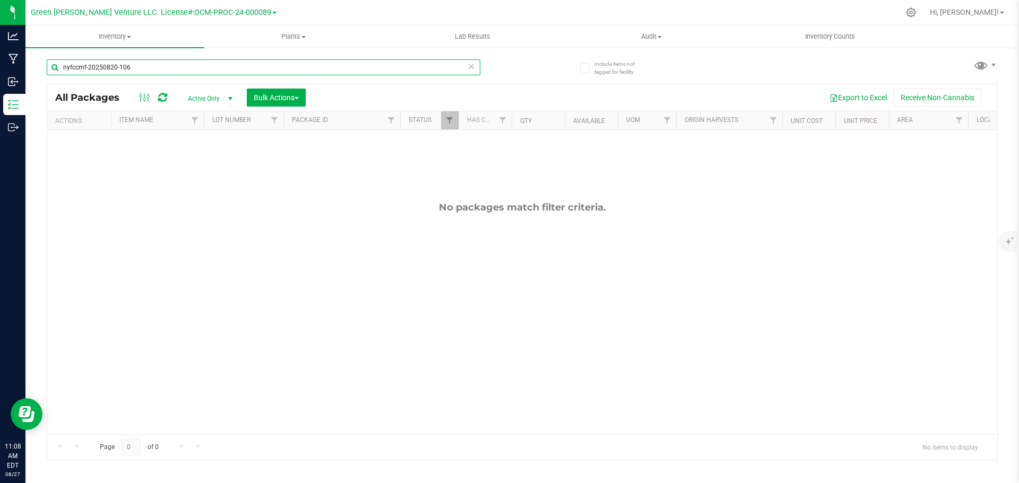
drag, startPoint x: 144, startPoint y: 68, endPoint x: 29, endPoint y: 75, distance: 114.8
click at [29, 75] on div "Include items not tagged for facility nyfccmf-20250820-106 All Packages Active …" at bounding box center [521, 209] width 993 height 324
type input "NYFCCMF-20250623-243"
click at [444, 123] on link "Filter" at bounding box center [450, 120] width 18 height 18
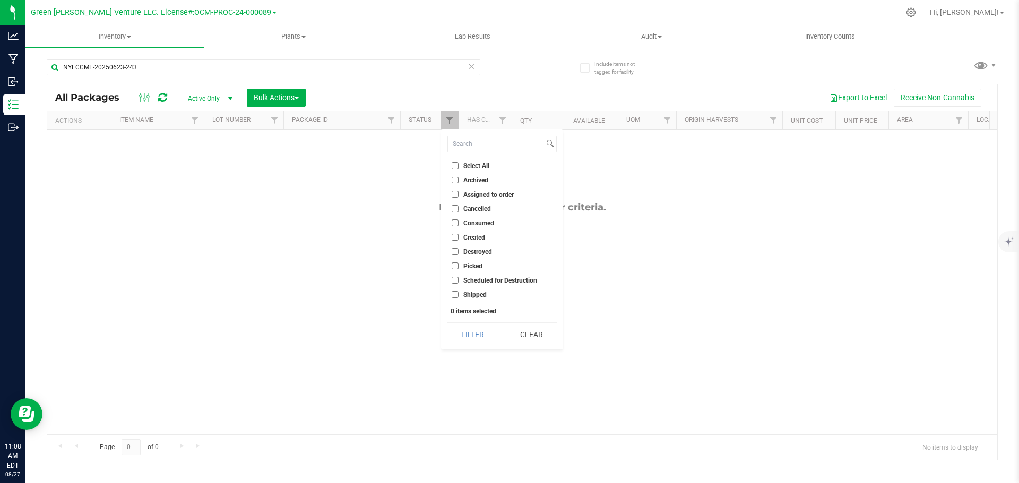
click at [456, 163] on input "Select All" at bounding box center [455, 165] width 7 height 7
checkbox input "true"
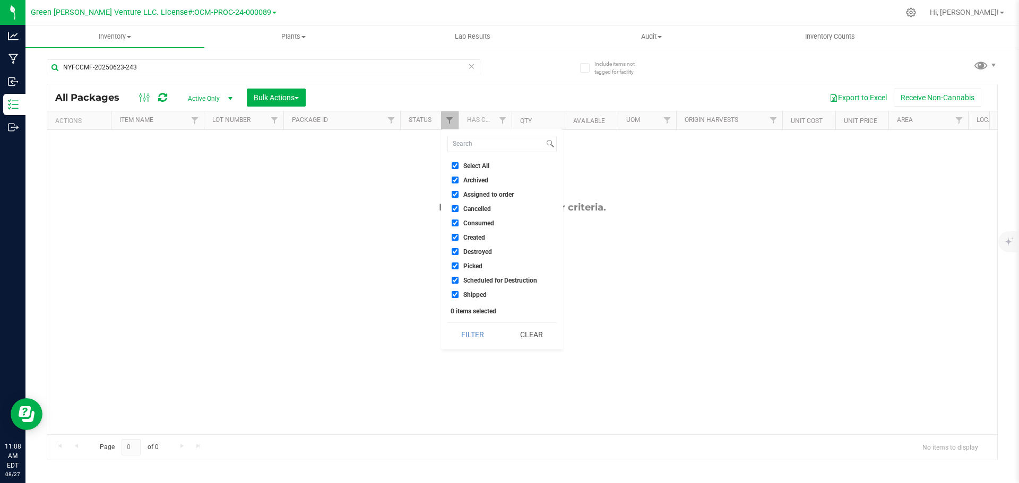
checkbox input "true"
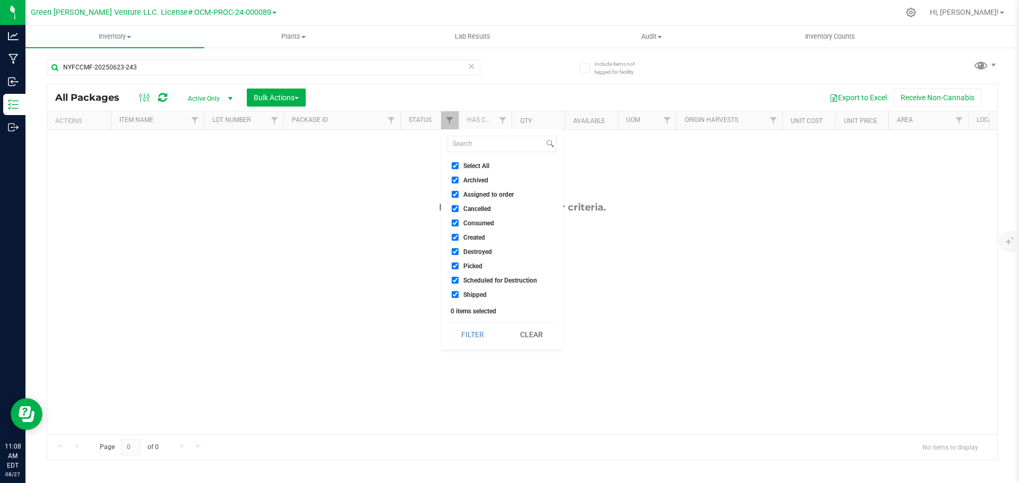
checkbox input "true"
click at [471, 336] on button "Filter" at bounding box center [472, 334] width 51 height 23
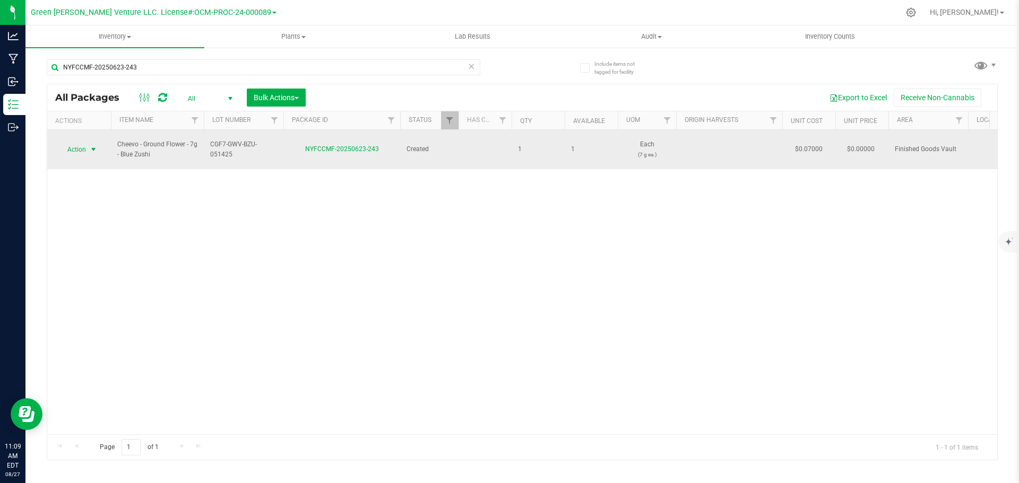
click at [82, 142] on span "Action" at bounding box center [72, 149] width 29 height 15
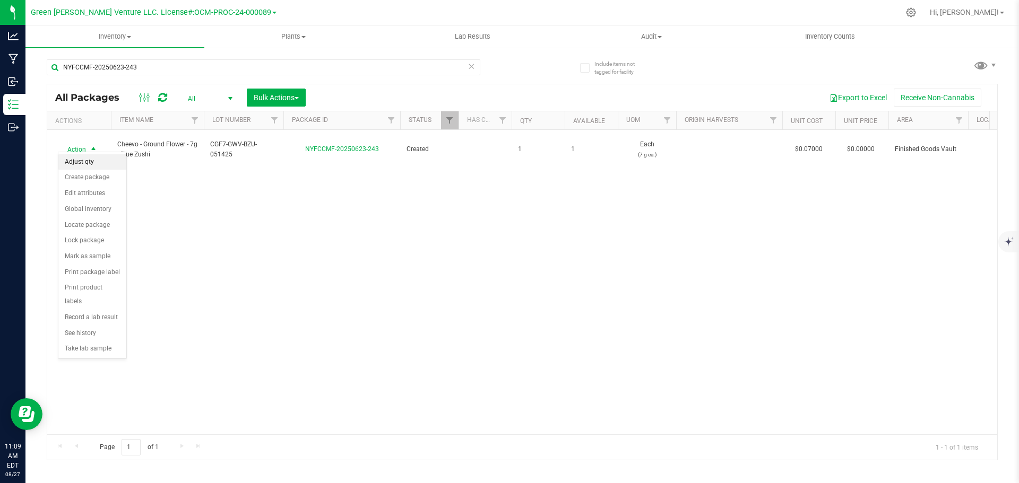
click at [83, 169] on li "Adjust qty" at bounding box center [92, 162] width 68 height 16
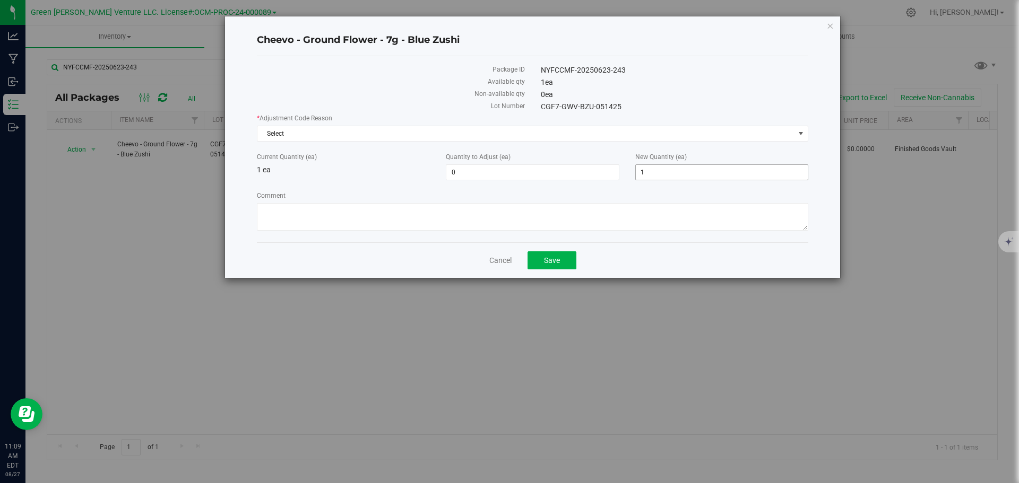
click at [637, 169] on span "1 1" at bounding box center [721, 173] width 173 height 16
type input "0"
type input "-1"
type input "0"
click at [435, 131] on span "Select" at bounding box center [525, 133] width 537 height 15
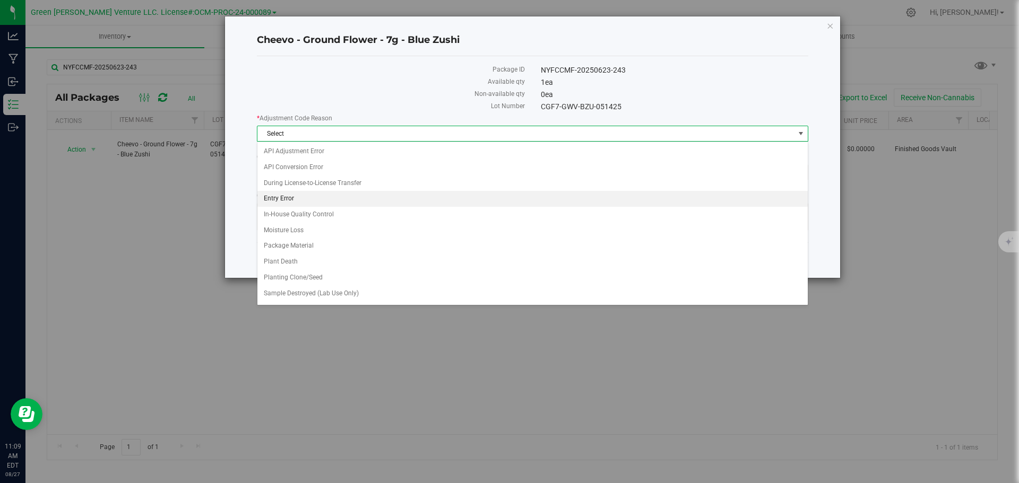
click at [296, 192] on li "Entry Error" at bounding box center [532, 199] width 550 height 16
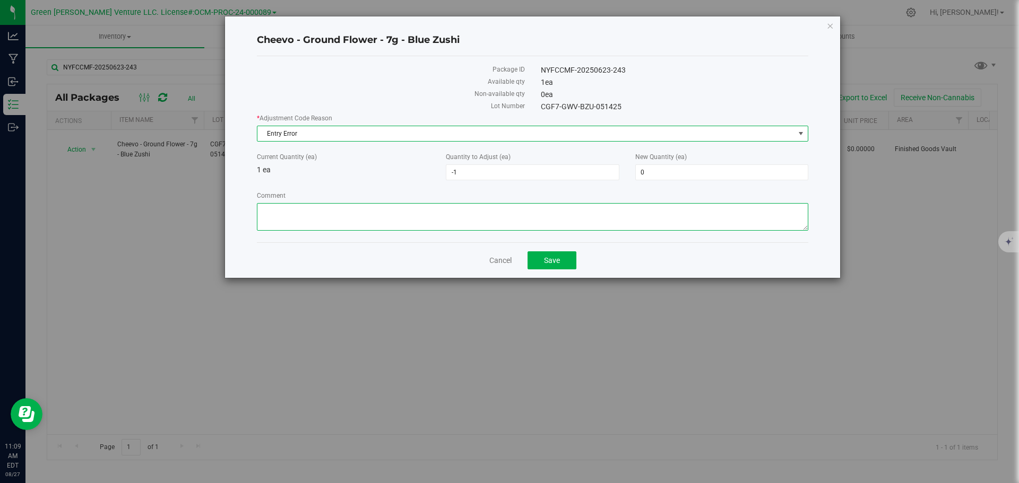
click at [306, 226] on textarea "Comment" at bounding box center [532, 217] width 551 height 28
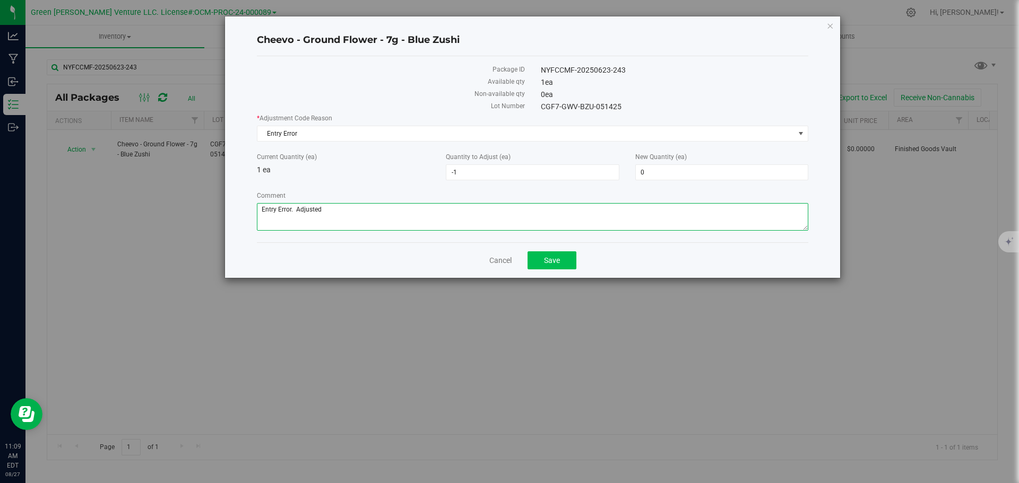
type textarea "Entry Error. Adjusted"
click at [535, 260] on button "Save" at bounding box center [552, 261] width 49 height 18
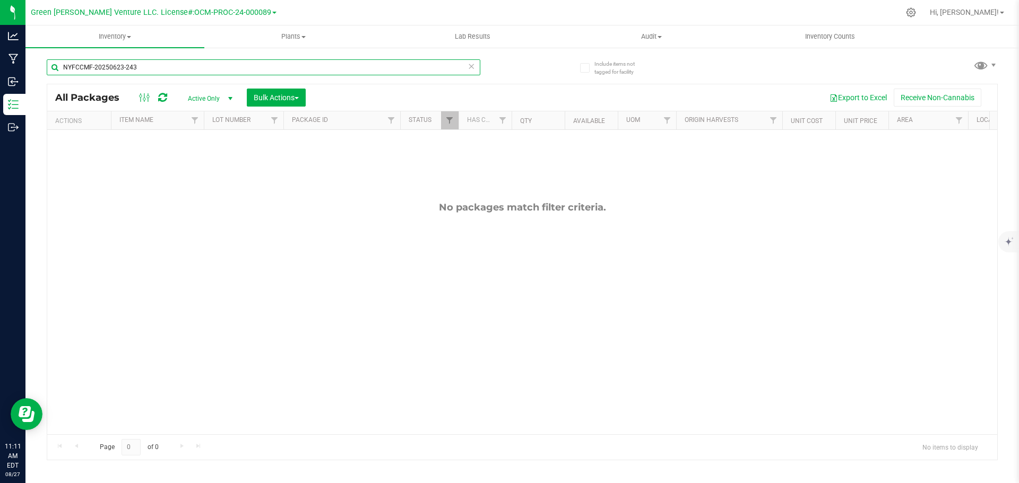
drag, startPoint x: 150, startPoint y: 66, endPoint x: 50, endPoint y: 80, distance: 100.2
click at [50, 80] on div "NYFCCMF-20250623-243" at bounding box center [264, 71] width 434 height 24
type input "NYFCCMF-20250808-027"
click at [454, 128] on link "Filter" at bounding box center [450, 120] width 18 height 18
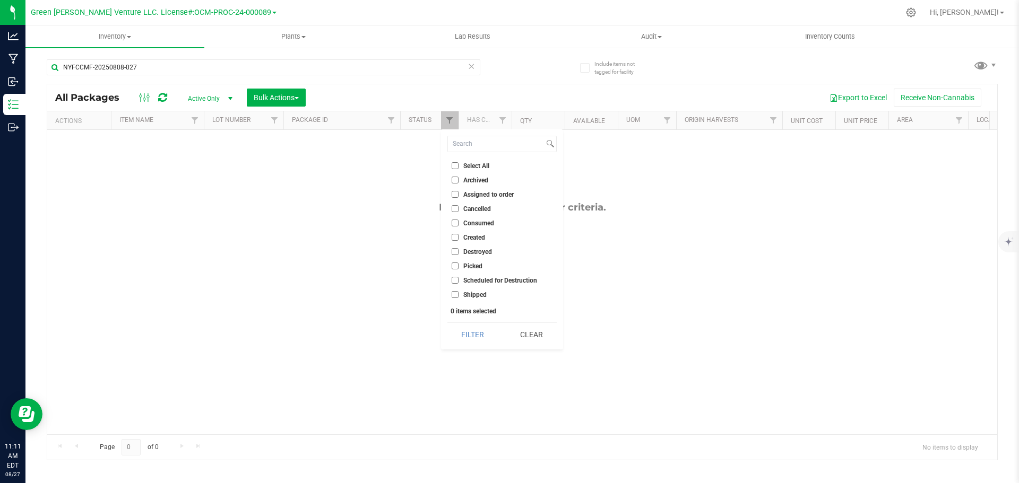
click at [457, 163] on input "Select All" at bounding box center [455, 165] width 7 height 7
checkbox input "true"
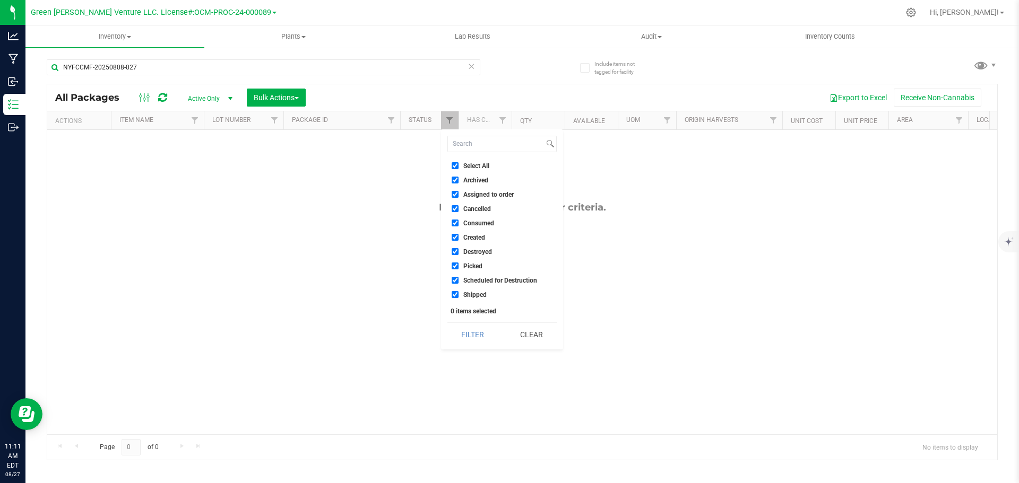
checkbox input "true"
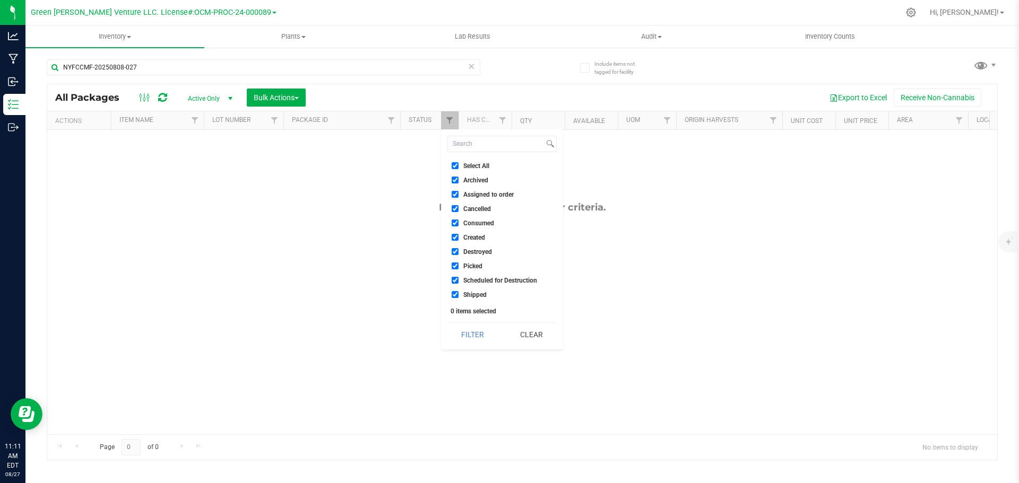
checkbox input "true"
click at [479, 332] on button "Filter" at bounding box center [472, 334] width 51 height 23
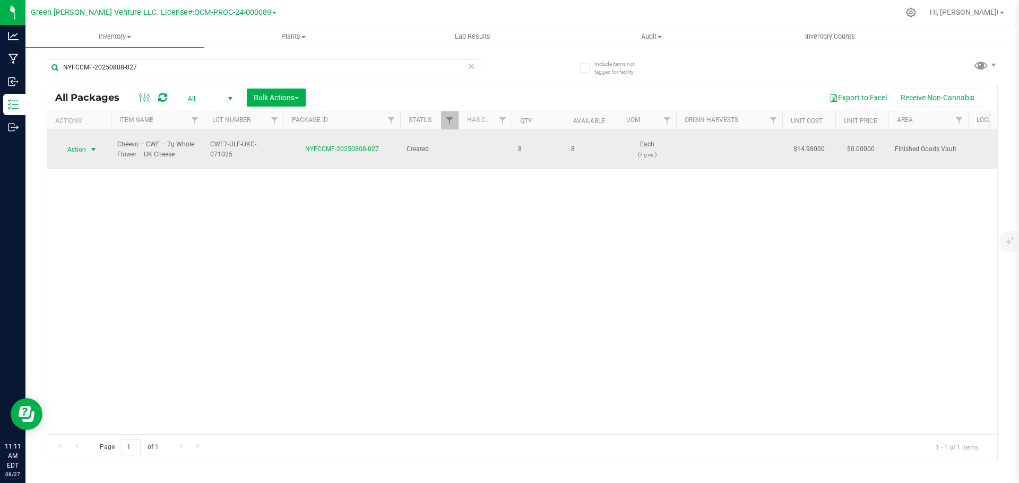
click at [92, 145] on span "select" at bounding box center [93, 149] width 8 height 8
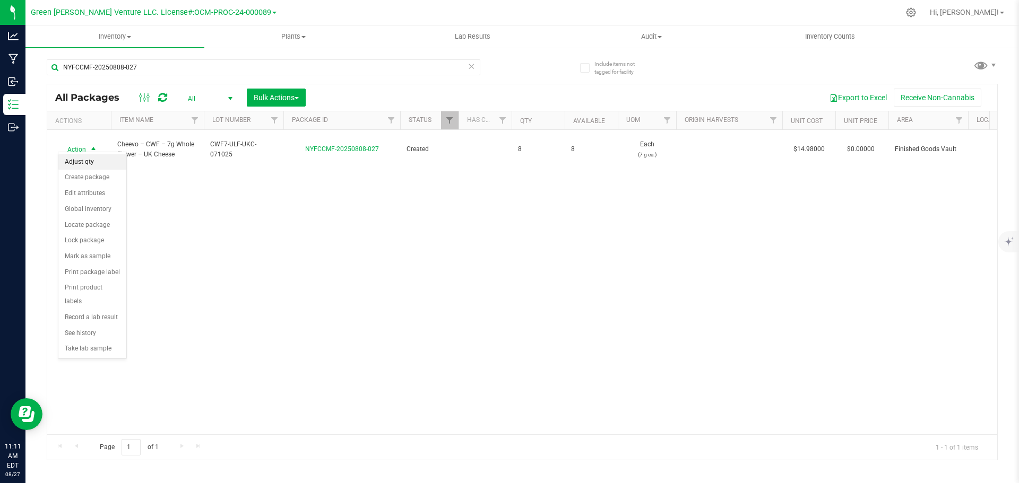
click at [92, 161] on li "Adjust qty" at bounding box center [92, 162] width 68 height 16
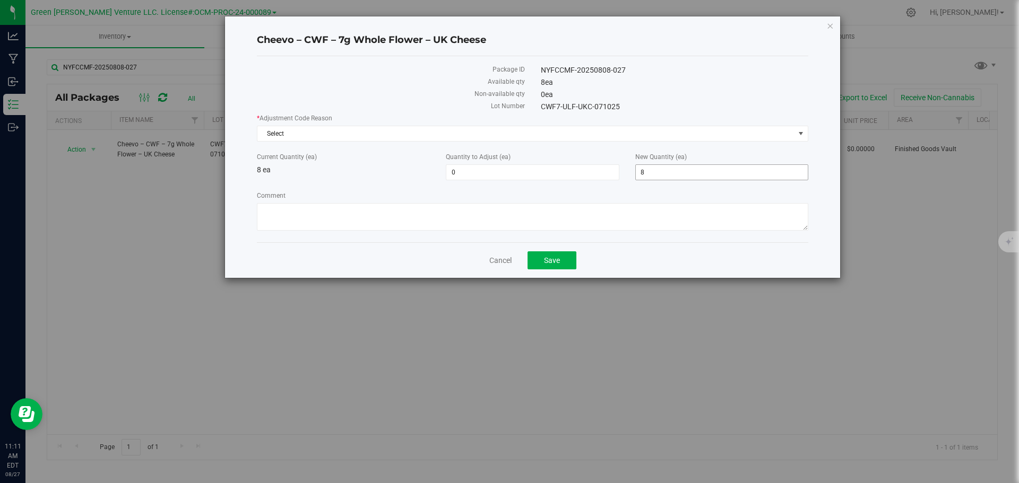
click at [646, 168] on span "8 8" at bounding box center [721, 173] width 173 height 16
type input "10"
type input "2"
type input "10"
click at [380, 133] on span "Select" at bounding box center [525, 133] width 537 height 15
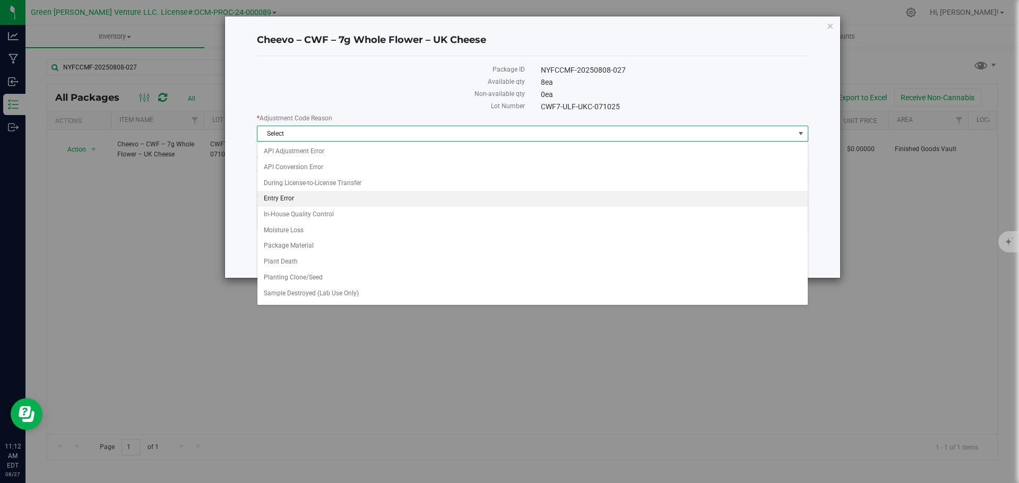
click at [313, 199] on li "Entry Error" at bounding box center [532, 199] width 550 height 16
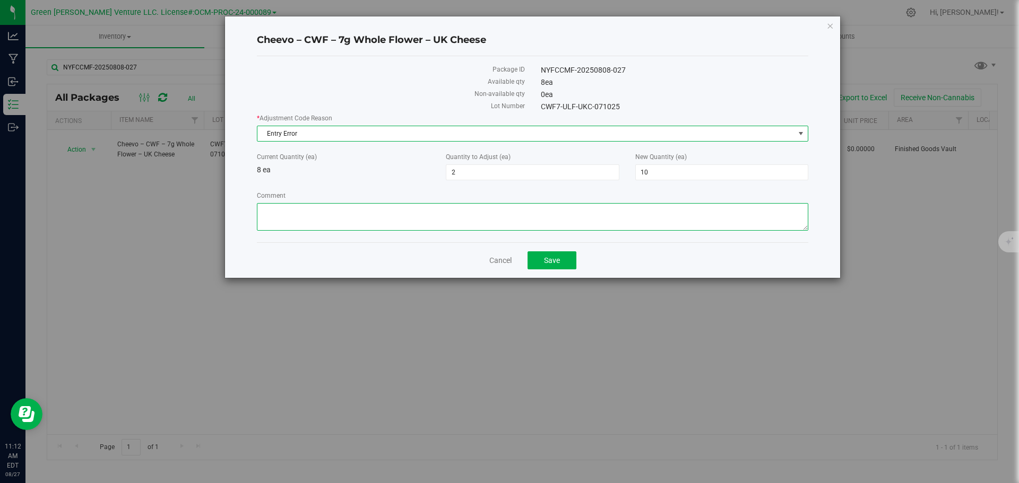
click at [305, 219] on textarea "Comment" at bounding box center [532, 217] width 551 height 28
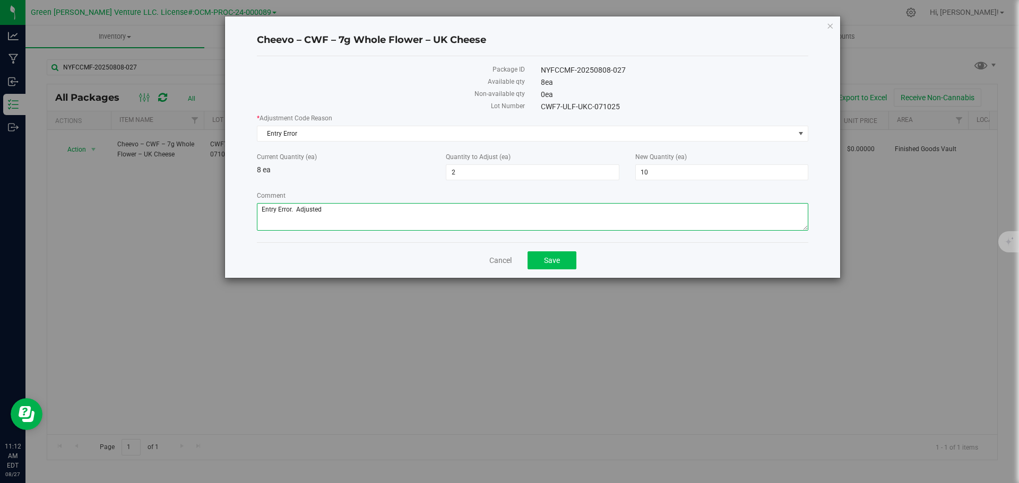
type textarea "Entry Error. Adjusted"
drag, startPoint x: 575, startPoint y: 253, endPoint x: 572, endPoint y: 258, distance: 6.2
click at [573, 256] on button "Save" at bounding box center [552, 261] width 49 height 18
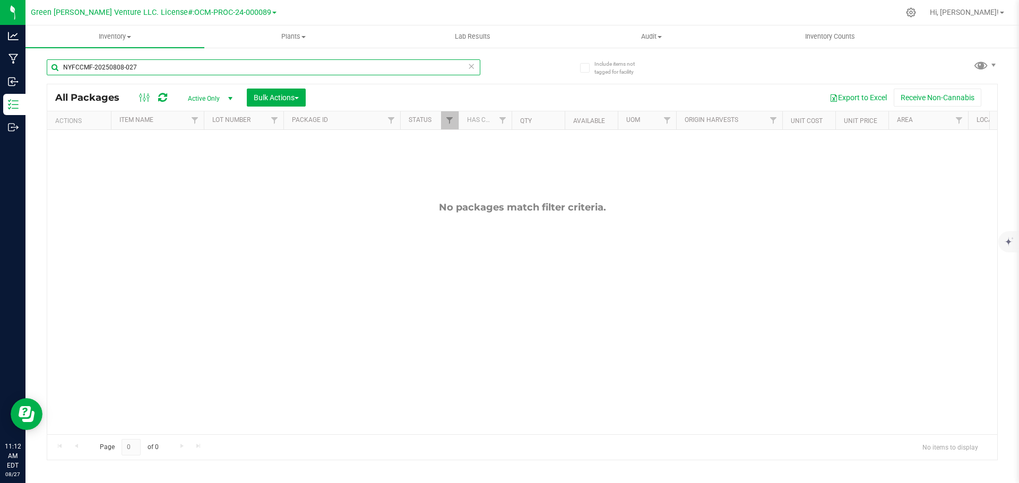
drag, startPoint x: 154, startPoint y: 67, endPoint x: 31, endPoint y: 75, distance: 122.8
click at [32, 75] on div "Include items not tagged for facility NYFCCMF-20250808-027 All Packages Active …" at bounding box center [521, 209] width 993 height 324
type input "NYFCCMF-20250808-029"
click at [451, 130] on div "No packages match filter criteria." at bounding box center [522, 318] width 950 height 376
click at [451, 127] on link "Filter" at bounding box center [450, 120] width 18 height 18
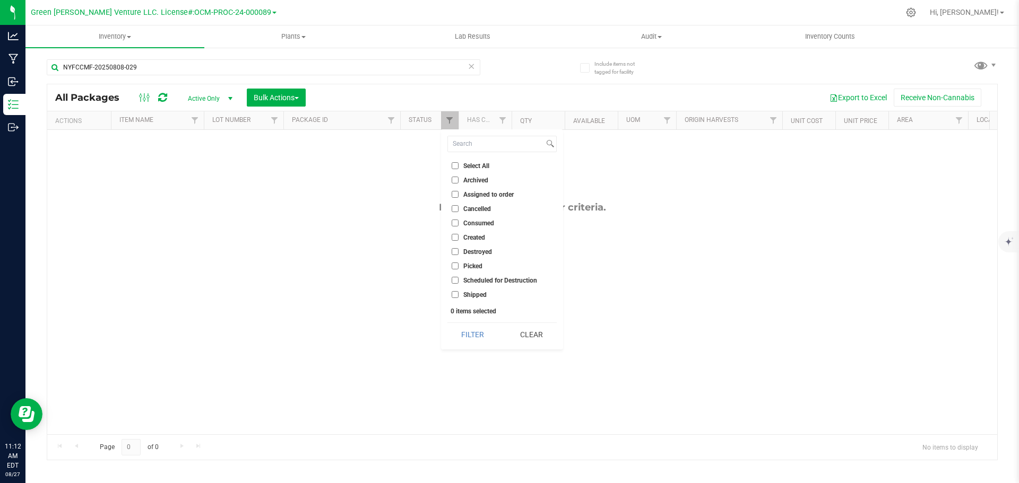
click at [452, 166] on input "Select All" at bounding box center [455, 165] width 7 height 7
checkbox input "true"
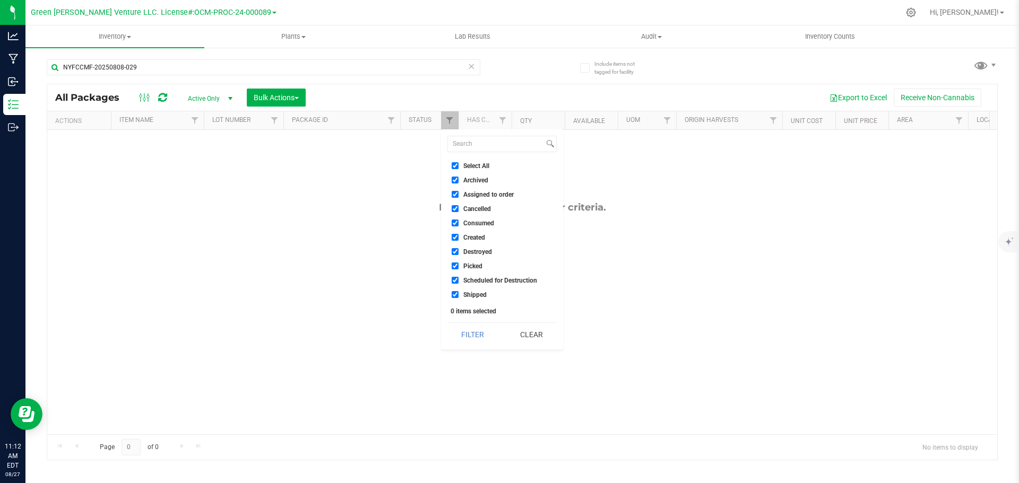
checkbox input "true"
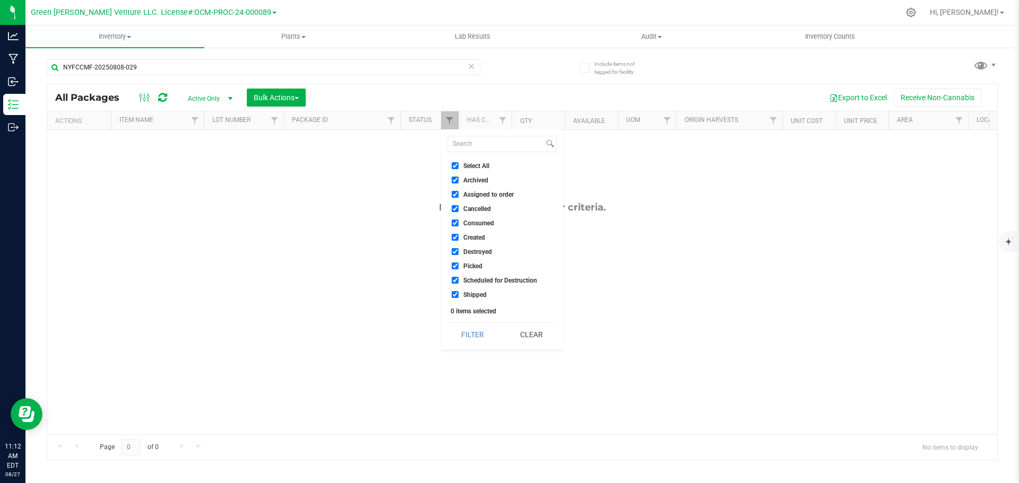
checkbox input "true"
click at [460, 336] on button "Filter" at bounding box center [472, 334] width 51 height 23
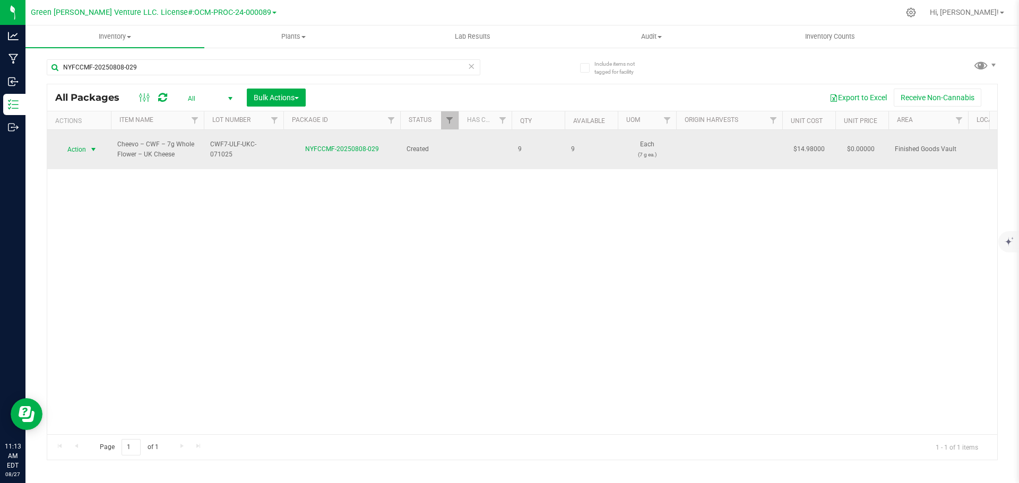
click at [87, 143] on span "select" at bounding box center [93, 149] width 13 height 15
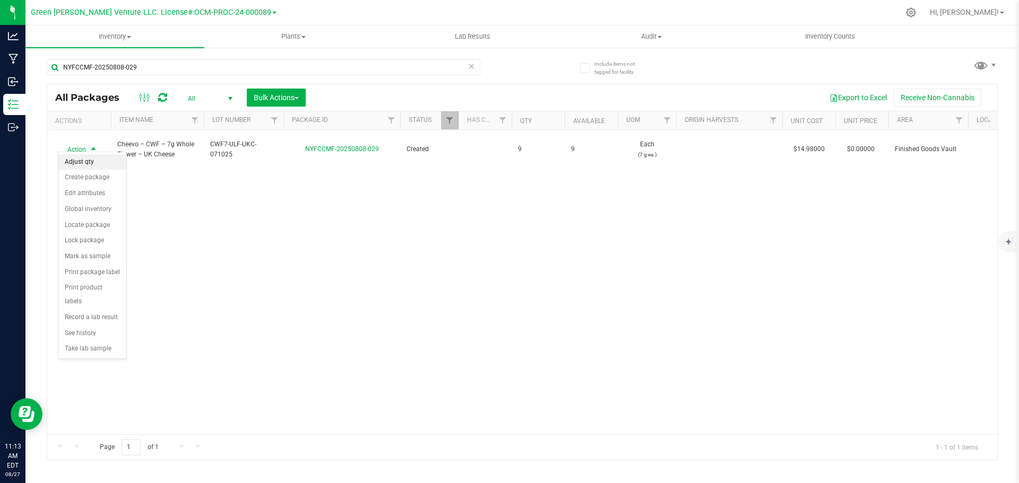
click at [85, 162] on li "Adjust qty" at bounding box center [92, 162] width 68 height 16
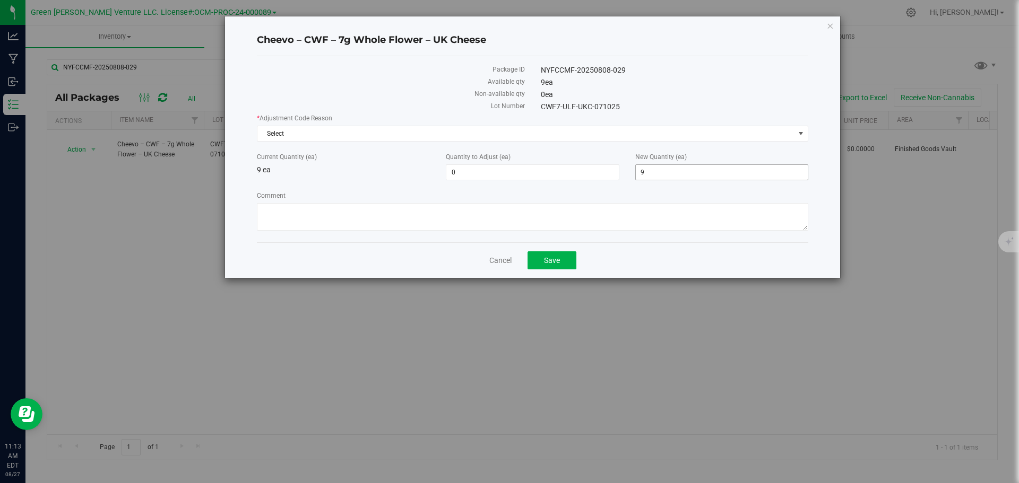
click at [642, 169] on span "9 9" at bounding box center [721, 173] width 173 height 16
click at [645, 171] on input "9" at bounding box center [722, 172] width 172 height 15
type input "7"
type input "-2"
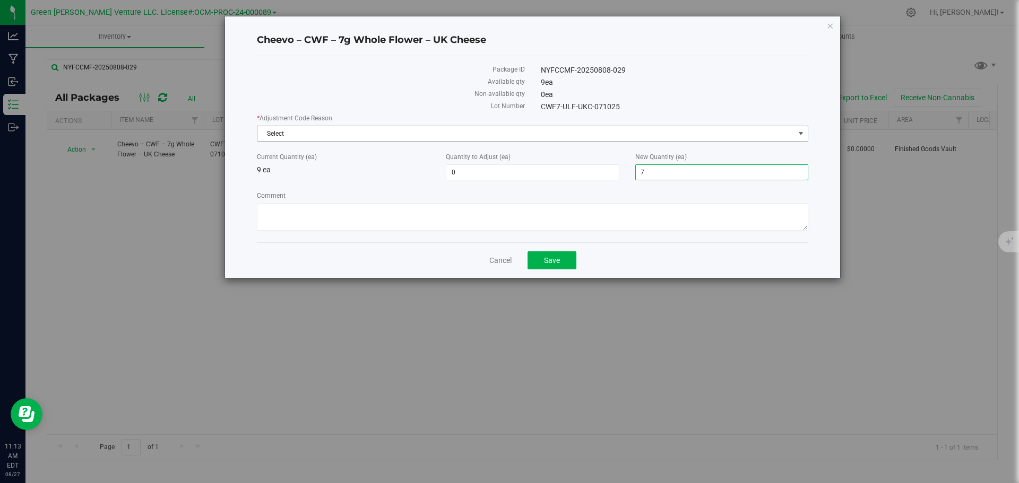
type input "7"
click at [370, 130] on span "Select" at bounding box center [525, 133] width 537 height 15
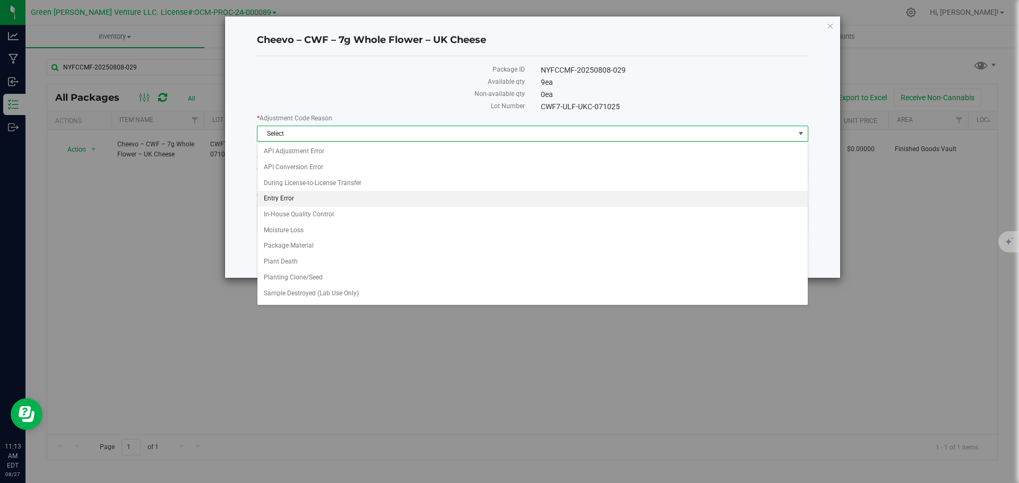
click at [302, 198] on li "Entry Error" at bounding box center [532, 199] width 550 height 16
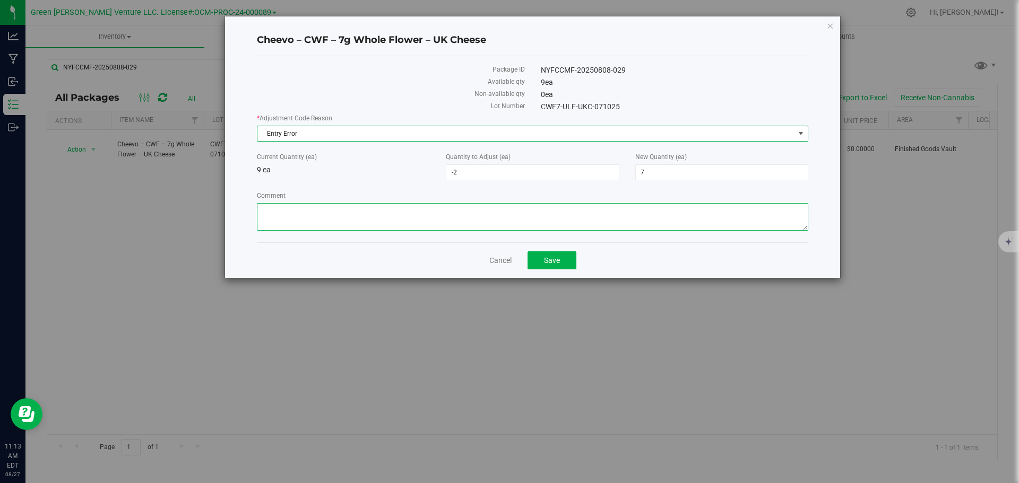
click at [304, 216] on textarea "Comment" at bounding box center [532, 217] width 551 height 28
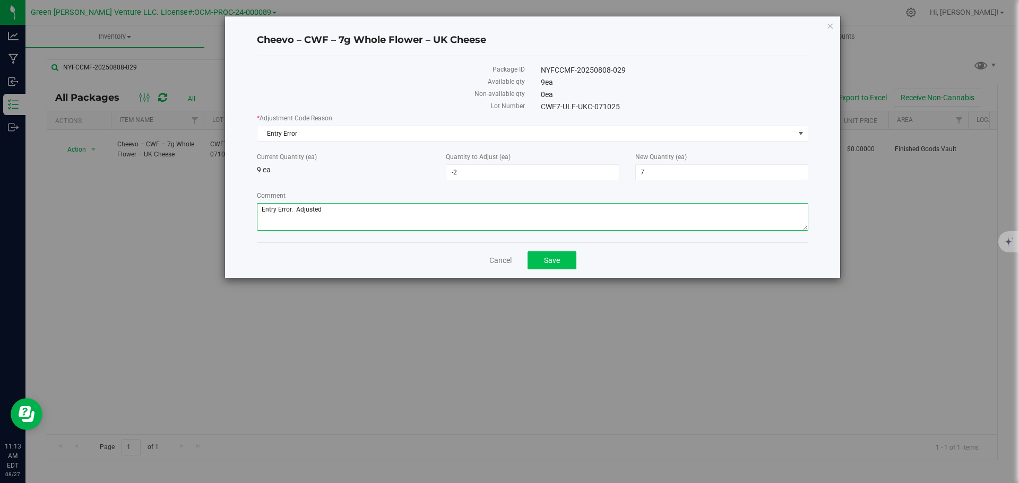
type textarea "Entry Error. Adjusted"
click at [558, 256] on span "Save" at bounding box center [552, 260] width 16 height 8
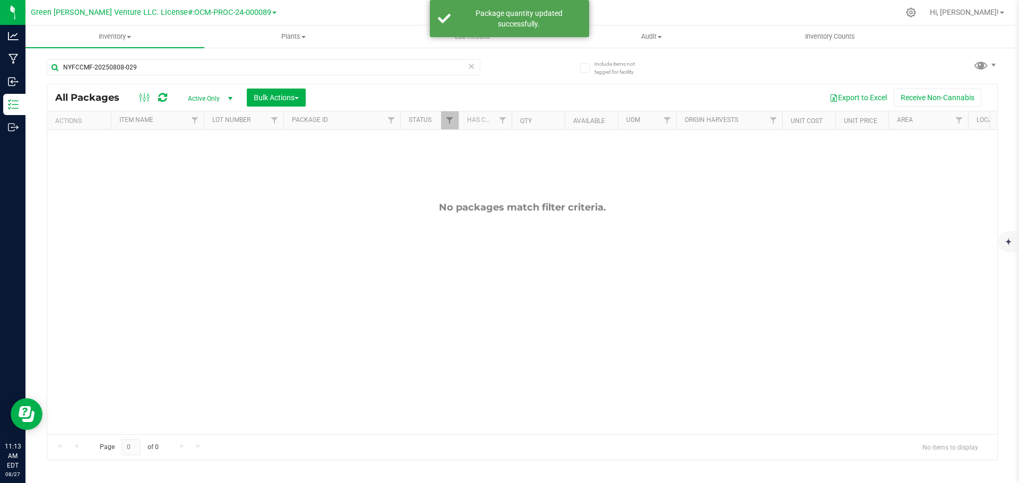
click at [464, 127] on th "Has COA" at bounding box center [485, 120] width 53 height 19
click at [452, 123] on span "Filter" at bounding box center [449, 120] width 8 height 8
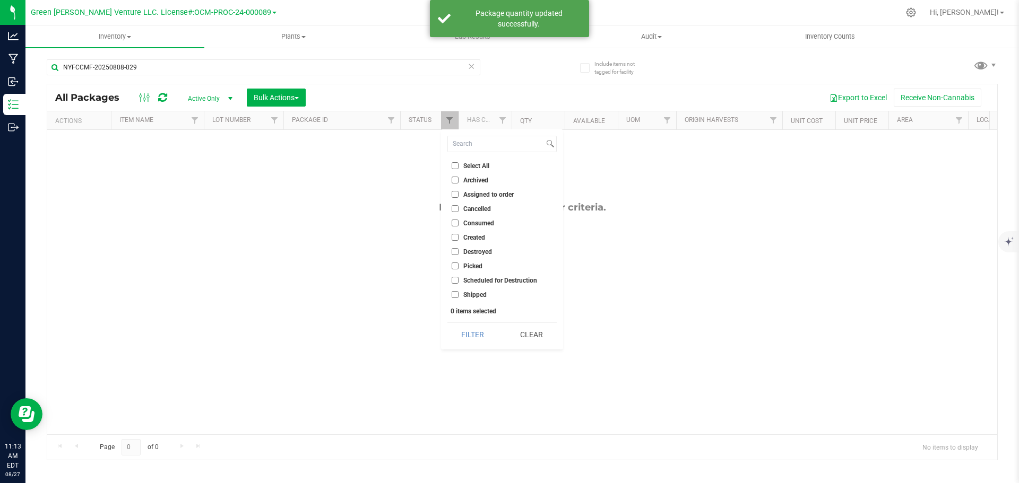
click at [453, 164] on input "Select All" at bounding box center [455, 165] width 7 height 7
checkbox input "true"
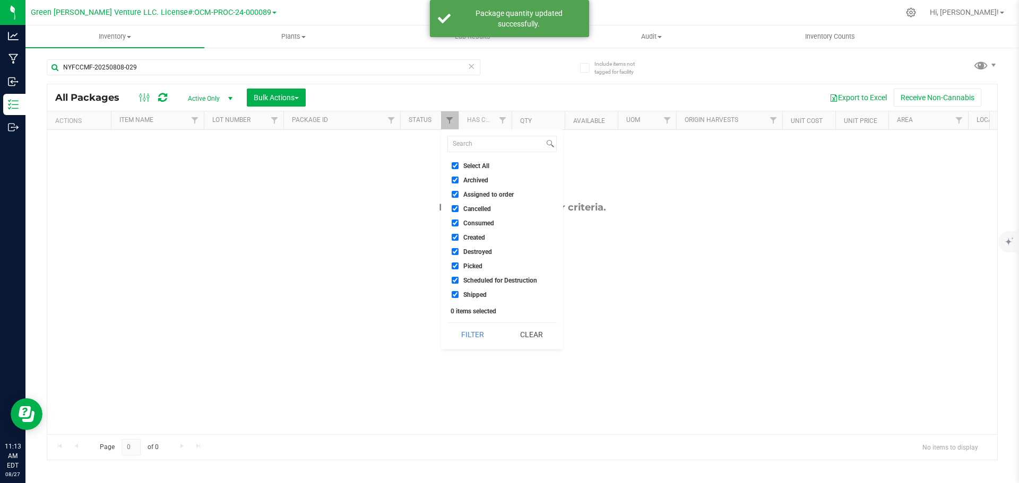
checkbox input "true"
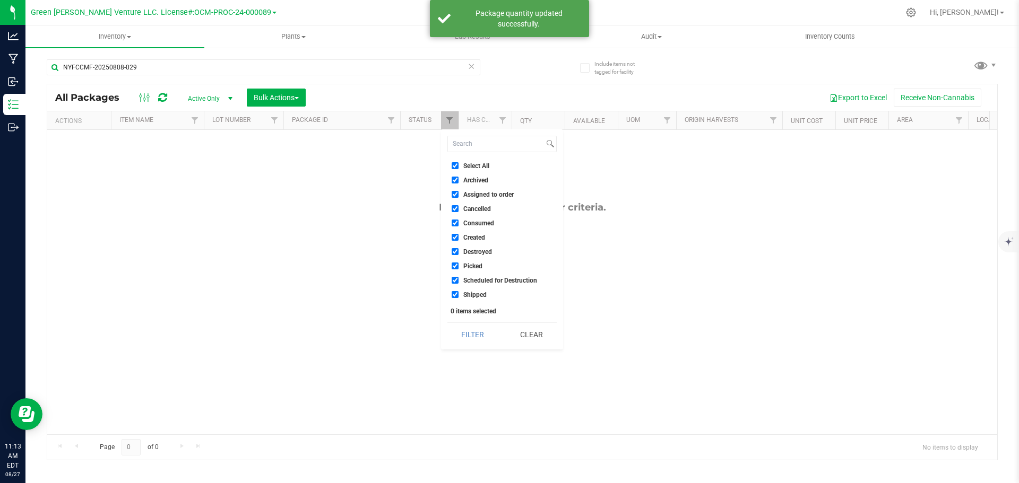
checkbox input "true"
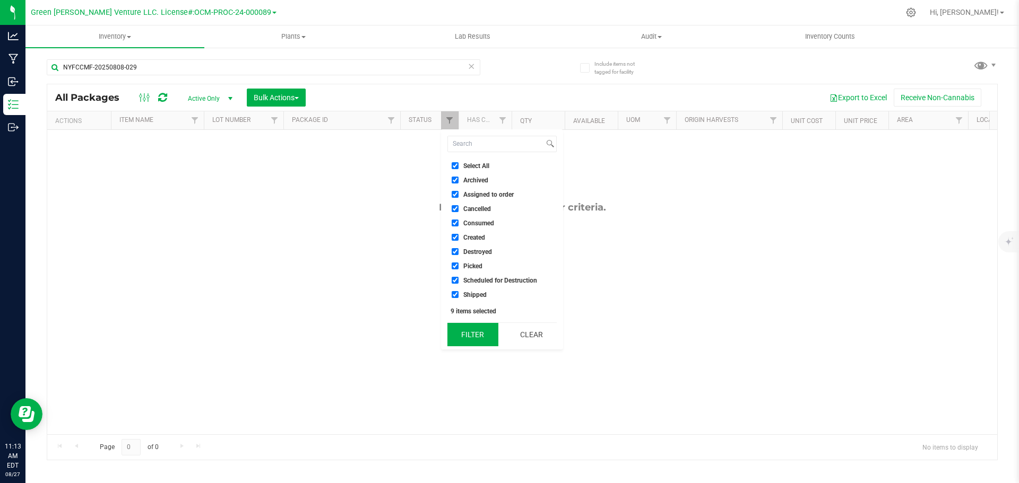
click at [470, 329] on button "Filter" at bounding box center [472, 334] width 51 height 23
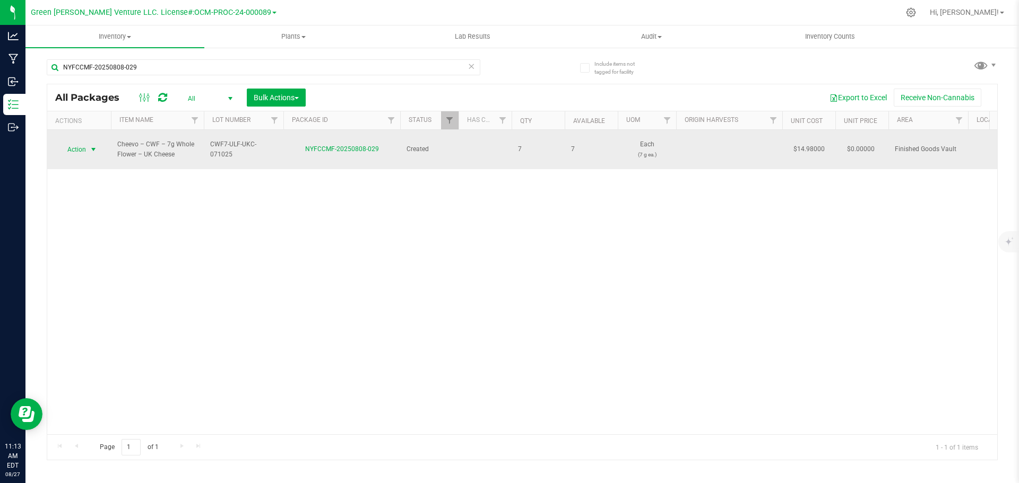
click at [87, 144] on span "select" at bounding box center [93, 149] width 13 height 15
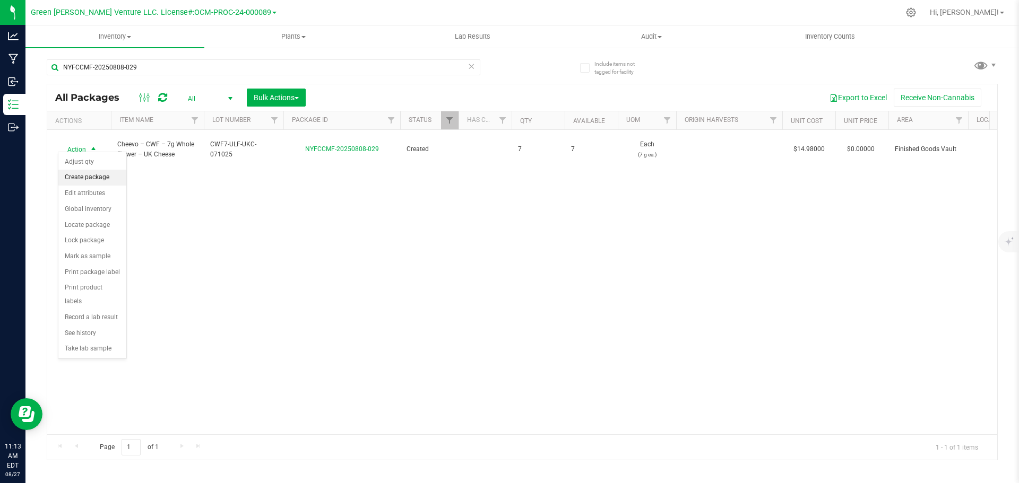
click at [99, 178] on li "Create package" at bounding box center [92, 178] width 68 height 16
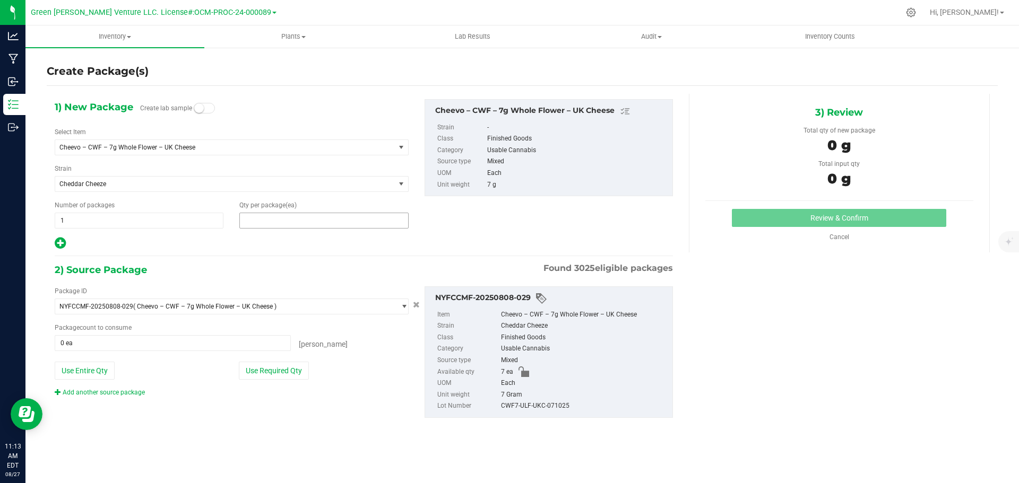
click at [260, 223] on span at bounding box center [323, 221] width 169 height 16
type input "5"
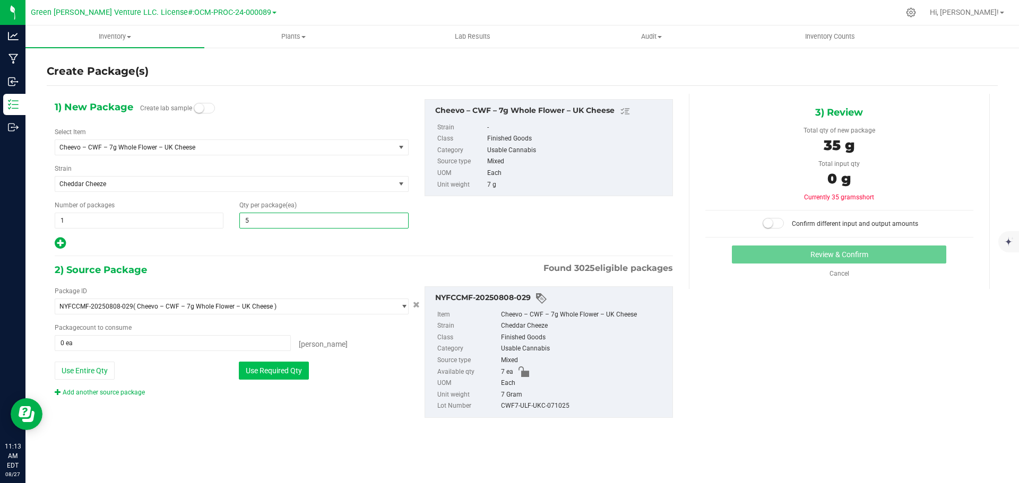
type input "5"
click at [291, 376] on button "Use Required Qty" at bounding box center [274, 371] width 70 height 18
type input "5 ea"
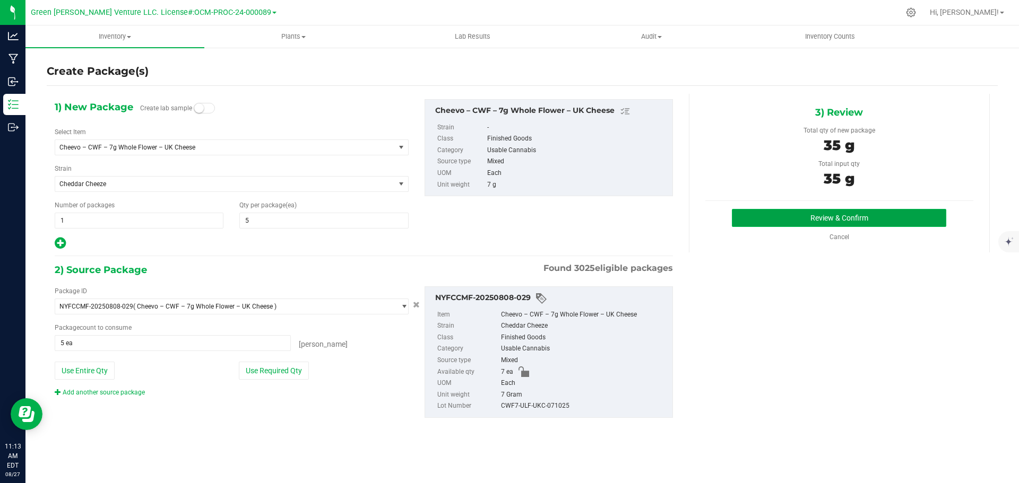
click at [753, 218] on button "Review & Confirm" at bounding box center [839, 218] width 214 height 18
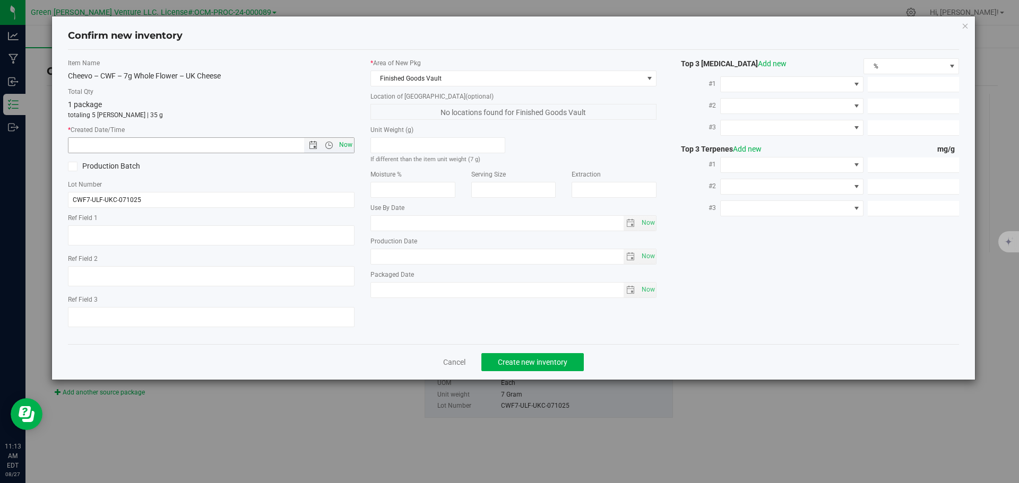
click at [344, 146] on span "Now" at bounding box center [345, 144] width 18 height 15
type input "8/27/2025 11:13 AM"
click at [489, 351] on div "Cancel Create new inventory" at bounding box center [514, 362] width 892 height 36
click at [493, 366] on button "Create new inventory" at bounding box center [532, 362] width 102 height 18
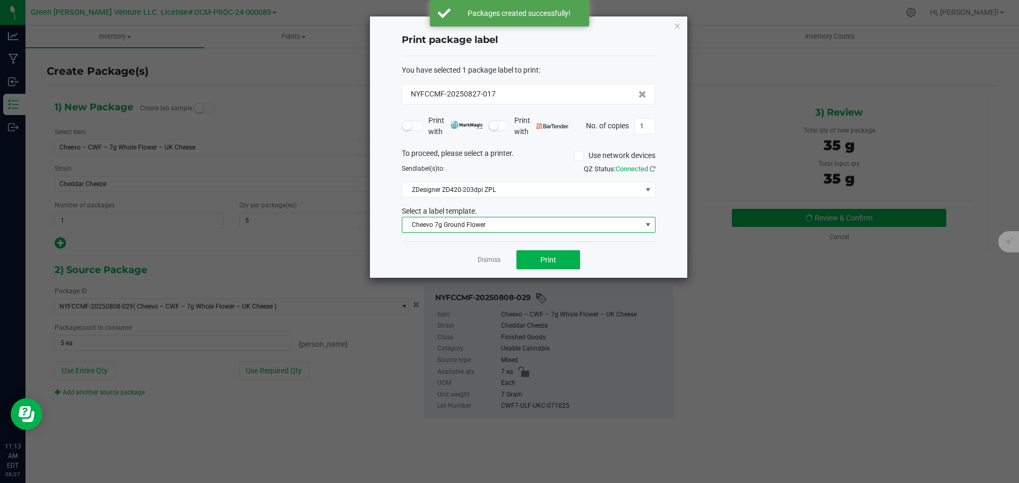
click at [509, 220] on span "Cheevo 7g Ground Flower" at bounding box center [521, 225] width 239 height 15
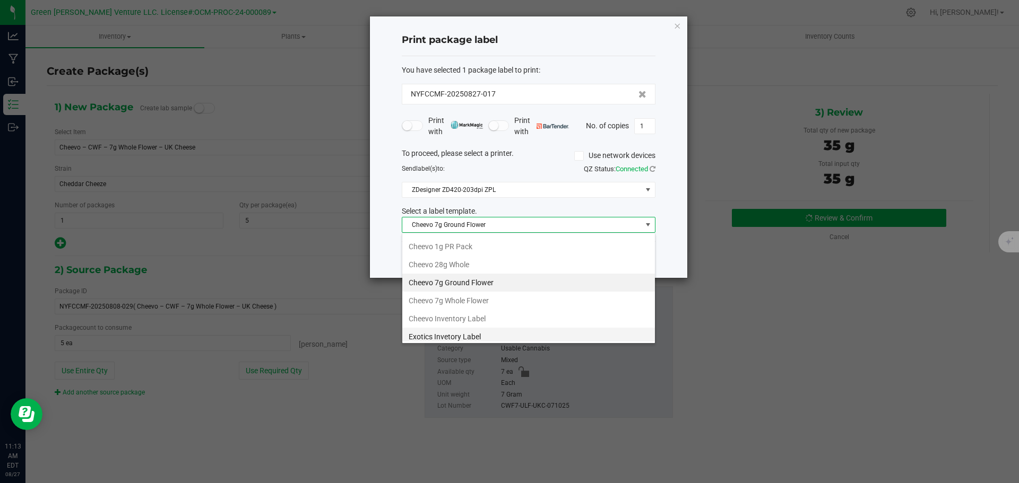
scroll to position [53, 0]
click at [464, 277] on li "Cheevo 7g Whole Flower" at bounding box center [528, 282] width 253 height 18
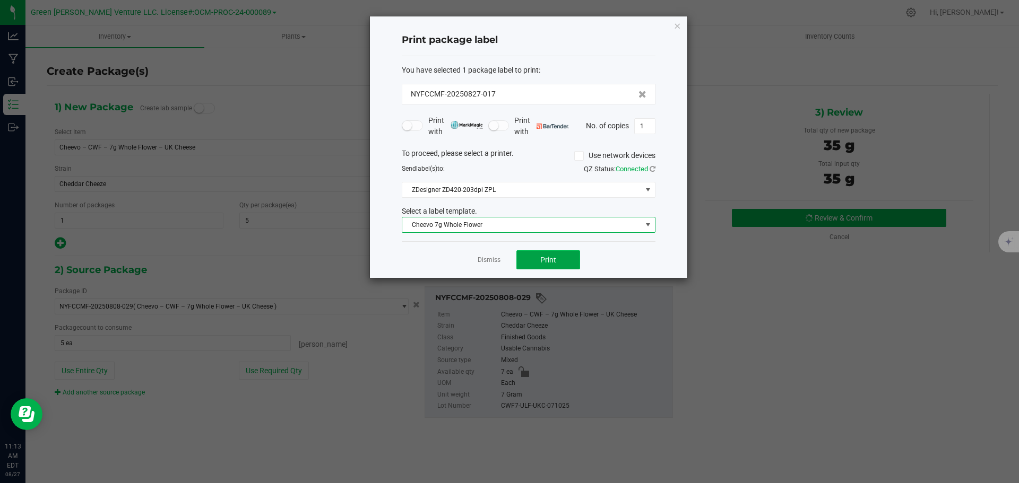
click at [535, 261] on button "Print" at bounding box center [548, 259] width 64 height 19
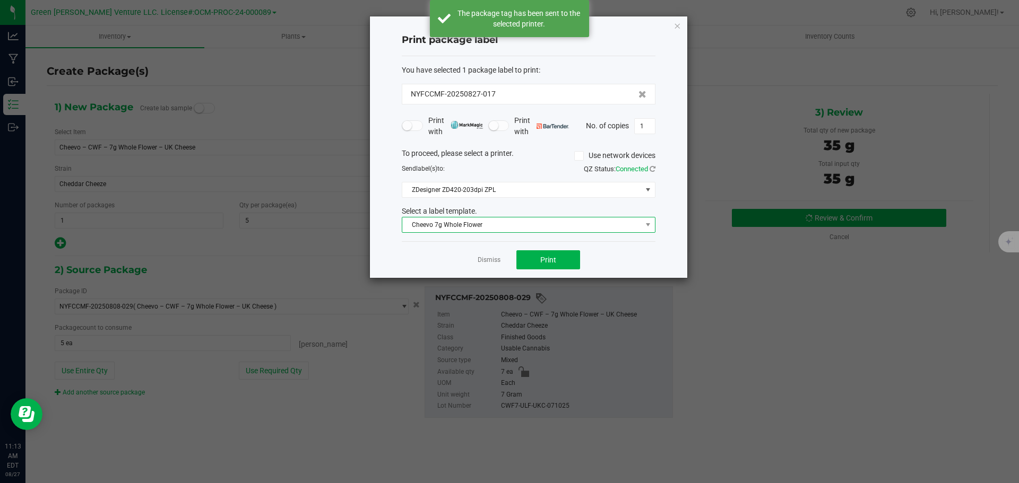
click at [517, 221] on span "Cheevo 7g Whole Flower" at bounding box center [521, 225] width 239 height 15
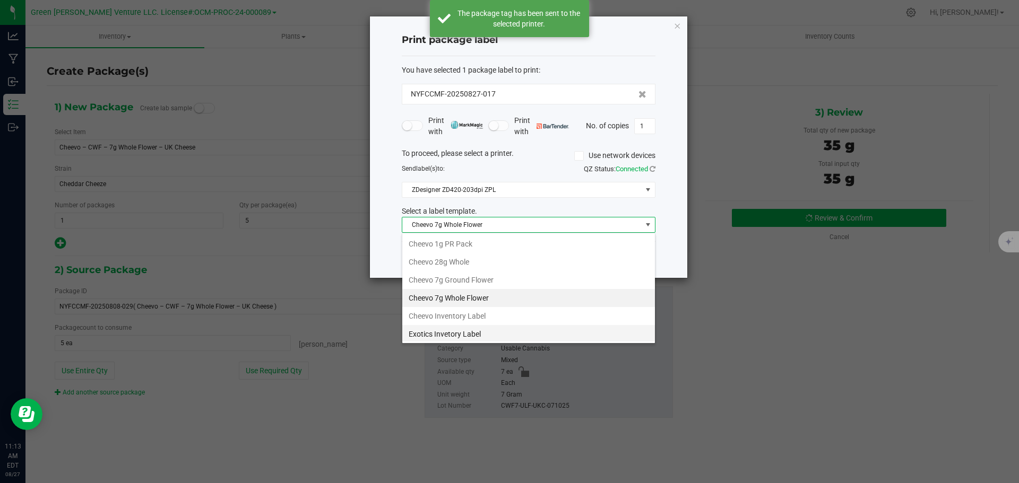
scroll to position [55, 0]
click at [483, 298] on li "Cheevo Inventory Label" at bounding box center [528, 298] width 253 height 18
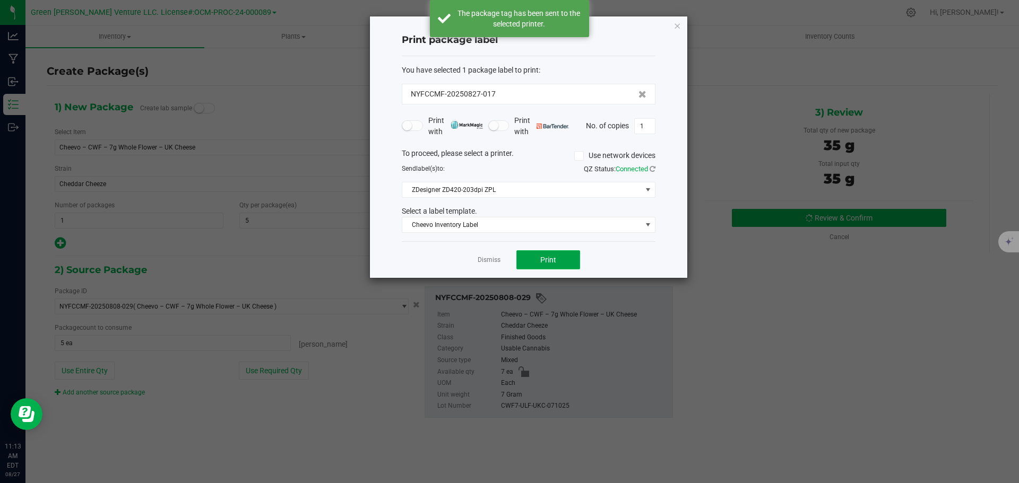
click at [524, 255] on button "Print" at bounding box center [548, 259] width 64 height 19
click at [489, 258] on link "Dismiss" at bounding box center [489, 260] width 23 height 9
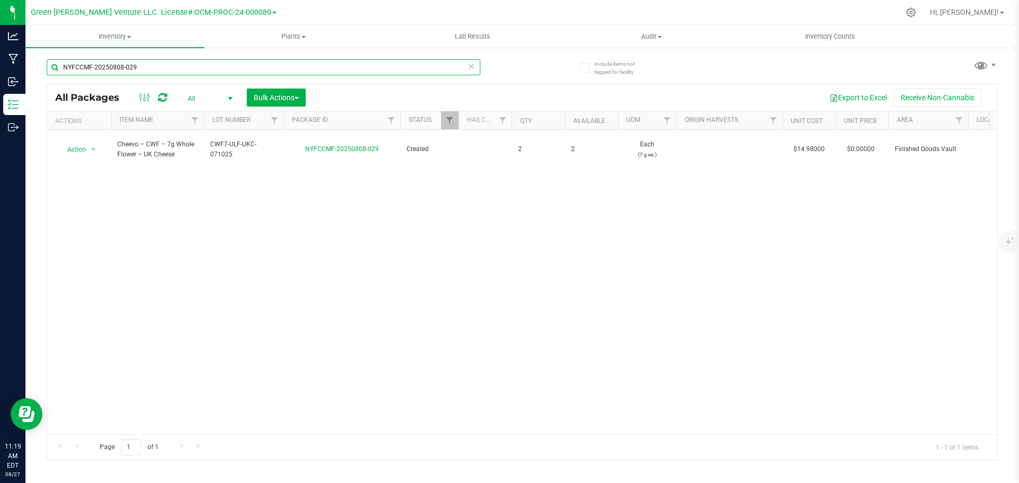
drag, startPoint x: 162, startPoint y: 60, endPoint x: 55, endPoint y: 71, distance: 108.3
click at [55, 71] on input "NYFCCMF-20250808-029" at bounding box center [264, 67] width 434 height 16
type input "NYFCCMF-20250825-068"
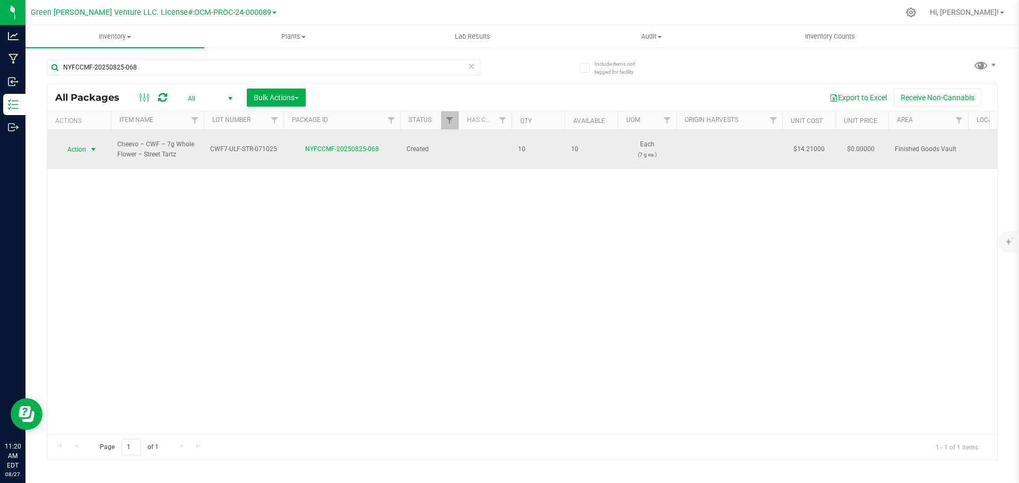
click at [91, 147] on span "select" at bounding box center [93, 149] width 8 height 8
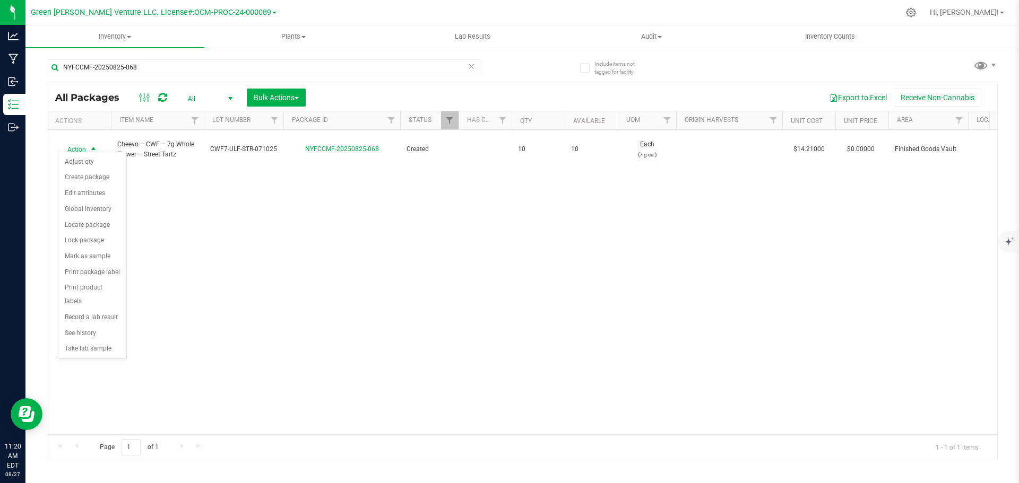
click at [213, 241] on div "Action Action Adjust qty Create package Edit attributes Global inventory Locate…" at bounding box center [522, 282] width 950 height 305
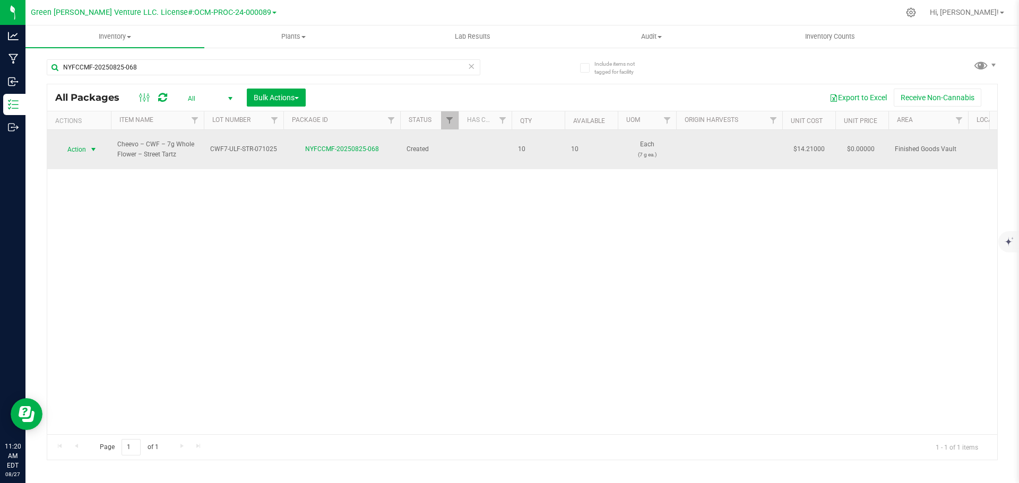
click at [84, 142] on span "Action" at bounding box center [72, 149] width 29 height 15
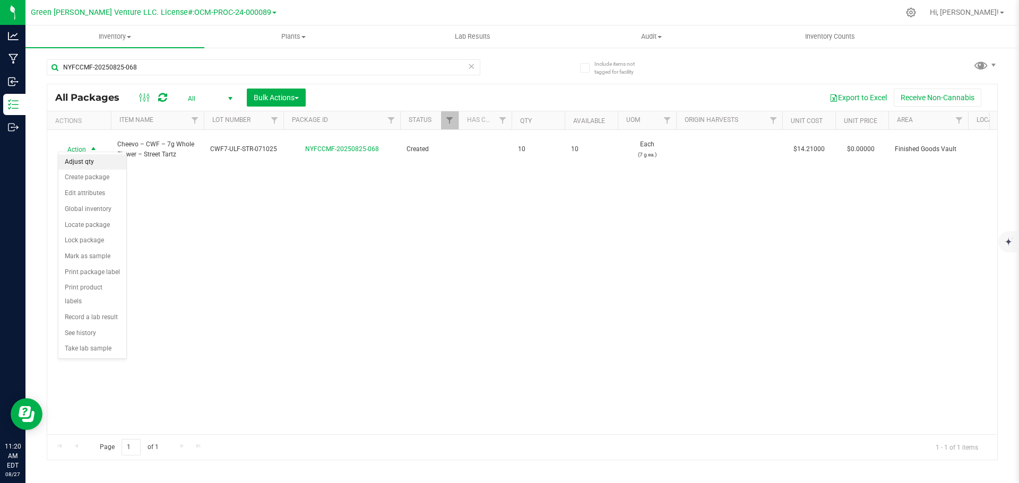
click at [102, 161] on li "Adjust qty" at bounding box center [92, 162] width 68 height 16
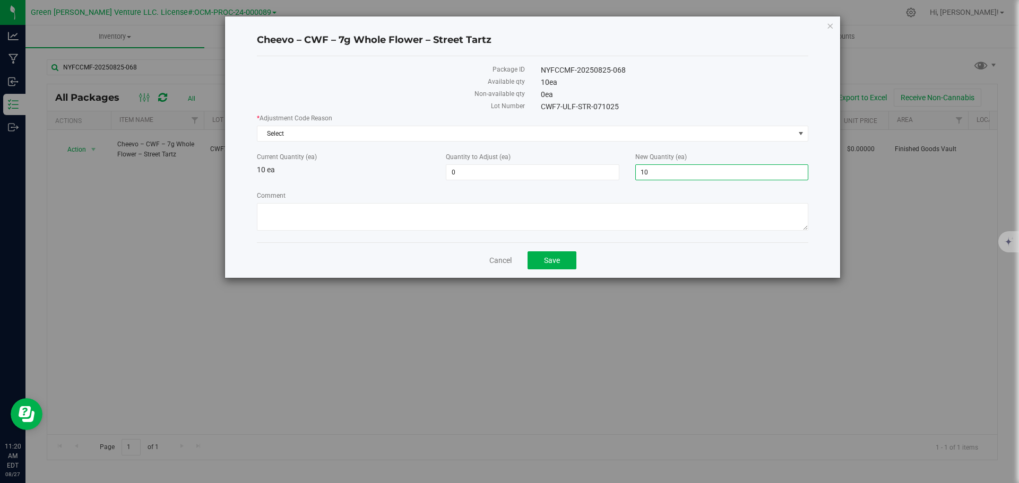
drag, startPoint x: 658, startPoint y: 169, endPoint x: 621, endPoint y: 172, distance: 36.8
click at [621, 172] on div "Current Quantity (ea) 10 ea Quantity to Adjust (ea) 0 0 New Quantity (ea) 10 10" at bounding box center [532, 166] width 567 height 28
type input "7"
type input "-3"
type input "7"
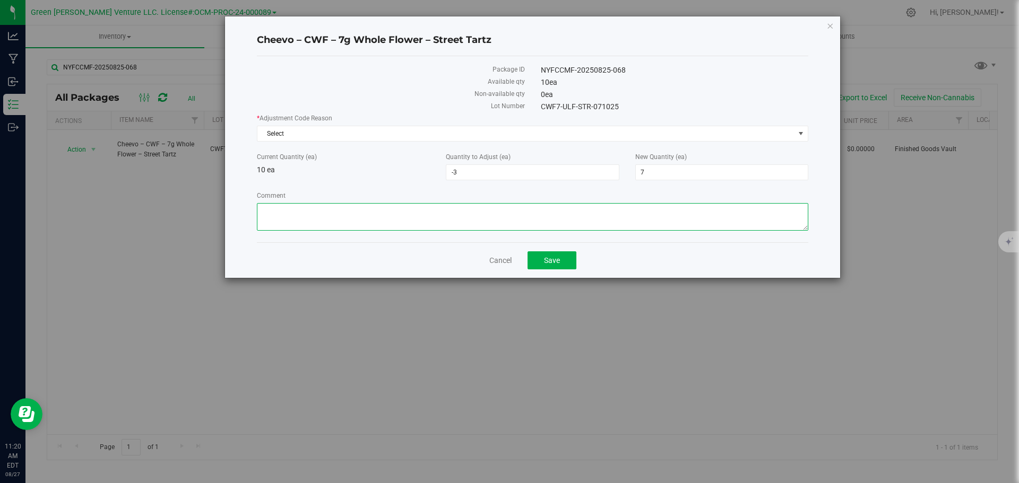
click at [570, 208] on textarea "Comment" at bounding box center [532, 217] width 551 height 28
click at [328, 135] on span "Select" at bounding box center [525, 133] width 537 height 15
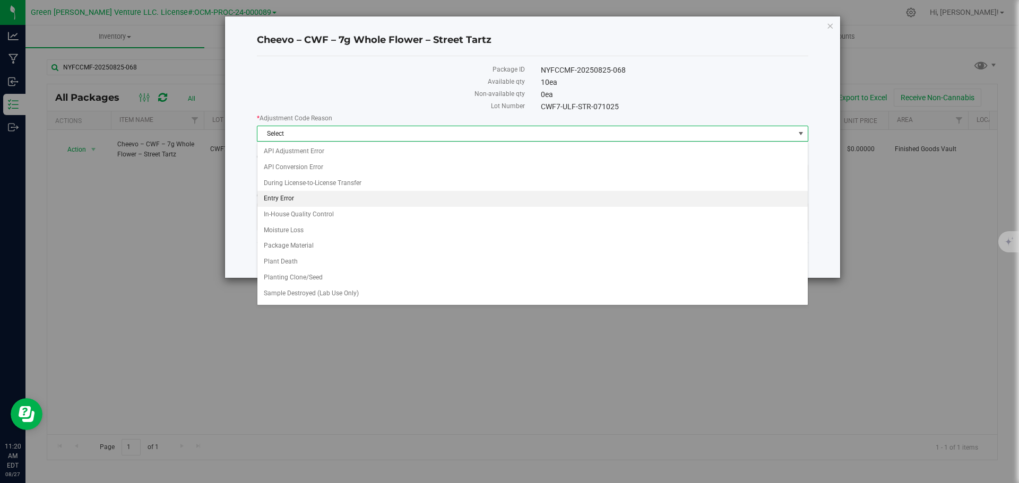
click at [306, 197] on li "Entry Error" at bounding box center [532, 199] width 550 height 16
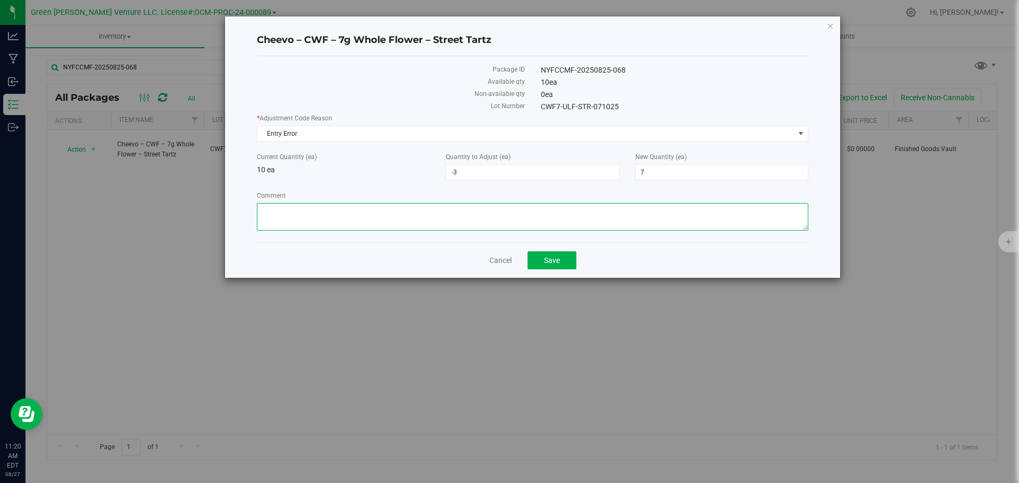
click at [304, 211] on textarea "Comment" at bounding box center [532, 217] width 551 height 28
type textarea "Entry Error. Adjusted"
click at [572, 264] on button "Save" at bounding box center [552, 261] width 49 height 18
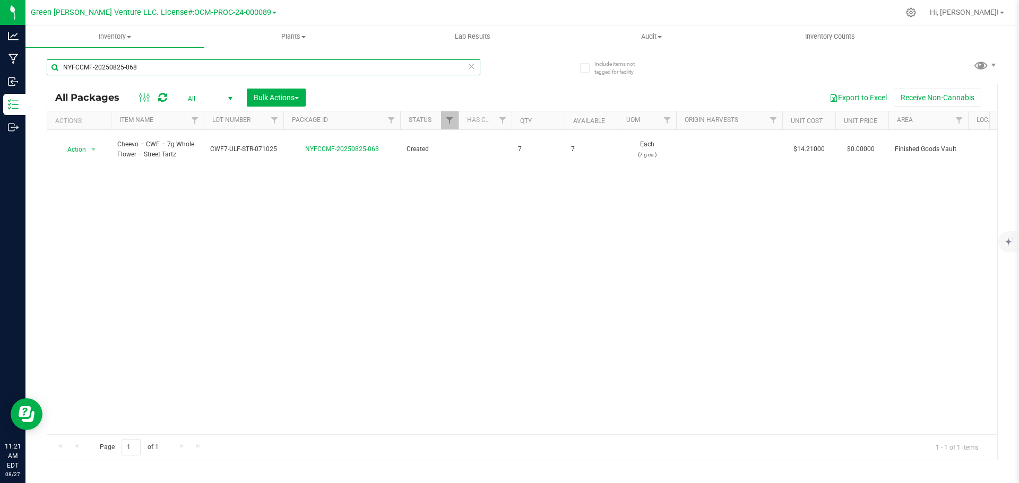
drag, startPoint x: 137, startPoint y: 64, endPoint x: 44, endPoint y: 79, distance: 94.6
click at [45, 78] on div "Include items not tagged for facility NYFCCMF-20250825-068 All Packages All Act…" at bounding box center [521, 209] width 993 height 324
type input "NYFCCMF-20250825-076"
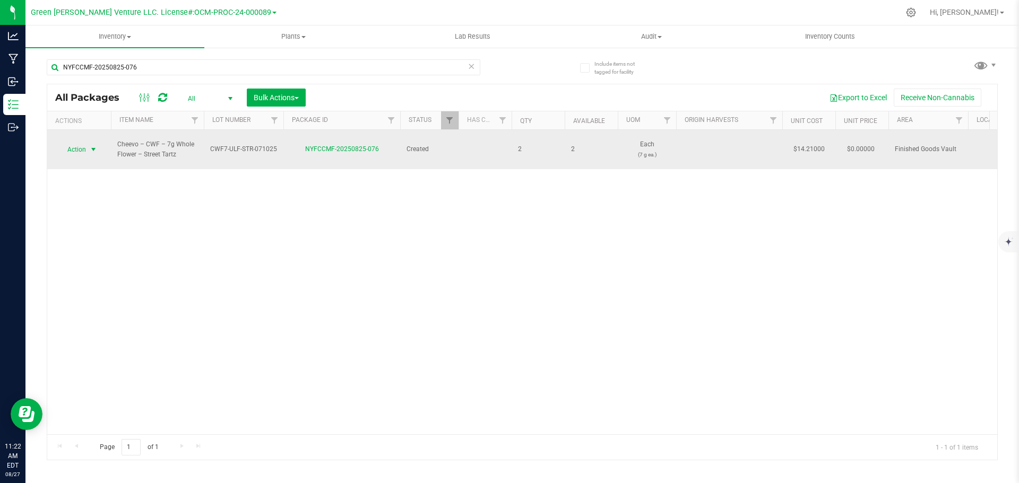
click at [87, 142] on span "select" at bounding box center [93, 149] width 13 height 15
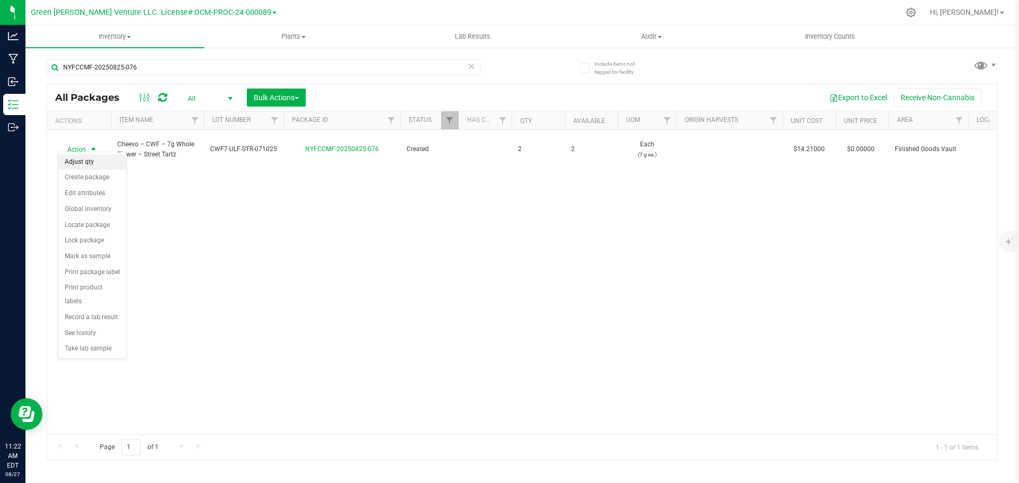
click at [89, 161] on li "Adjust qty" at bounding box center [92, 162] width 68 height 16
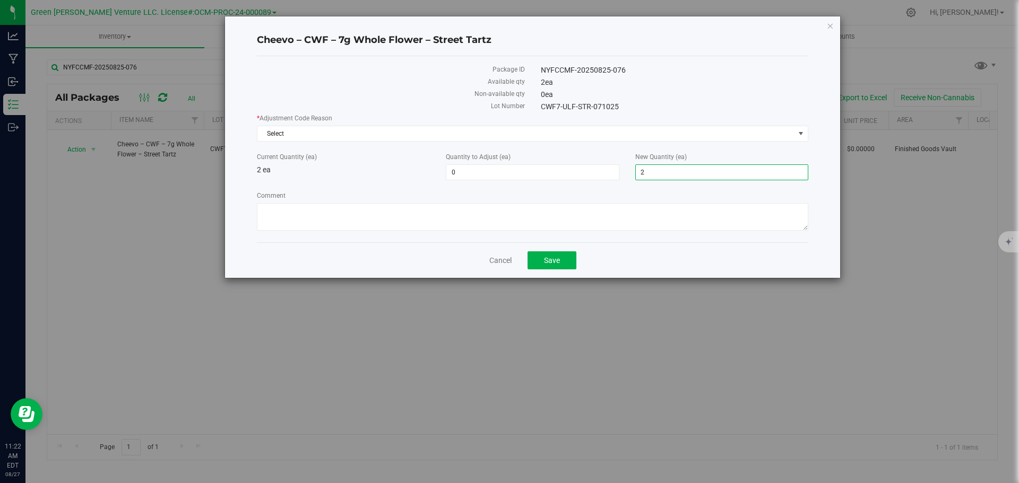
click at [647, 170] on span "2 2" at bounding box center [721, 173] width 173 height 16
type input "5"
type input "3"
type input "5"
click at [303, 128] on span "Select" at bounding box center [525, 133] width 537 height 15
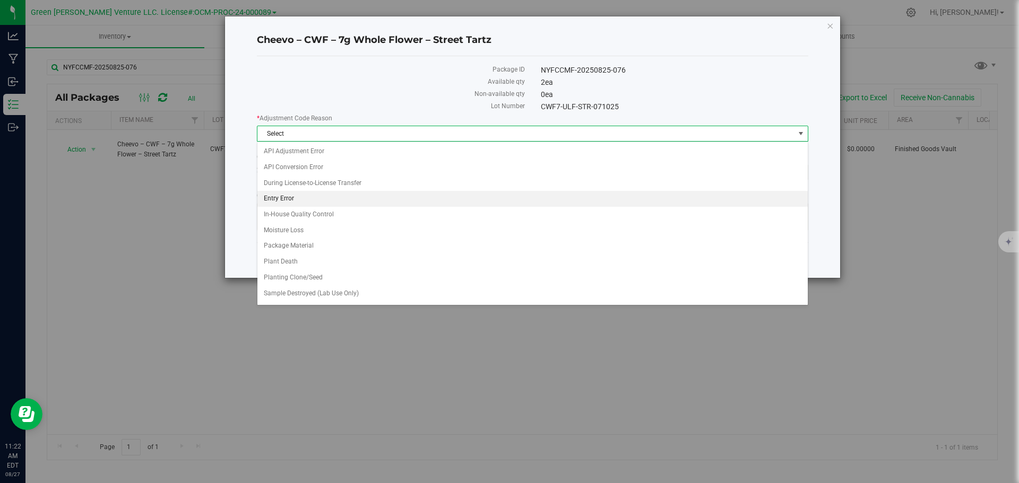
click at [292, 196] on li "Entry Error" at bounding box center [532, 199] width 550 height 16
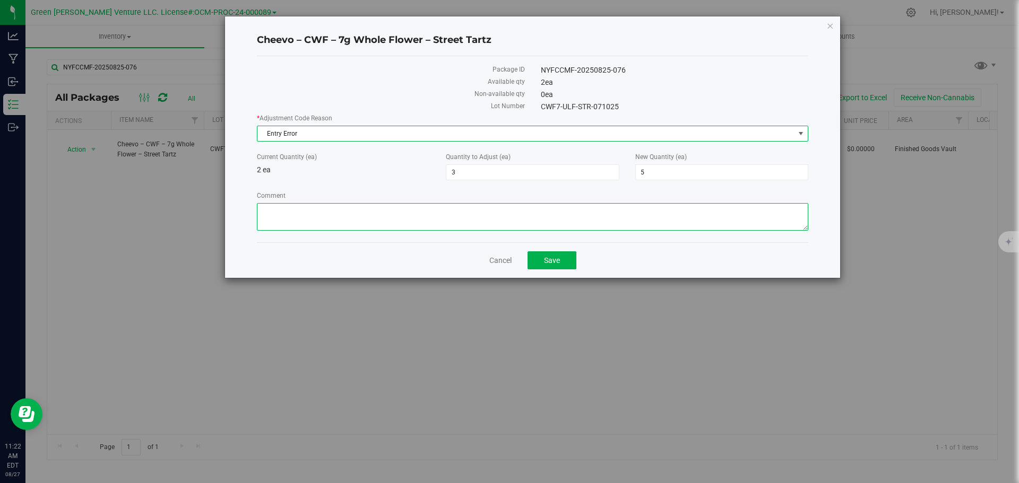
click at [311, 210] on textarea "Comment" at bounding box center [532, 217] width 551 height 28
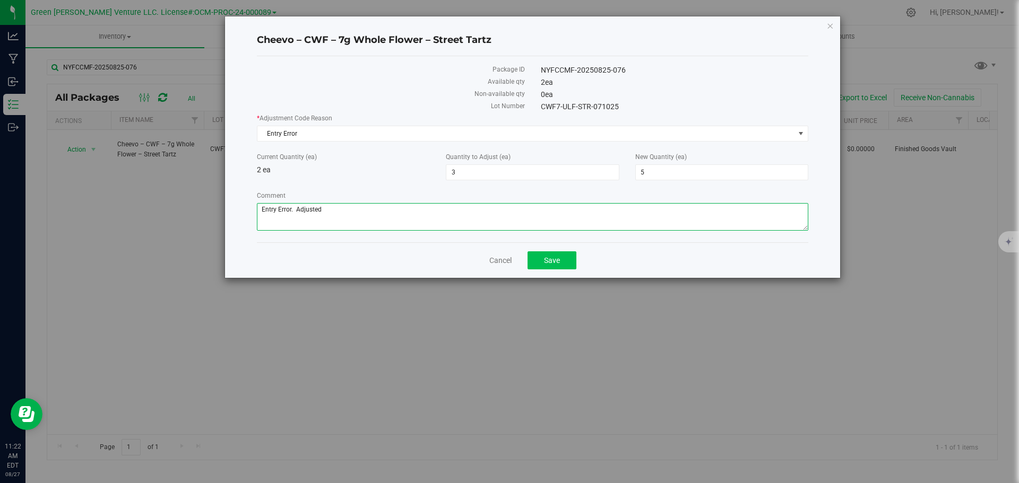
type textarea "Entry Error. Adjusted"
click at [565, 254] on button "Save" at bounding box center [552, 261] width 49 height 18
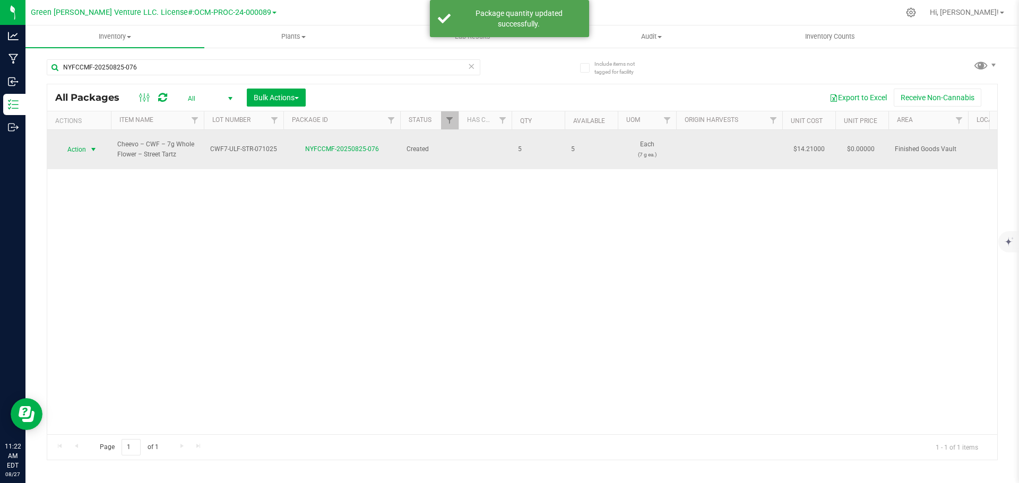
click at [84, 148] on span "Action" at bounding box center [72, 149] width 29 height 15
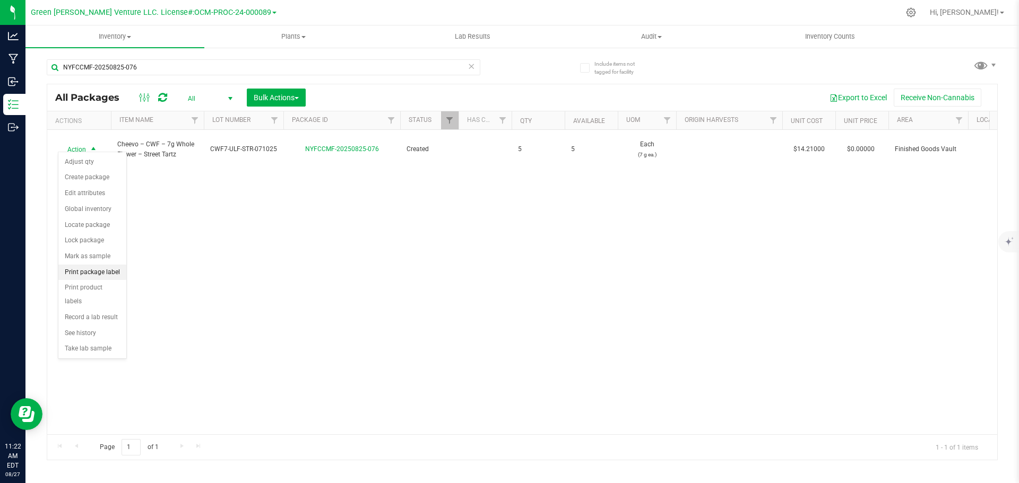
click at [91, 265] on li "Print package label" at bounding box center [92, 273] width 68 height 16
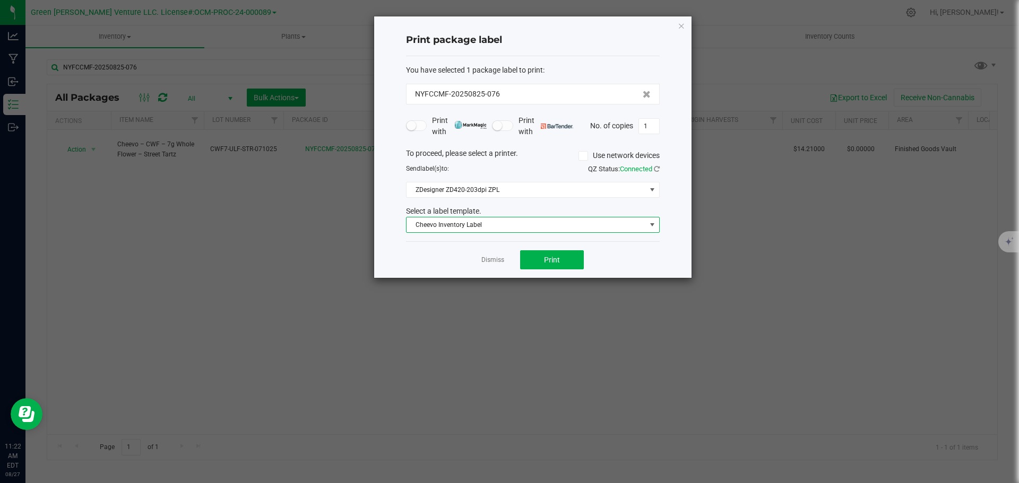
click at [497, 223] on span "Cheevo Inventory Label" at bounding box center [526, 225] width 239 height 15
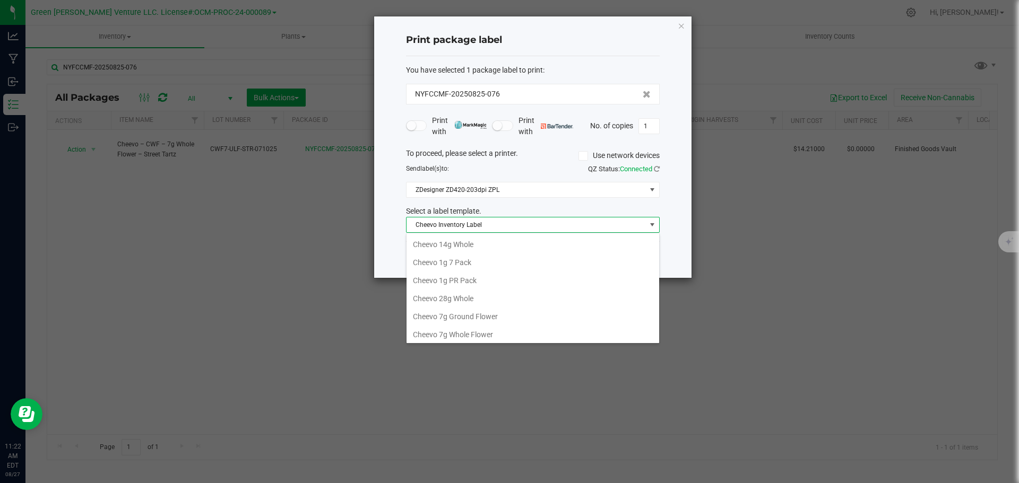
scroll to position [16, 254]
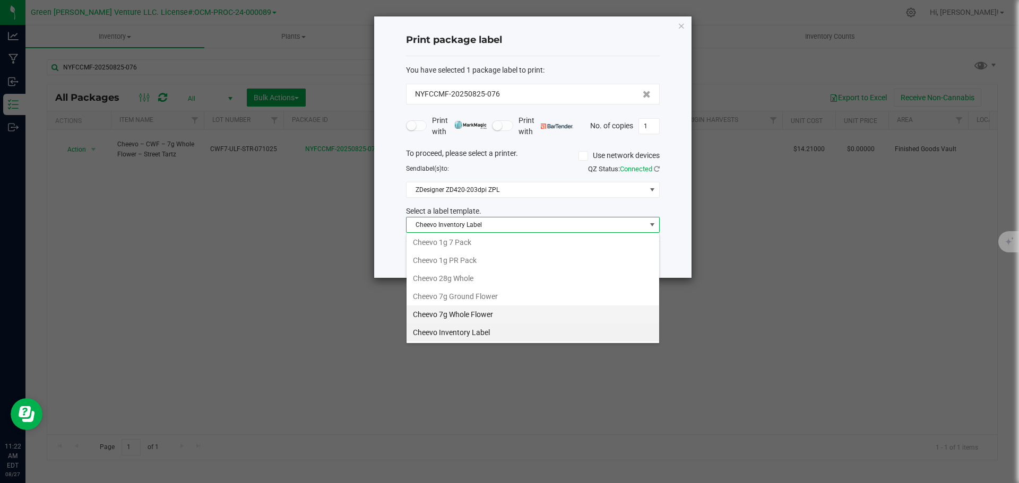
click at [453, 316] on li "Cheevo 7g Whole Flower" at bounding box center [533, 315] width 253 height 18
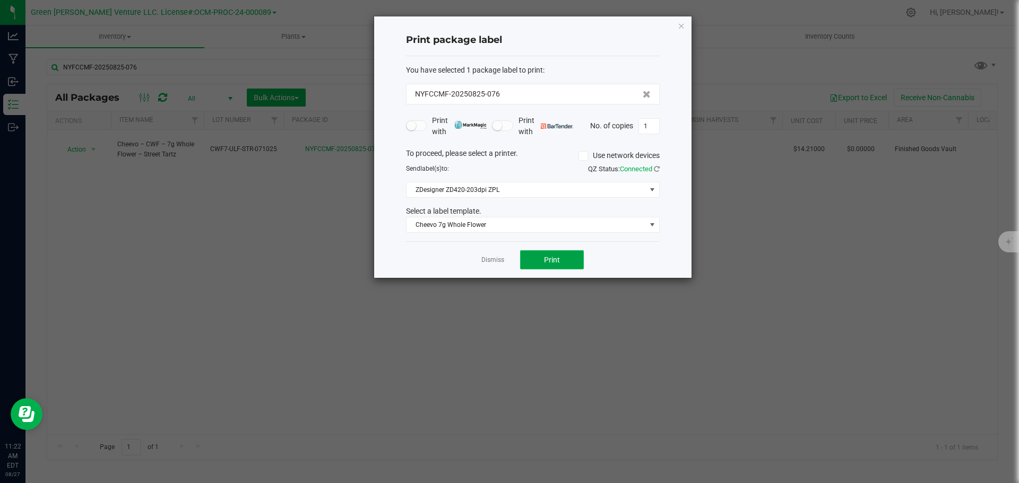
click at [535, 264] on button "Print" at bounding box center [552, 259] width 64 height 19
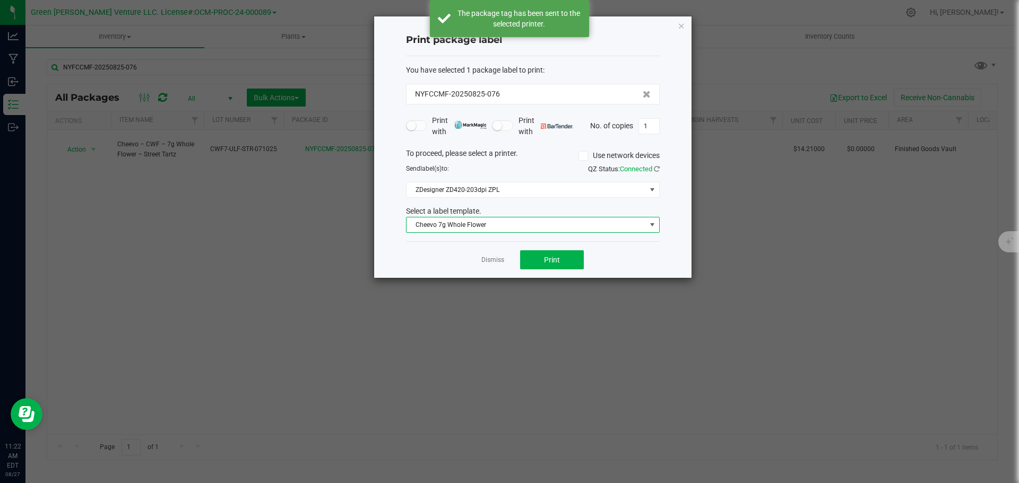
click at [487, 226] on span "Cheevo 7g Whole Flower" at bounding box center [526, 225] width 239 height 15
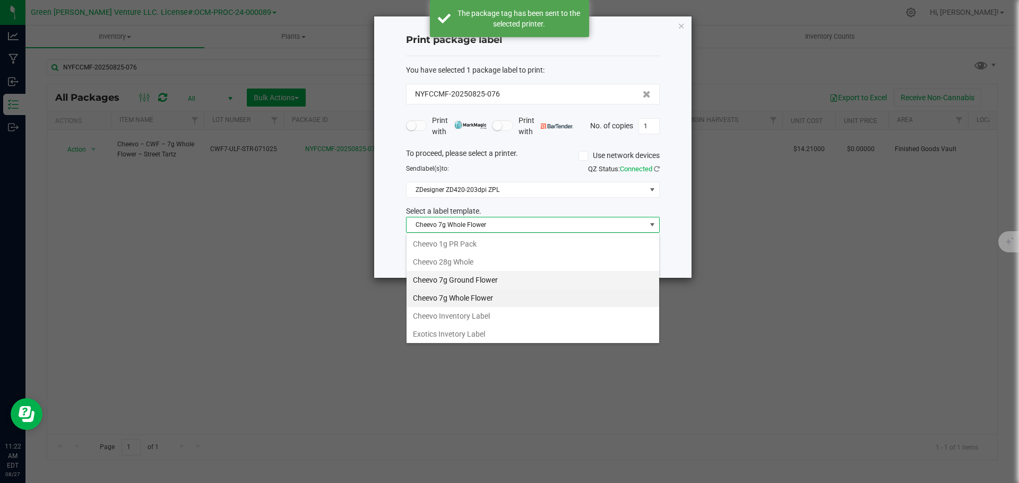
scroll to position [55, 0]
click at [461, 295] on li "Cheevo Inventory Label" at bounding box center [533, 298] width 253 height 18
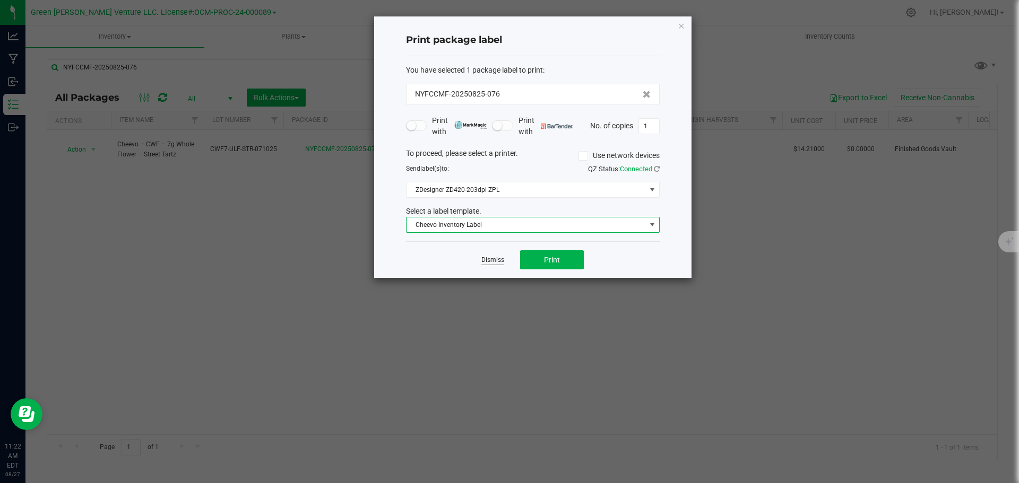
click at [495, 259] on link "Dismiss" at bounding box center [492, 260] width 23 height 9
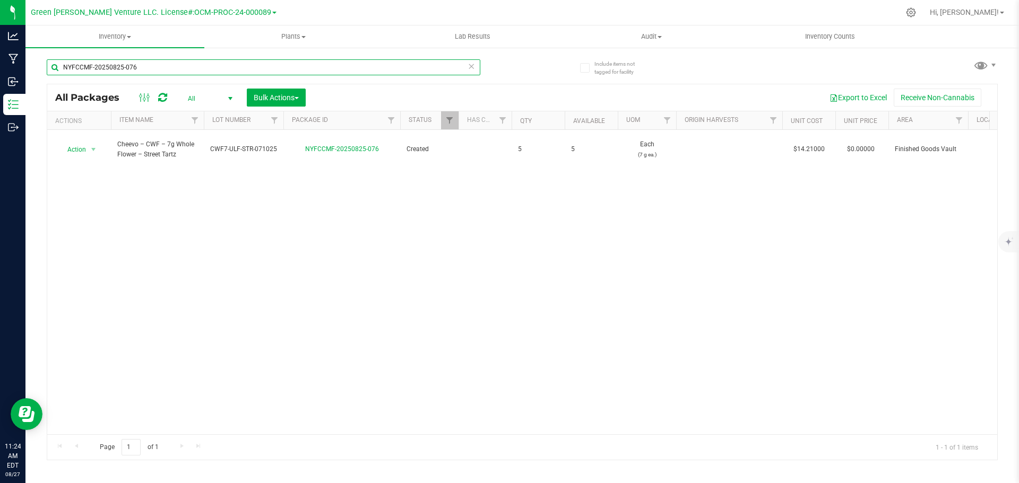
drag, startPoint x: 162, startPoint y: 67, endPoint x: 62, endPoint y: 72, distance: 100.9
click at [62, 72] on input "NYFCCMF-20250825-076" at bounding box center [264, 67] width 434 height 16
type input "NYFCCMF-20250815-159"
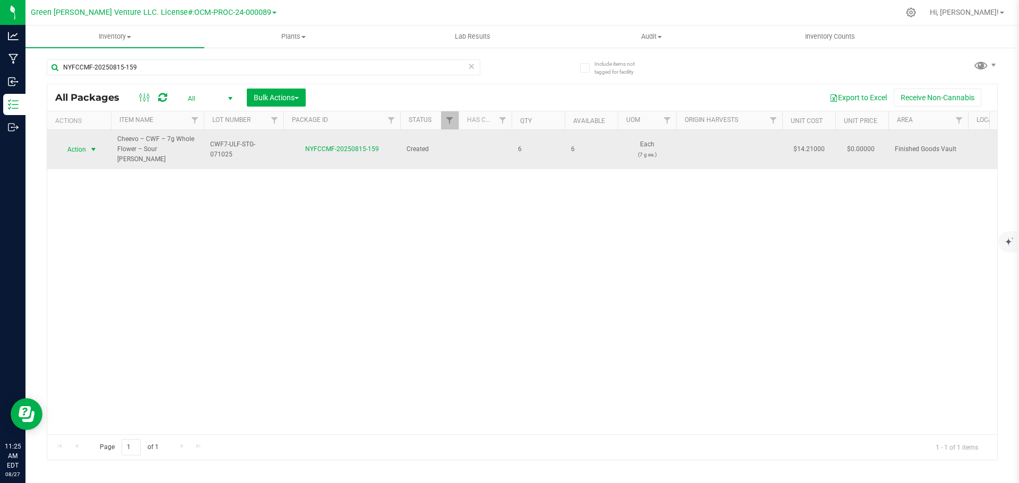
click at [89, 145] on span "select" at bounding box center [93, 149] width 8 height 8
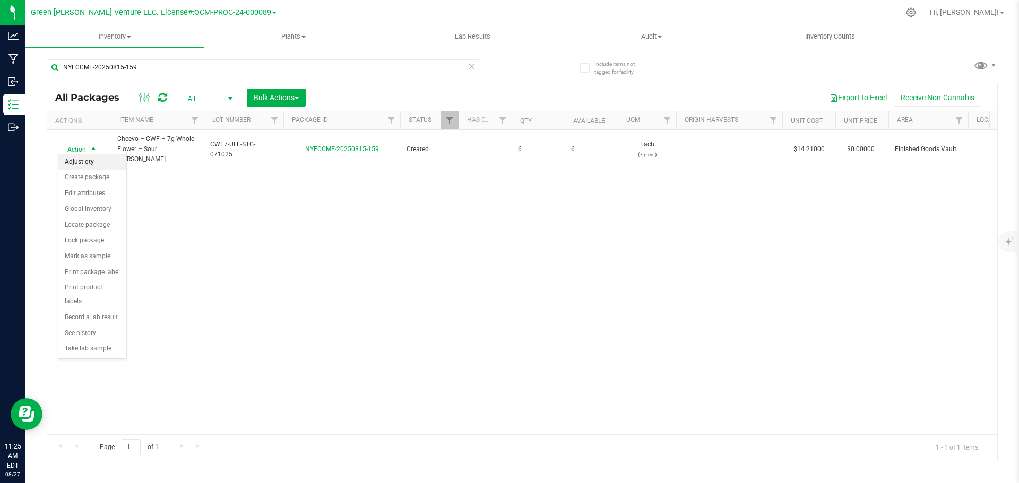
click at [101, 160] on li "Adjust qty" at bounding box center [92, 162] width 68 height 16
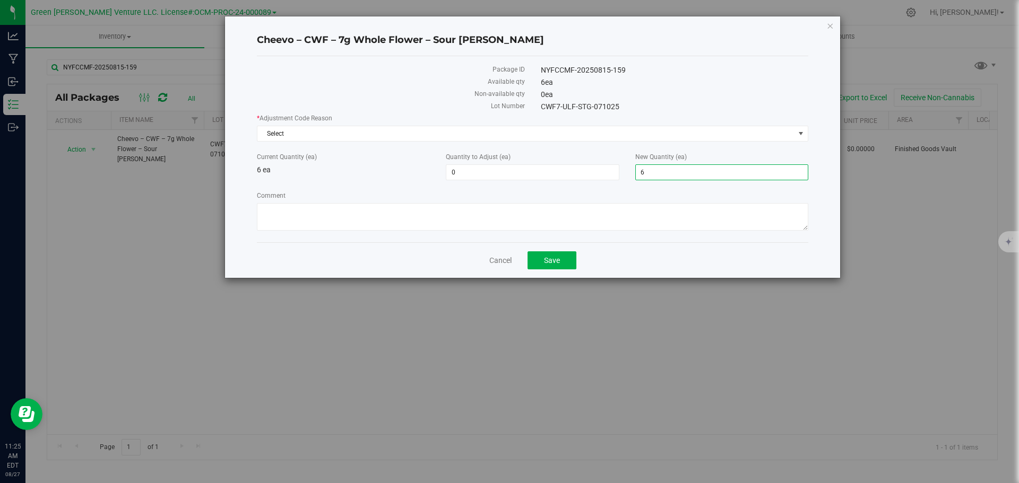
click at [644, 169] on span "6 6" at bounding box center [721, 173] width 173 height 16
type input "7"
type input "1"
type input "7"
click at [431, 222] on textarea "Comment" at bounding box center [532, 217] width 551 height 28
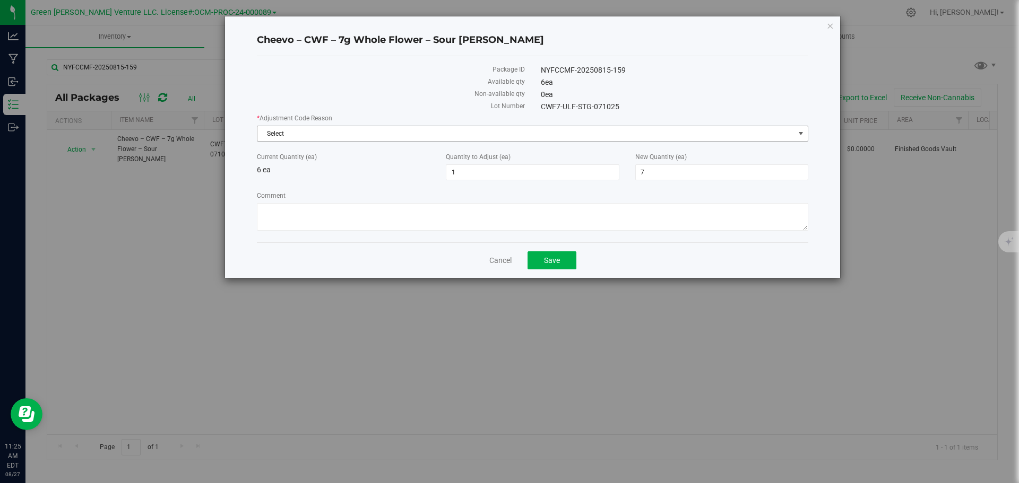
click at [342, 131] on span "Select" at bounding box center [525, 133] width 537 height 15
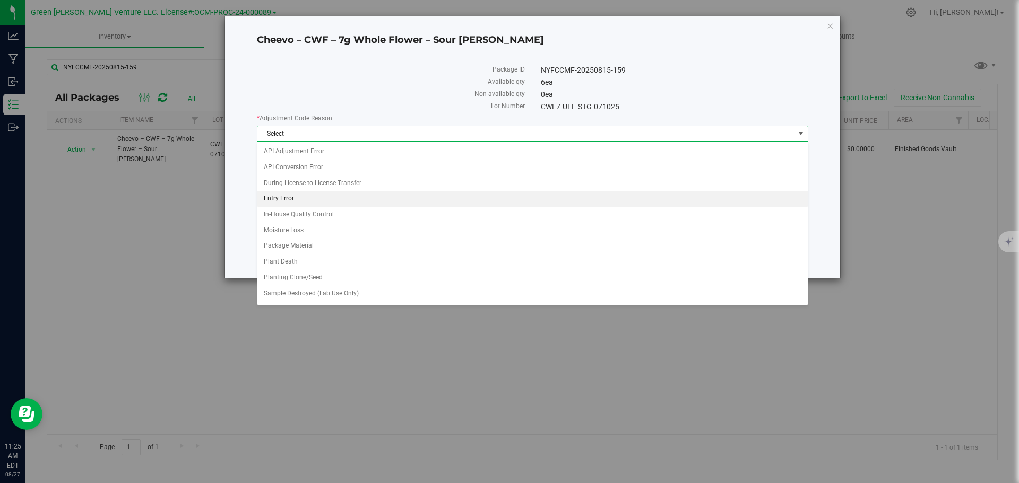
click at [319, 197] on li "Entry Error" at bounding box center [532, 199] width 550 height 16
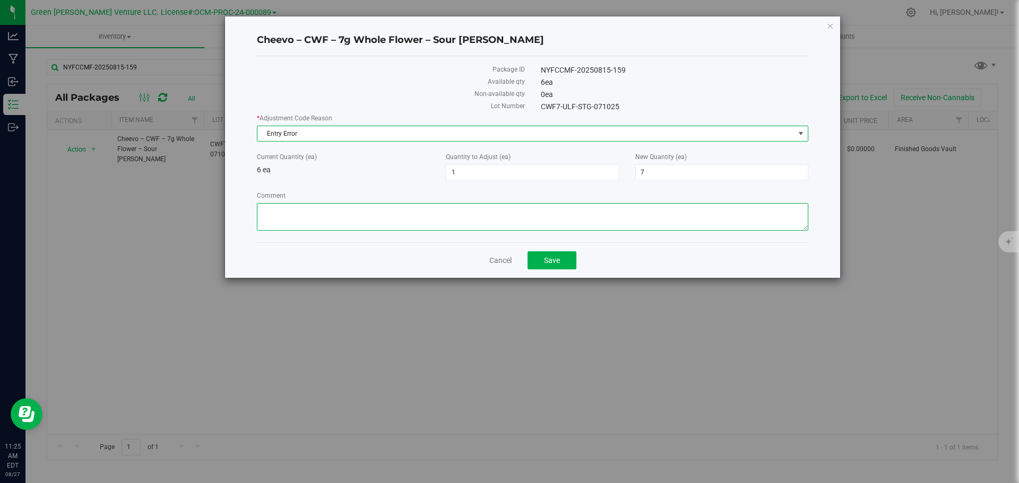
click at [326, 212] on textarea "Comment" at bounding box center [532, 217] width 551 height 28
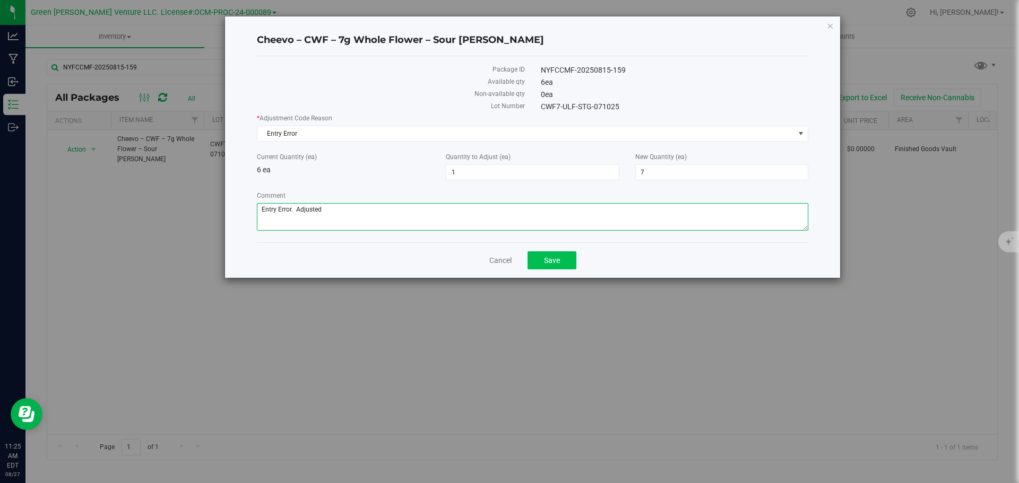
type textarea "Entry Error. Adjusted"
click at [575, 263] on button "Save" at bounding box center [552, 261] width 49 height 18
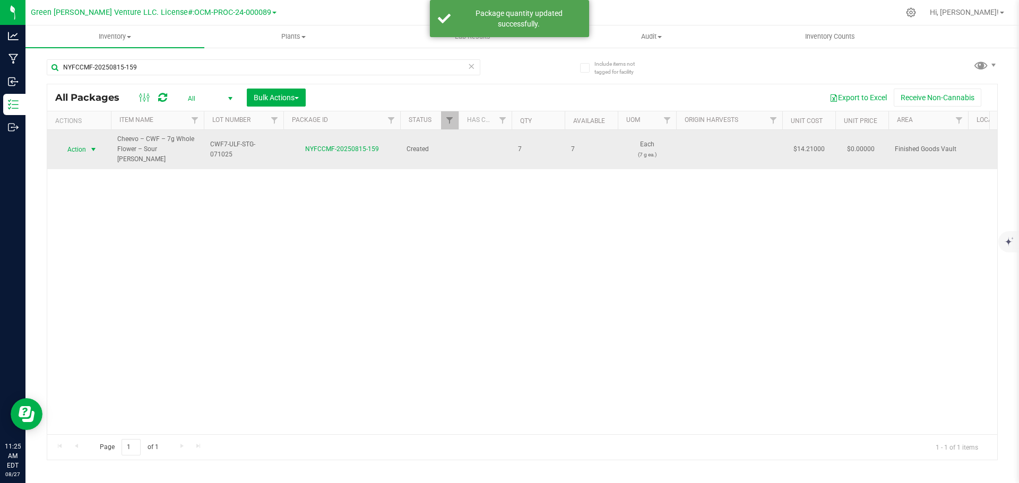
click at [80, 145] on span "Action" at bounding box center [72, 149] width 29 height 15
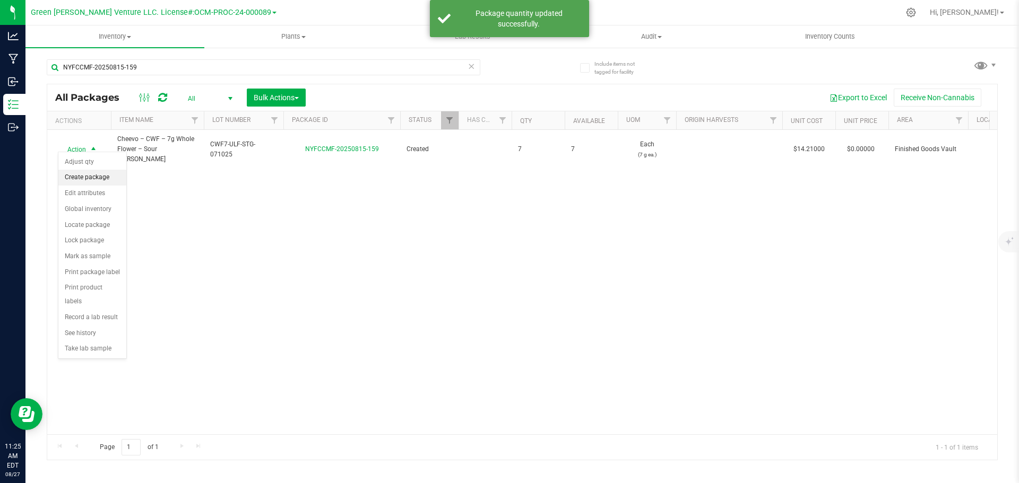
click at [90, 178] on li "Create package" at bounding box center [92, 178] width 68 height 16
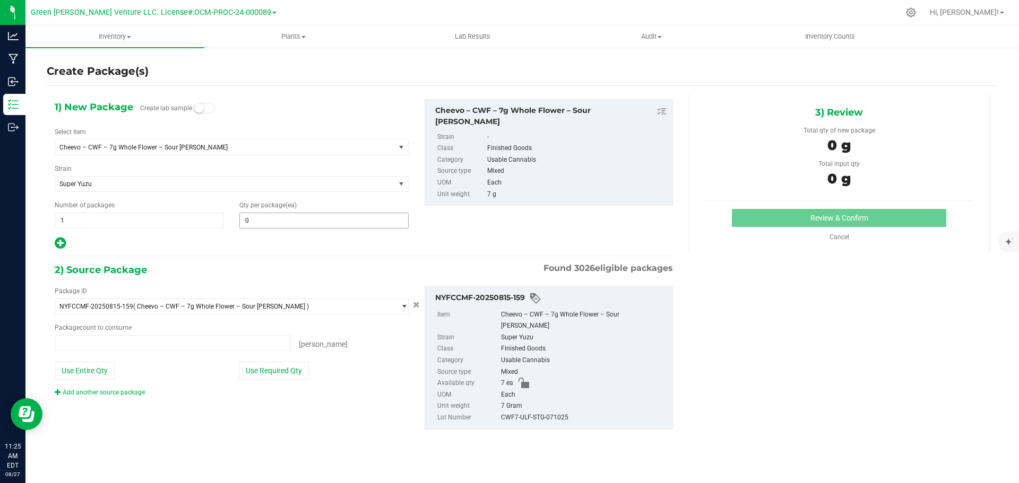
type input "0 ea"
click at [249, 219] on span at bounding box center [323, 221] width 169 height 16
type input "5"
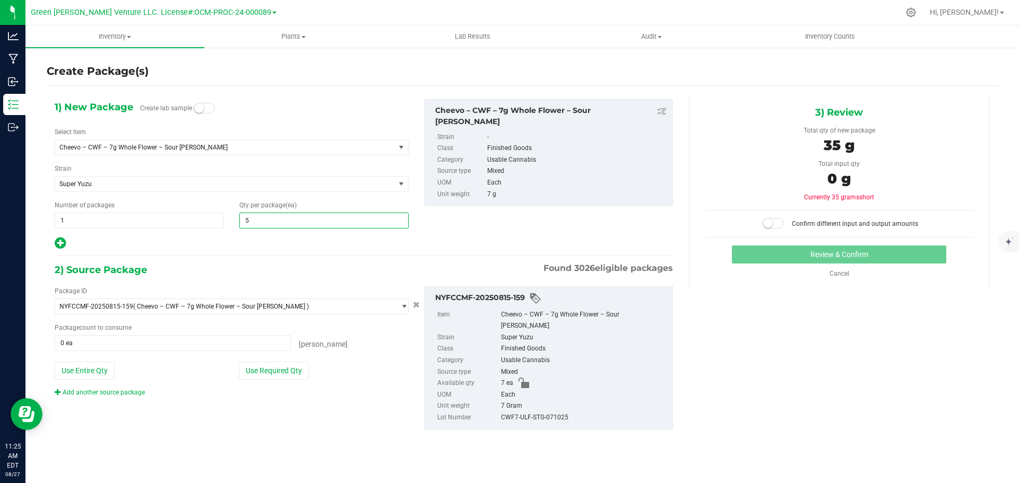
type input "5"
click at [258, 362] on button "Use Required Qty" at bounding box center [274, 371] width 70 height 18
type input "5 ea"
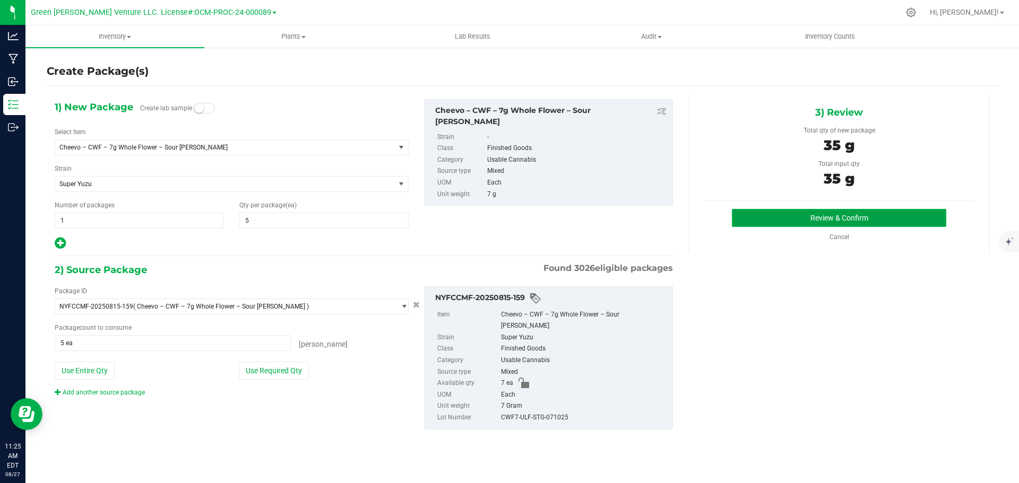
click at [753, 215] on button "Review & Confirm" at bounding box center [839, 218] width 214 height 18
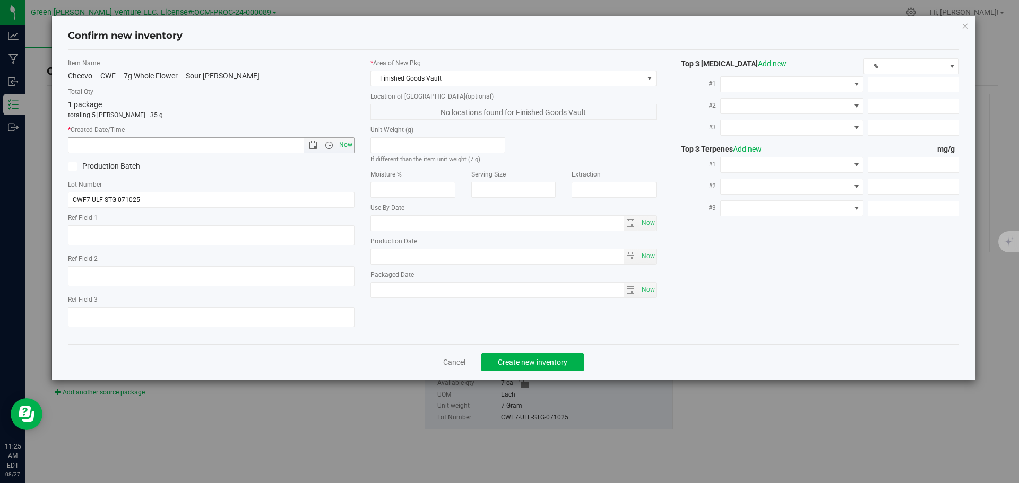
click at [349, 151] on span "Now" at bounding box center [345, 144] width 18 height 15
type input "8/27/2025 11:25 AM"
click at [518, 358] on span "Create new inventory" at bounding box center [533, 362] width 70 height 8
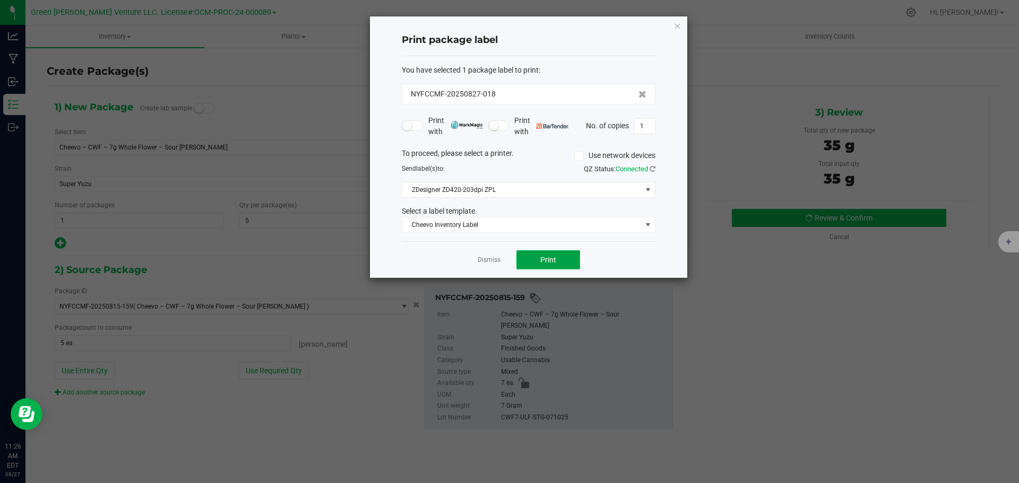
click at [531, 261] on button "Print" at bounding box center [548, 259] width 64 height 19
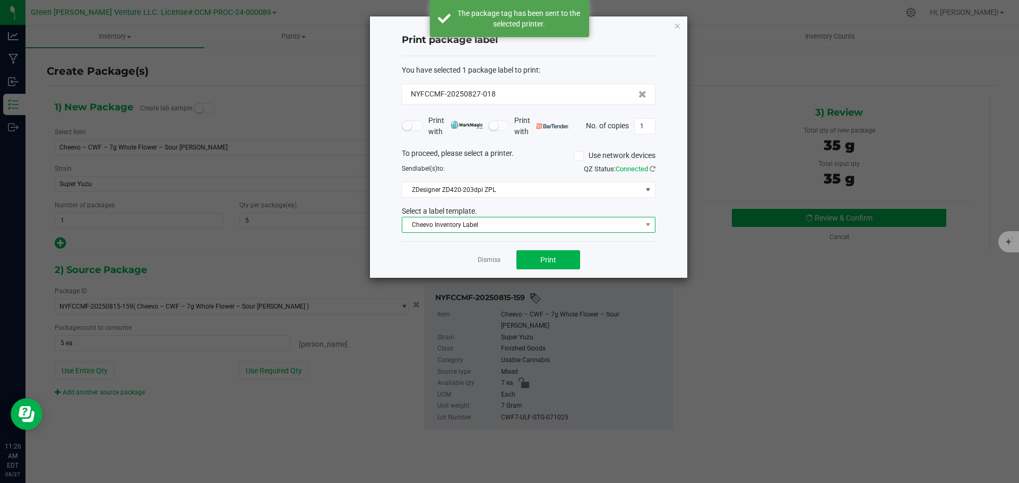
click at [515, 218] on span "Cheevo Inventory Label" at bounding box center [521, 225] width 239 height 15
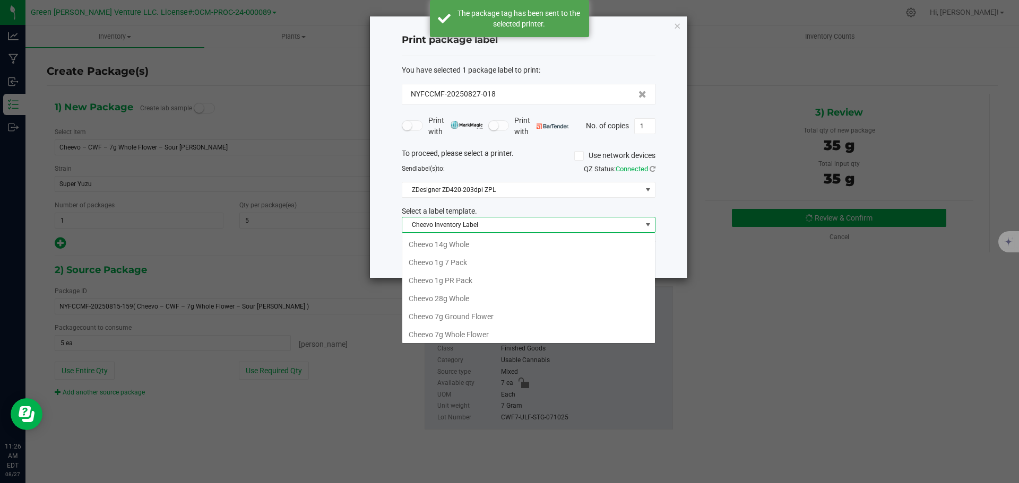
scroll to position [16, 254]
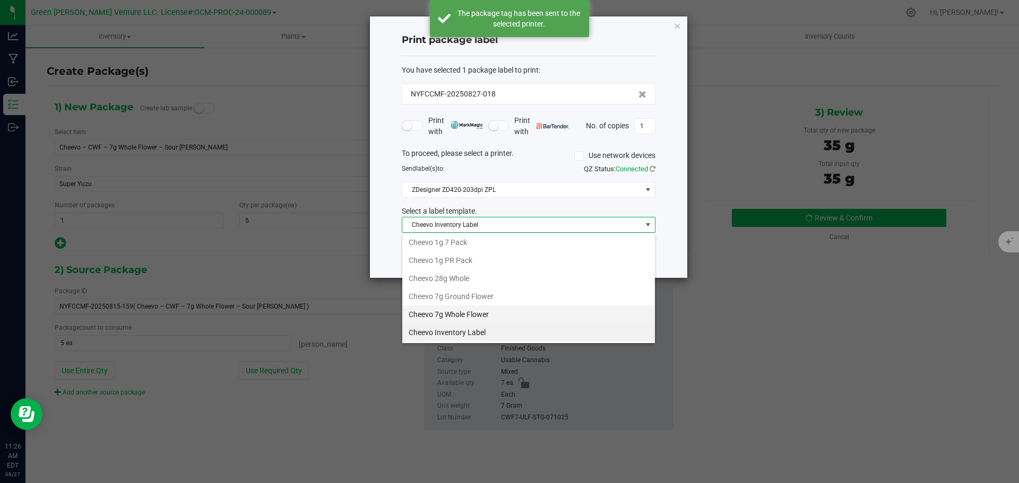
click at [465, 314] on li "Cheevo 7g Whole Flower" at bounding box center [528, 315] width 253 height 18
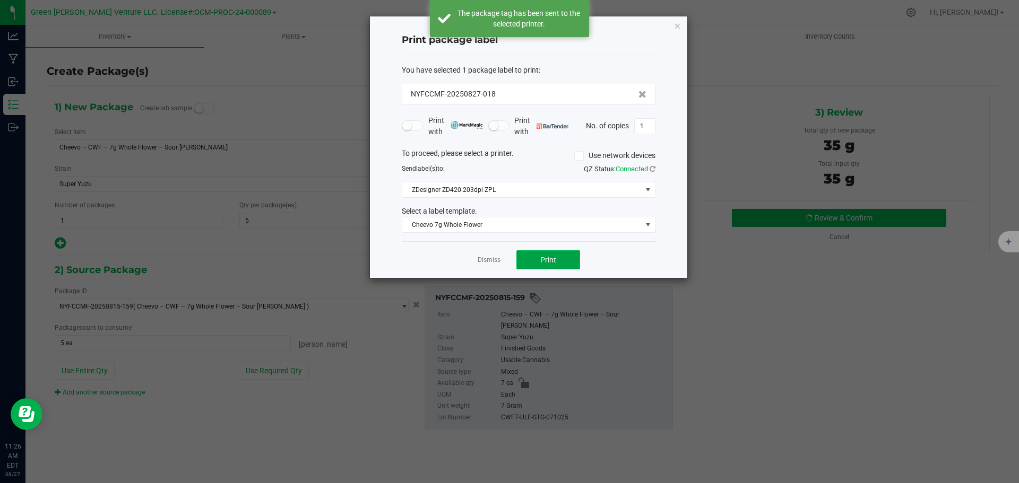
click at [532, 256] on button "Print" at bounding box center [548, 259] width 64 height 19
click at [493, 261] on link "Dismiss" at bounding box center [489, 260] width 23 height 9
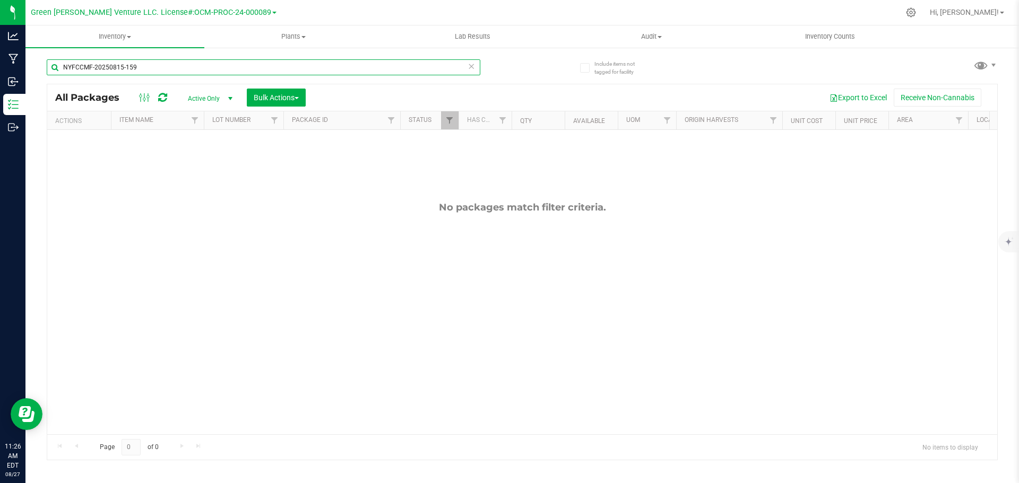
drag, startPoint x: 152, startPoint y: 65, endPoint x: 40, endPoint y: 62, distance: 112.0
click at [40, 64] on div "Include items not tagged for facility NYFCCMF-20250815-159 All Packages Active …" at bounding box center [521, 209] width 993 height 324
click at [456, 125] on div at bounding box center [458, 120] width 5 height 19
click at [452, 122] on span "Filter" at bounding box center [449, 120] width 8 height 8
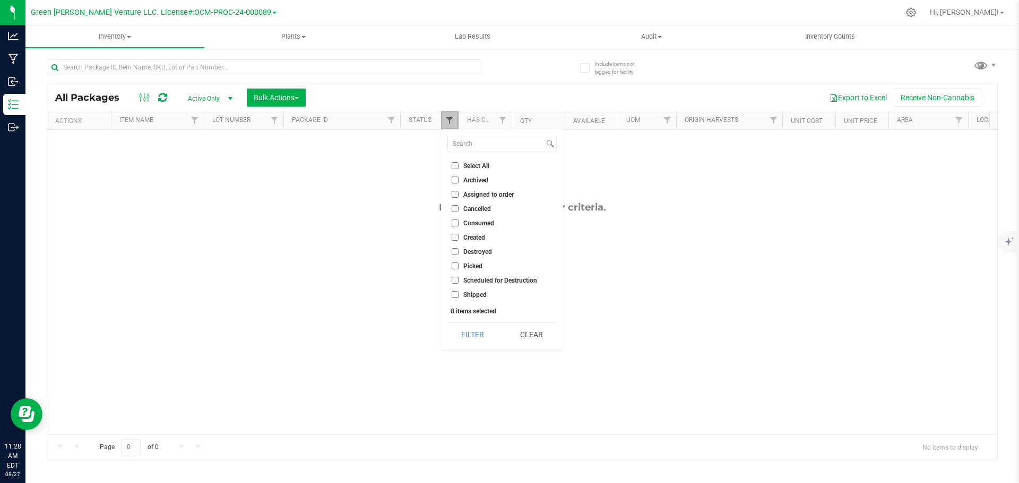
click at [452, 122] on span "Filter" at bounding box center [449, 120] width 8 height 8
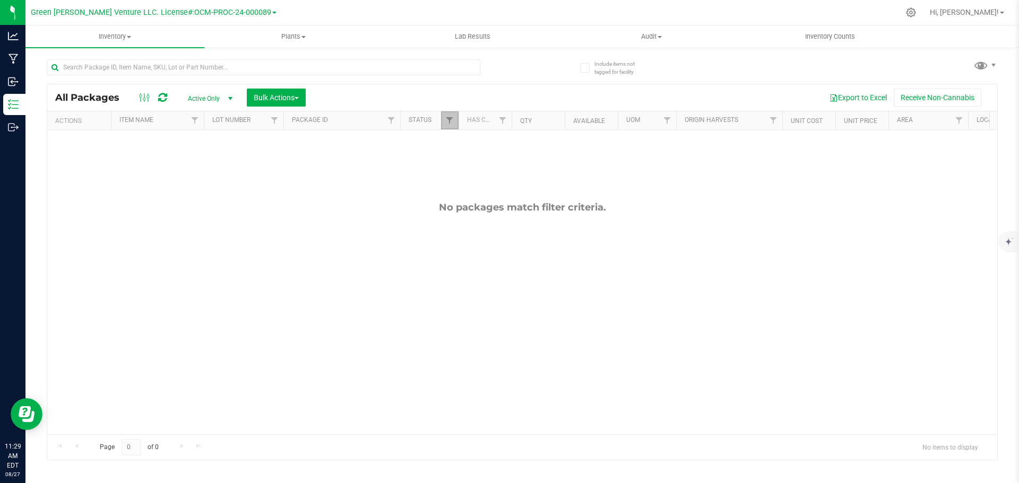
click at [453, 126] on link "Filter" at bounding box center [450, 120] width 18 height 18
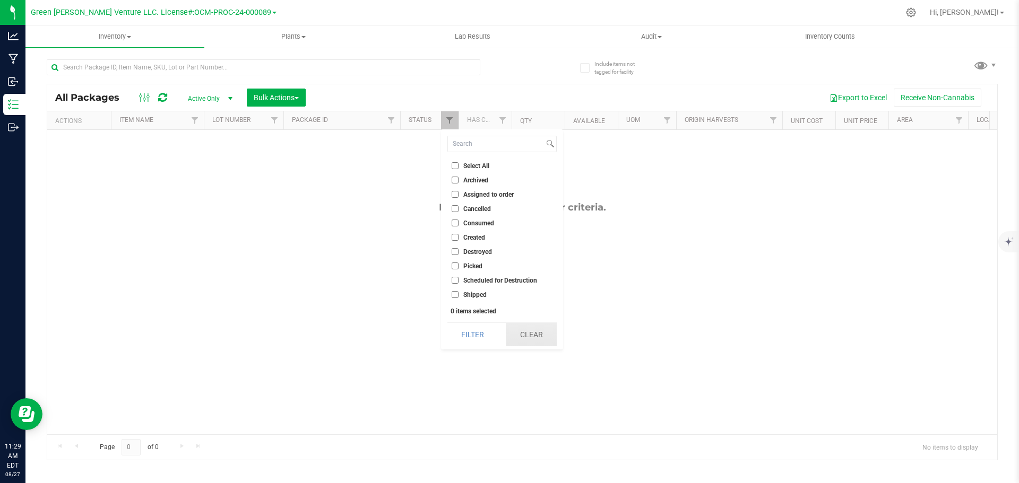
click at [523, 336] on button "Clear" at bounding box center [531, 334] width 51 height 23
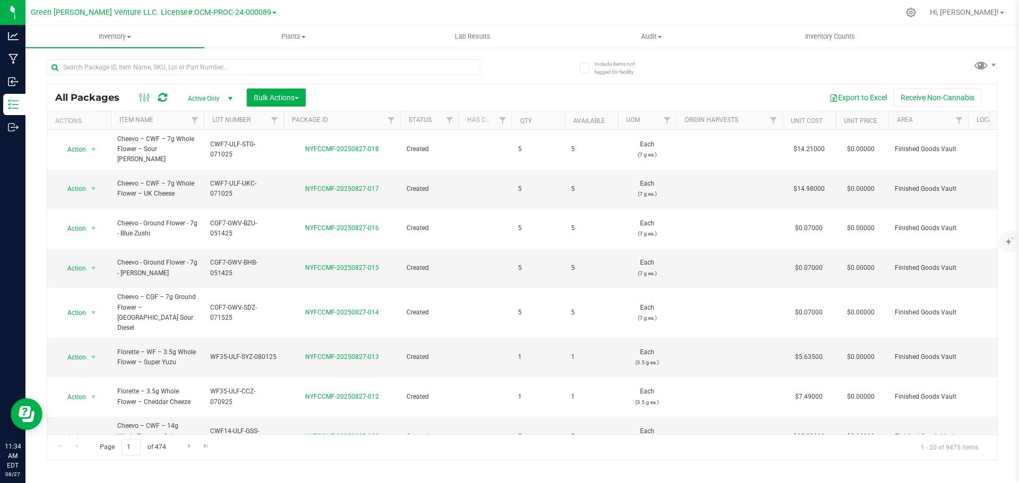
click at [805, 74] on div "All Packages Active Only Active Only Lab Samples Locked All Bulk Actions Add to…" at bounding box center [522, 254] width 951 height 411
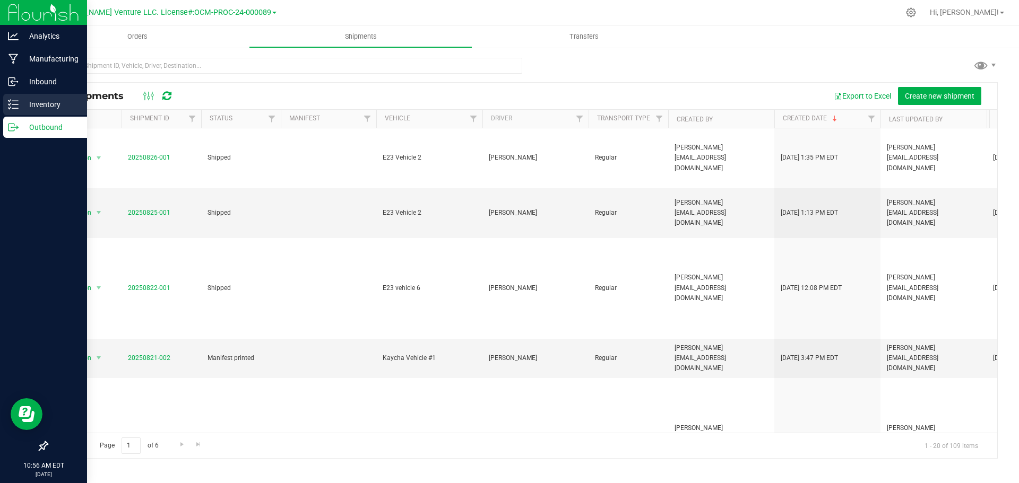
click at [52, 101] on p "Inventory" at bounding box center [51, 104] width 64 height 13
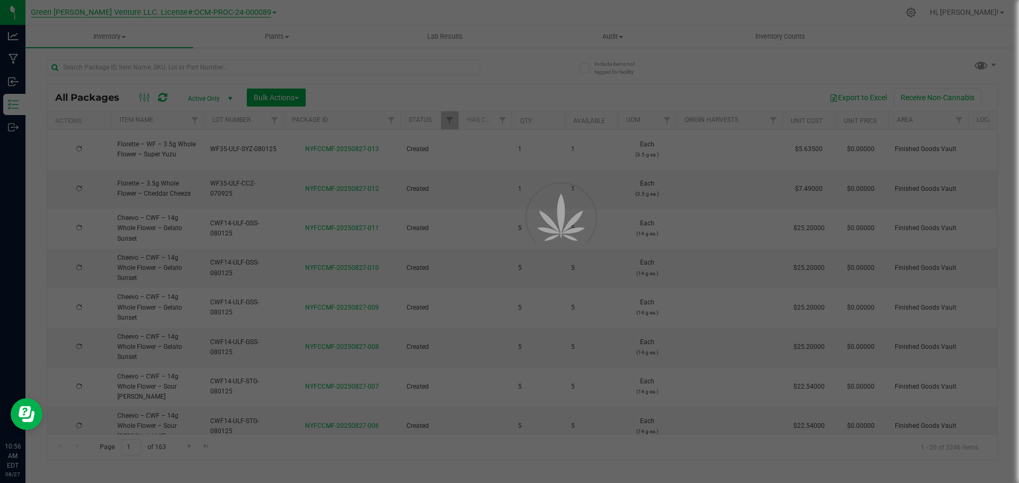
type input "[DATE]"
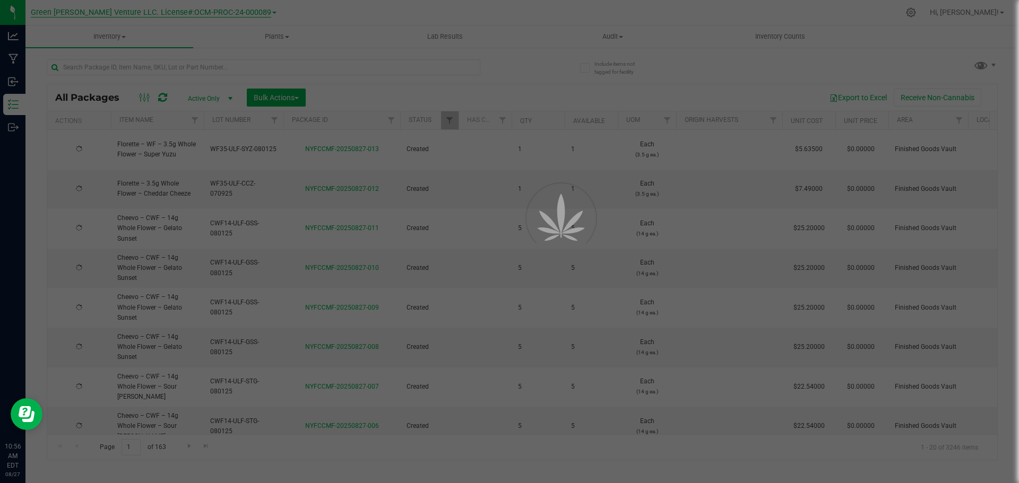
type input "[DATE]"
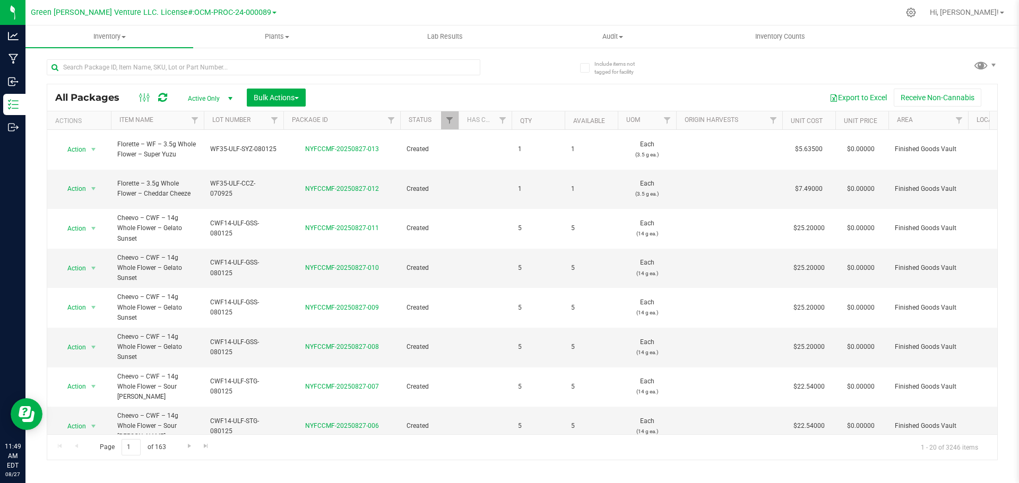
click at [457, 127] on div at bounding box center [458, 120] width 5 height 19
click at [453, 120] on span "Filter" at bounding box center [449, 120] width 8 height 8
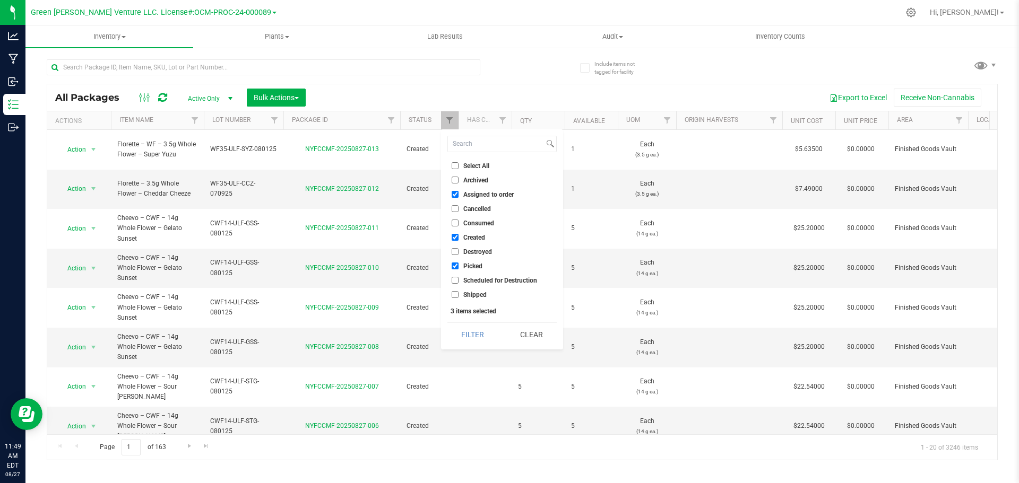
click at [457, 162] on li "Select All" at bounding box center [501, 165] width 109 height 11
click at [453, 166] on input "Select All" at bounding box center [455, 165] width 7 height 7
checkbox input "true"
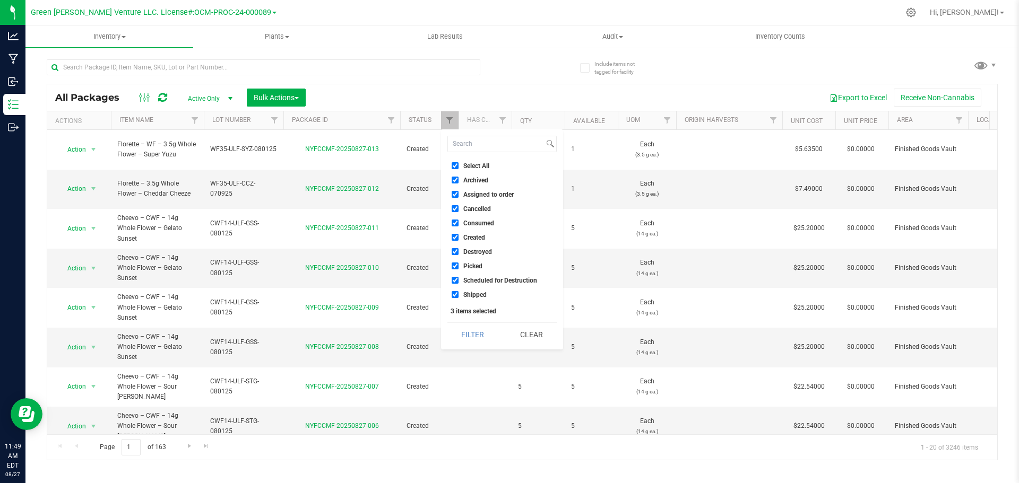
checkbox input "true"
click at [480, 333] on button "Filter" at bounding box center [472, 334] width 51 height 23
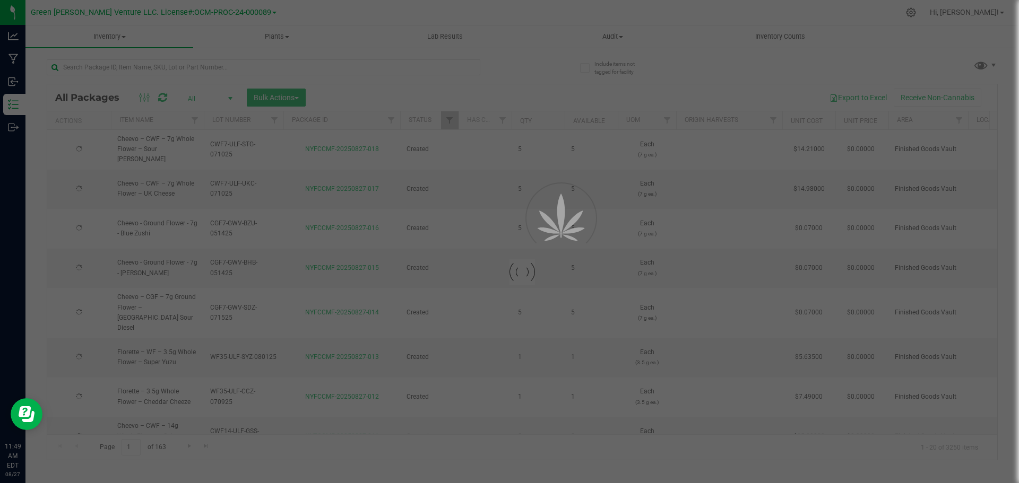
type input "[DATE]"
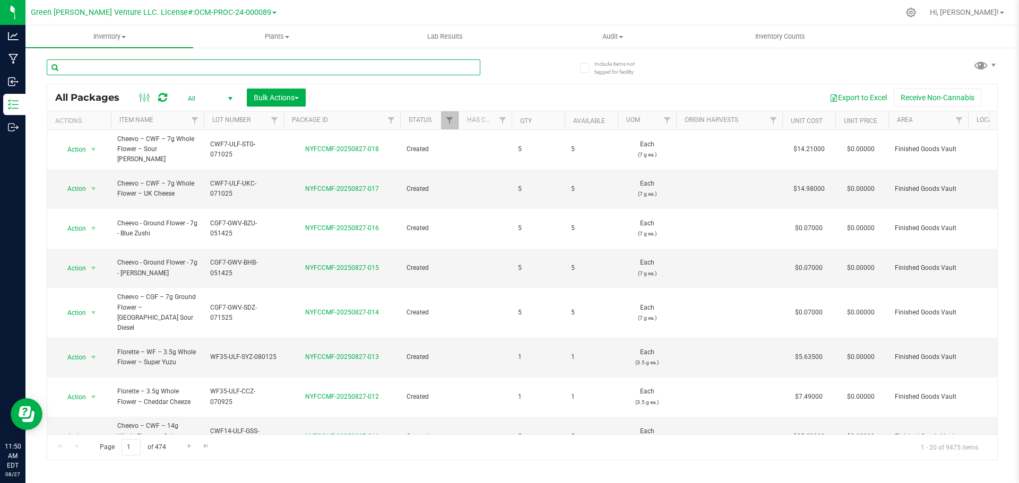
click at [111, 70] on input "text" at bounding box center [264, 67] width 434 height 16
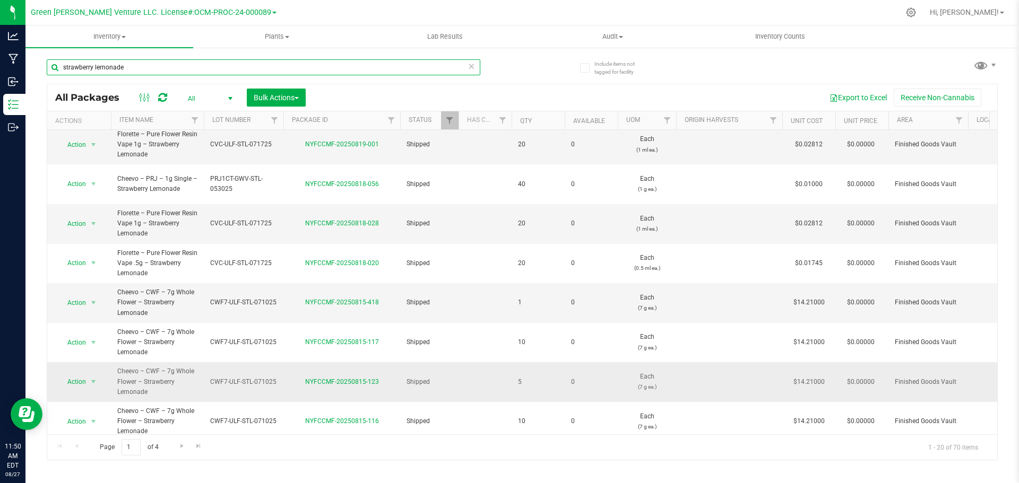
scroll to position [454, 0]
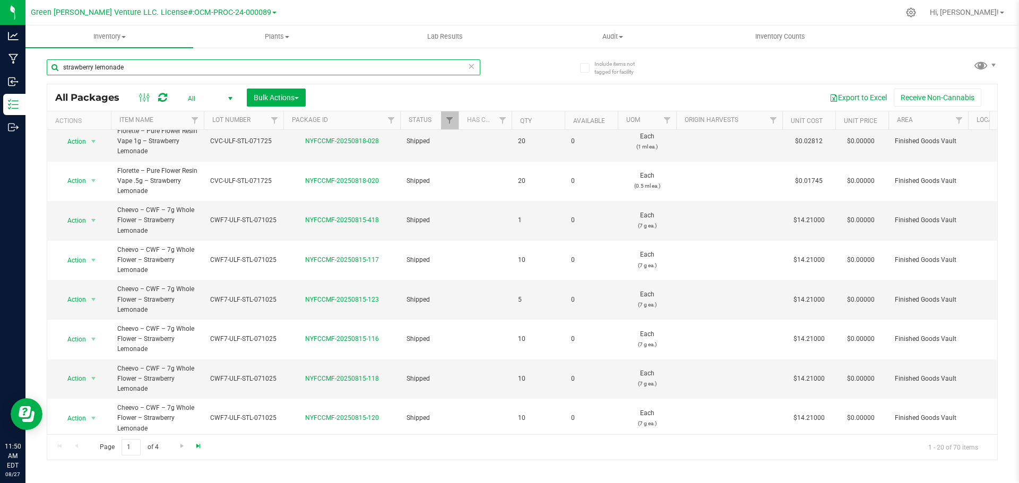
type input "strawberry lemonade"
click at [200, 449] on span "Go to the last page" at bounding box center [198, 446] width 8 height 8
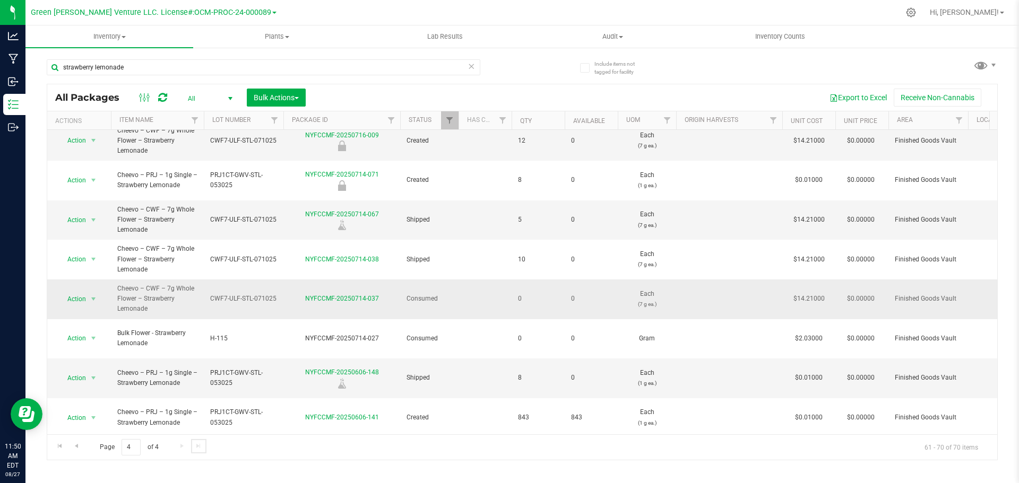
scroll to position [49, 0]
click at [74, 445] on span "Go to the previous page" at bounding box center [76, 446] width 8 height 8
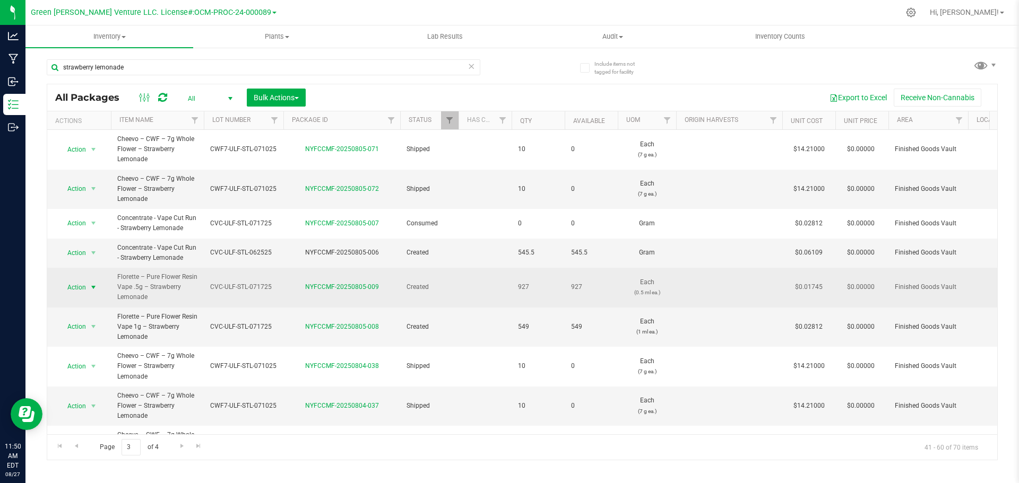
click at [90, 288] on span "select" at bounding box center [93, 287] width 8 height 8
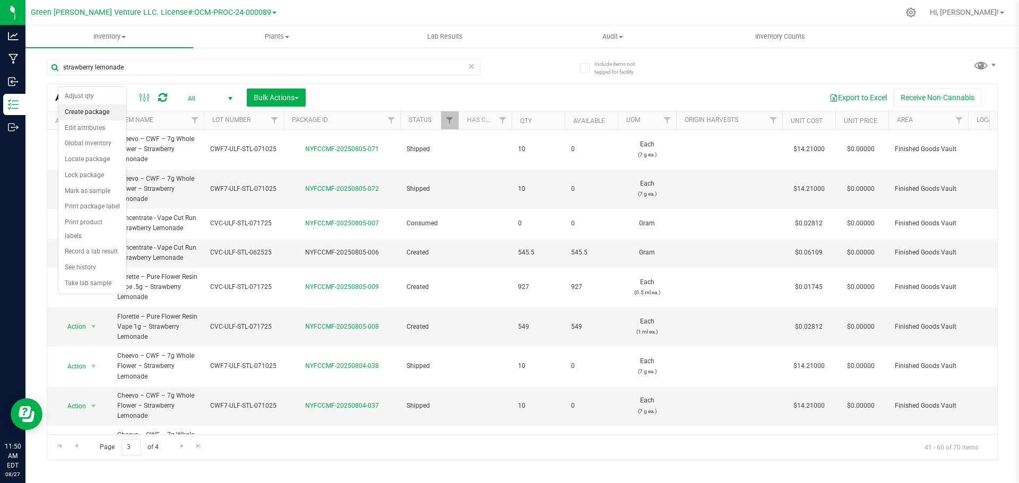
click at [90, 112] on li "Create package" at bounding box center [92, 113] width 68 height 16
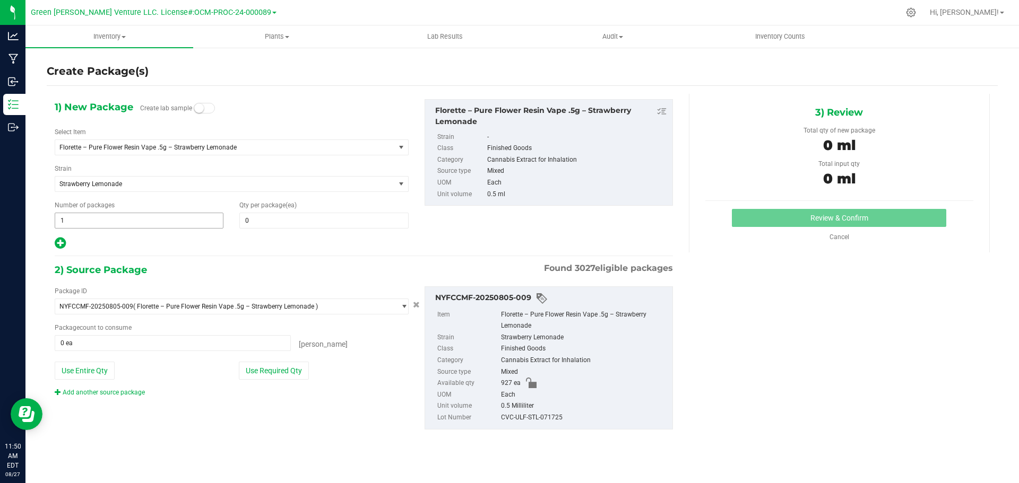
click at [66, 217] on span "1 1" at bounding box center [139, 221] width 169 height 16
type input "2"
click at [250, 223] on span at bounding box center [323, 221] width 169 height 16
type input "20"
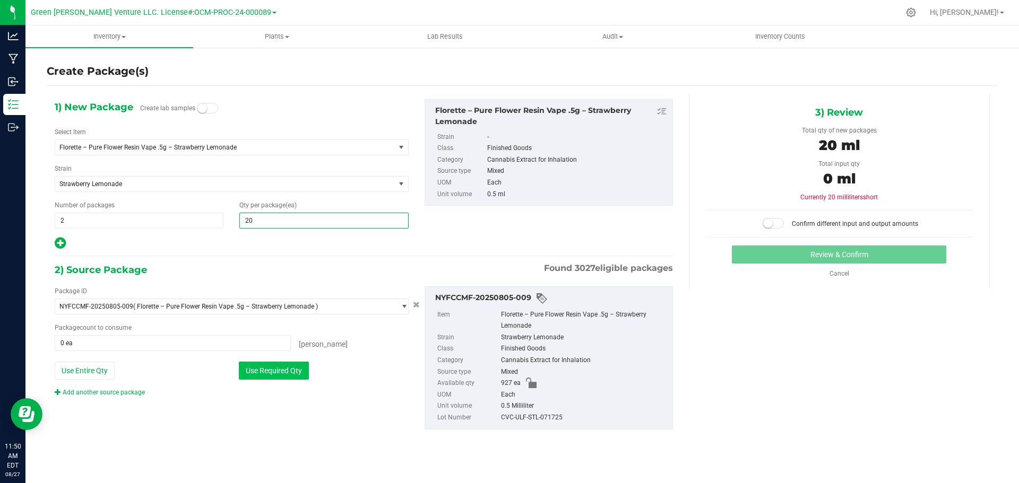
type input "20"
click at [280, 371] on button "Use Required Qty" at bounding box center [274, 371] width 70 height 18
type input "40 ea"
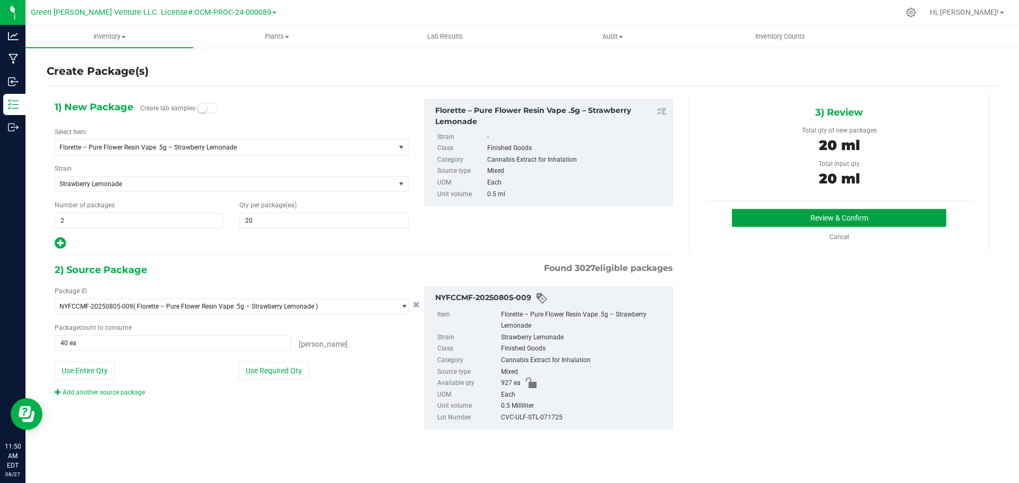
click at [781, 225] on button "Review & Confirm" at bounding box center [839, 218] width 214 height 18
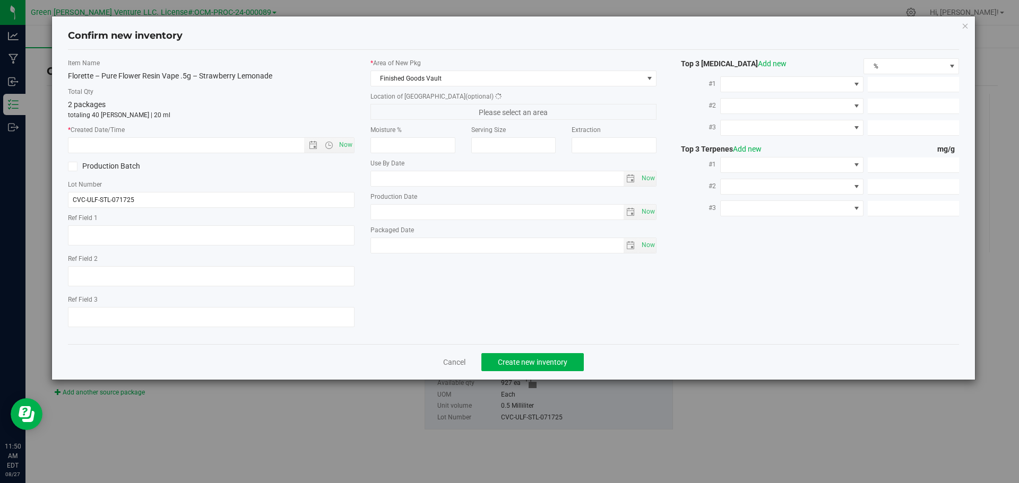
type input "1.2300"
type input "0.9100"
type input "0.6300"
click at [346, 142] on span "Now" at bounding box center [345, 144] width 18 height 15
type input "[DATE] 11:50 AM"
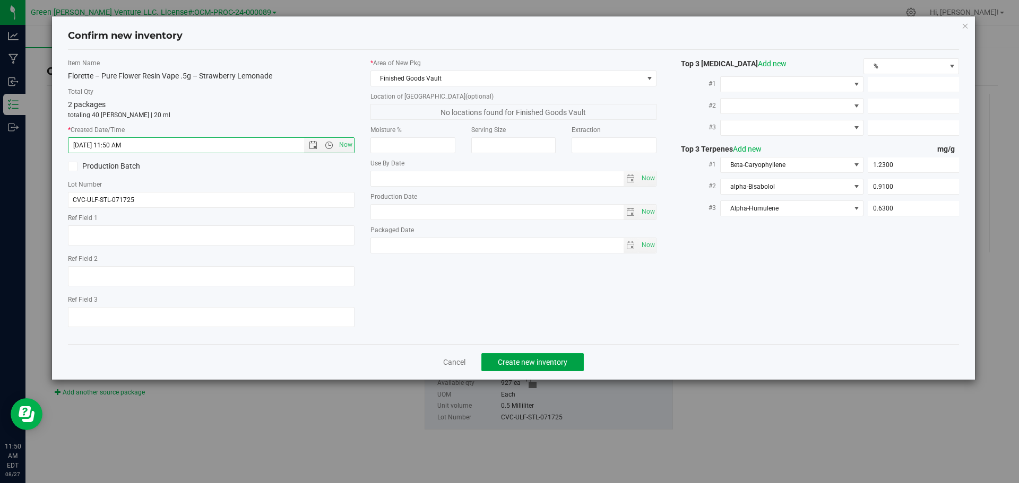
click at [515, 352] on div "Cancel Create new inventory" at bounding box center [514, 362] width 892 height 36
click at [512, 356] on button "Create new inventory" at bounding box center [532, 362] width 102 height 18
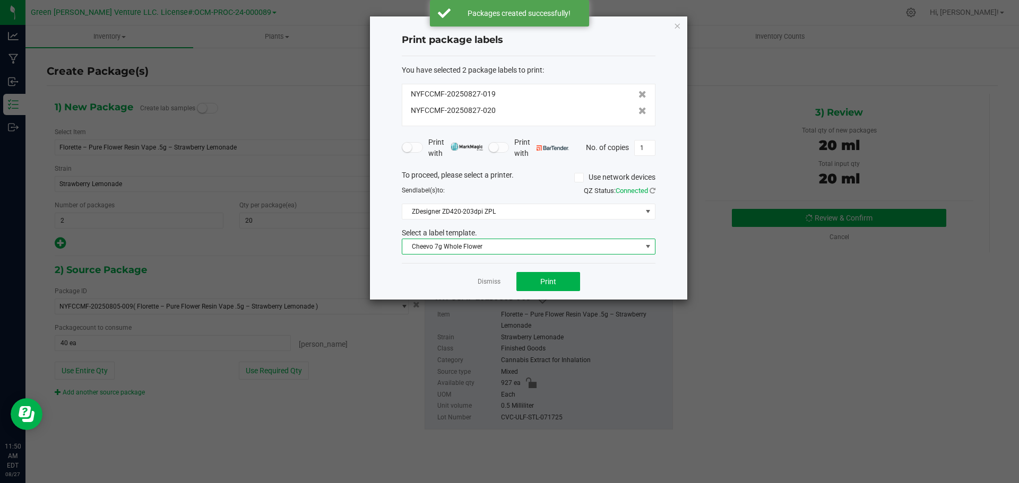
drag, startPoint x: 516, startPoint y: 247, endPoint x: 496, endPoint y: 246, distance: 20.7
click at [516, 247] on span "Cheevo 7g Whole Flower" at bounding box center [521, 246] width 239 height 15
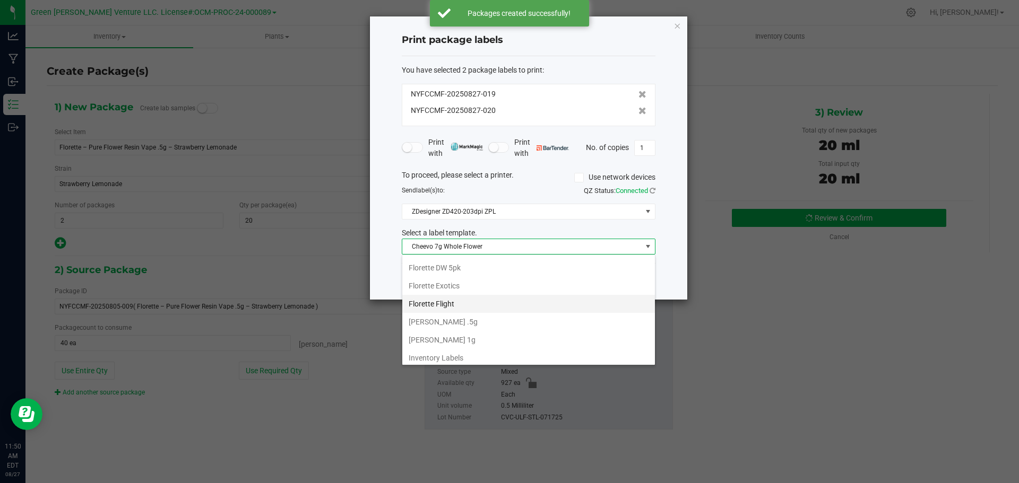
scroll to position [183, 0]
click at [427, 354] on li "Inventory Labels" at bounding box center [528, 354] width 253 height 18
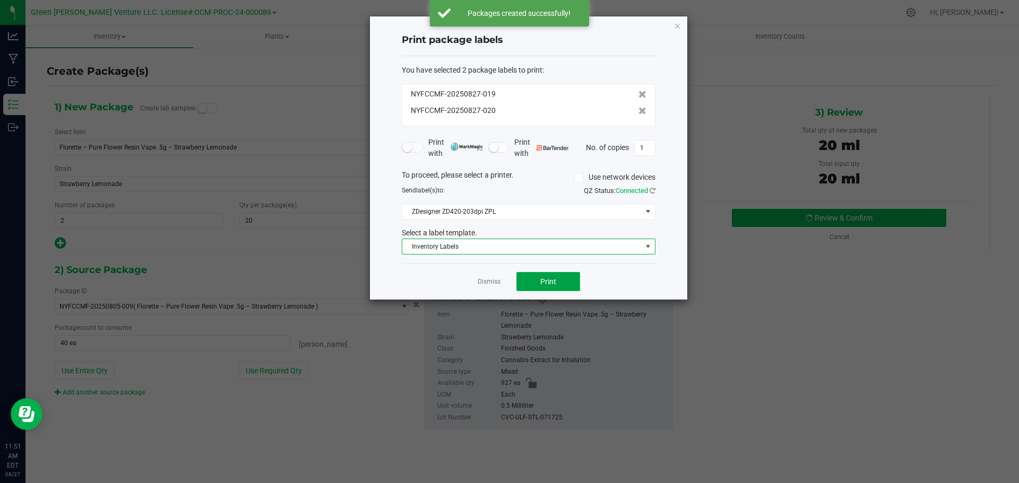
click at [542, 278] on span "Print" at bounding box center [548, 282] width 16 height 8
click at [492, 247] on span "Inventory Labels" at bounding box center [521, 246] width 239 height 15
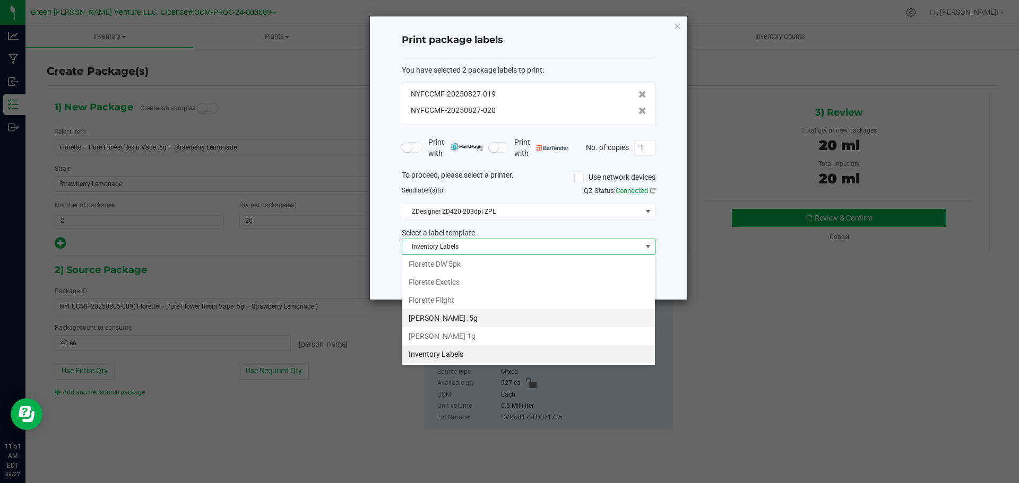
click at [450, 321] on li "[PERSON_NAME] .5g" at bounding box center [528, 318] width 253 height 18
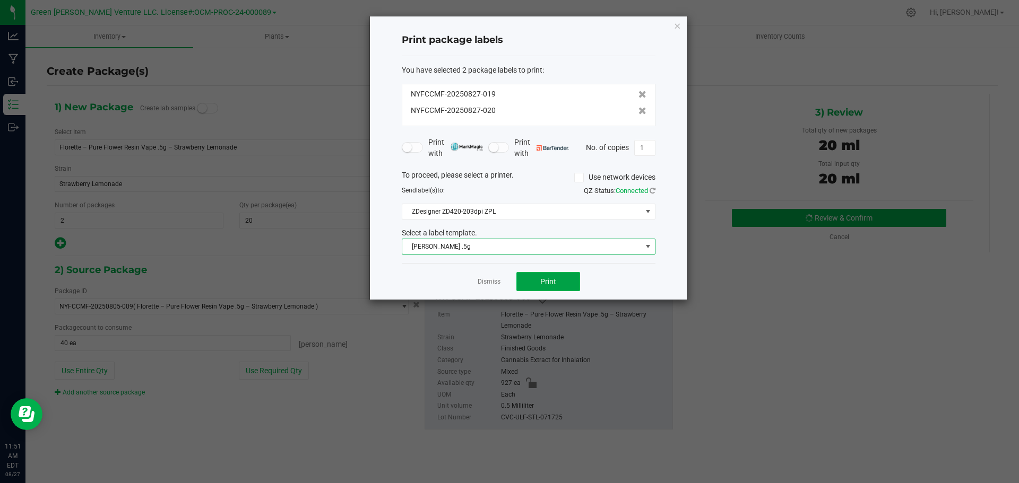
click at [528, 287] on button "Print" at bounding box center [548, 281] width 64 height 19
click at [640, 145] on input "1" at bounding box center [645, 148] width 20 height 15
type input "20"
click at [565, 279] on button "Print" at bounding box center [548, 281] width 64 height 19
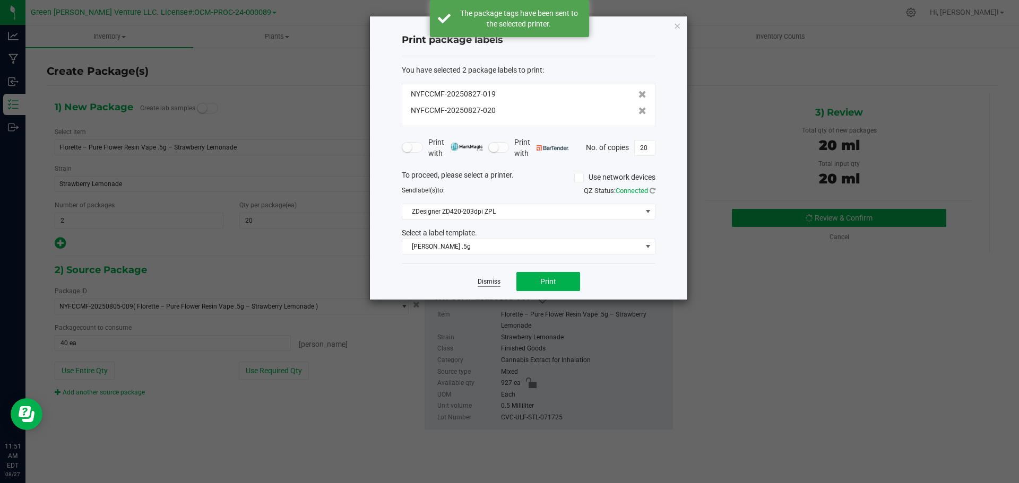
click at [495, 283] on link "Dismiss" at bounding box center [489, 282] width 23 height 9
